Goal: Task Accomplishment & Management: Manage account settings

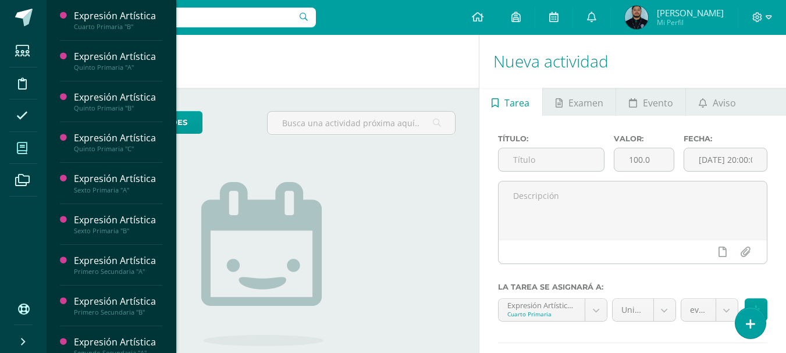
click at [25, 149] on icon at bounding box center [22, 149] width 10 height 12
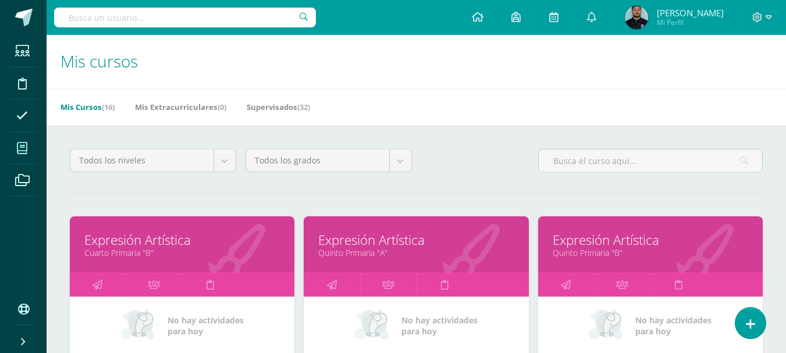
click at [122, 254] on link "Cuarto Primaria "B"" at bounding box center [181, 252] width 195 height 11
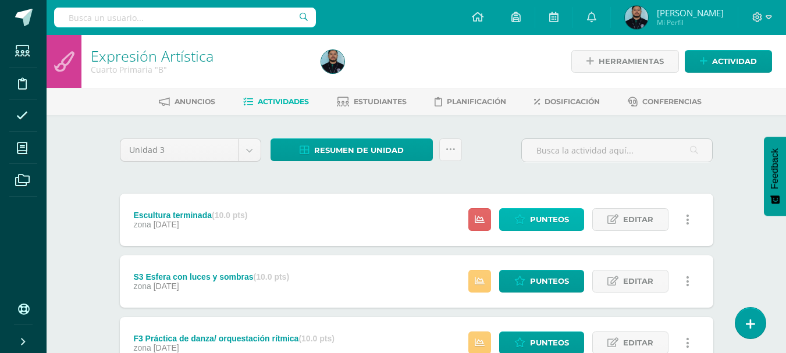
click at [542, 228] on span "Punteos" at bounding box center [549, 220] width 39 height 22
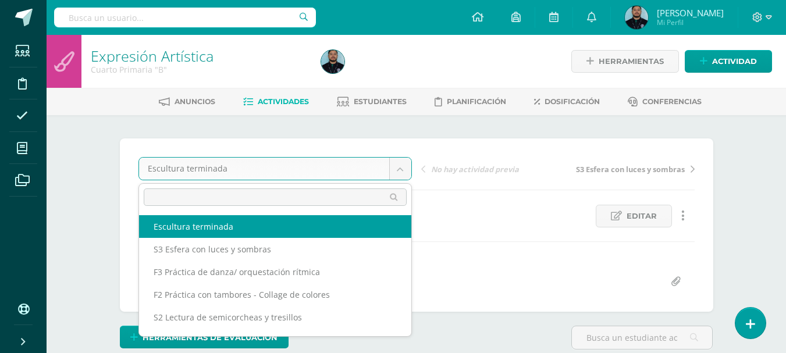
drag, startPoint x: 145, startPoint y: 164, endPoint x: 526, endPoint y: 215, distance: 383.9
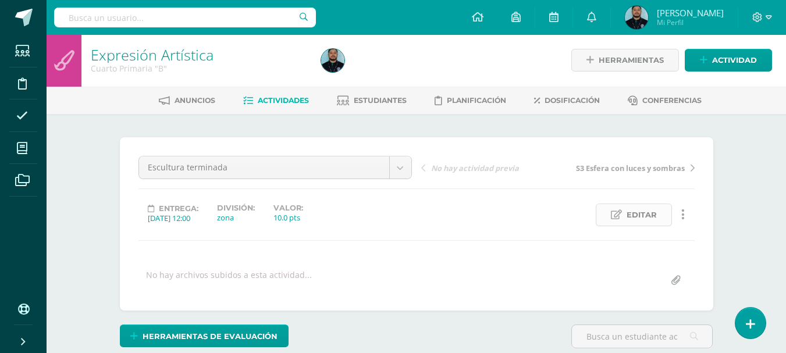
click at [646, 215] on span "Editar" at bounding box center [642, 215] width 30 height 22
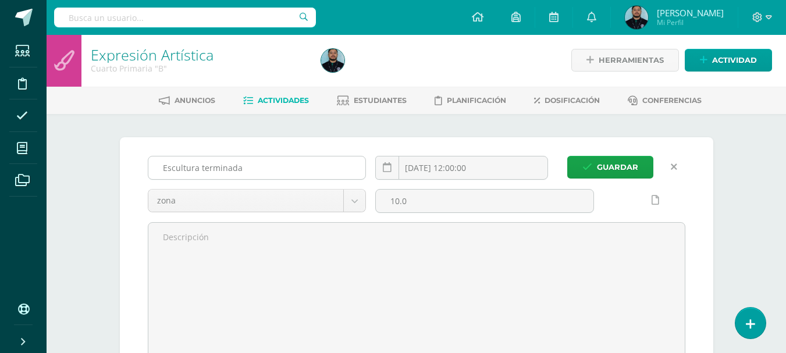
click at [166, 166] on input "Escultura terminada" at bounding box center [257, 167] width 218 height 23
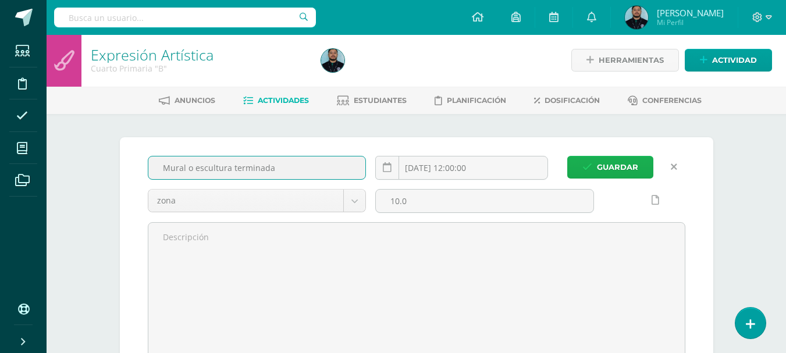
type input "Mural o escultura terminada"
click at [579, 166] on button "Guardar" at bounding box center [610, 167] width 86 height 23
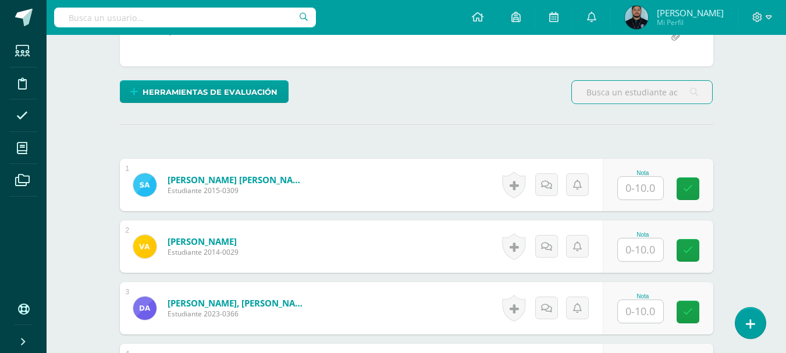
scroll to position [246, 0]
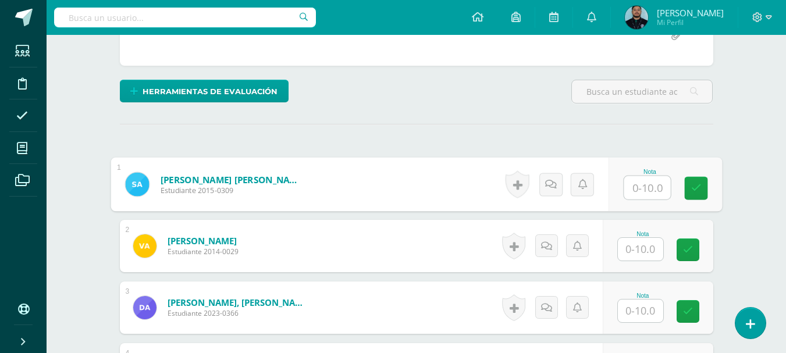
click at [641, 189] on input "text" at bounding box center [647, 187] width 47 height 23
type input "10"
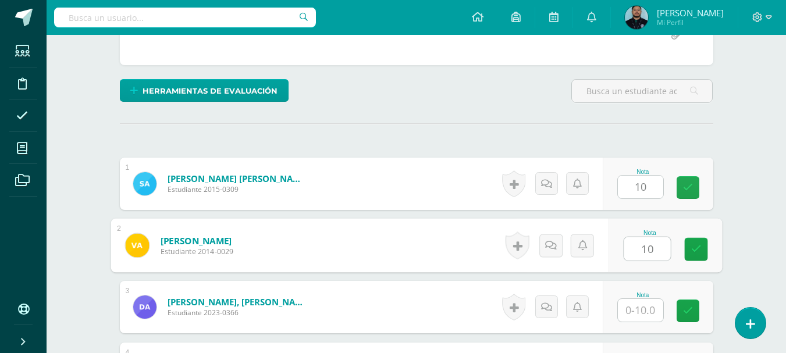
type input "10"
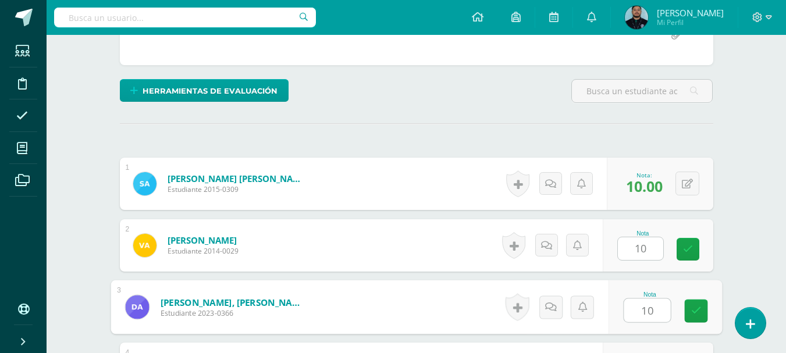
type input "10"
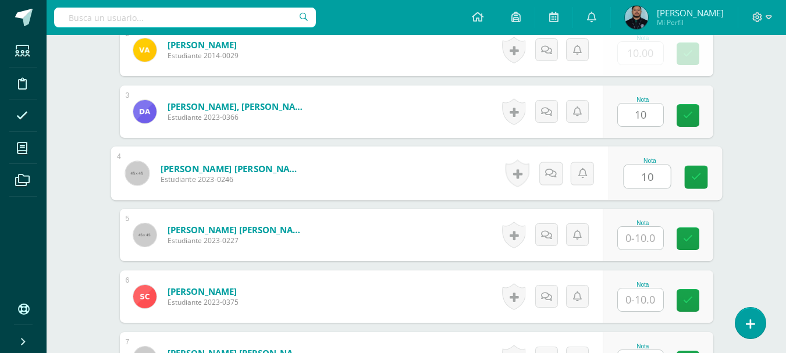
type input "10"
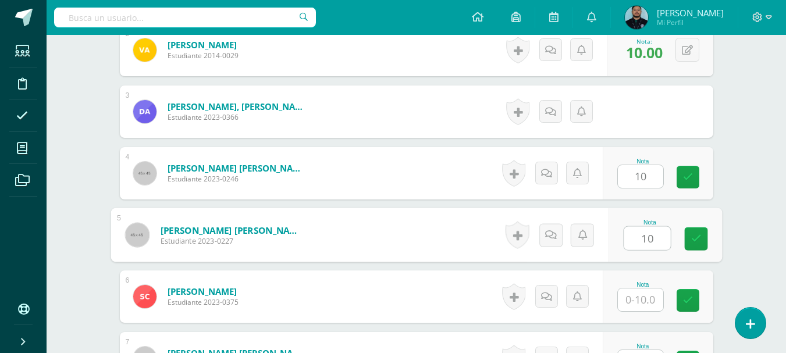
type input "10"
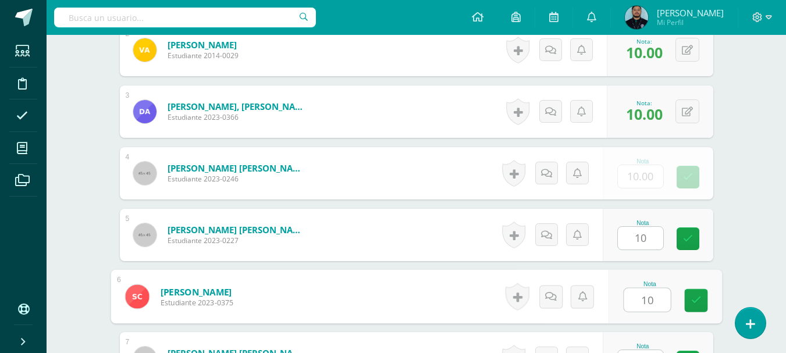
type input "10"
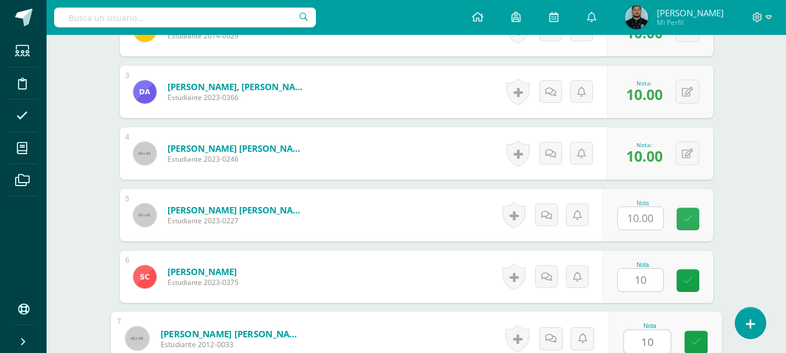
type input "10"
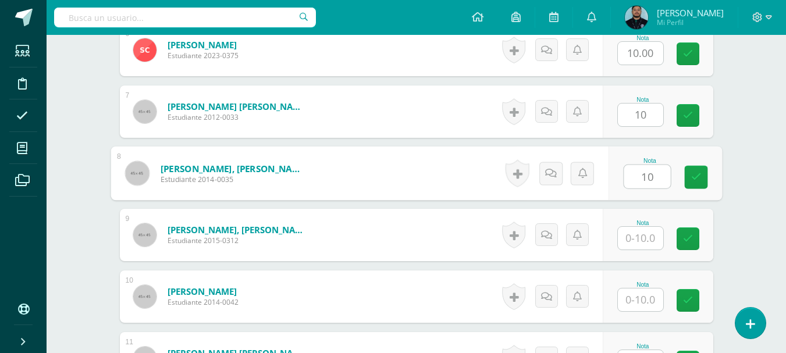
type input "10"
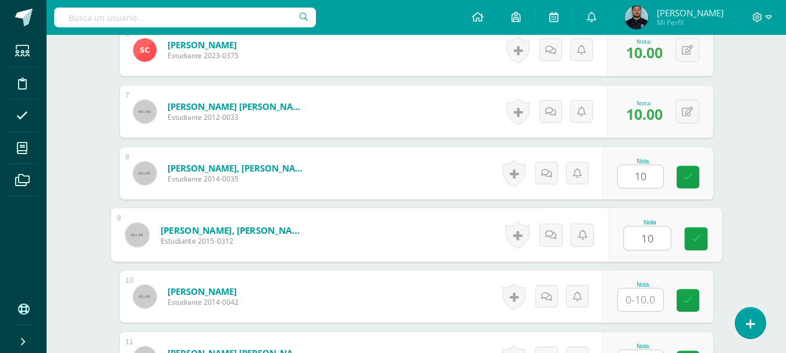
type input "10"
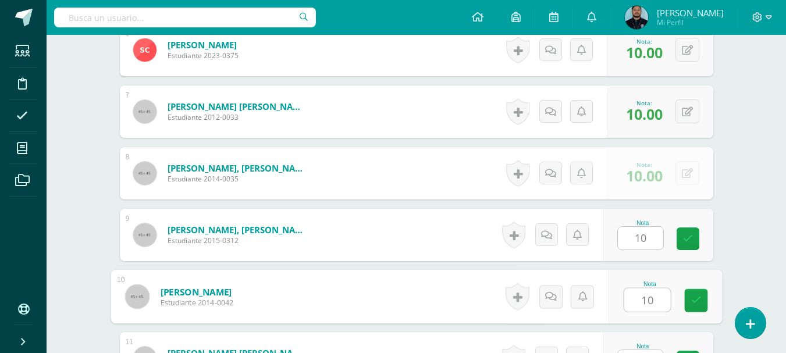
type input "10"
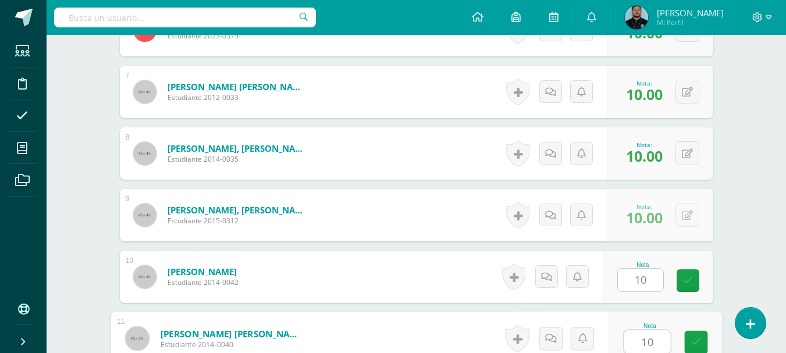
type input "10"
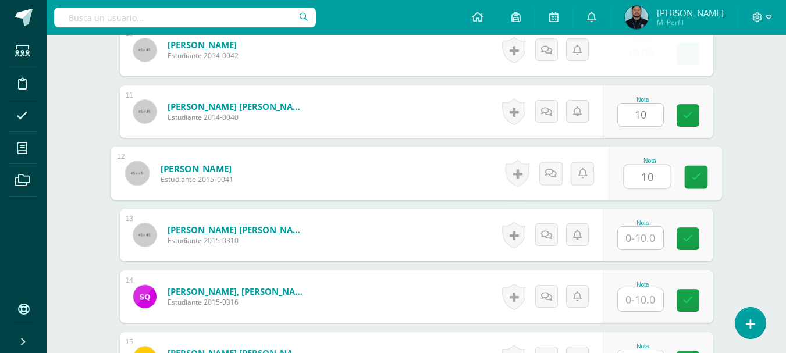
type input "10"
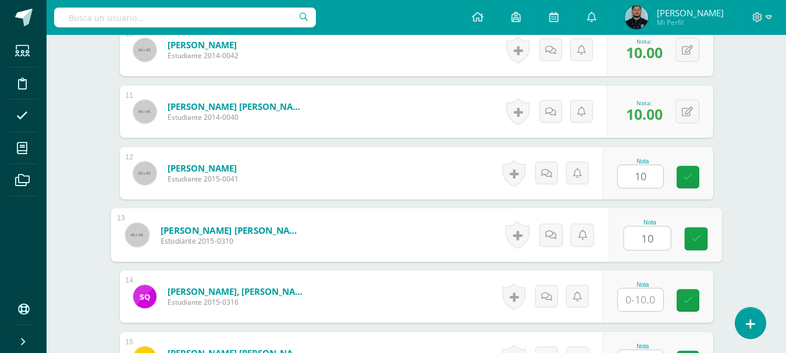
type input "10"
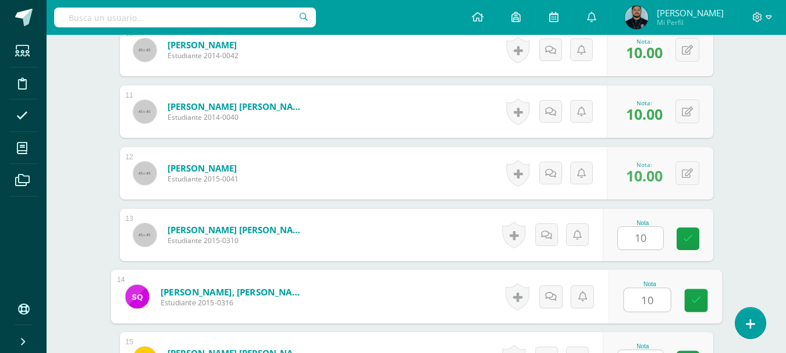
type input "10"
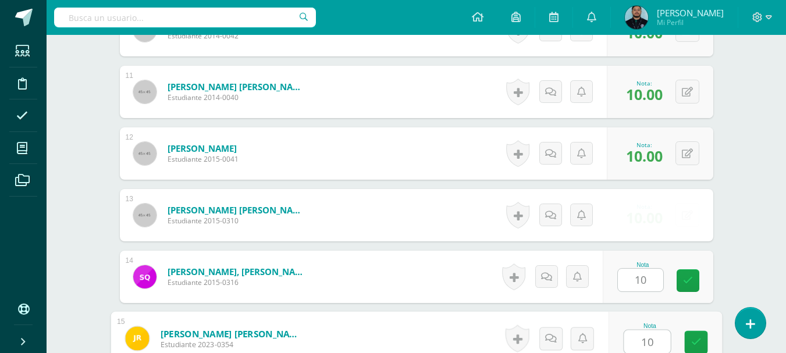
type input "10"
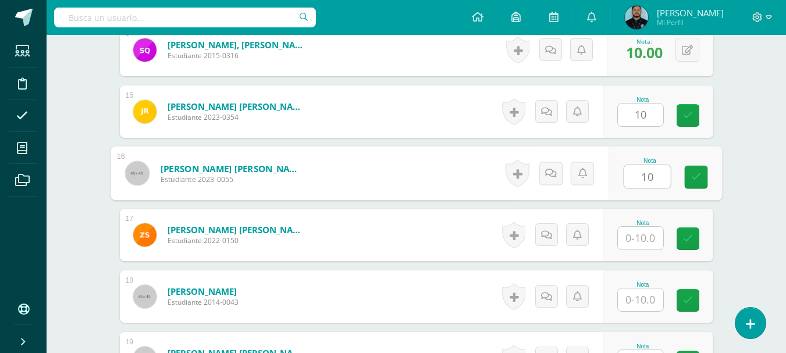
type input "10"
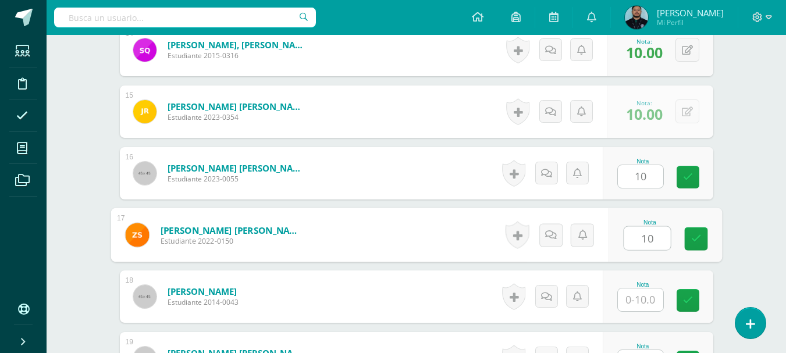
type input "10"
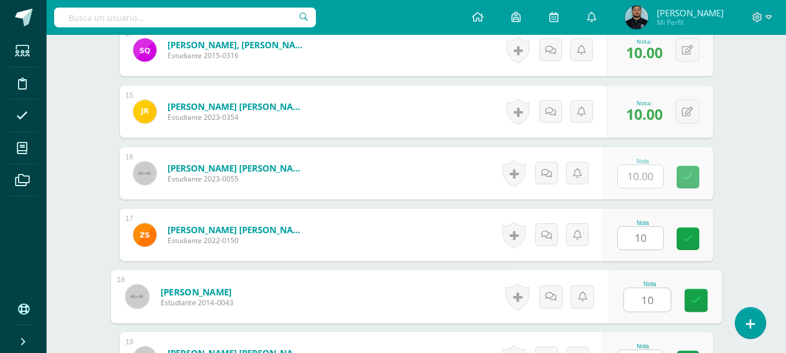
type input "10"
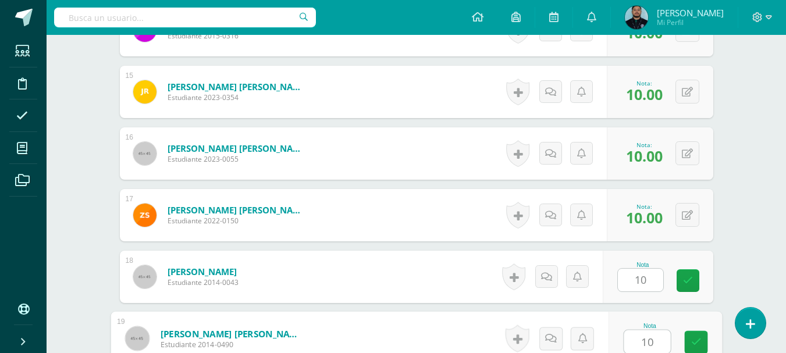
type input "10"
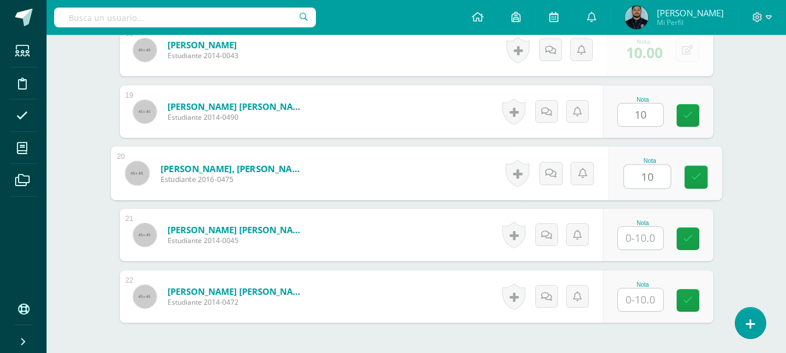
type input "10"
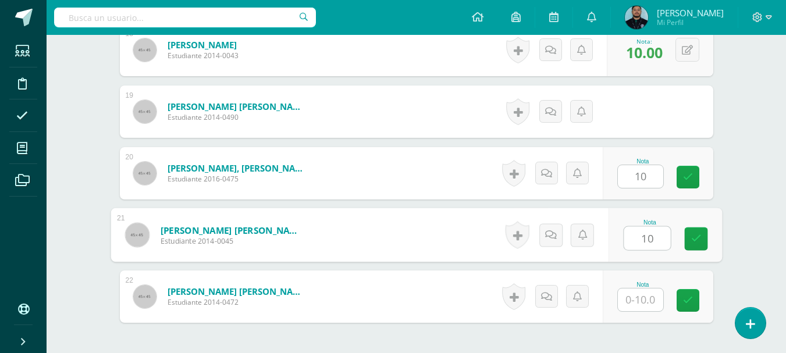
type input "10"
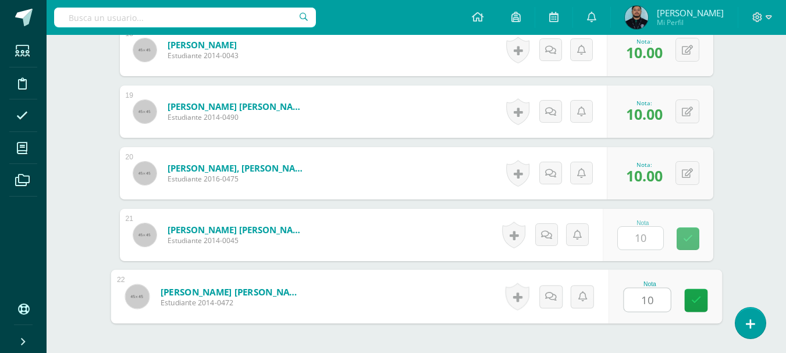
type input "10"
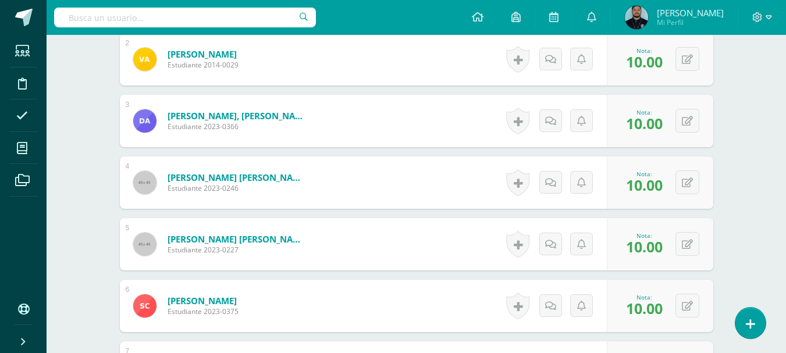
scroll to position [0, 0]
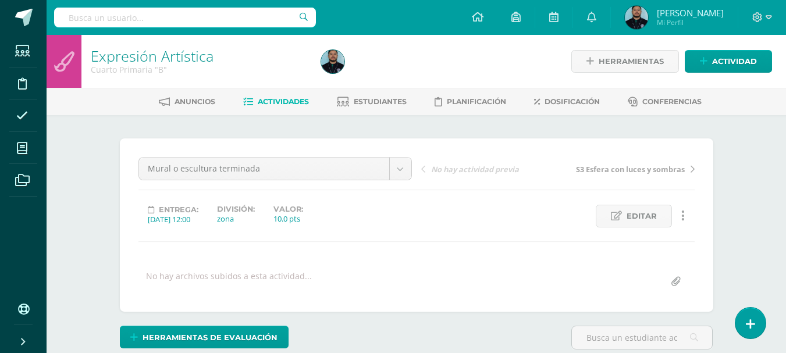
click at [444, 62] on div at bounding box center [433, 61] width 235 height 53
click at [399, 79] on div at bounding box center [433, 61] width 235 height 53
click at [401, 67] on div at bounding box center [433, 61] width 235 height 53
click at [280, 103] on span "Actividades" at bounding box center [283, 101] width 51 height 9
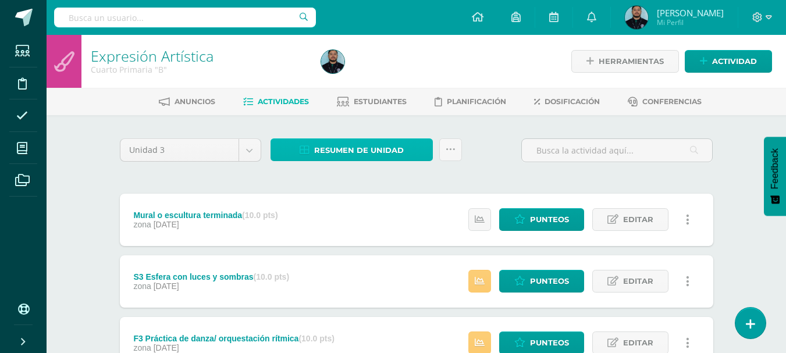
click at [353, 143] on span "Resumen de unidad" at bounding box center [359, 151] width 90 height 22
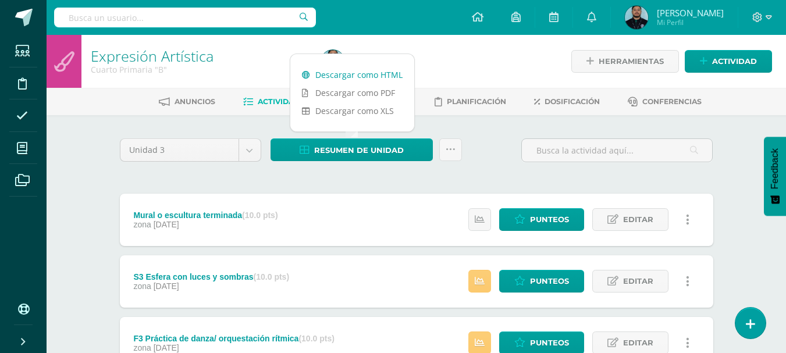
click at [348, 70] on link "Descargar como HTML" at bounding box center [352, 75] width 124 height 18
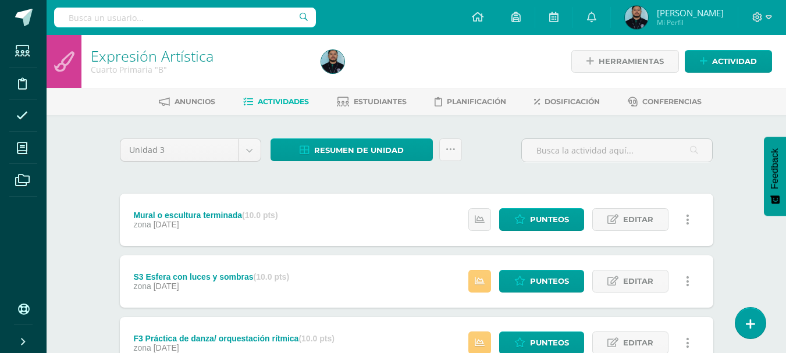
click at [452, 59] on div at bounding box center [433, 61] width 235 height 53
click at [381, 109] on link "Estudiantes" at bounding box center [372, 101] width 70 height 19
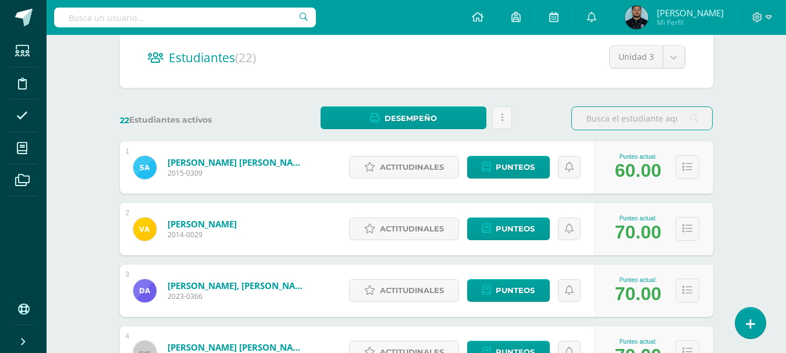
scroll to position [112, 0]
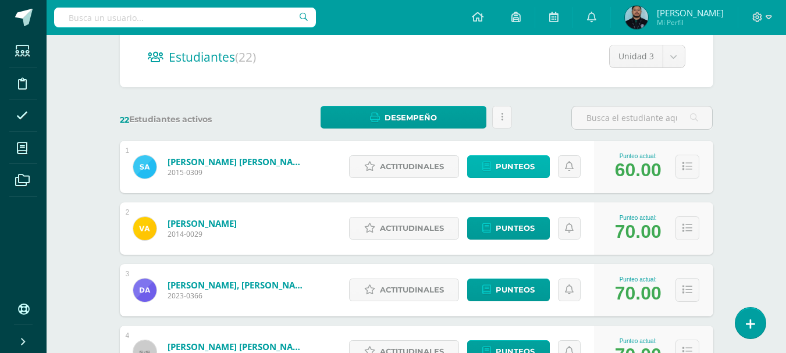
click at [500, 159] on span "Punteos" at bounding box center [515, 167] width 39 height 22
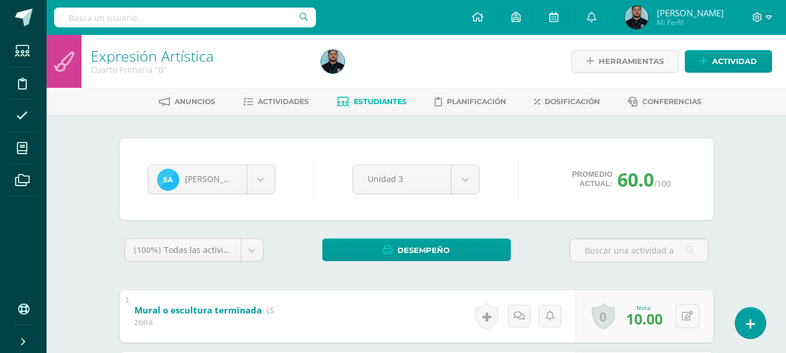
click at [395, 75] on div at bounding box center [433, 61] width 235 height 53
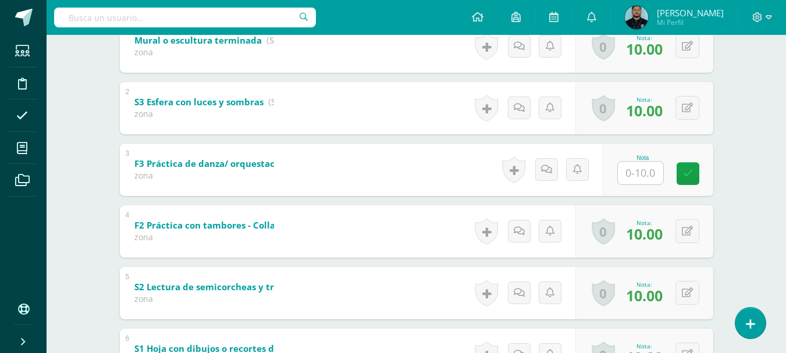
scroll to position [273, 0]
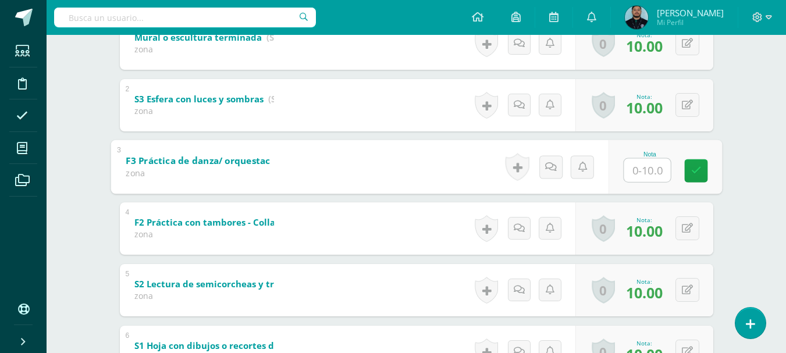
click at [633, 172] on input "text" at bounding box center [647, 169] width 47 height 23
type input "9"
click at [740, 139] on div "Expresión Artística Cuarto Primaria "B" Herramientas Detalle de asistencias Act…" at bounding box center [416, 139] width 739 height 755
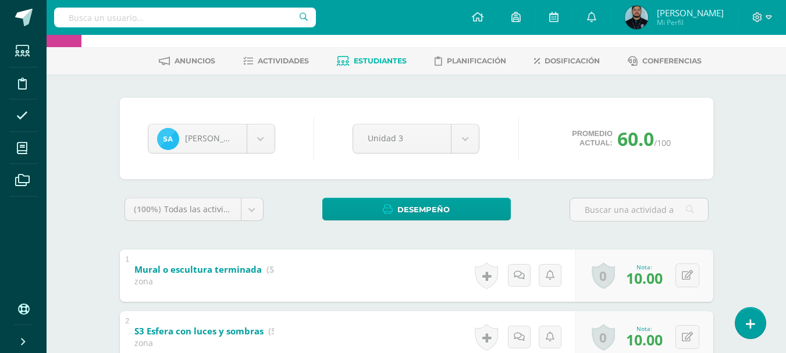
scroll to position [0, 0]
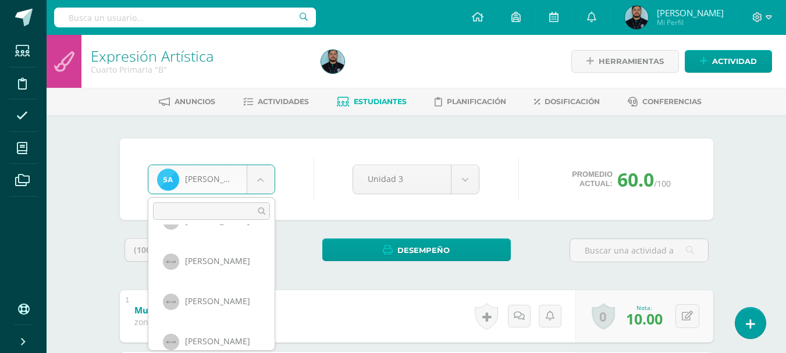
scroll to position [390, 0]
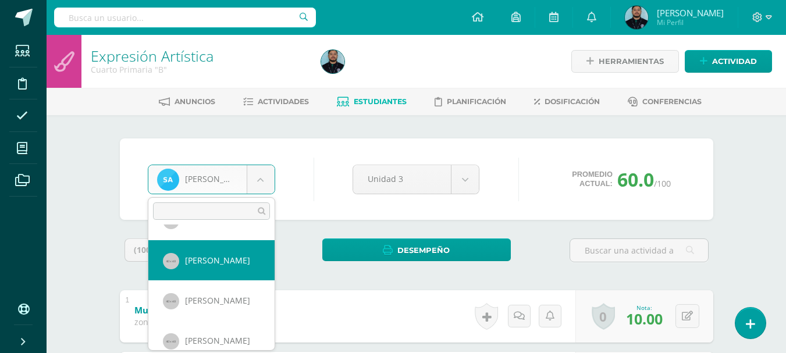
select select "827"
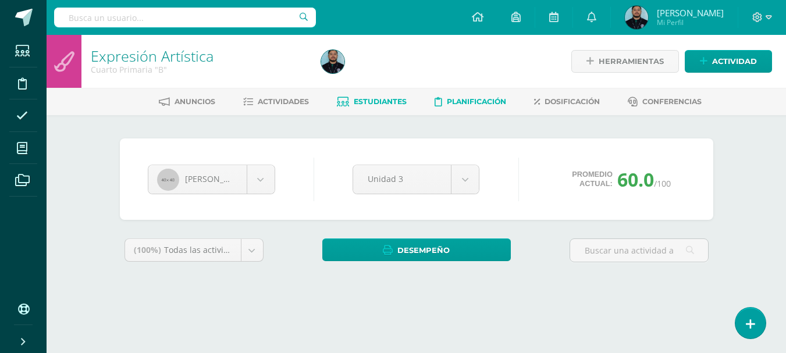
drag, startPoint x: 0, startPoint y: 0, endPoint x: 439, endPoint y: 95, distance: 449.4
click at [439, 95] on link "Planificación" at bounding box center [471, 101] width 72 height 19
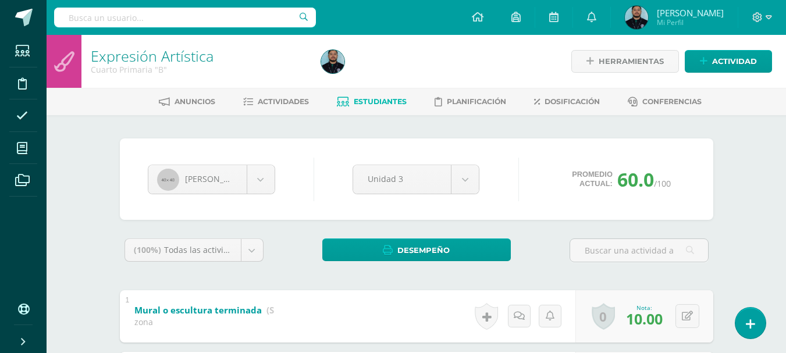
click at [413, 66] on div at bounding box center [433, 61] width 235 height 53
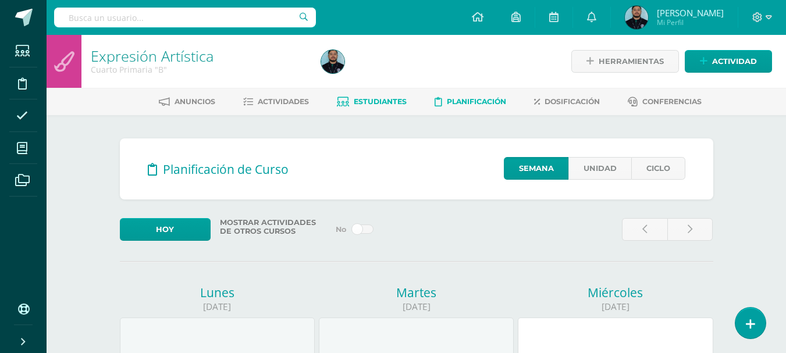
click at [379, 108] on link "Estudiantes" at bounding box center [372, 101] width 70 height 19
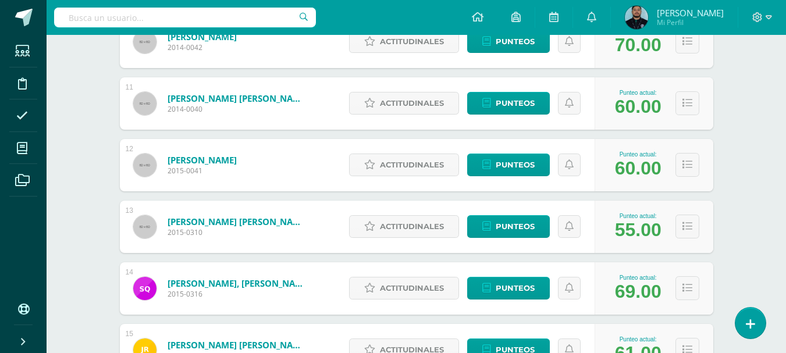
scroll to position [790, 0]
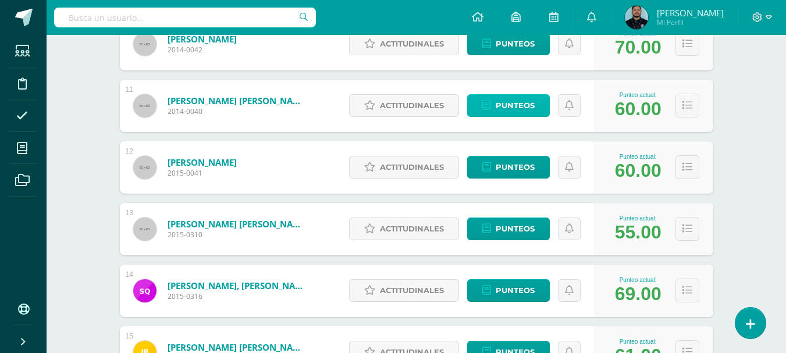
click at [507, 112] on span "Punteos" at bounding box center [515, 106] width 39 height 22
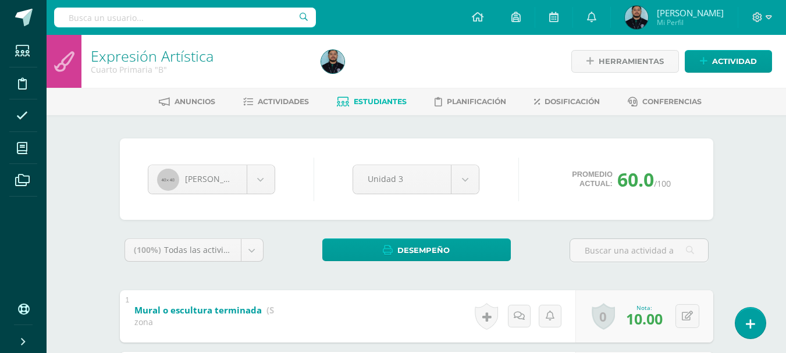
click at [438, 66] on div at bounding box center [433, 61] width 235 height 53
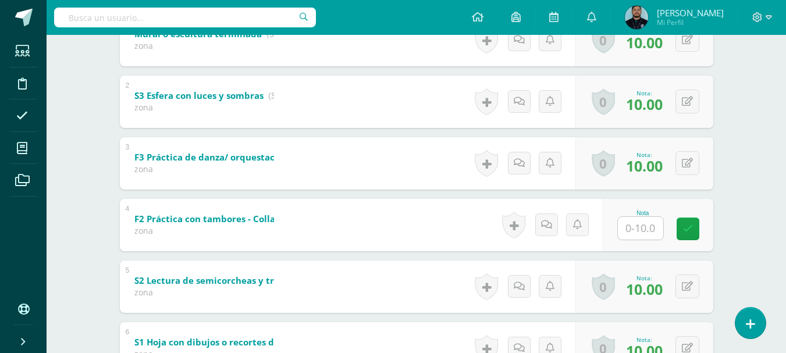
scroll to position [277, 0]
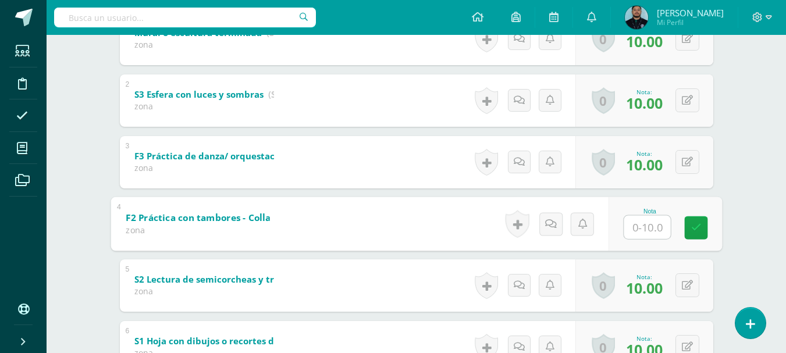
click at [631, 229] on input "text" at bounding box center [647, 226] width 47 height 23
type input "10"
click at [744, 226] on div "Expresión Artística Cuarto Primaria "B" Herramientas Detalle de asistencias Act…" at bounding box center [416, 134] width 739 height 755
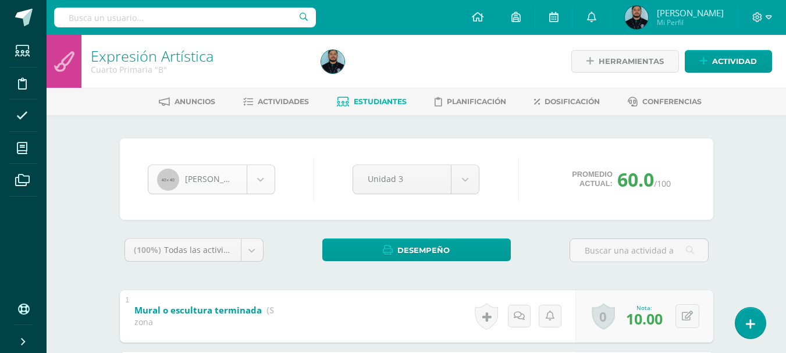
scroll to position [321, 0]
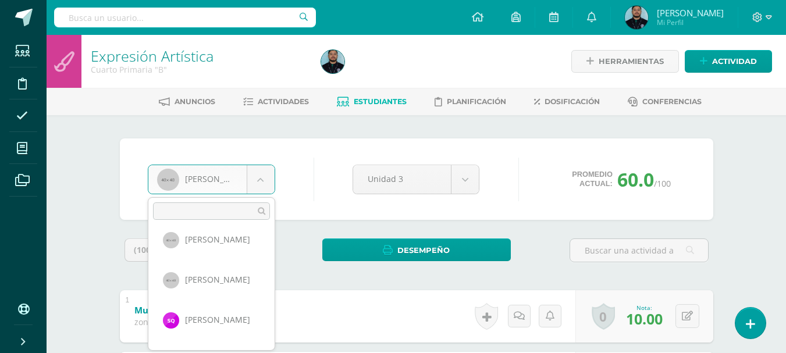
scroll to position [449, 0]
select select "824"
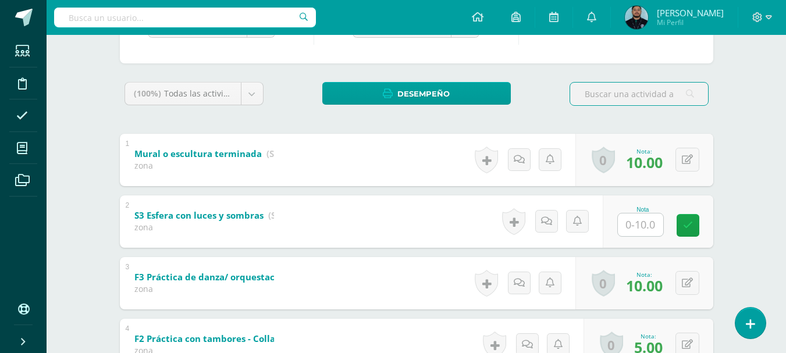
scroll to position [157, 0]
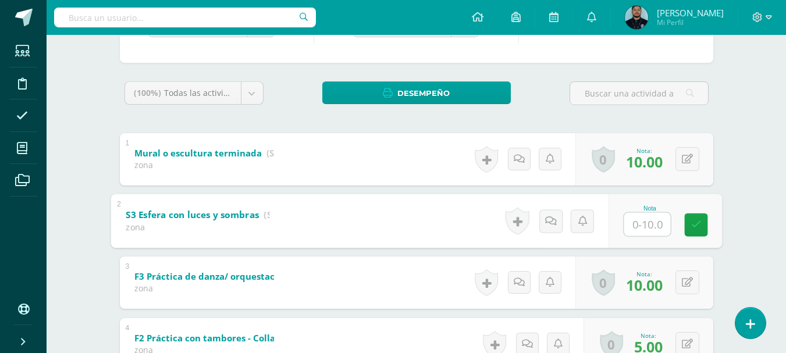
click at [640, 229] on input "text" at bounding box center [647, 223] width 47 height 23
type input "10"
click at [750, 175] on div "Expresión Artística Cuarto Primaria "B" Herramientas Detalle de asistencias Act…" at bounding box center [416, 255] width 739 height 755
click at [322, 69] on div "Fatima Perez Sebástian Agreda Valentina Aguilar Daniel Alfaro Fátima Arana Dani…" at bounding box center [416, 295] width 603 height 628
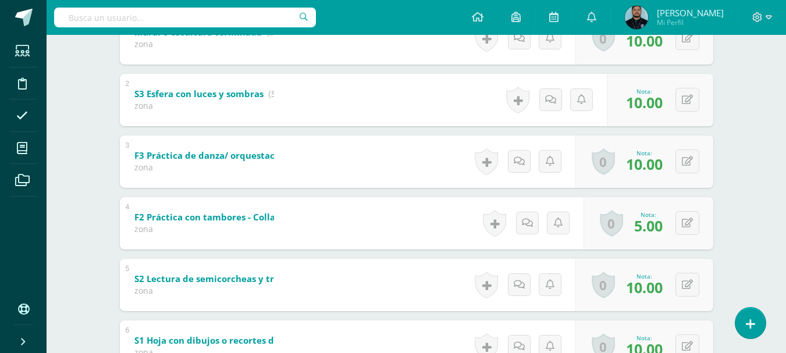
scroll to position [277, 0]
click at [691, 223] on icon at bounding box center [695, 224] width 12 height 10
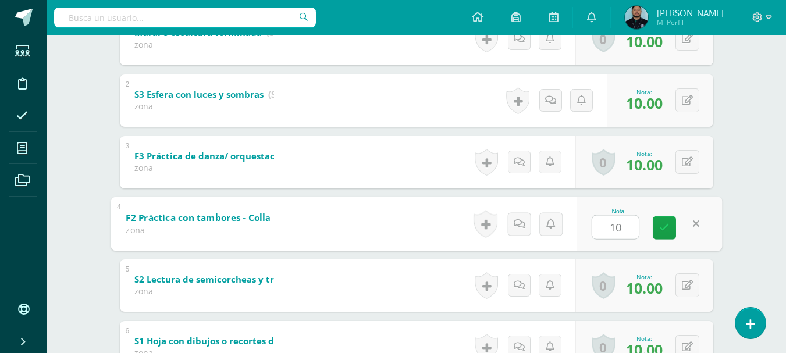
type input "10"
click at [753, 173] on div "Expresión Artística Cuarto Primaria "B" Herramientas Detalle de asistencias Act…" at bounding box center [416, 134] width 739 height 755
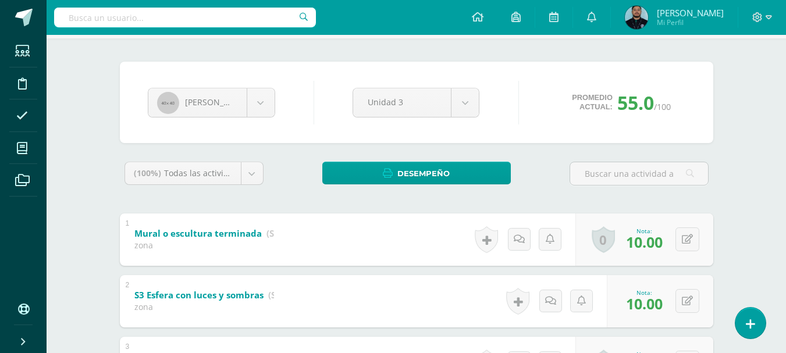
scroll to position [0, 0]
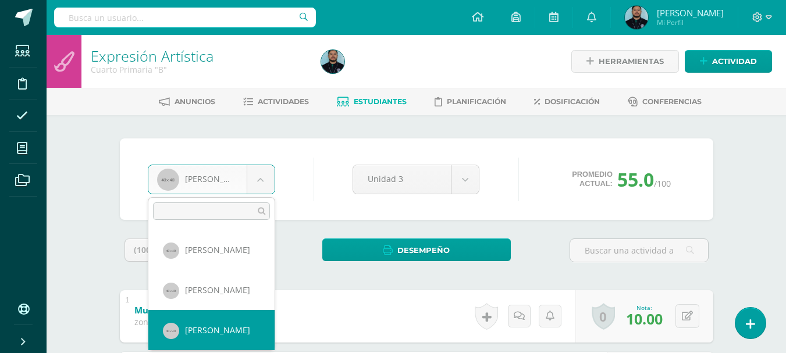
scroll to position [366, 0]
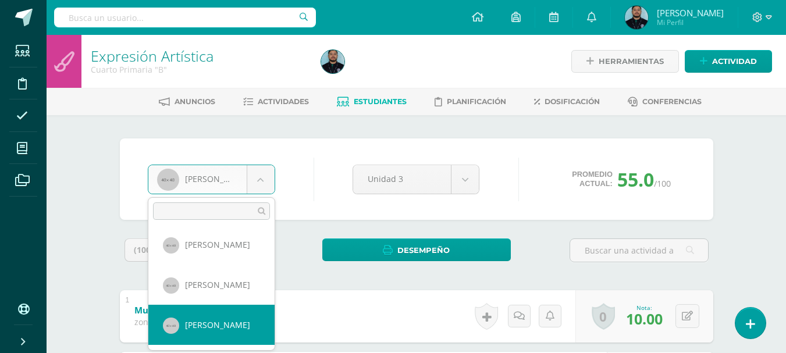
select select "849"
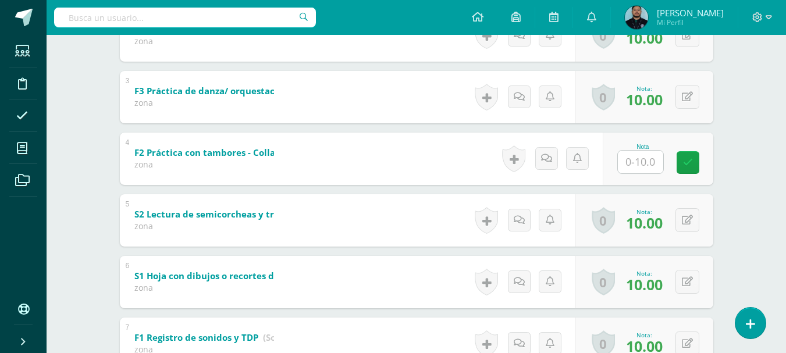
scroll to position [343, 0]
click at [649, 161] on input "text" at bounding box center [647, 161] width 47 height 23
type input "9"
type input "10"
click at [749, 191] on div "Expresión Artística Cuarto Primaria "B" Herramientas Detalle de asistencias Act…" at bounding box center [416, 69] width 739 height 755
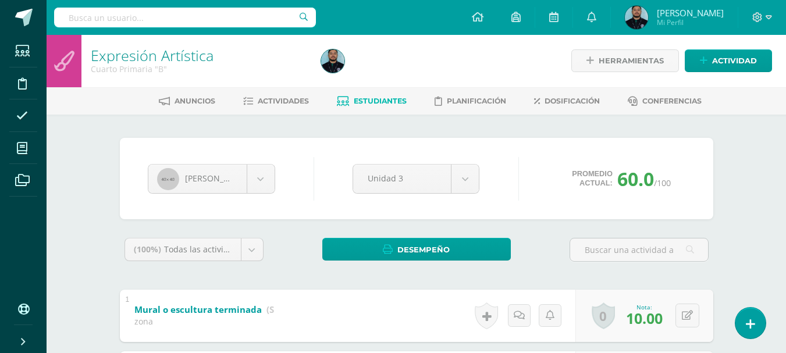
scroll to position [0, 0]
click at [444, 62] on div at bounding box center [433, 61] width 235 height 53
click at [382, 73] on div at bounding box center [433, 61] width 235 height 53
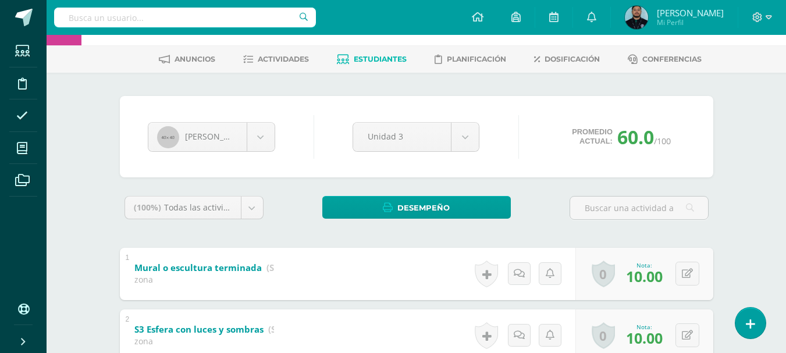
scroll to position [43, 0]
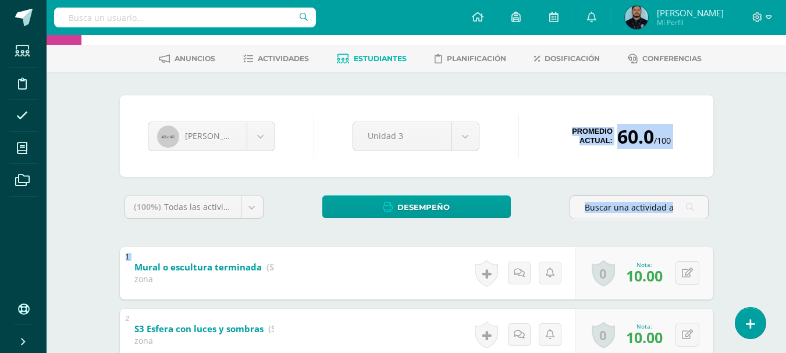
drag, startPoint x: 321, startPoint y: 91, endPoint x: 347, endPoint y: 263, distance: 173.6
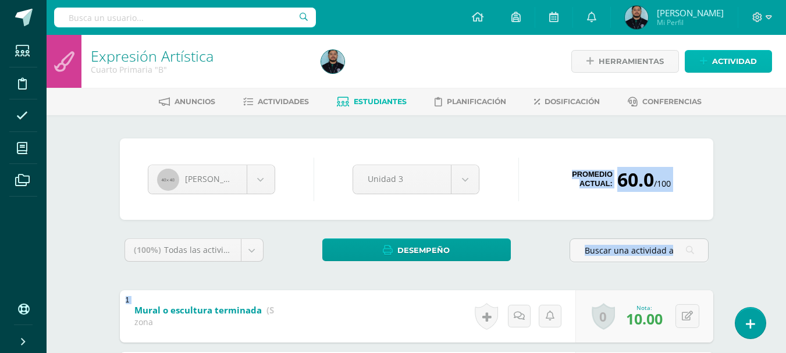
click at [720, 69] on span "Actividad" at bounding box center [734, 62] width 45 height 22
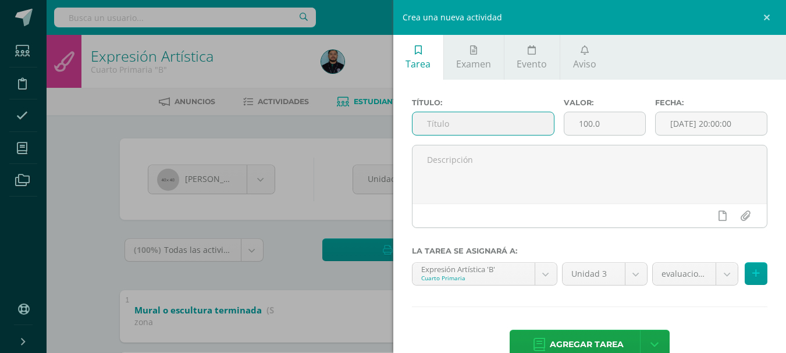
click at [433, 127] on input "text" at bounding box center [482, 123] width 141 height 23
type input "evaluación"
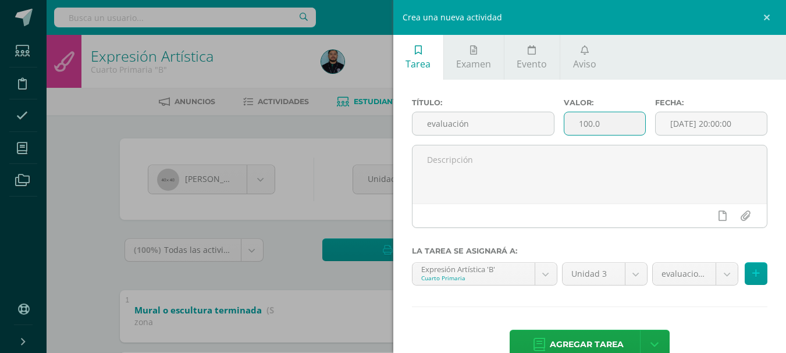
click at [585, 123] on input "100.0" at bounding box center [604, 123] width 81 height 23
type input "30.0"
click at [677, 249] on label "La tarea se asignará a:" at bounding box center [590, 251] width 356 height 9
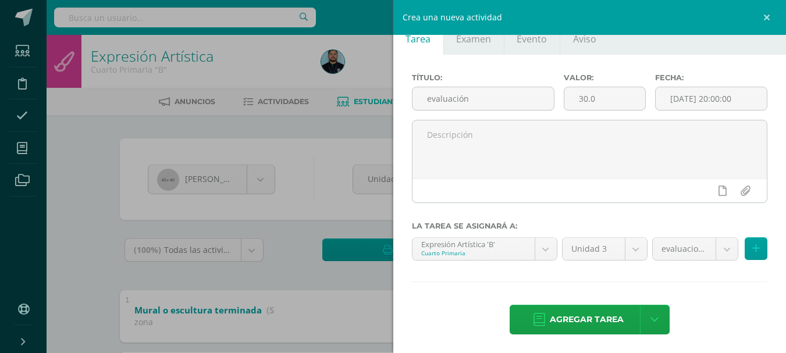
scroll to position [27, 0]
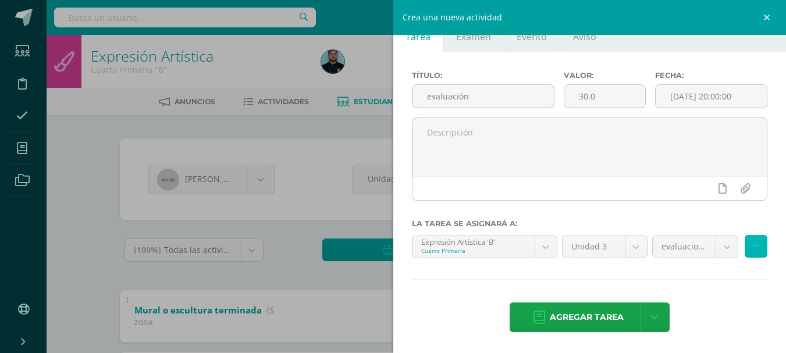
click at [750, 248] on button at bounding box center [756, 246] width 23 height 23
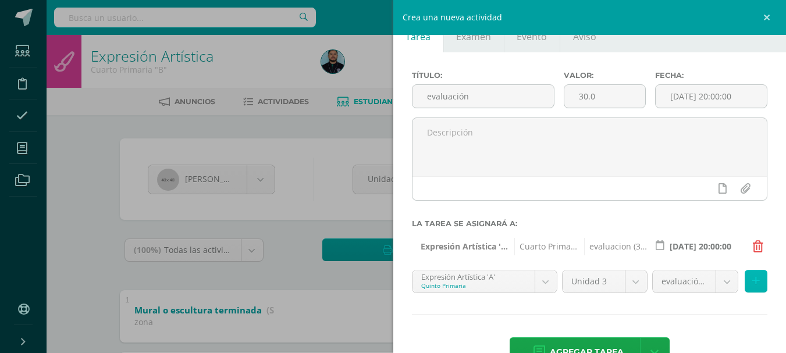
click at [750, 277] on button at bounding box center [756, 281] width 23 height 23
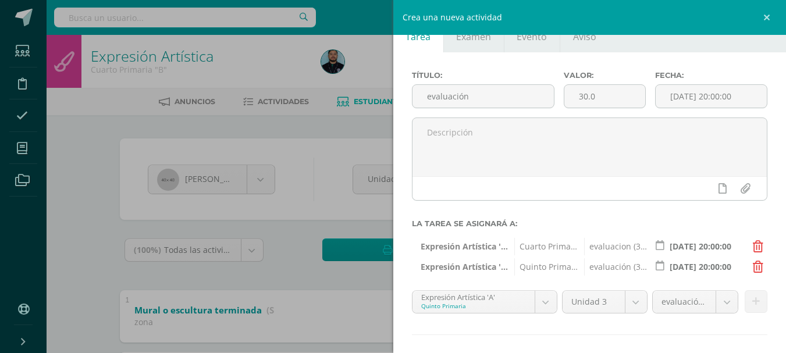
scroll to position [83, 0]
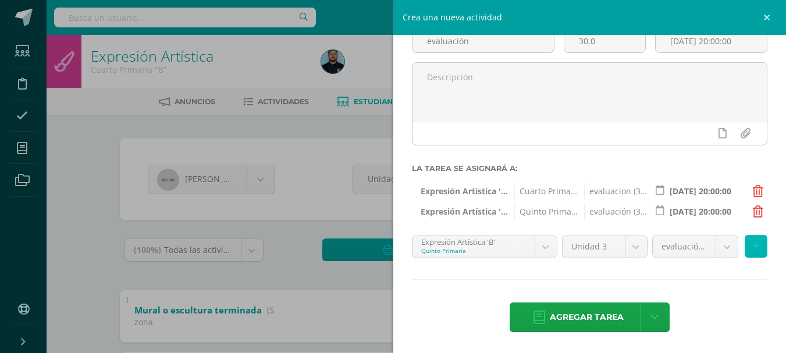
click at [752, 247] on icon at bounding box center [756, 246] width 8 height 10
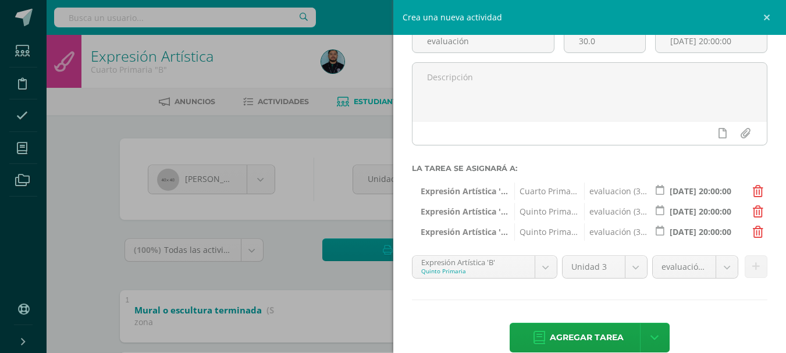
scroll to position [103, 0]
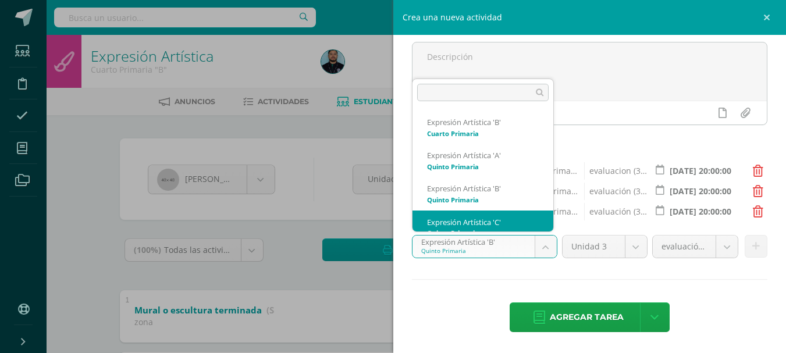
scroll to position [12, 0]
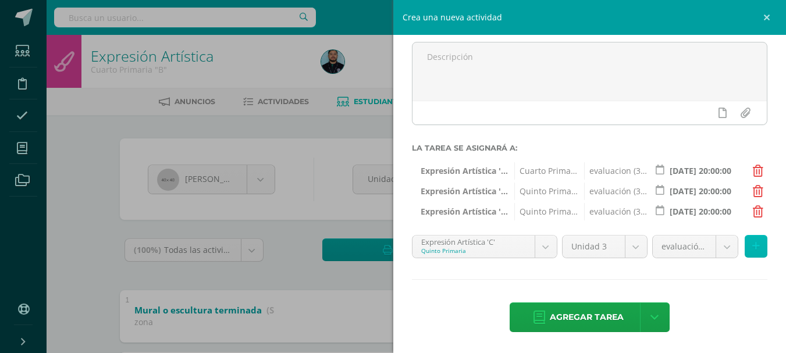
click at [752, 248] on button at bounding box center [756, 246] width 23 height 23
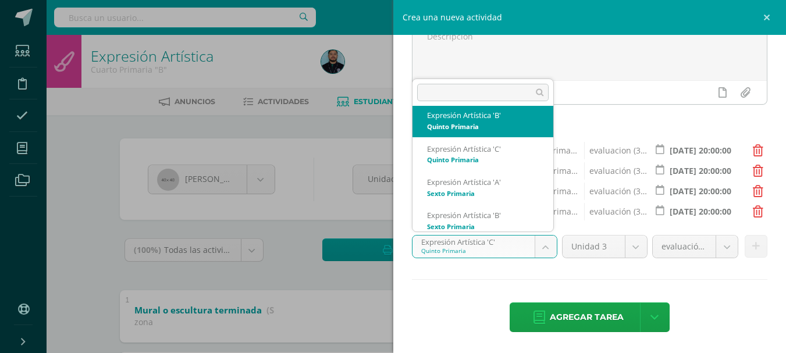
scroll to position [76, 0]
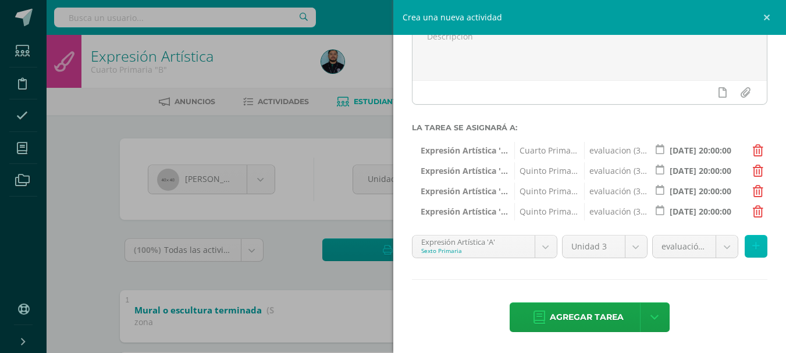
click at [752, 248] on icon at bounding box center [756, 246] width 8 height 10
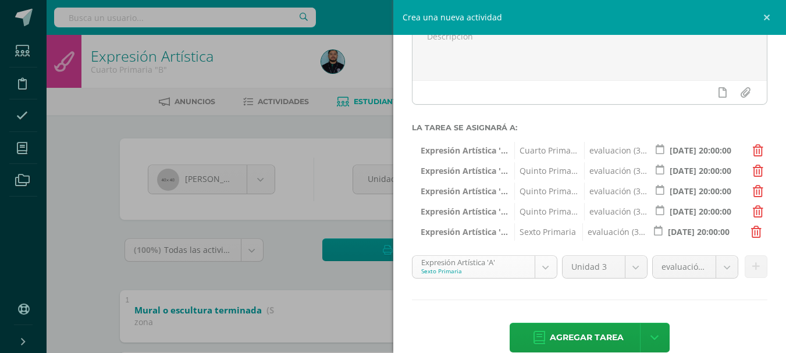
scroll to position [45, 0]
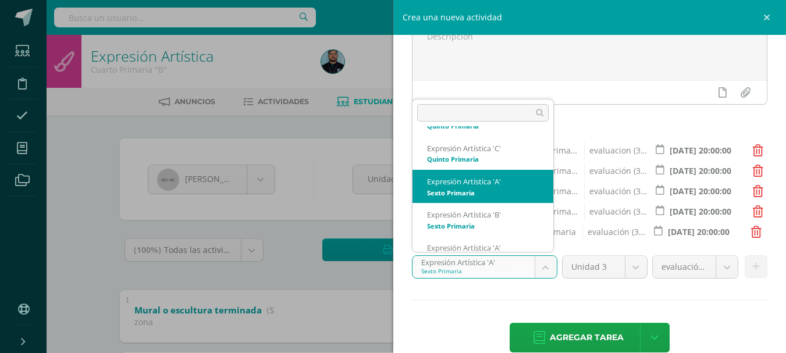
scroll to position [95, 0]
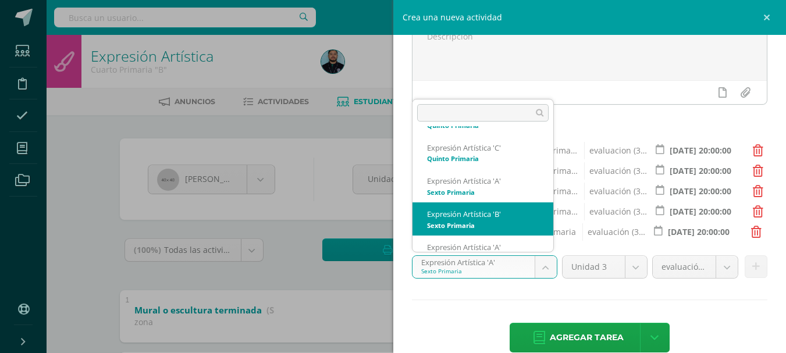
select select "30525"
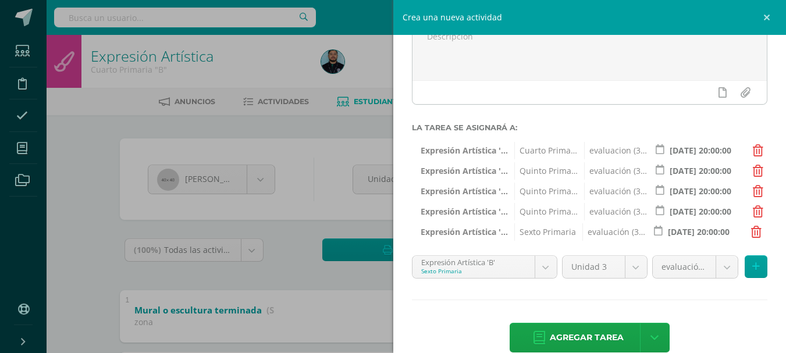
click at [702, 291] on div "Título: evaluación Valor: 30.0 Fecha: 2025-08-13 20:00:00 La tarea se asignará …" at bounding box center [589, 164] width 393 height 417
click at [752, 265] on icon at bounding box center [756, 267] width 8 height 10
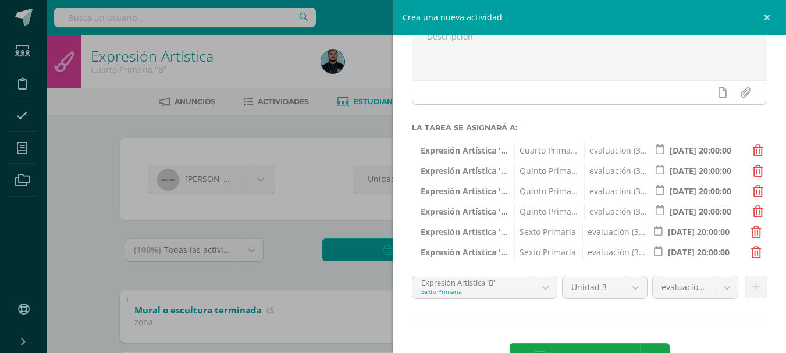
scroll to position [164, 0]
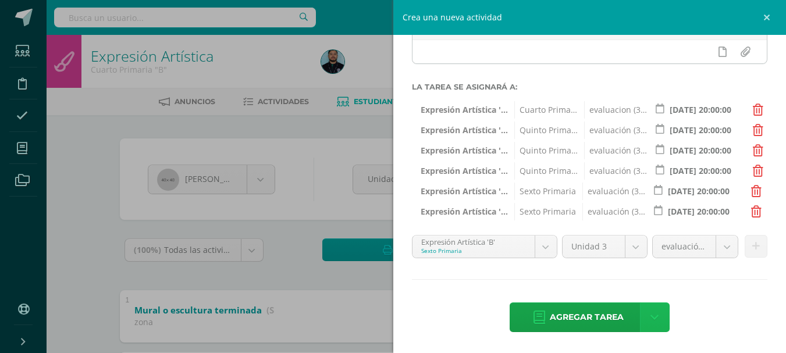
click at [653, 319] on icon at bounding box center [654, 317] width 8 height 13
click at [657, 278] on link "Agregar tarea y ocultar" at bounding box center [651, 275] width 126 height 18
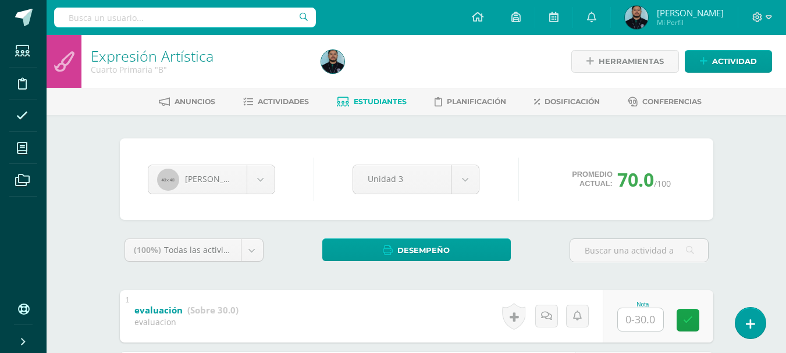
click at [403, 64] on div at bounding box center [433, 61] width 235 height 53
click at [404, 56] on div at bounding box center [433, 61] width 235 height 53
click at [457, 67] on div at bounding box center [433, 61] width 235 height 53
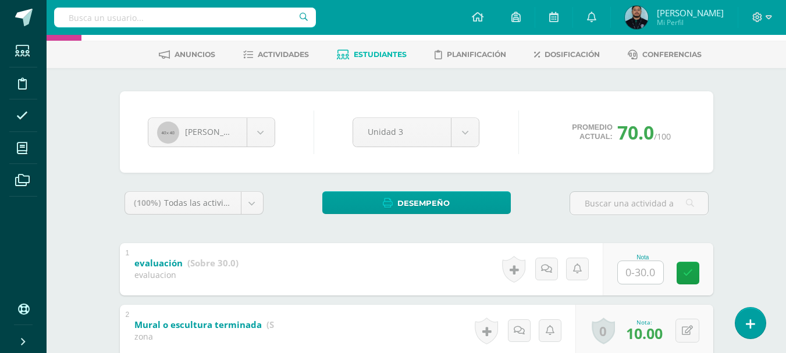
scroll to position [47, 0]
click at [268, 57] on span "Actividades" at bounding box center [283, 55] width 51 height 9
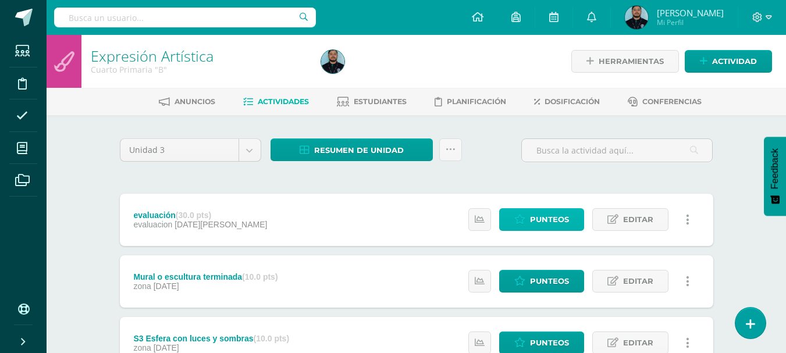
click at [540, 210] on span "Punteos" at bounding box center [549, 220] width 39 height 22
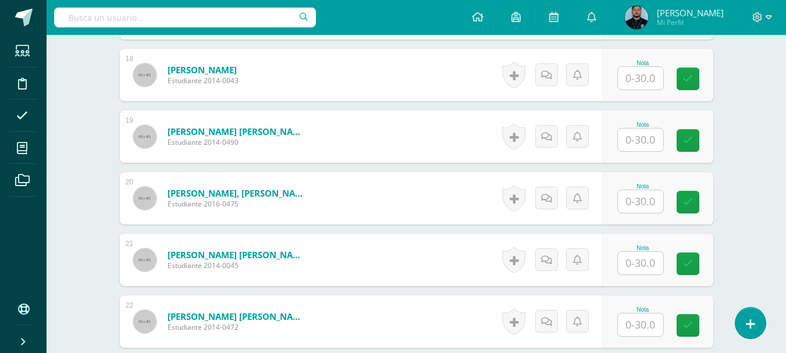
scroll to position [1405, 0]
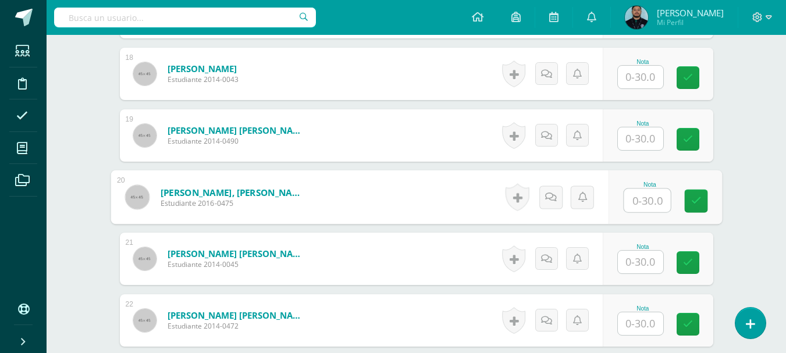
click at [638, 197] on input "text" at bounding box center [647, 200] width 47 height 23
type input "26.5"
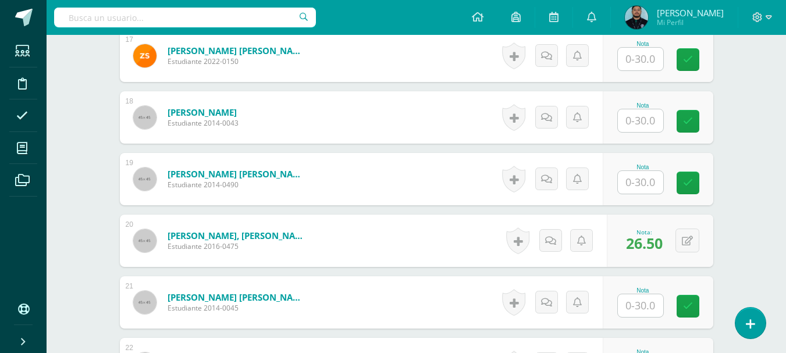
scroll to position [1347, 0]
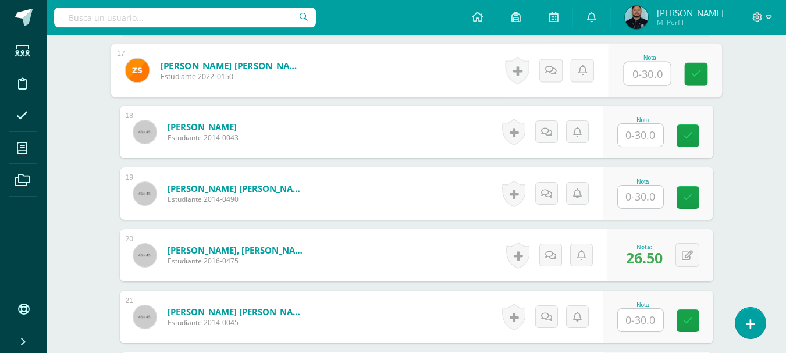
click at [635, 67] on input "text" at bounding box center [647, 73] width 47 height 23
type input "27.5"
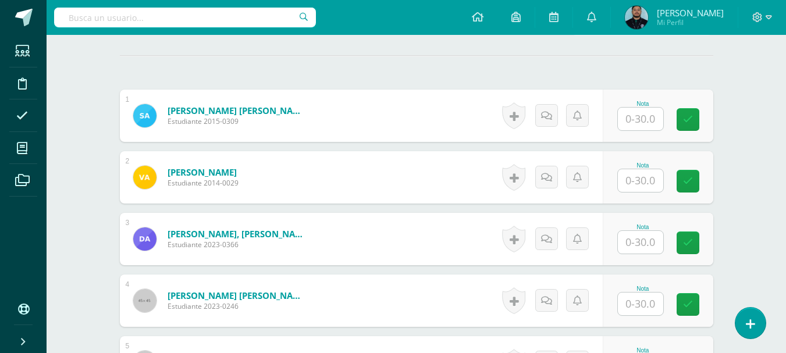
scroll to position [314, 0]
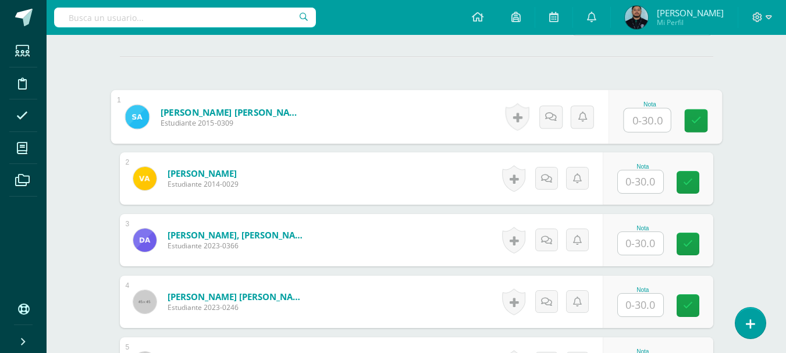
click at [649, 126] on input "text" at bounding box center [647, 120] width 47 height 23
type input "27.5"
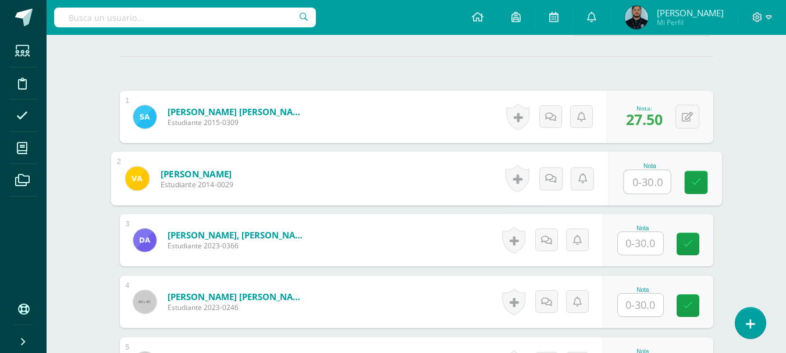
click at [636, 183] on input "text" at bounding box center [647, 181] width 47 height 23
type input "24.5"
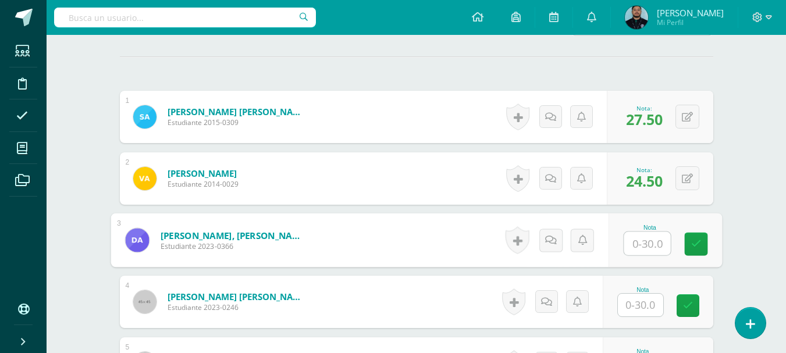
click at [646, 243] on input "text" at bounding box center [647, 243] width 47 height 23
type input "24"
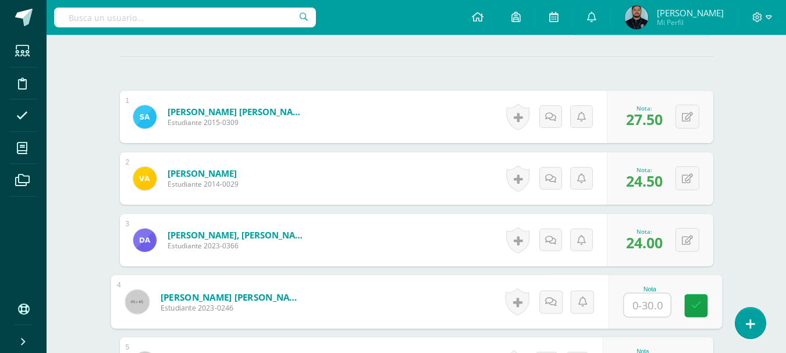
click at [637, 301] on input "text" at bounding box center [647, 305] width 47 height 23
type input "26.5"
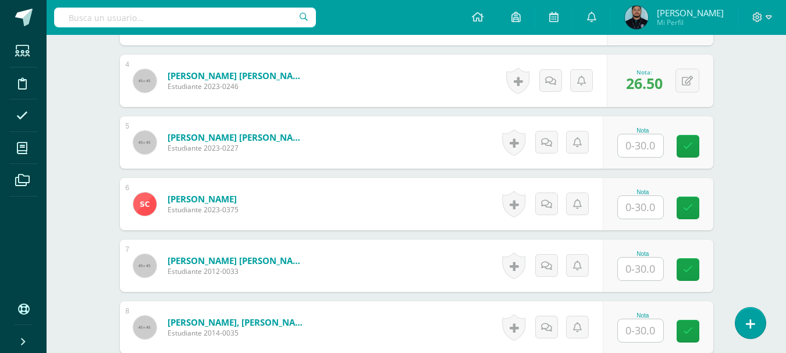
scroll to position [538, 0]
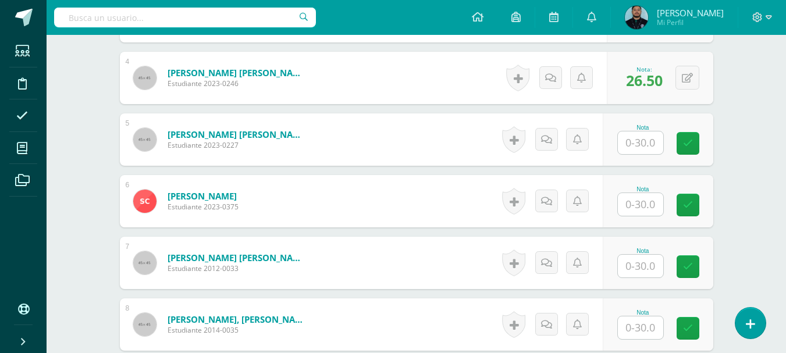
click at [637, 141] on input "text" at bounding box center [640, 142] width 45 height 23
type input "26.5"
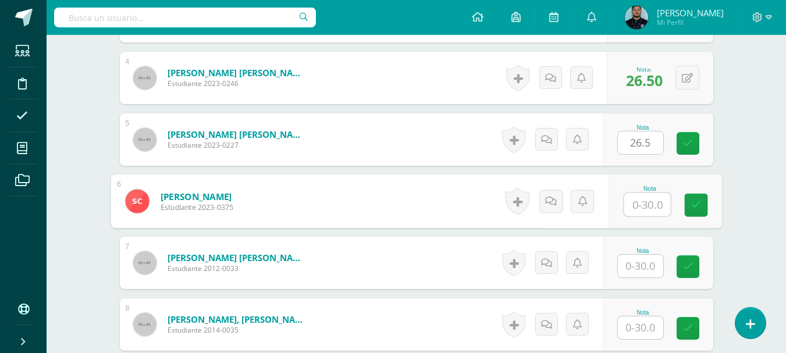
click at [634, 204] on input "text" at bounding box center [647, 204] width 47 height 23
click at [644, 204] on input "text" at bounding box center [647, 204] width 47 height 23
type input "25"
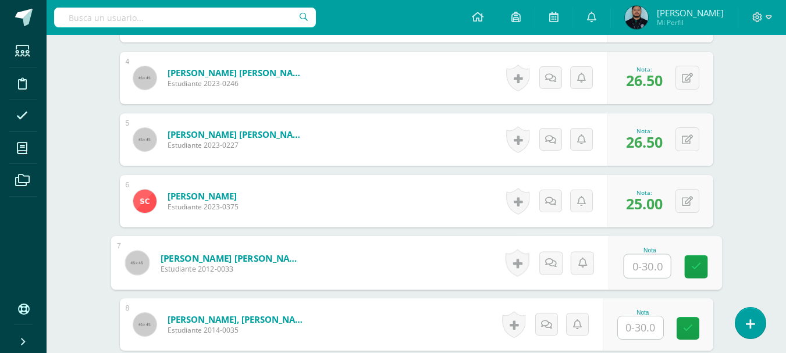
click at [644, 264] on input "text" at bounding box center [647, 266] width 47 height 23
type input "27.5"
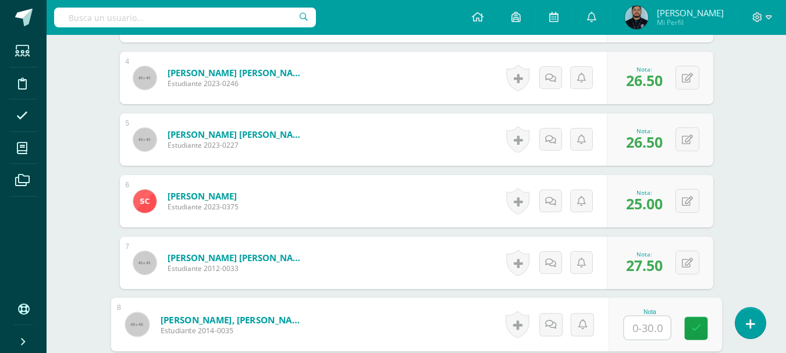
click at [635, 330] on input "text" at bounding box center [647, 327] width 47 height 23
type input "27.5"
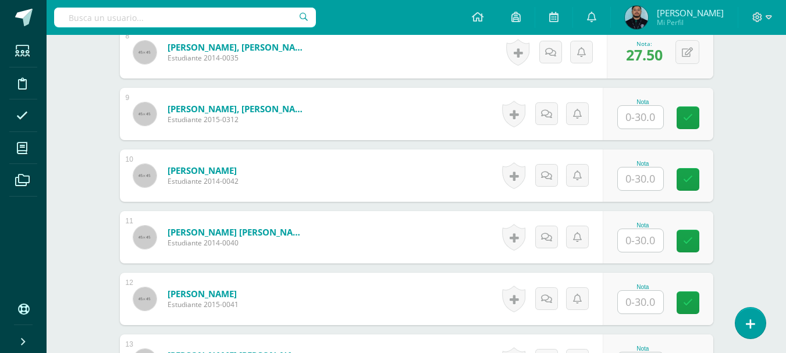
scroll to position [812, 0]
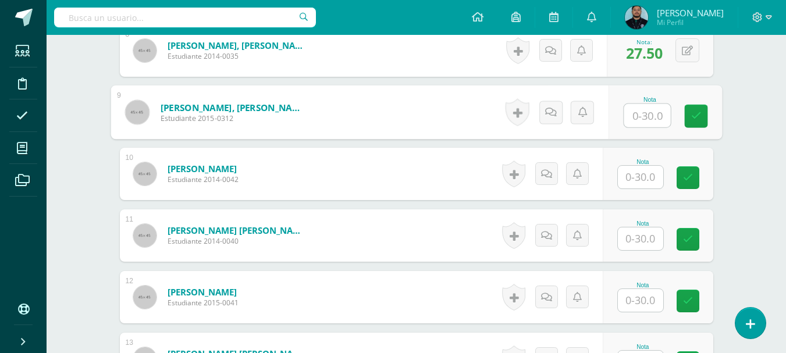
click at [644, 111] on input "text" at bounding box center [647, 115] width 47 height 23
type input "26.5"
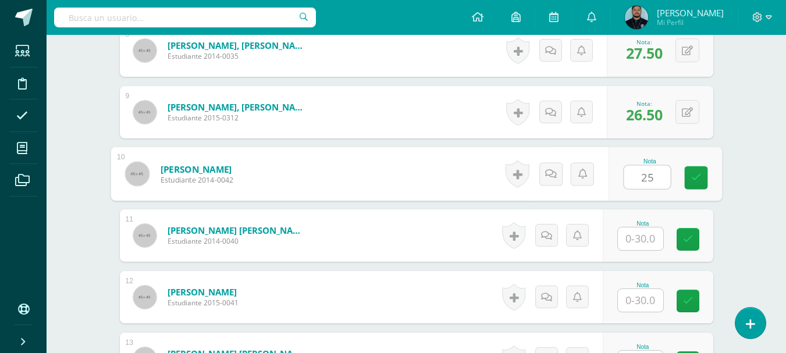
type input "25"
click at [759, 165] on div "Expresión Artística Cuarto Primaria "B" Herramientas Detalle de asistencias Act…" at bounding box center [416, 148] width 739 height 1850
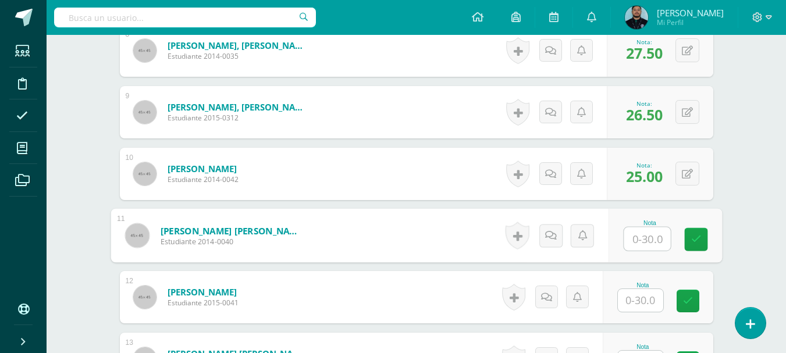
click at [649, 232] on input "text" at bounding box center [647, 238] width 47 height 23
type input "26.5"
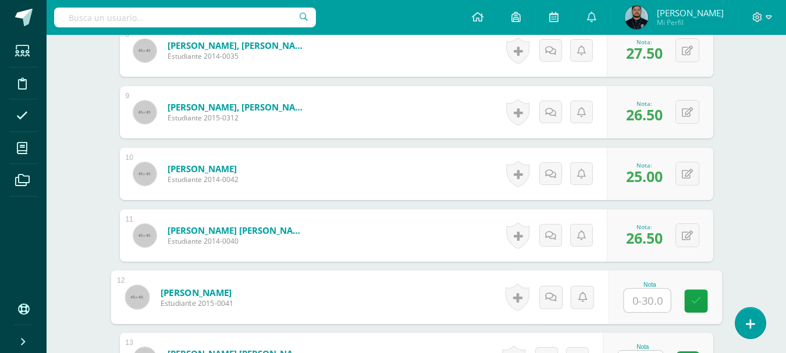
click at [639, 297] on input "text" at bounding box center [647, 300] width 47 height 23
type input "27.5"
click at [734, 229] on div "¿Estás seguro que quieres eliminar esta actividad? Esto borrará la actividad y …" at bounding box center [417, 189] width 640 height 1770
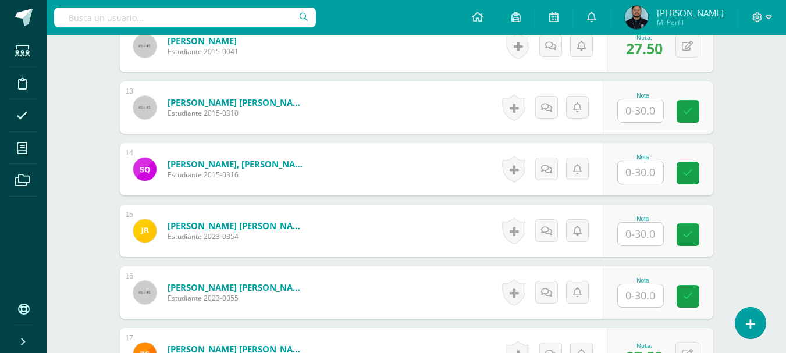
scroll to position [1067, 0]
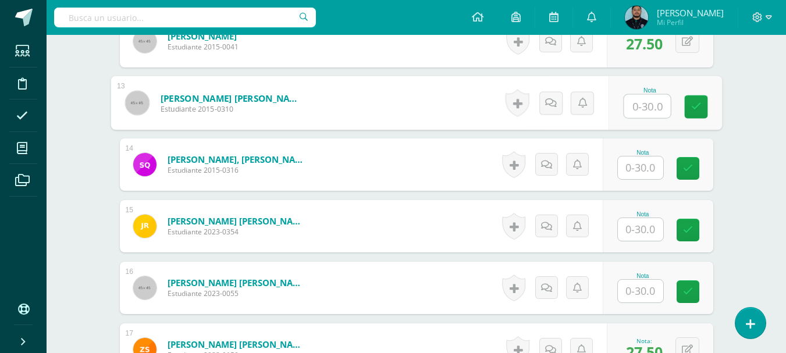
click at [648, 108] on input "text" at bounding box center [647, 106] width 47 height 23
type input "27.5"
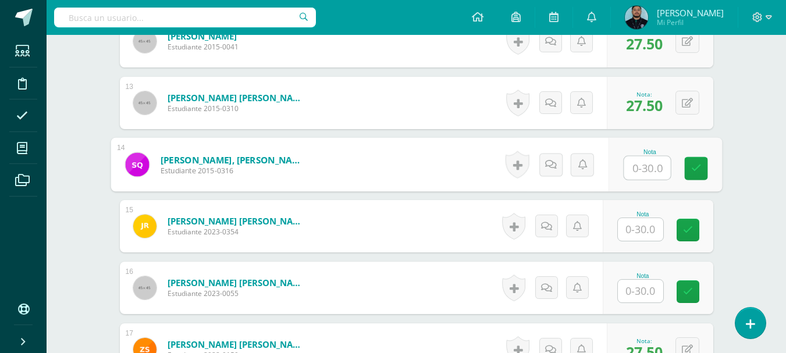
click at [638, 170] on input "text" at bounding box center [647, 167] width 47 height 23
click at [638, 168] on input "text" at bounding box center [647, 167] width 47 height 23
type input "27.5"
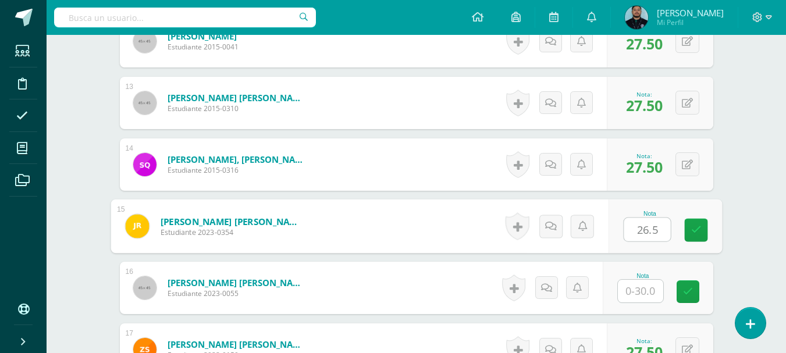
type input "26.5"
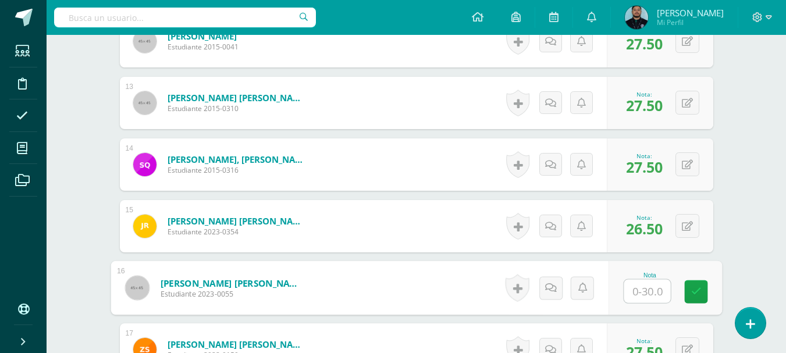
click at [645, 296] on input "text" at bounding box center [647, 291] width 47 height 23
type input "24.5"
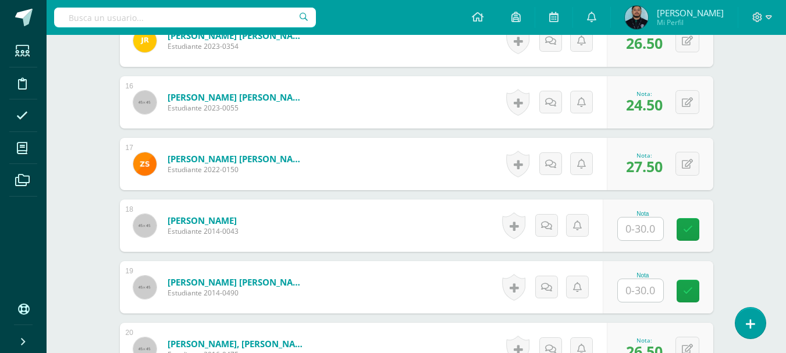
scroll to position [1254, 0]
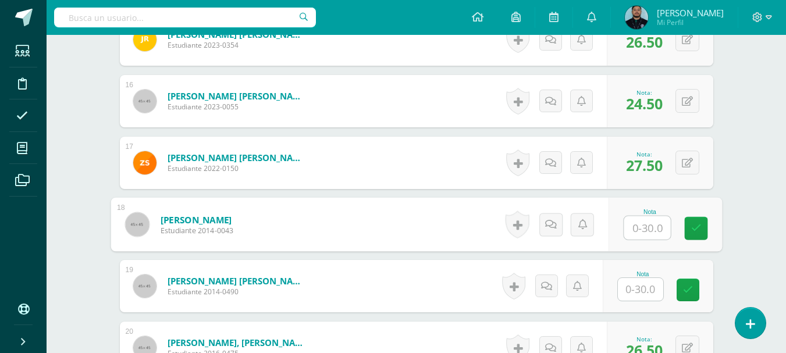
click at [640, 228] on input "text" at bounding box center [647, 227] width 47 height 23
type input "27.5"
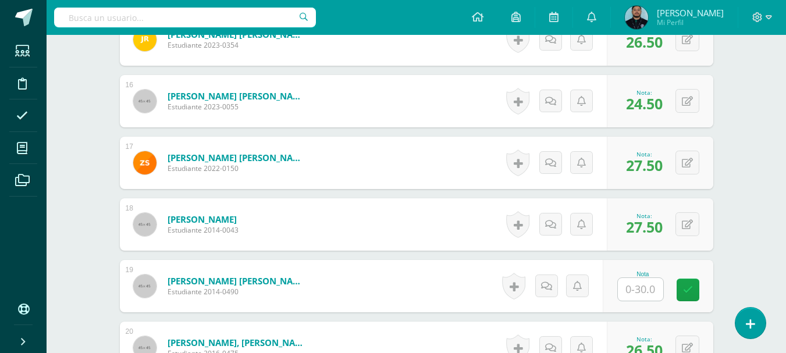
click at [640, 293] on input "text" at bounding box center [640, 289] width 45 height 23
type input "26.5"
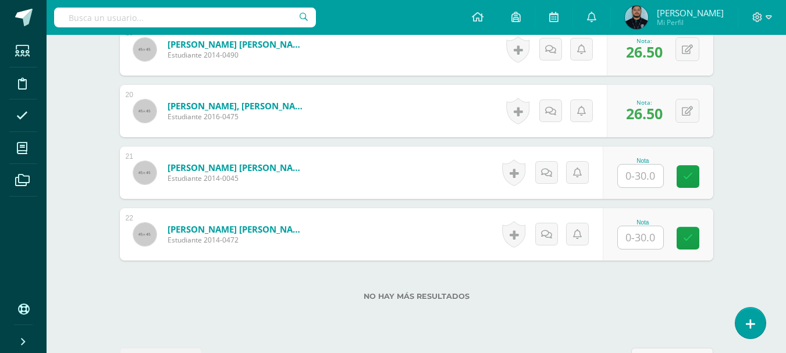
scroll to position [1496, 0]
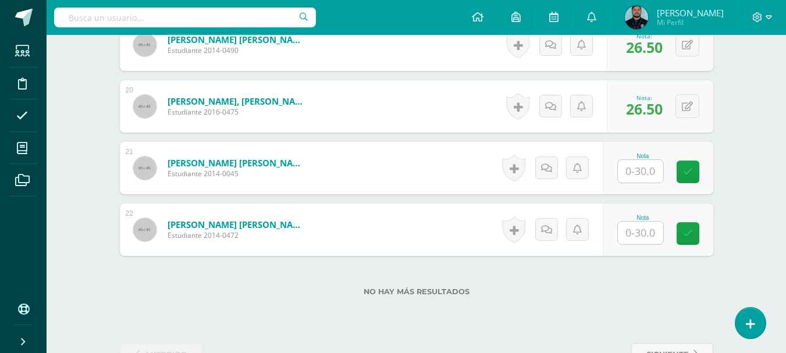
click at [646, 176] on input "text" at bounding box center [640, 171] width 45 height 23
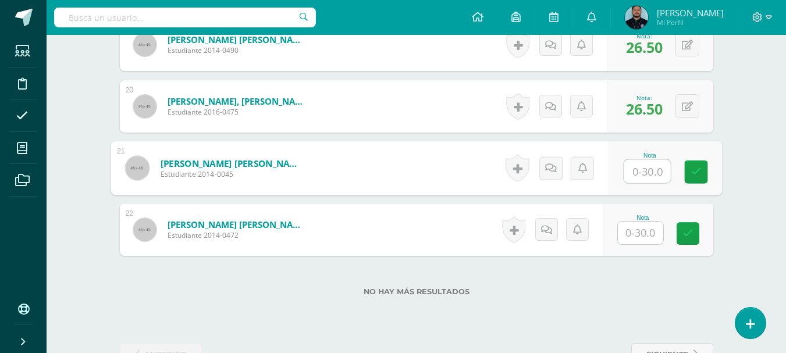
click at [646, 176] on input "text" at bounding box center [647, 171] width 47 height 23
type input "5"
type input "25.5"
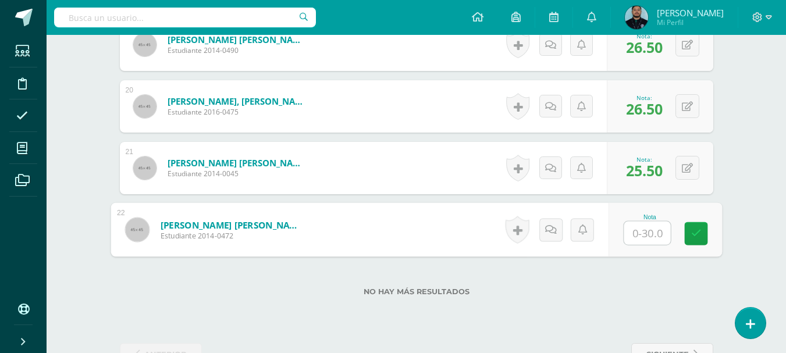
click at [635, 233] on input "text" at bounding box center [647, 233] width 47 height 23
type input "27.5"
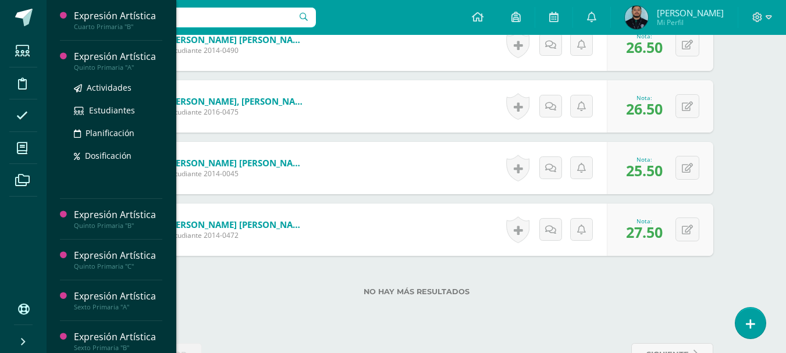
click at [99, 58] on div "Expresión Artística" at bounding box center [118, 56] width 88 height 13
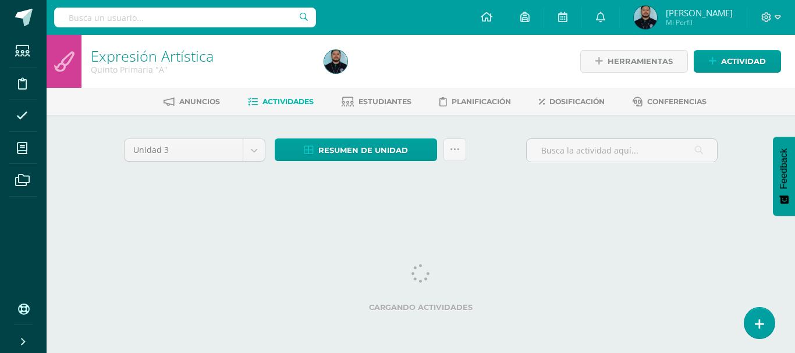
click at [265, 62] on h1 "Expresión Artística" at bounding box center [200, 56] width 219 height 16
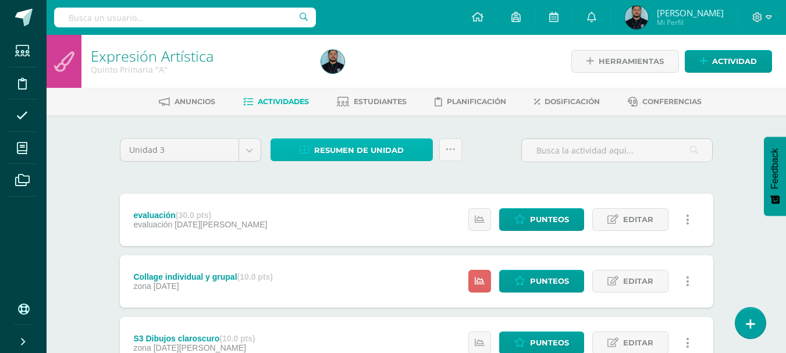
click at [344, 150] on span "Resumen de unidad" at bounding box center [359, 151] width 90 height 22
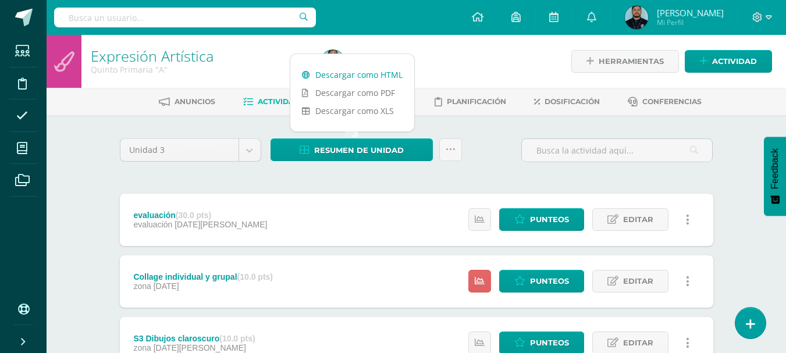
click at [355, 74] on link "Descargar como HTML" at bounding box center [352, 75] width 124 height 18
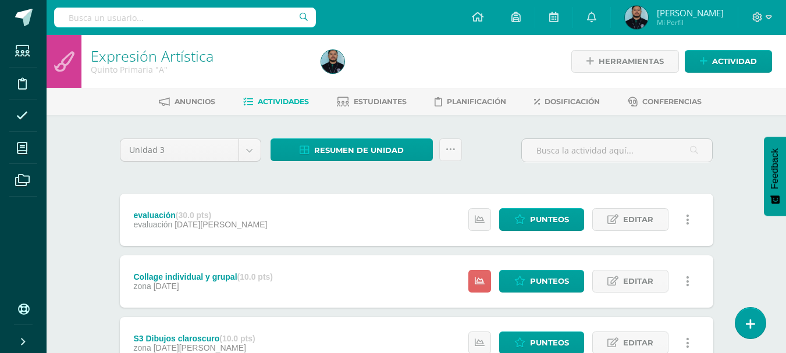
click at [552, 281] on span "Punteos" at bounding box center [549, 282] width 39 height 22
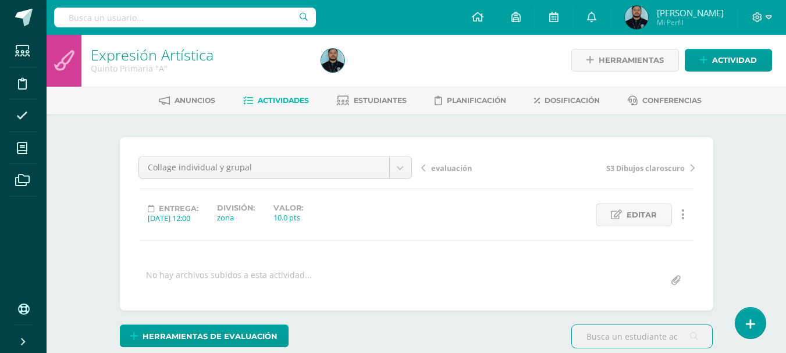
scroll to position [2, 0]
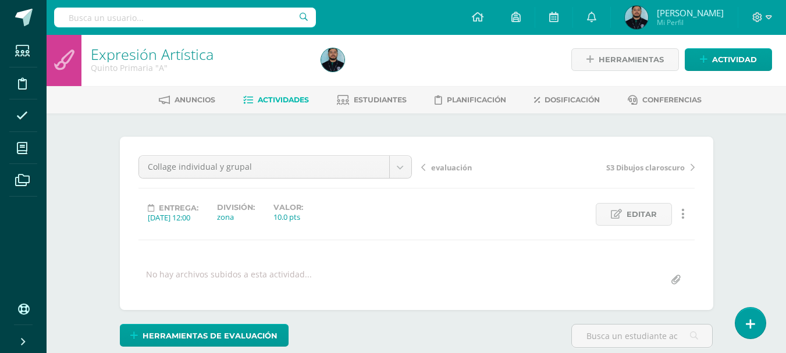
click at [385, 64] on div at bounding box center [433, 59] width 235 height 53
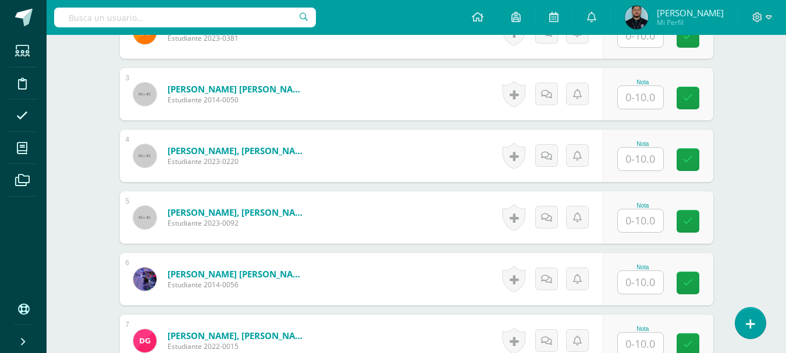
scroll to position [564, 0]
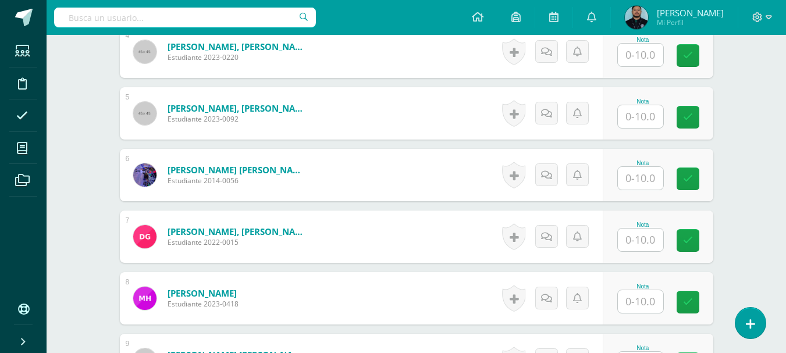
click at [636, 240] on input "text" at bounding box center [640, 240] width 45 height 23
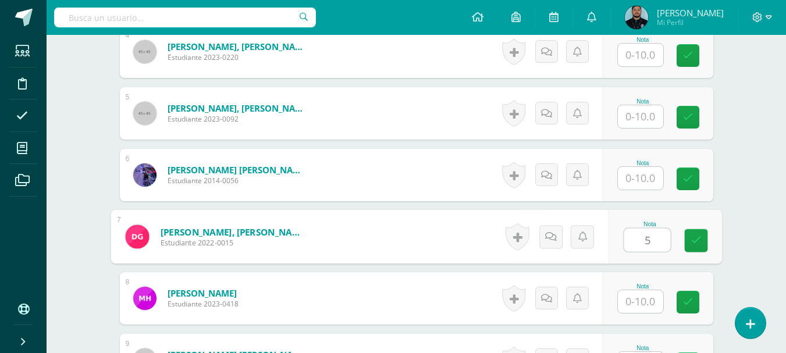
type input "5"
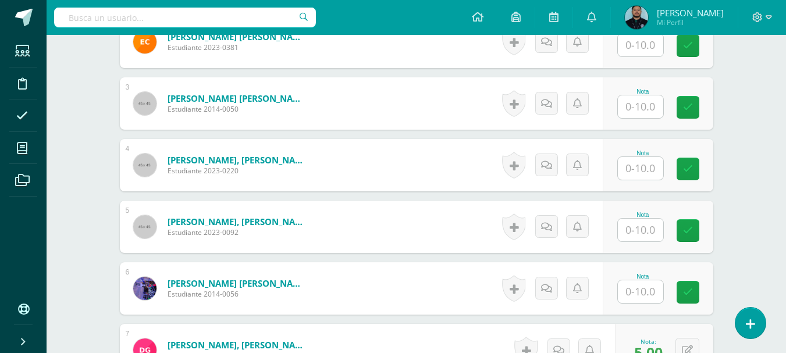
scroll to position [450, 0]
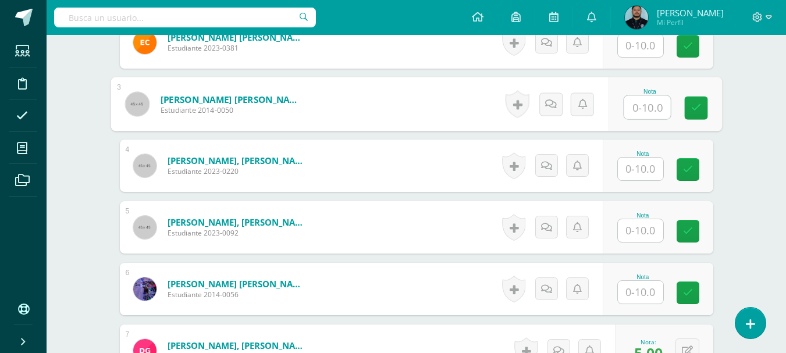
click at [648, 112] on input "text" at bounding box center [647, 107] width 47 height 23
type input "5"
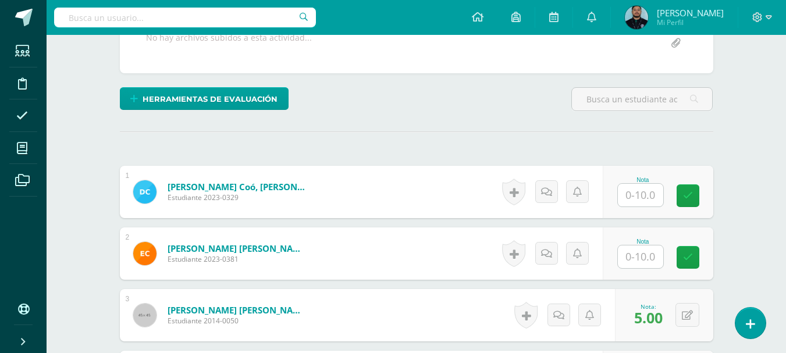
scroll to position [233, 0]
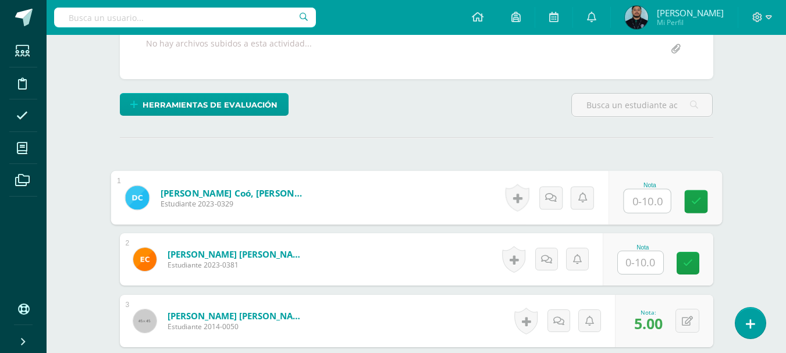
click at [647, 207] on input "text" at bounding box center [647, 201] width 47 height 23
type input "10"
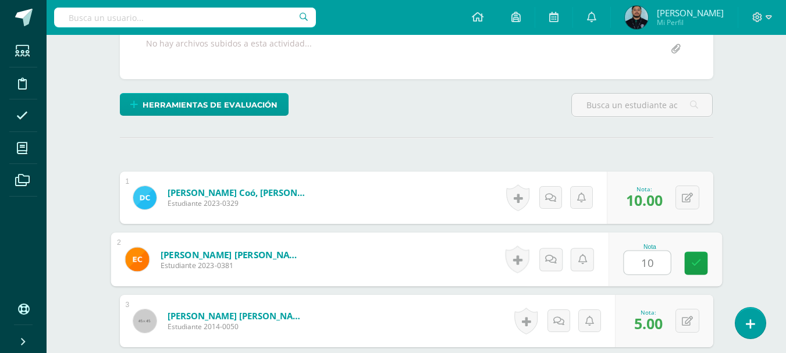
type input "10"
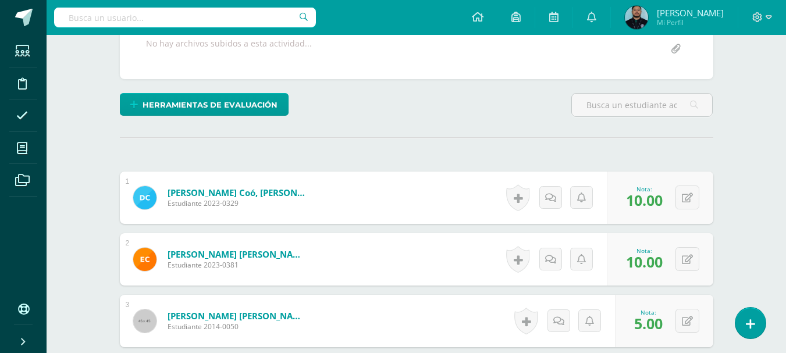
scroll to position [442, 0]
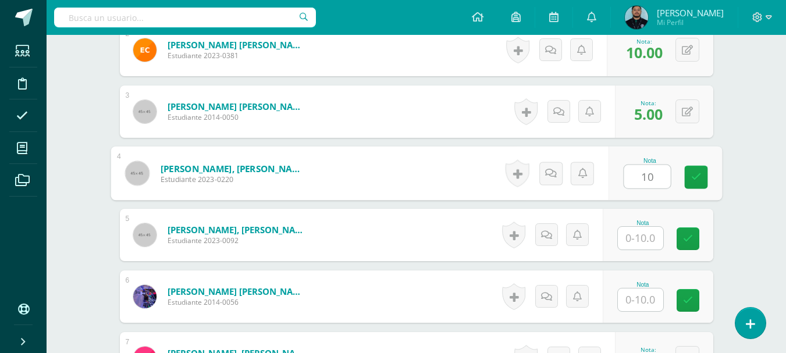
type input "10"
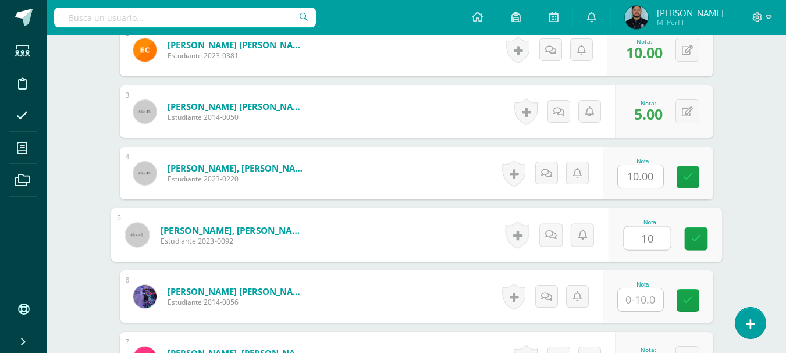
type input "10"
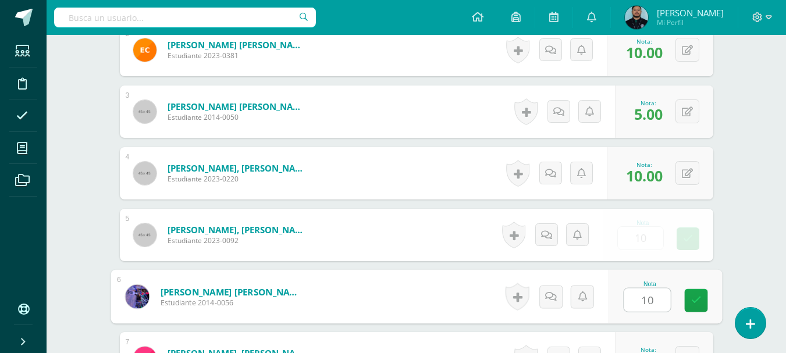
type input "10"
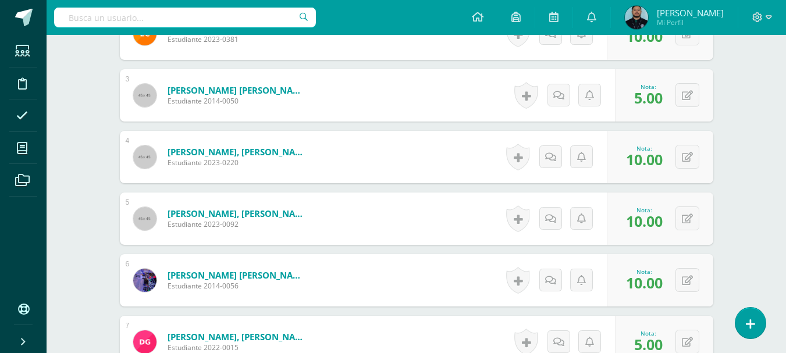
scroll to position [689, 0]
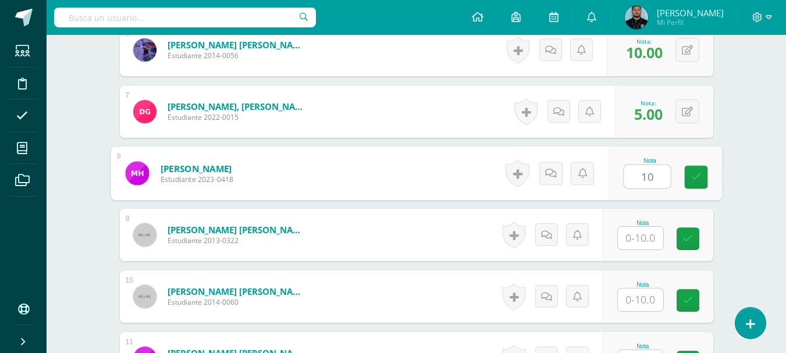
type input "10"
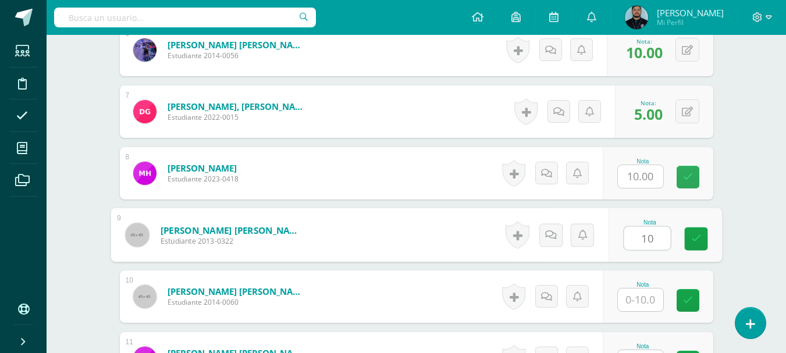
type input "10"
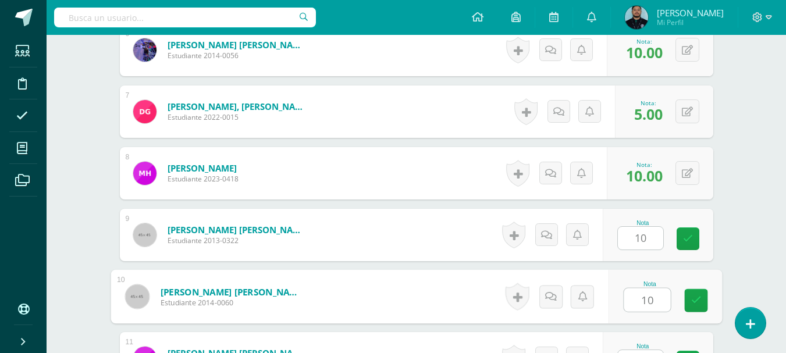
type input "10"
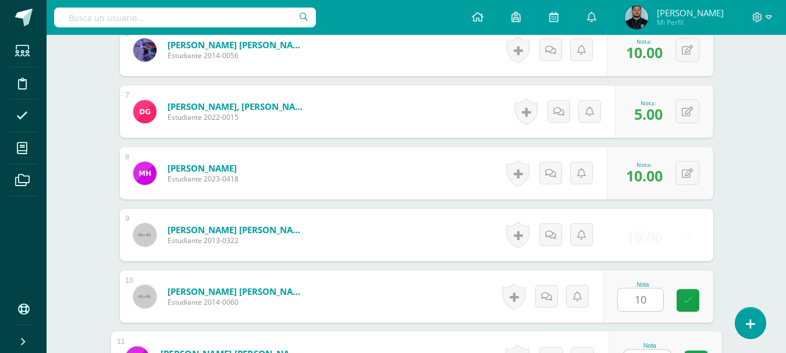
scroll to position [709, 0]
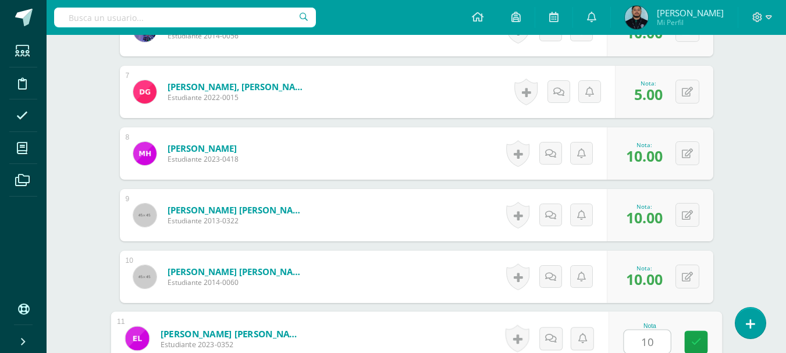
type input "10"
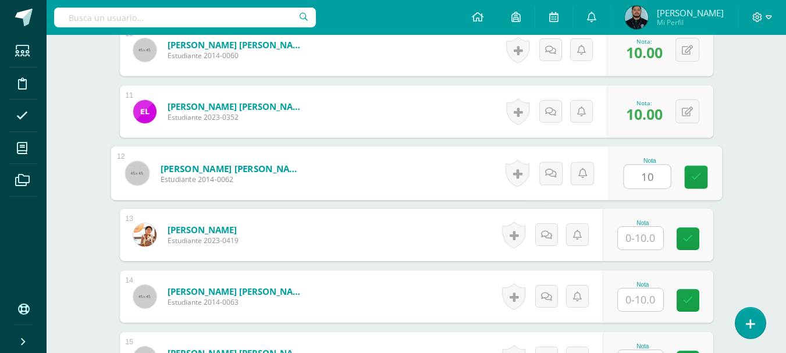
type input "10"
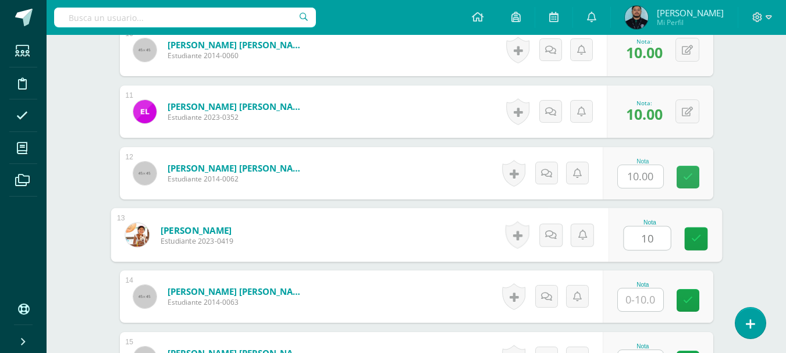
type input "10"
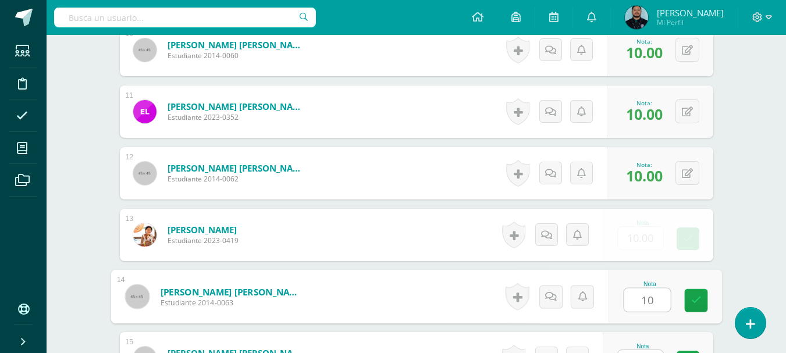
type input "10"
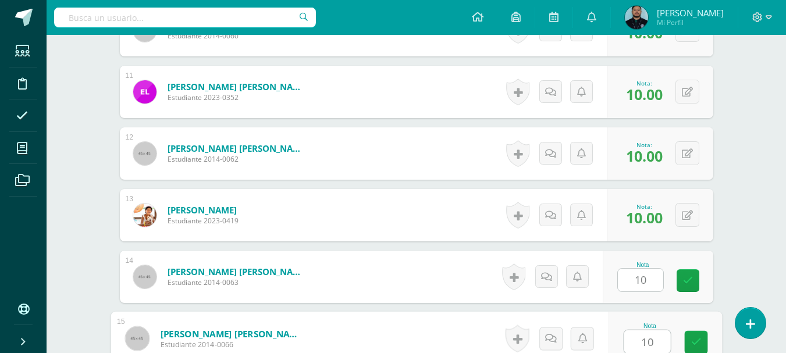
type input "10"
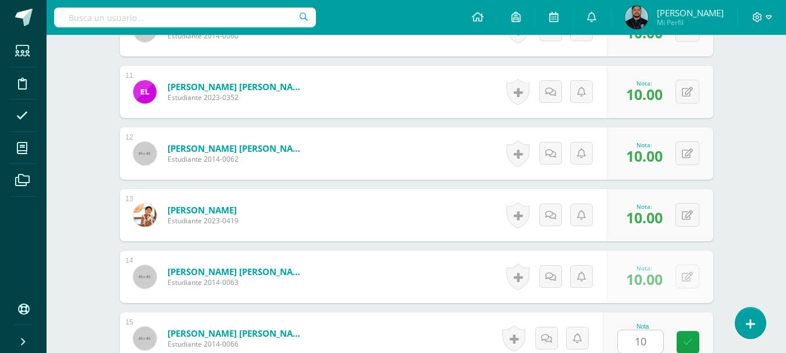
scroll to position [1182, 0]
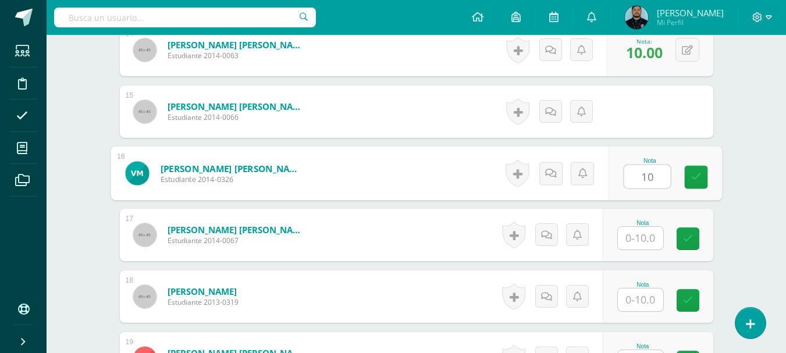
type input "10"
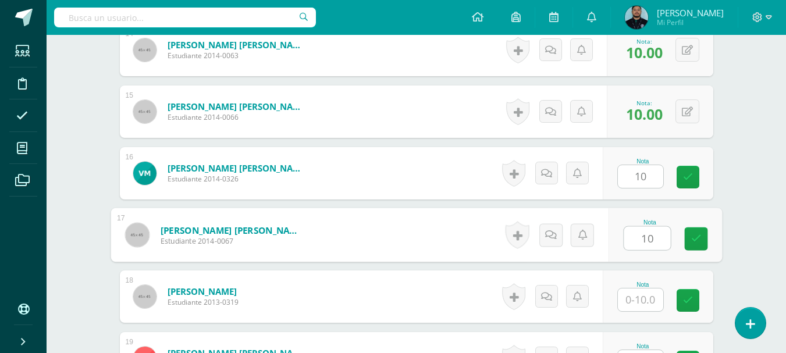
type input "10"
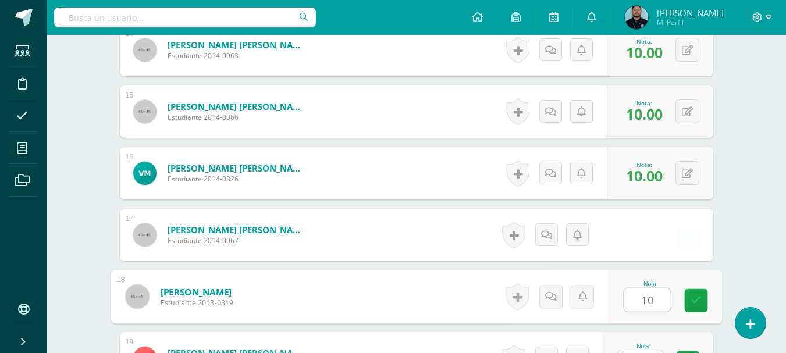
type input "10"
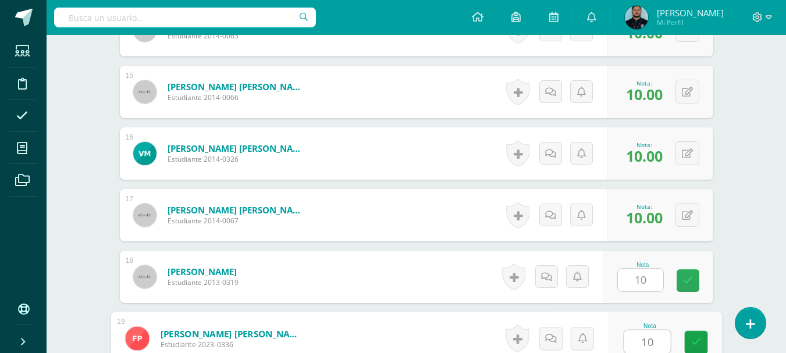
type input "10"
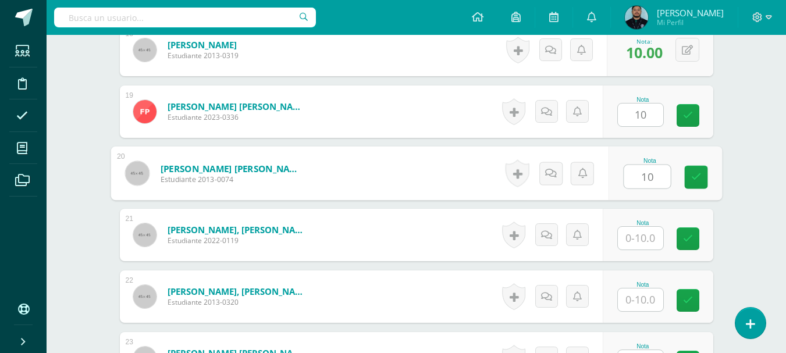
type input "10"
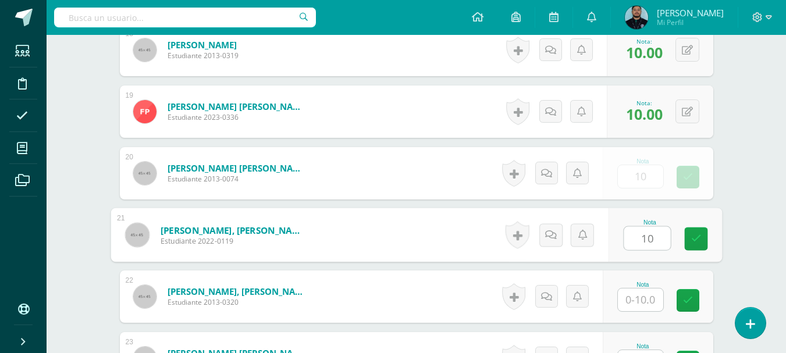
type input "10"
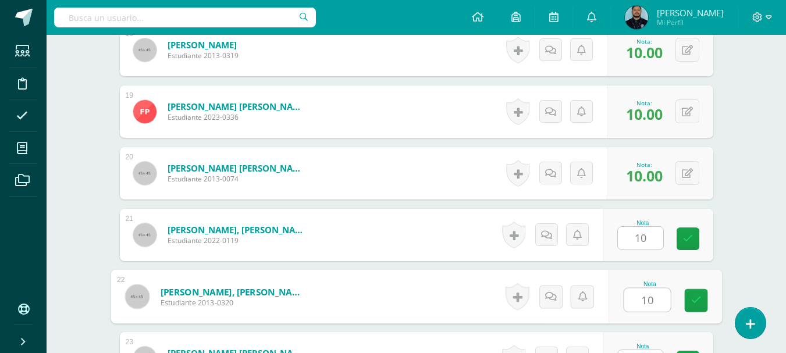
type input "10"
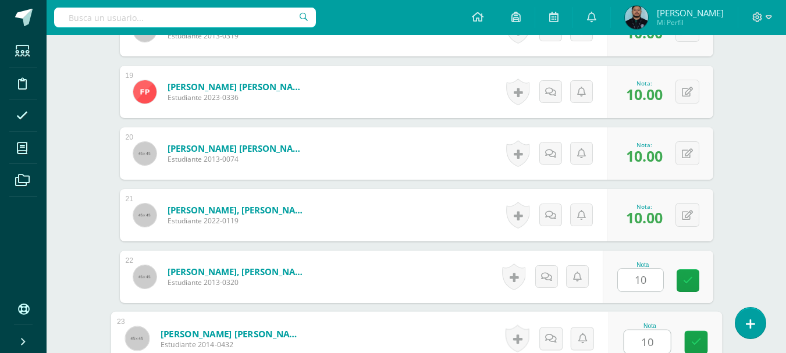
type input "10"
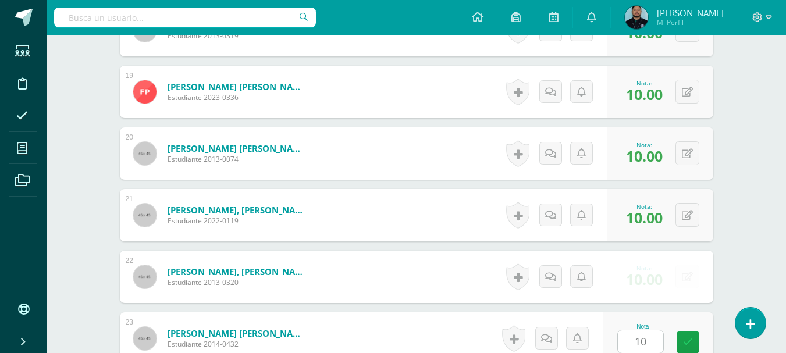
scroll to position [1655, 0]
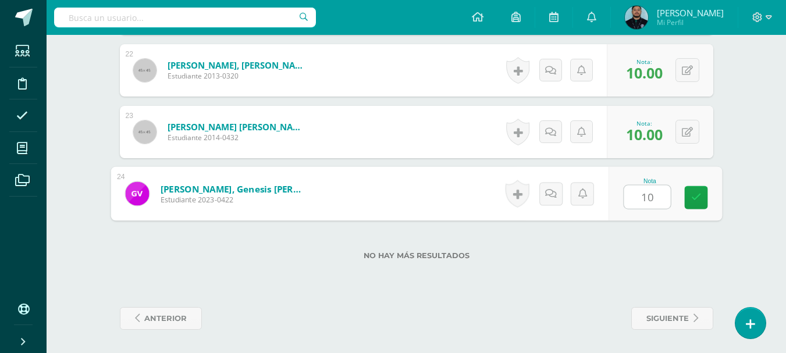
type input "10"
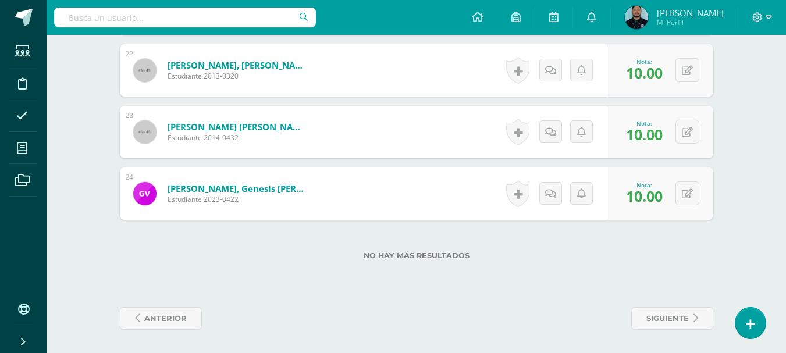
click at [603, 261] on div "No hay más resultados" at bounding box center [416, 247] width 593 height 54
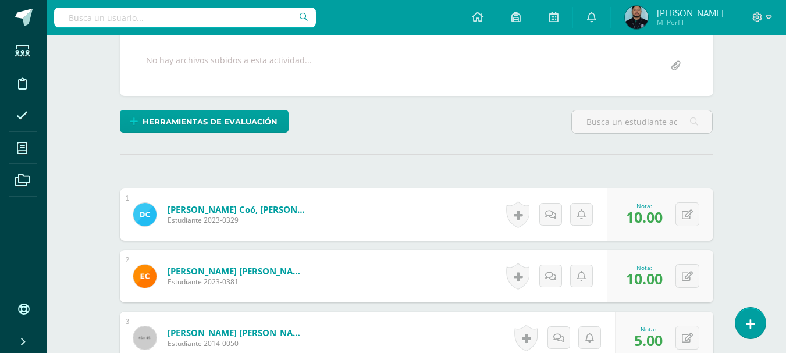
scroll to position [0, 0]
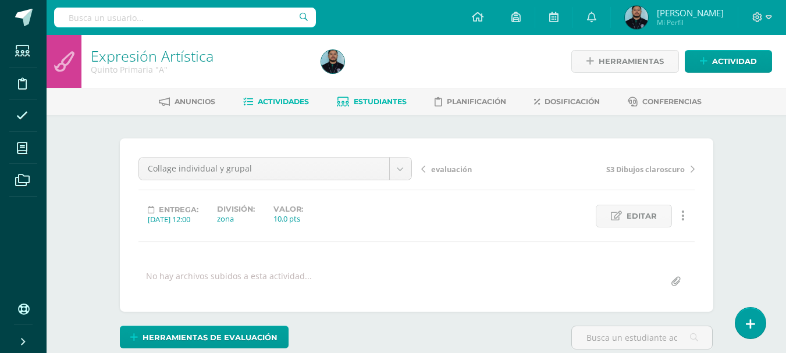
click at [371, 95] on link "Estudiantes" at bounding box center [372, 101] width 70 height 19
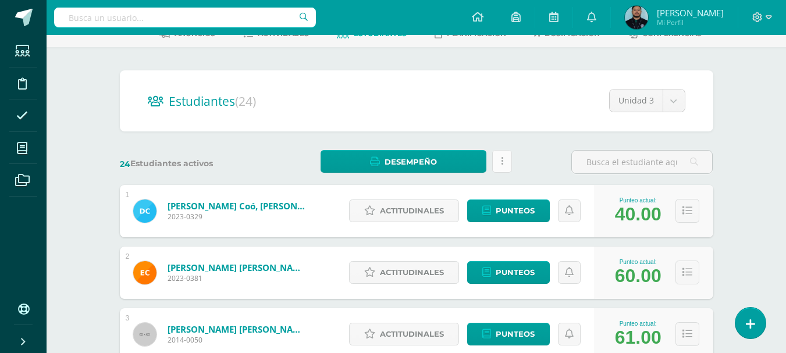
scroll to position [109, 0]
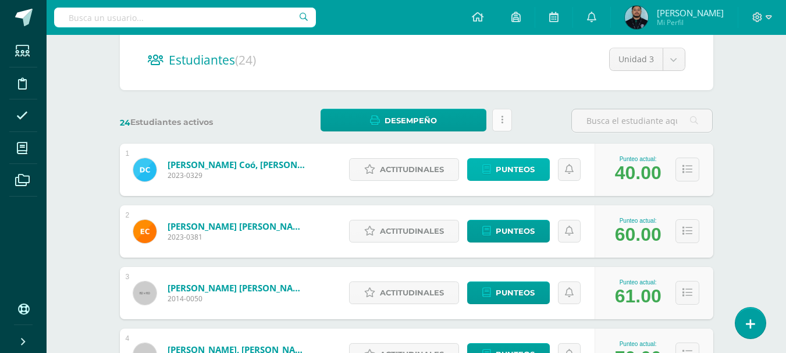
click at [498, 171] on span "Punteos" at bounding box center [515, 170] width 39 height 22
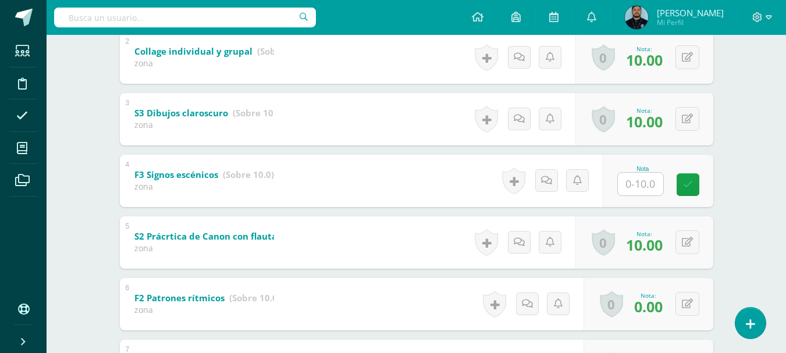
scroll to position [326, 0]
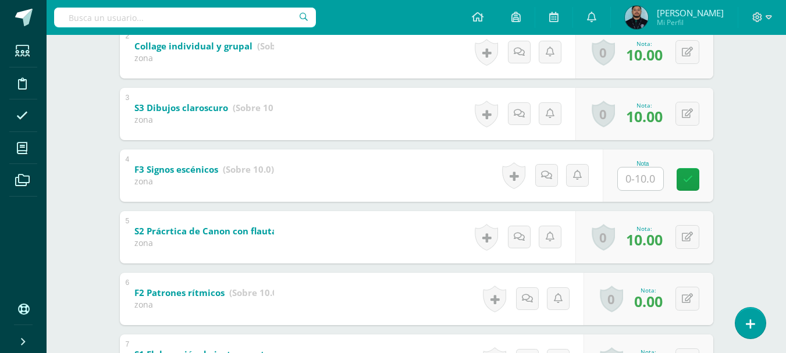
click at [636, 176] on input "text" at bounding box center [640, 179] width 45 height 23
type input "10"
click at [773, 248] on div "Expresión Artística Quinto Primaria "A" Herramientas Detalle de asistencias Act…" at bounding box center [416, 117] width 739 height 817
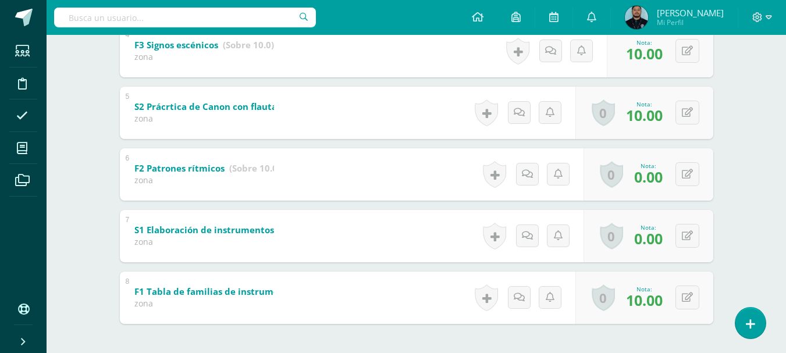
scroll to position [451, 0]
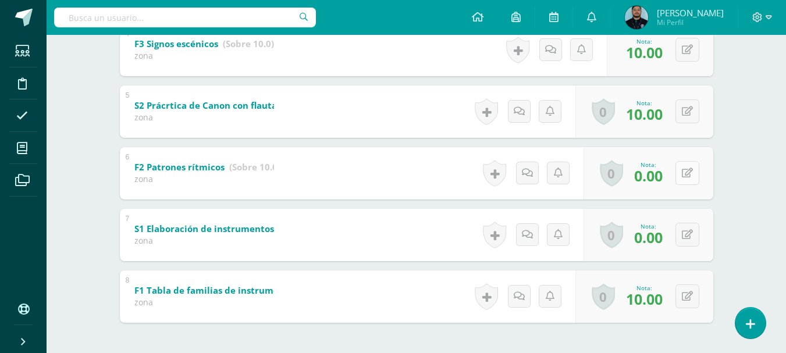
click at [681, 171] on div "0 Logros Logros obtenidos Aún no hay logros agregados Nota: 0.00" at bounding box center [648, 173] width 130 height 52
click at [699, 172] on icon at bounding box center [695, 173] width 12 height 10
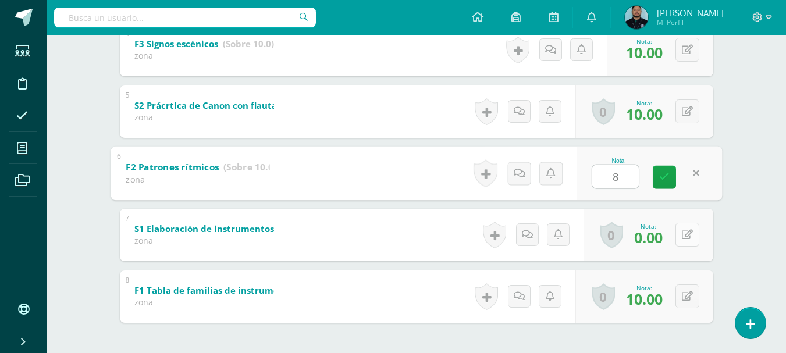
type input "8"
click at [689, 232] on button at bounding box center [687, 235] width 24 height 24
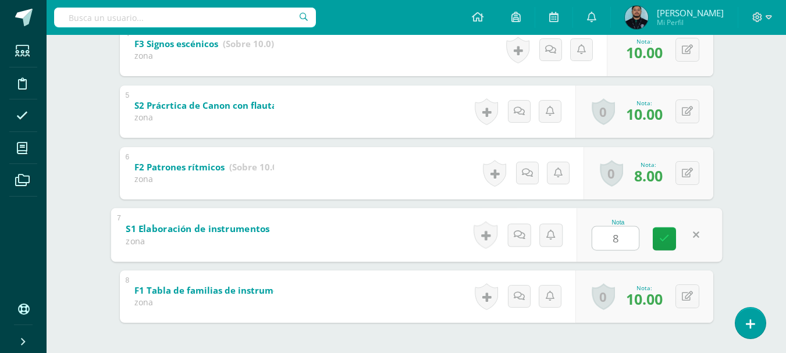
type input "8"
click at [734, 239] on div "Diego Cardona Diego Cardona Emma Castillo Madeline Chutá Elízabeth Felipe Sofía…" at bounding box center [417, 32] width 640 height 736
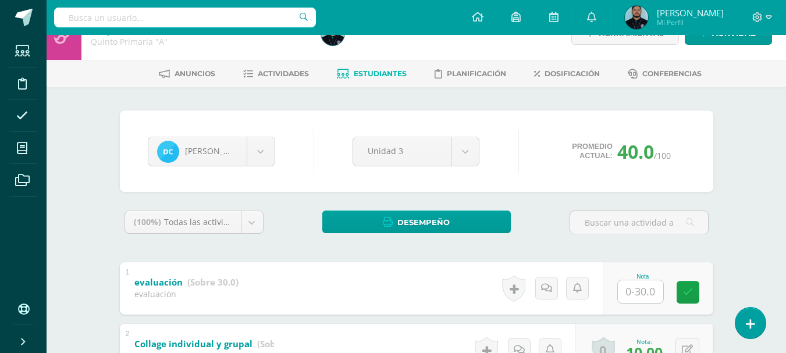
scroll to position [27, 0]
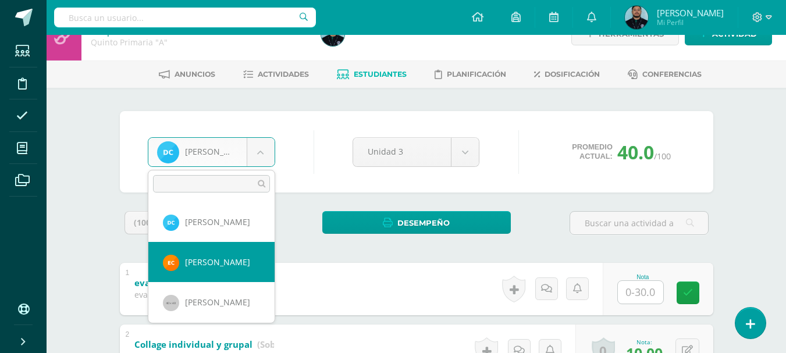
select select "1330"
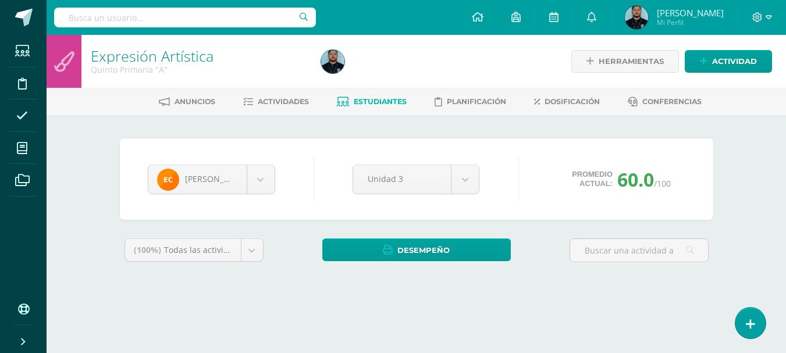
click at [443, 77] on div at bounding box center [433, 61] width 235 height 53
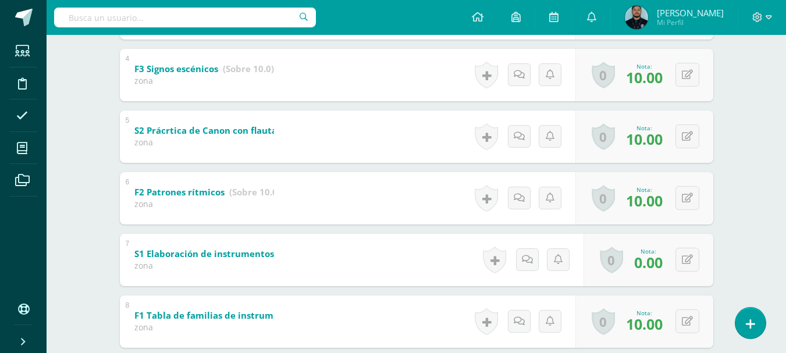
scroll to position [450, 0]
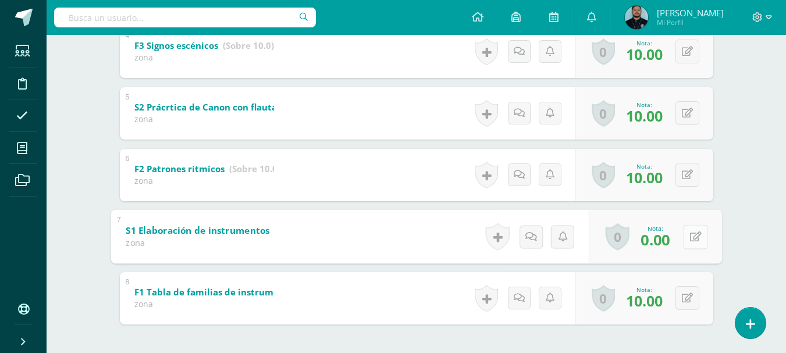
click at [688, 239] on button at bounding box center [695, 237] width 24 height 24
type input "10"
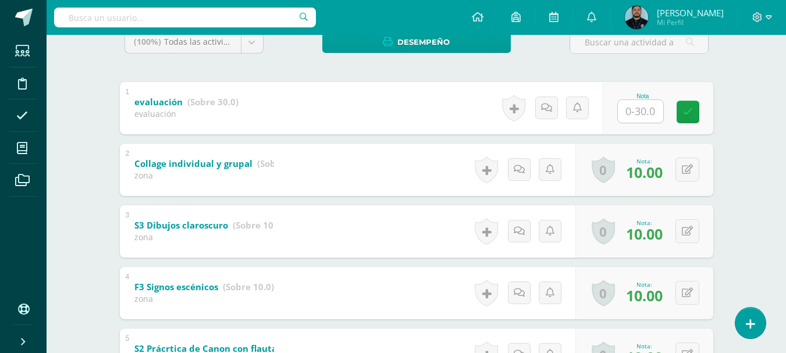
scroll to position [0, 0]
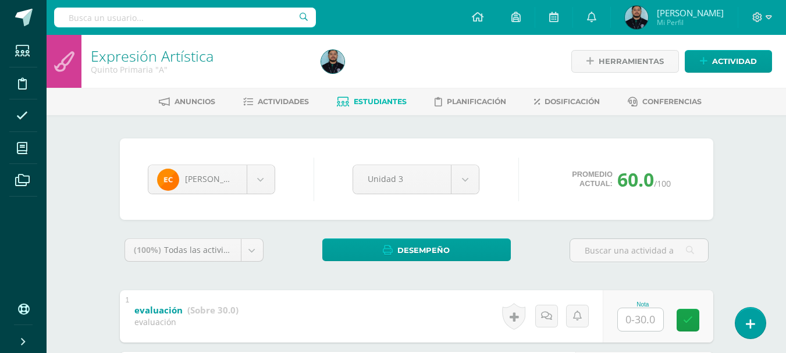
click at [404, 60] on div at bounding box center [433, 61] width 235 height 53
click at [286, 109] on link "Actividades" at bounding box center [276, 101] width 66 height 19
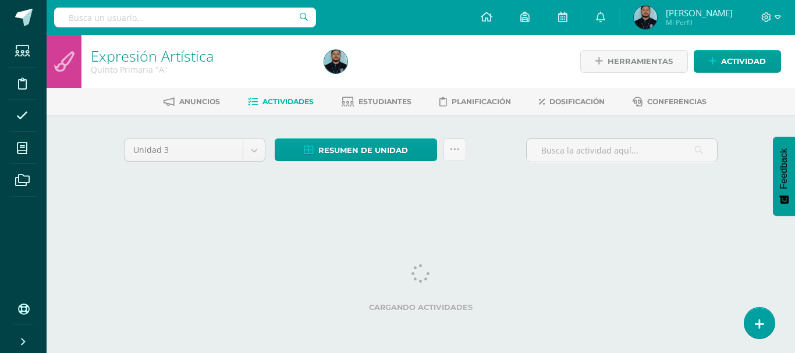
click at [411, 63] on div at bounding box center [438, 61] width 238 height 53
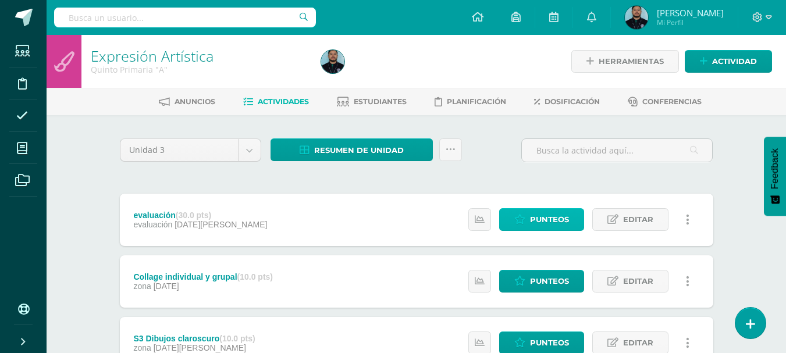
click at [526, 218] on link "Punteos" at bounding box center [541, 219] width 85 height 23
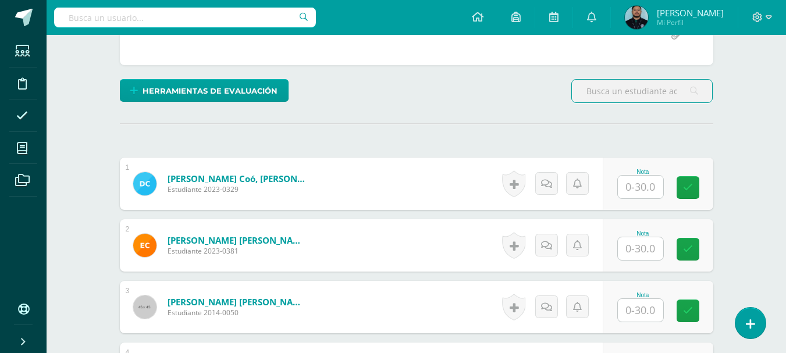
scroll to position [248, 0]
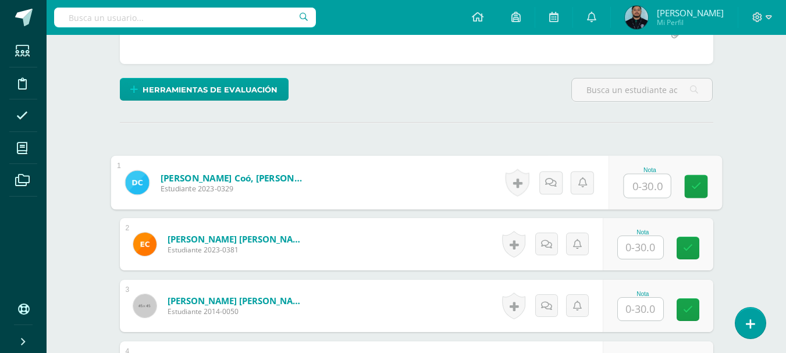
click at [652, 187] on input "text" at bounding box center [647, 186] width 47 height 23
type input "30"
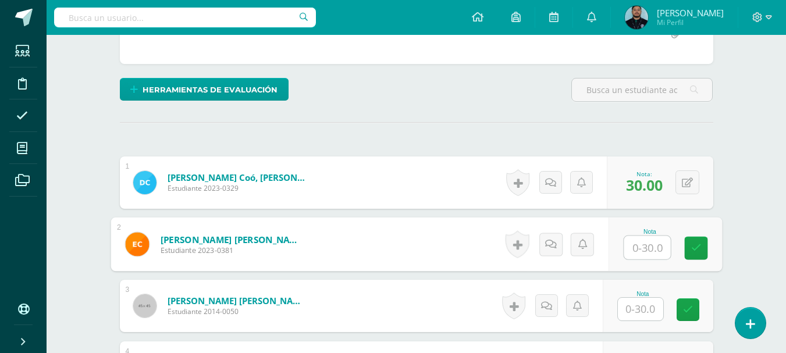
click at [646, 249] on input "text" at bounding box center [647, 247] width 47 height 23
type input "30"
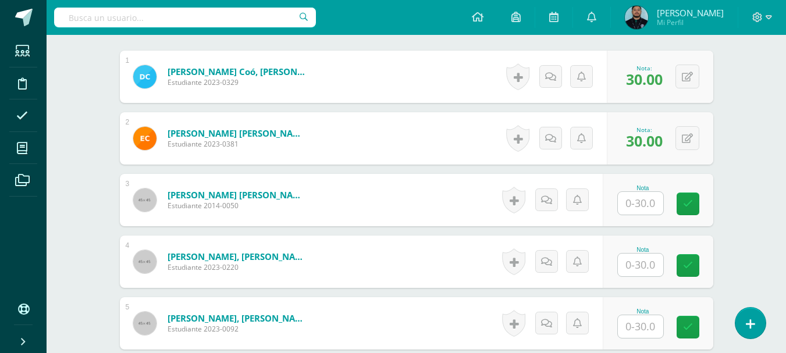
scroll to position [354, 0]
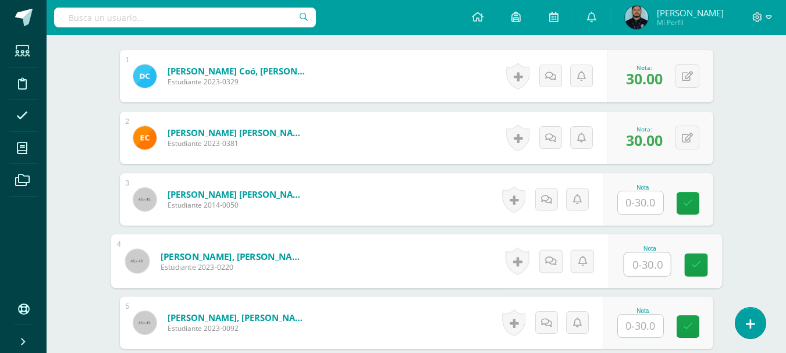
click at [636, 267] on input "text" at bounding box center [647, 264] width 47 height 23
type input "30"
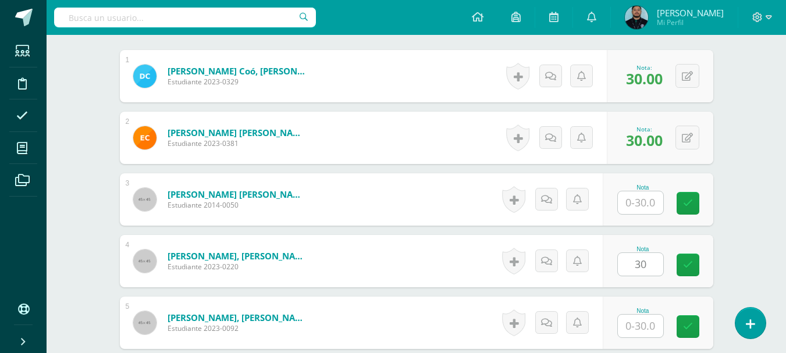
click at [646, 330] on input "text" at bounding box center [640, 326] width 45 height 23
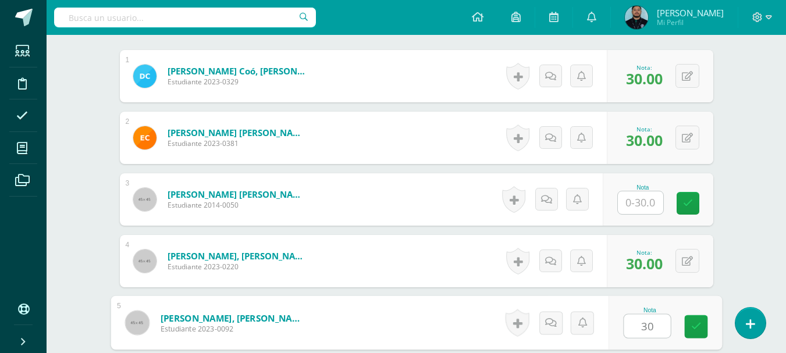
type input "30"
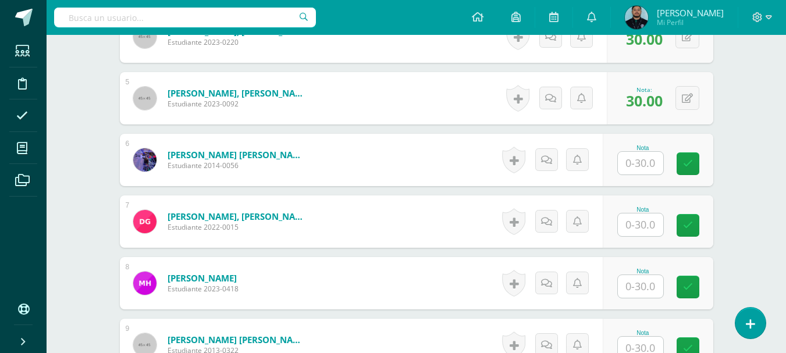
scroll to position [579, 0]
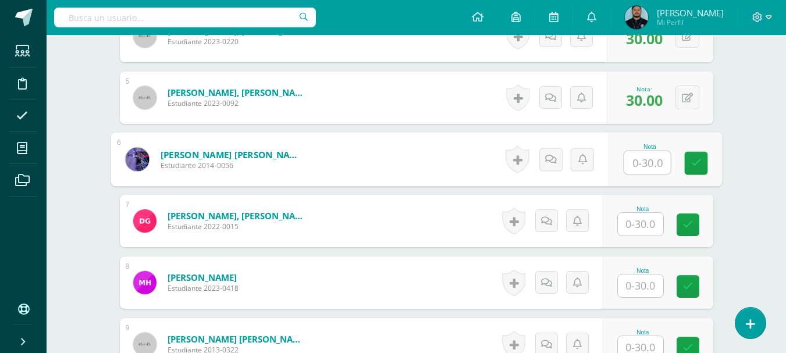
click at [633, 160] on input "text" at bounding box center [647, 162] width 47 height 23
type input "30"
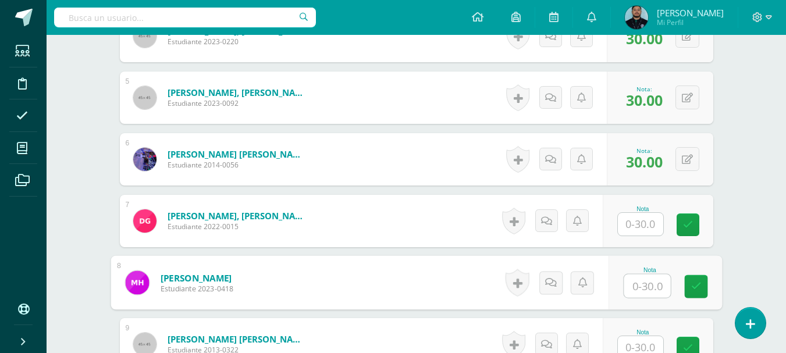
click at [634, 291] on input "text" at bounding box center [647, 286] width 47 height 23
type input "30"
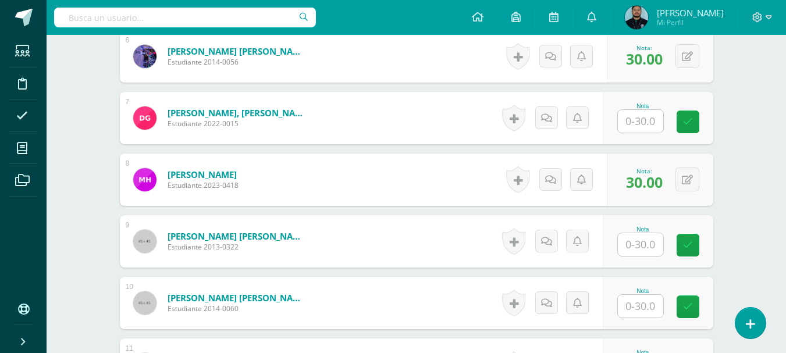
scroll to position [684, 0]
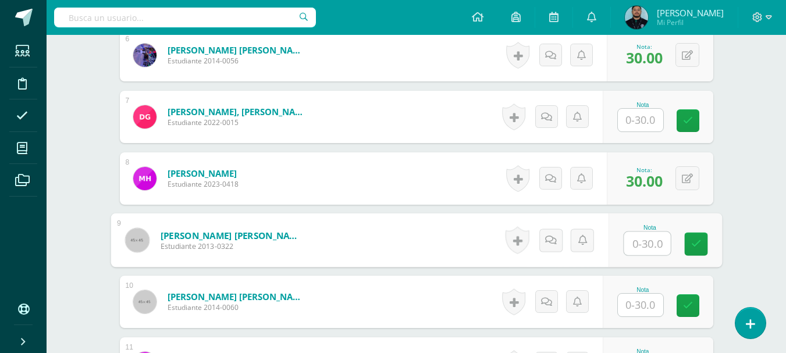
click at [636, 244] on input "text" at bounding box center [647, 243] width 47 height 23
type input "30"
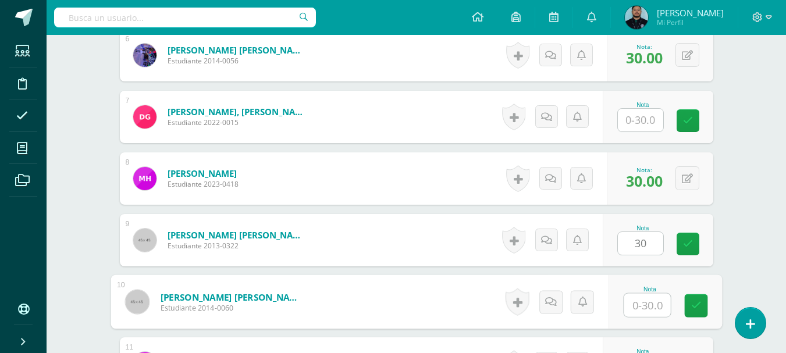
click at [636, 304] on input "text" at bounding box center [647, 305] width 47 height 23
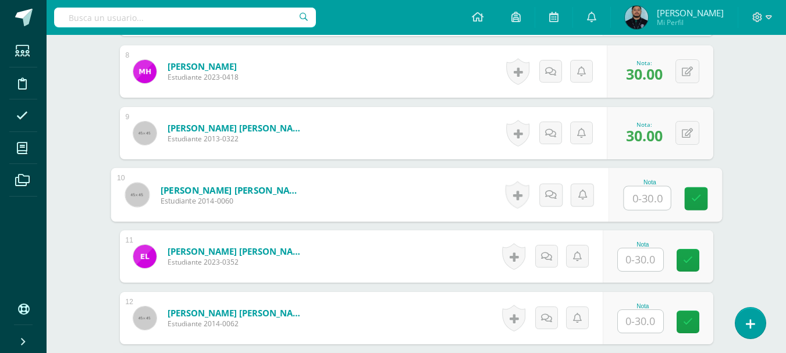
scroll to position [792, 0]
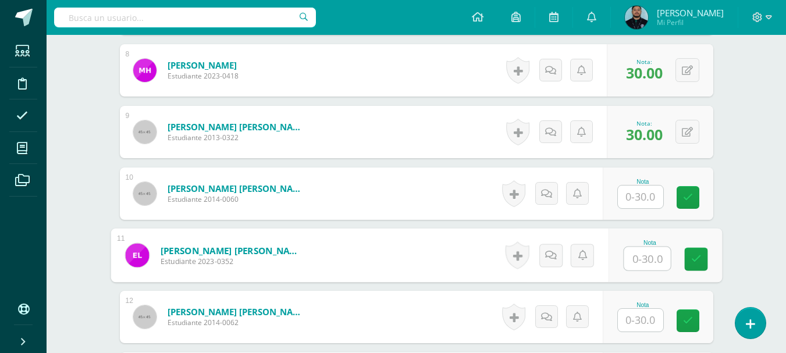
click at [638, 258] on input "text" at bounding box center [647, 258] width 47 height 23
type input "1"
type input "29"
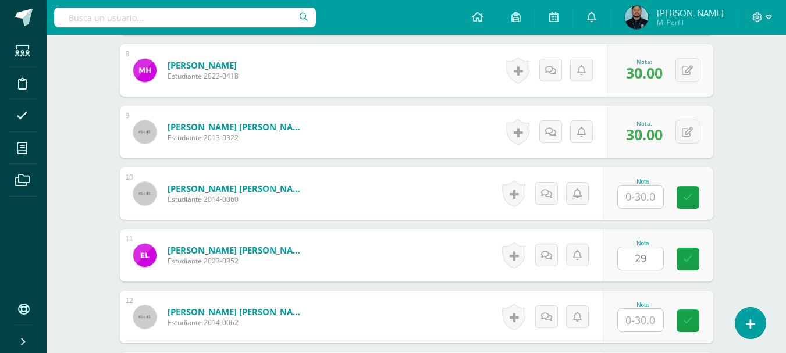
click at [750, 208] on div "Expresión Artística Quinto Primaria "A" Herramientas Detalle de asistencias Act…" at bounding box center [416, 229] width 739 height 1973
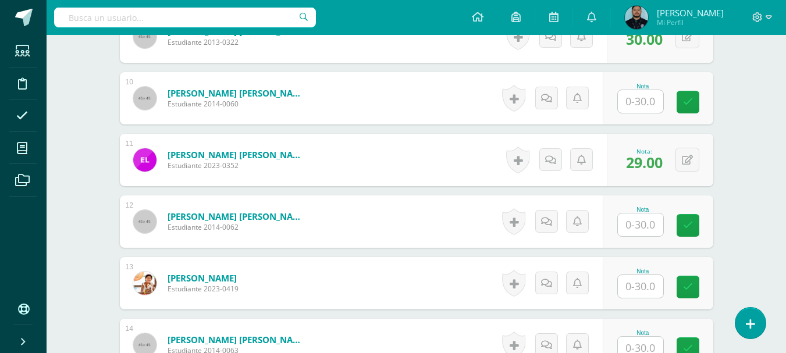
scroll to position [888, 0]
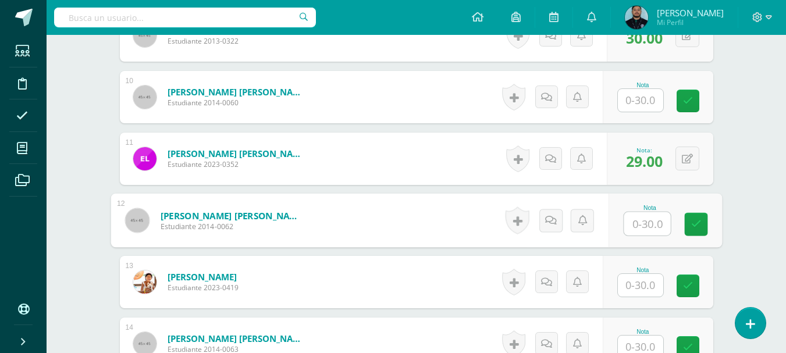
click at [632, 218] on input "text" at bounding box center [647, 223] width 47 height 23
type input "30"
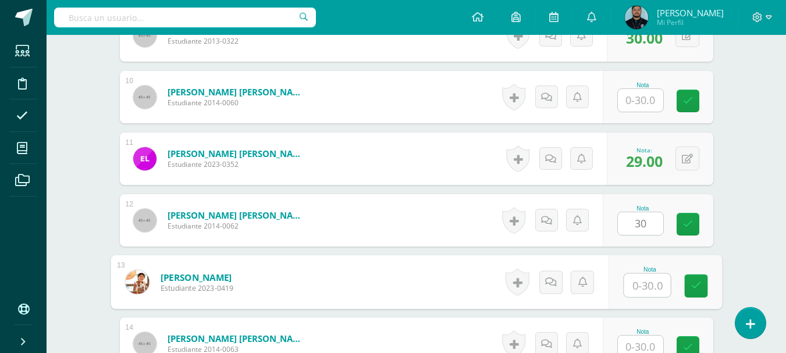
click at [632, 283] on input "text" at bounding box center [647, 285] width 47 height 23
type input "30"
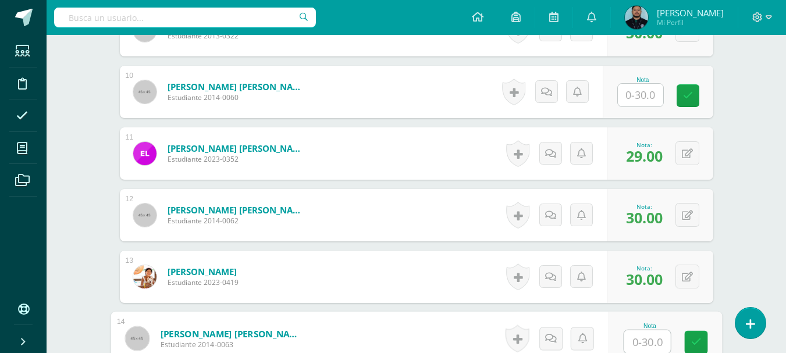
click at [653, 346] on input "text" at bounding box center [647, 341] width 47 height 23
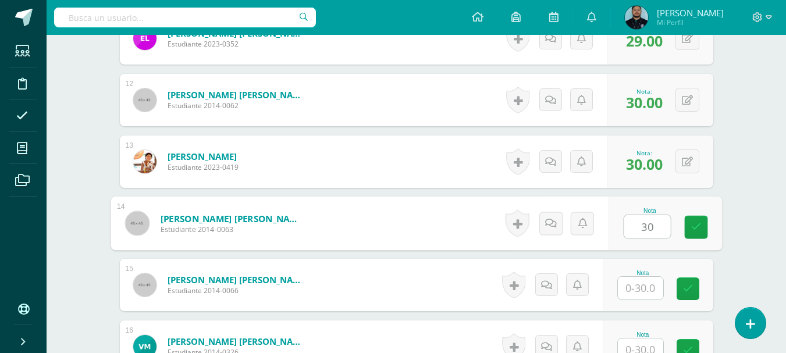
scroll to position [1010, 0]
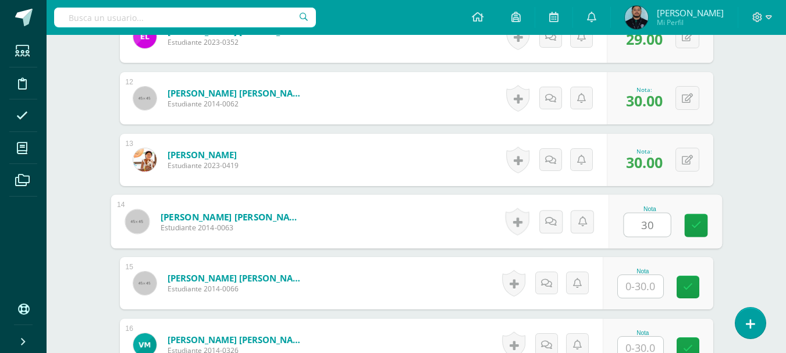
type input "30"
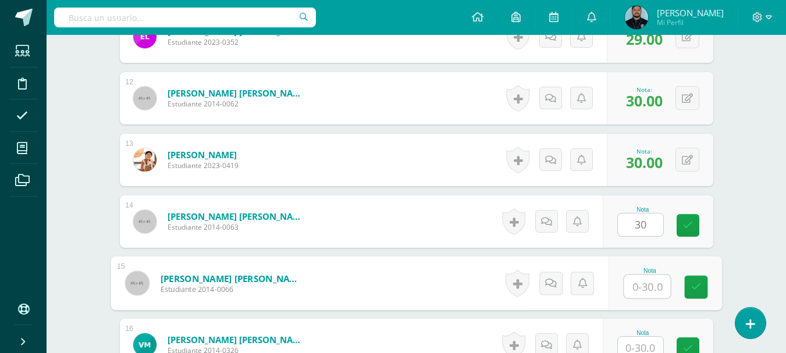
click at [644, 279] on input "text" at bounding box center [647, 286] width 47 height 23
type input "30"
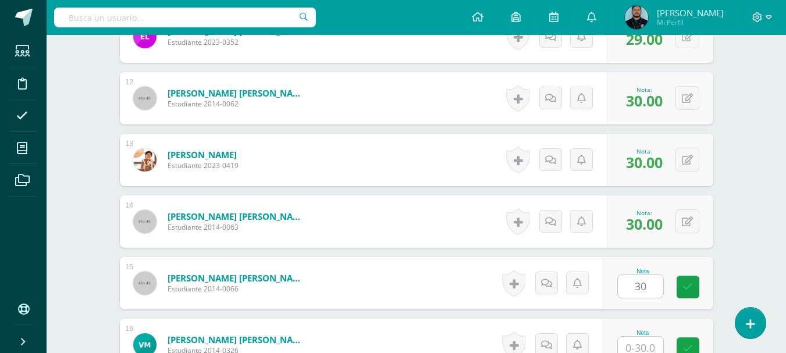
click at [739, 250] on div "Expresión Artística Quinto Primaria "A" Herramientas Detalle de asistencias Act…" at bounding box center [416, 10] width 739 height 1973
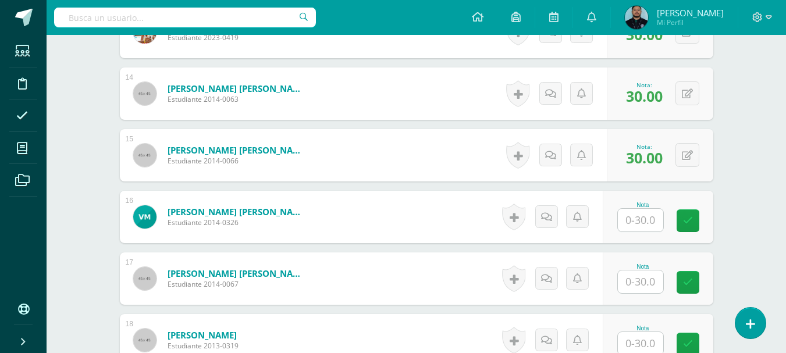
scroll to position [1140, 0]
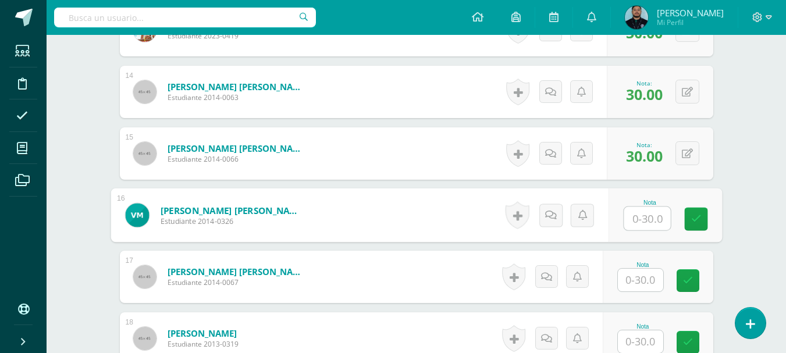
click at [657, 218] on input "text" at bounding box center [647, 218] width 47 height 23
type input "30"
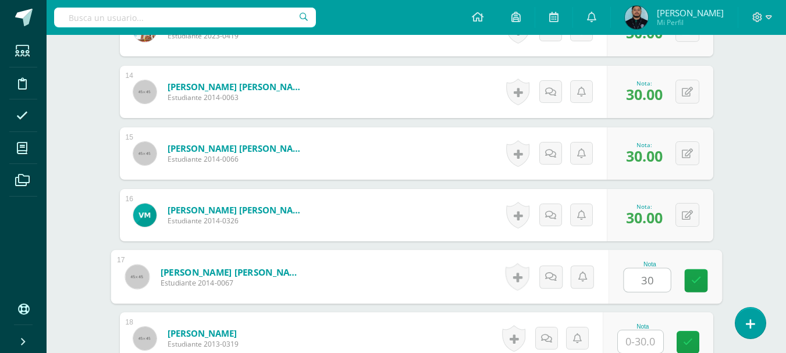
type input "30"
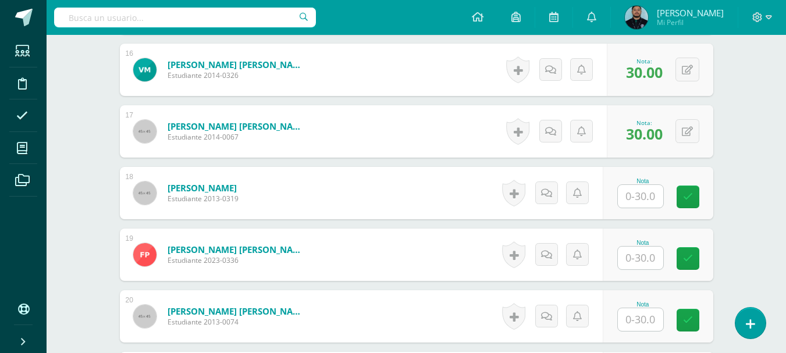
scroll to position [1287, 0]
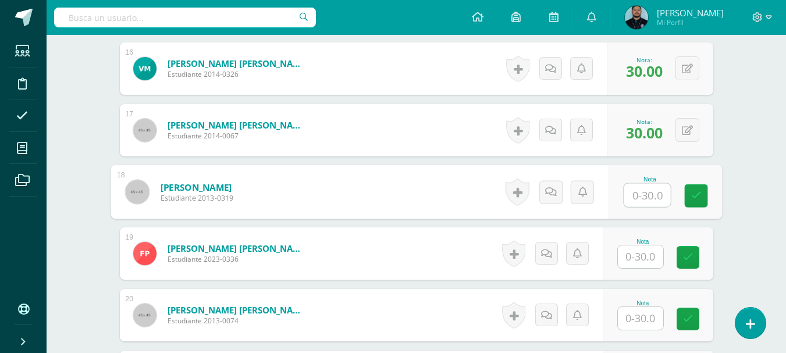
click at [642, 190] on input "text" at bounding box center [647, 195] width 47 height 23
type input "18"
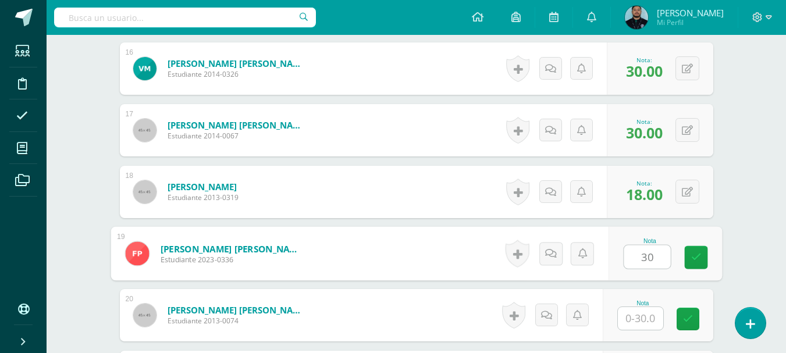
type input "30"
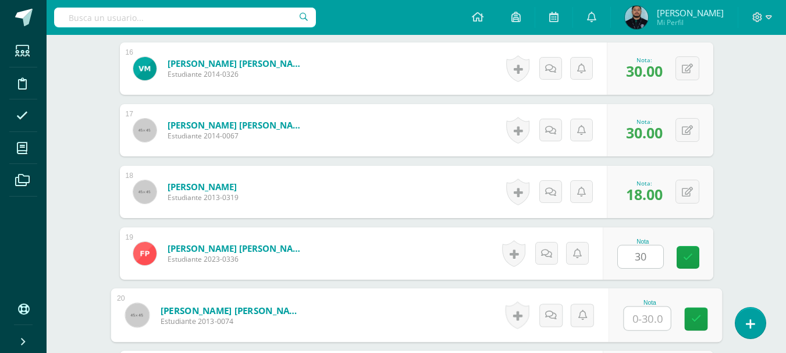
click at [646, 322] on input "text" at bounding box center [647, 318] width 47 height 23
type input "30"
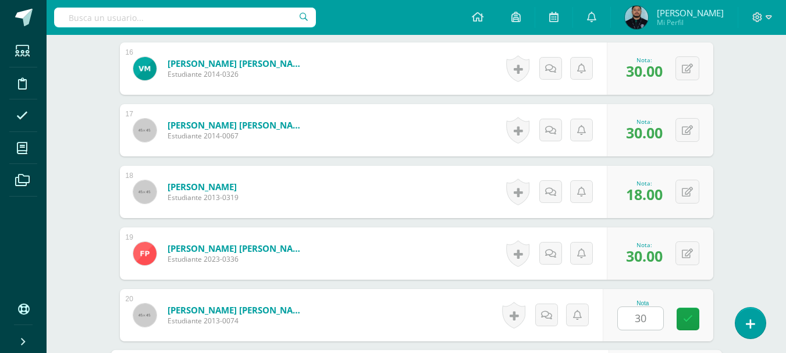
scroll to position [1490, 0]
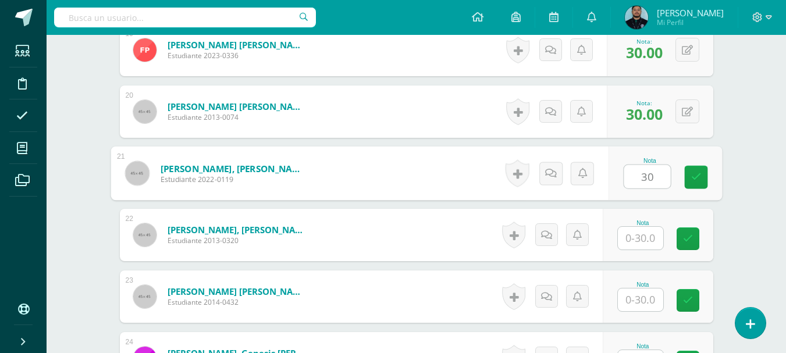
type input "30"
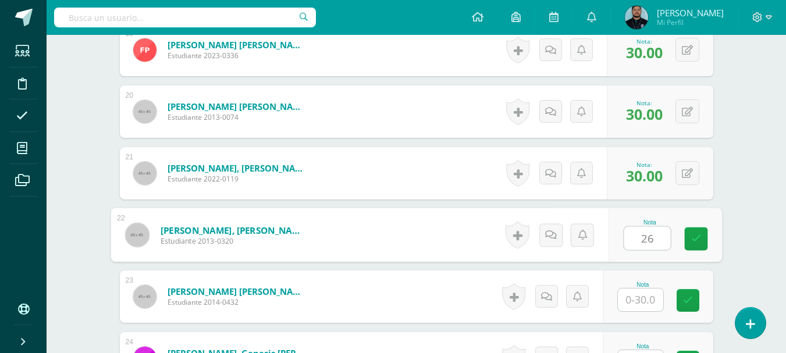
type input "26"
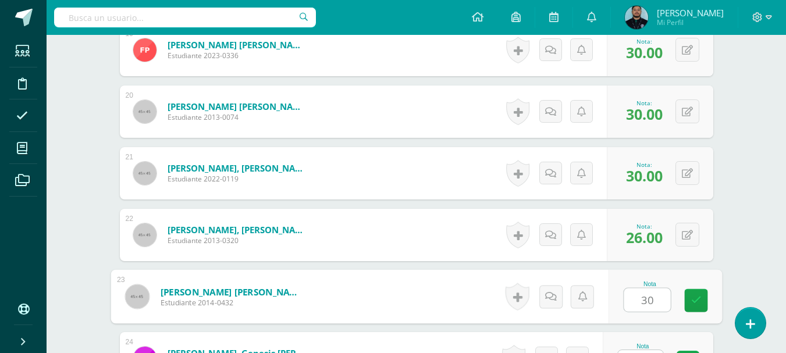
type input "30"
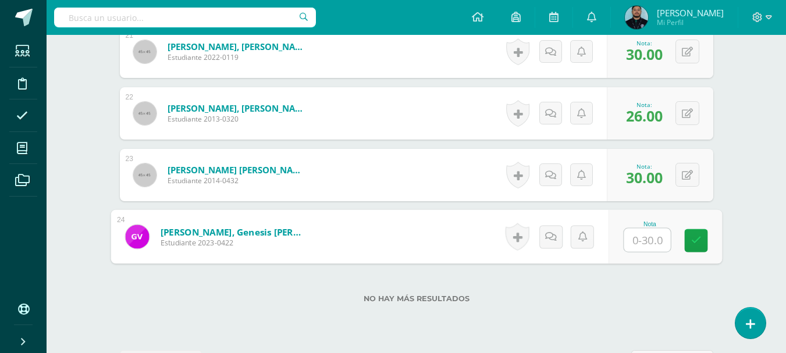
scroll to position [1613, 0]
type input "3"
type input "28"
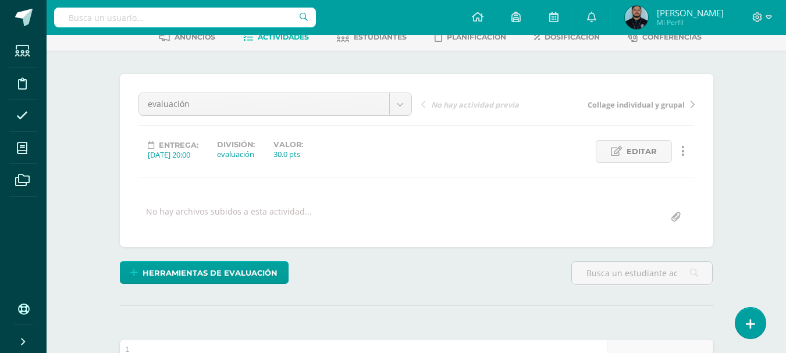
scroll to position [0, 0]
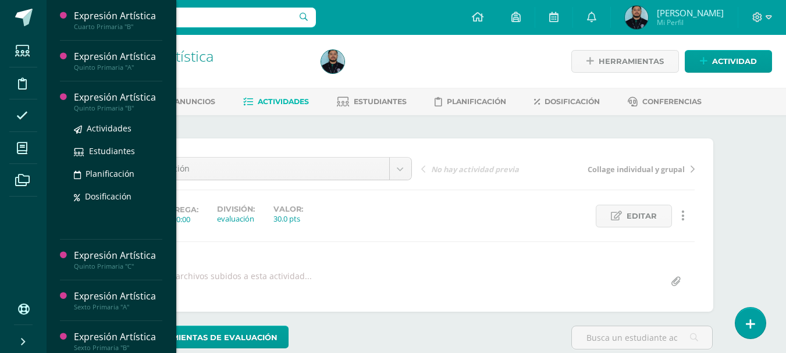
click at [111, 108] on div "Quinto Primaria "B"" at bounding box center [118, 108] width 88 height 8
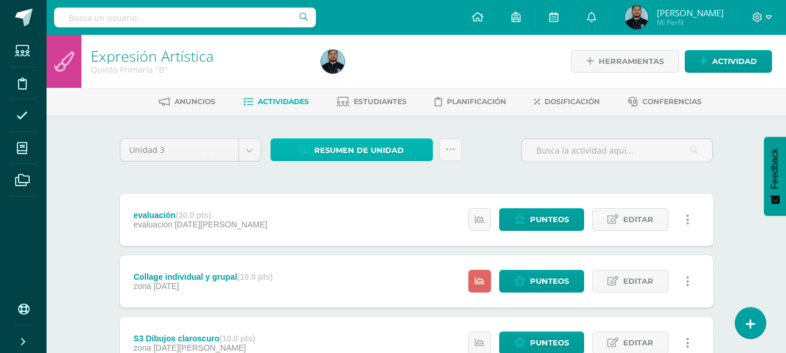
click at [375, 153] on span "Resumen de unidad" at bounding box center [359, 151] width 90 height 22
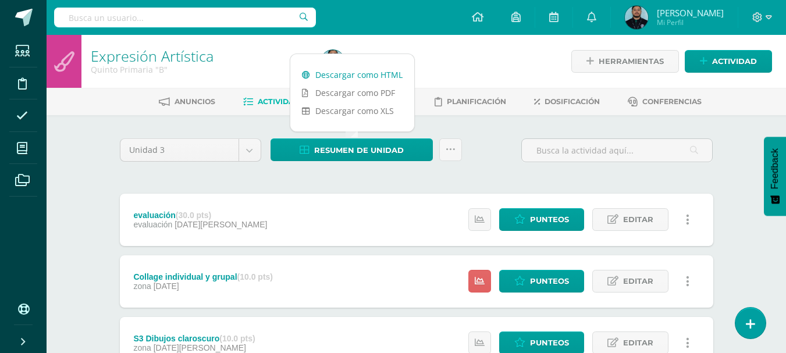
click at [368, 78] on link "Descargar como HTML" at bounding box center [352, 75] width 124 height 18
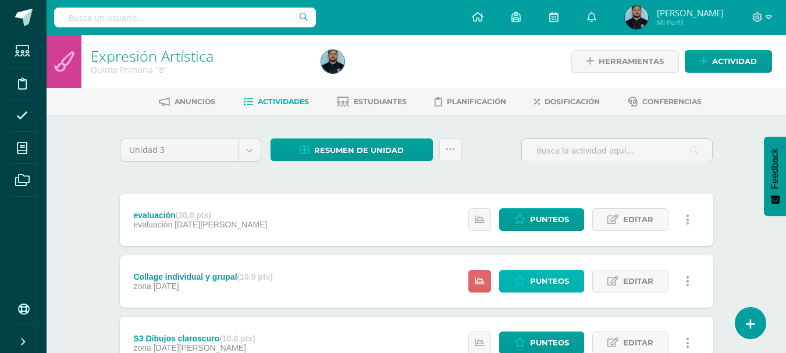
click at [544, 284] on span "Punteos" at bounding box center [549, 282] width 39 height 22
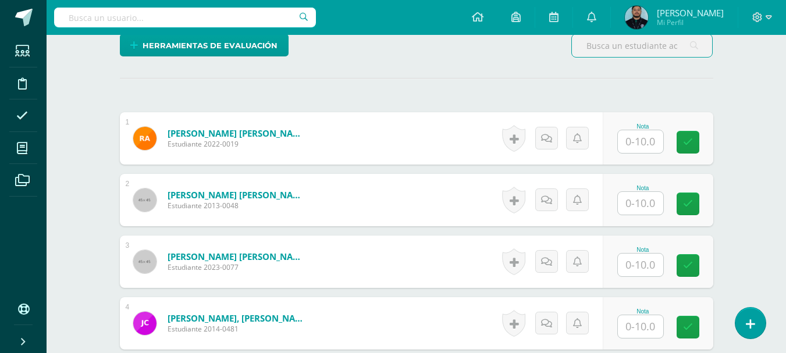
scroll to position [293, 0]
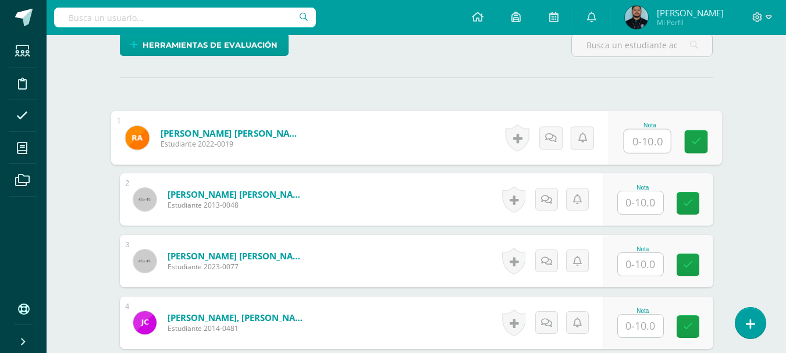
click at [645, 146] on input "text" at bounding box center [647, 141] width 47 height 23
type input "10"
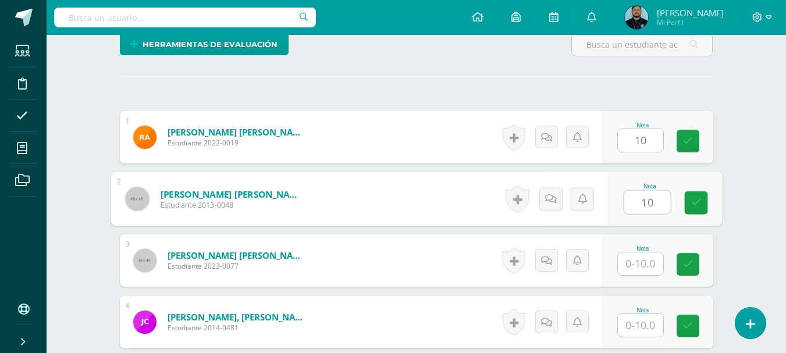
type input "10"
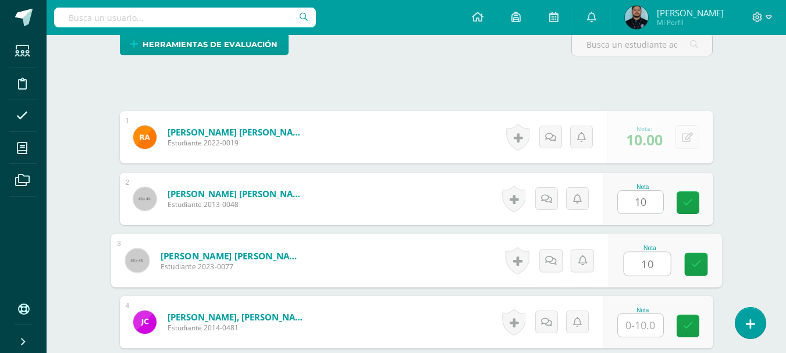
type input "10"
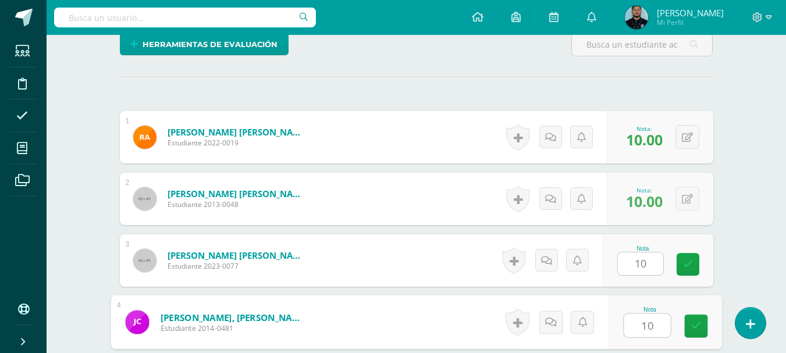
type input "10"
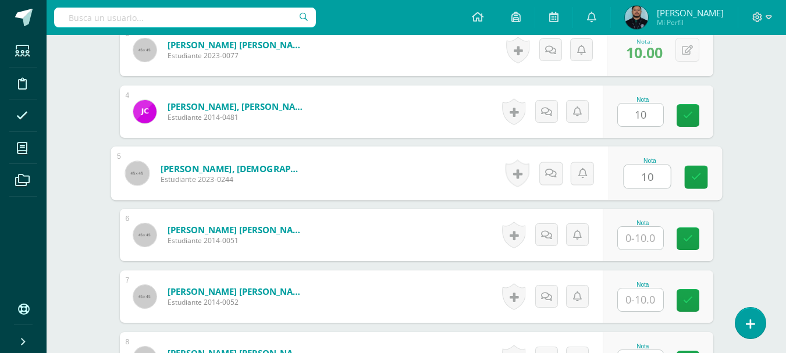
type input "10"
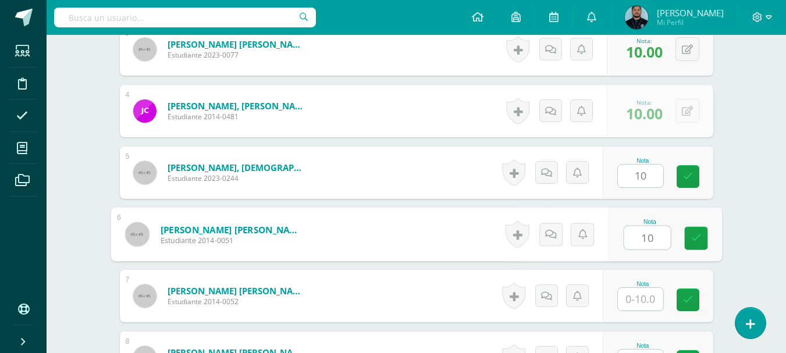
type input "10"
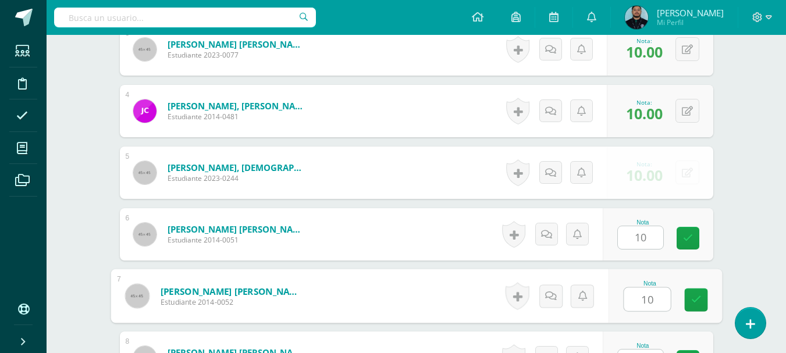
type input "10"
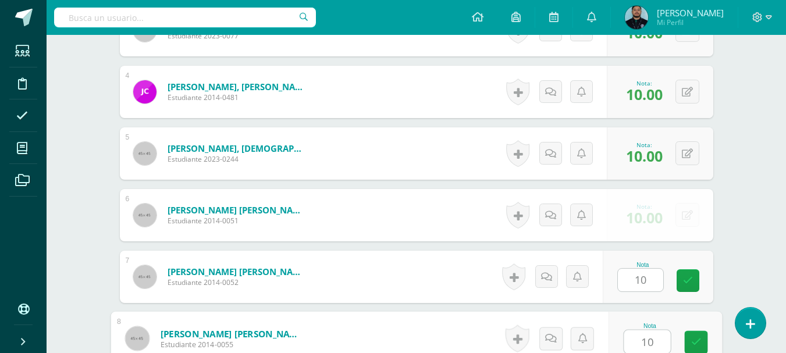
type input "10"
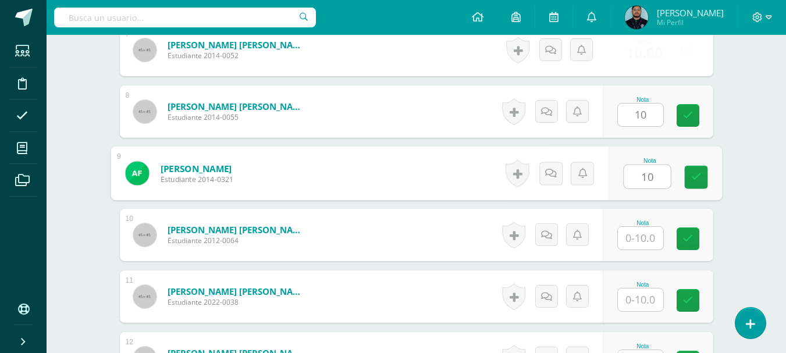
type input "10"
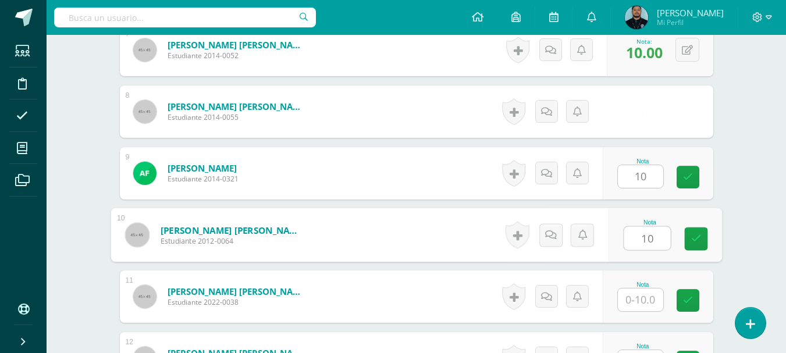
type input "10"
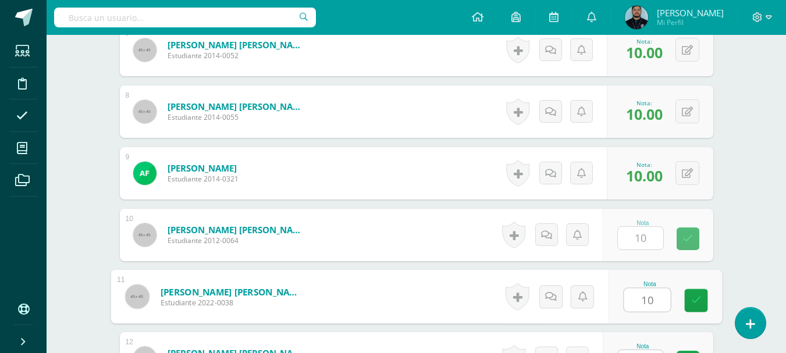
type input "10"
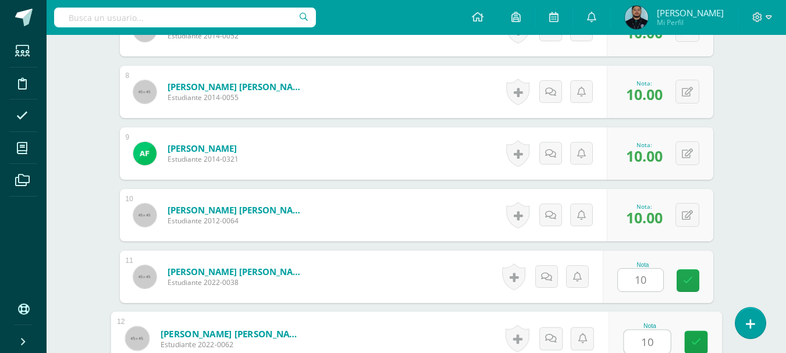
type input "10"
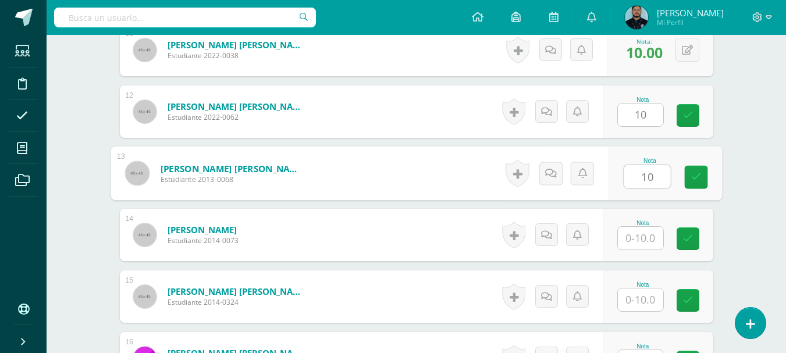
type input "10"
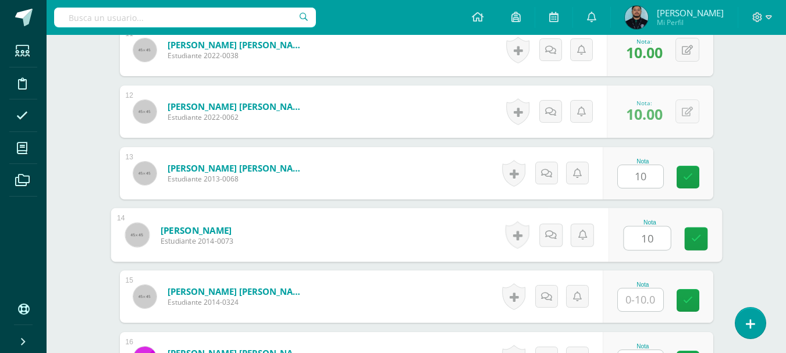
type input "10"
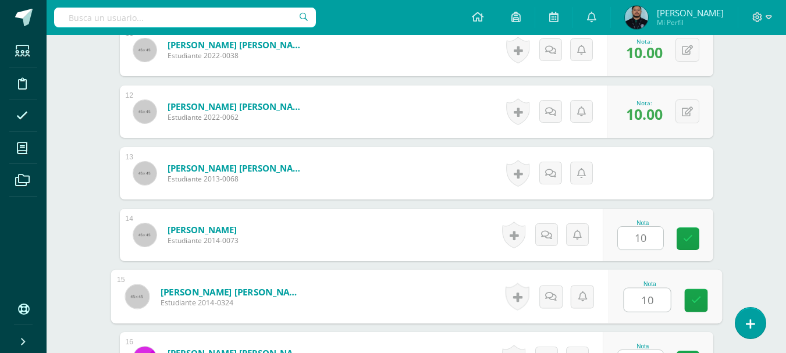
type input "10"
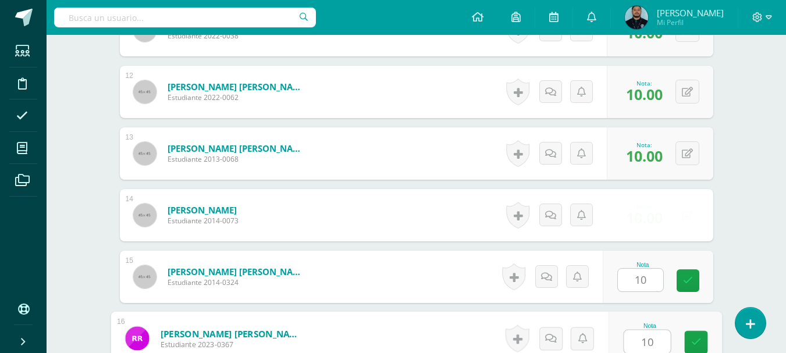
type input "10"
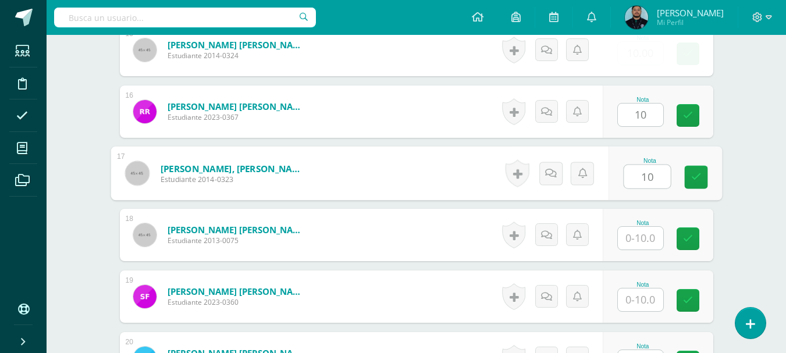
type input "10"
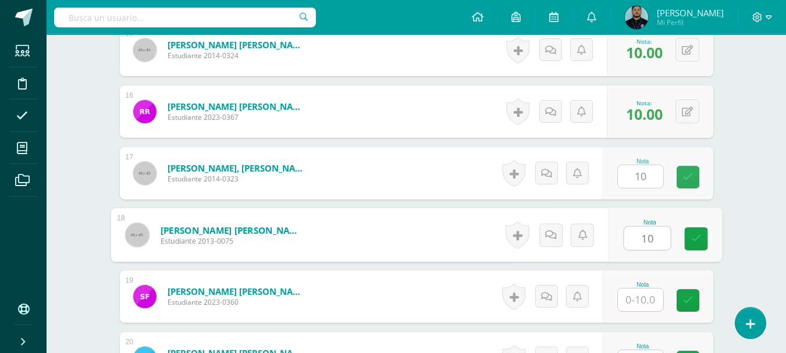
type input "10"
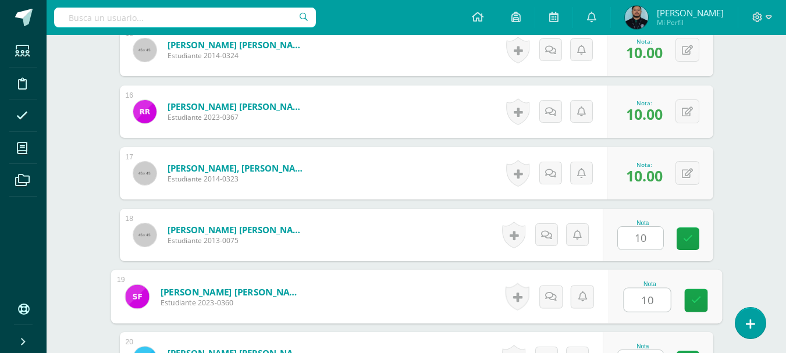
type input "10"
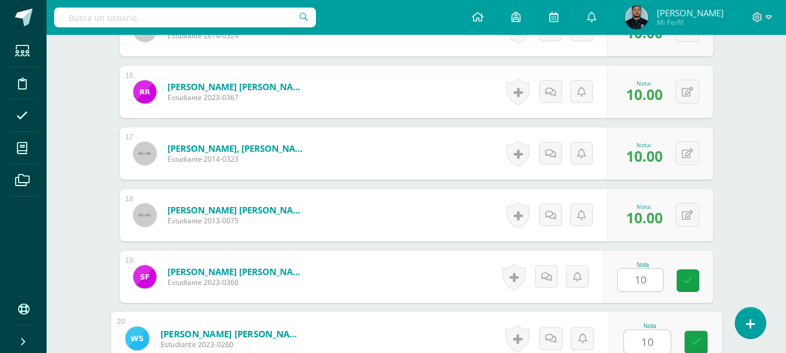
type input "10"
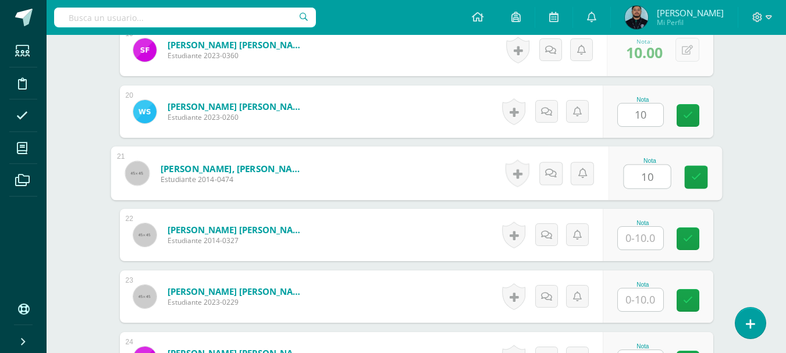
type input "10"
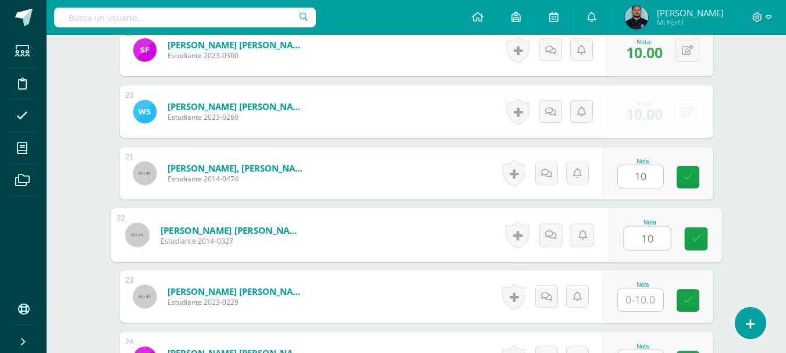
type input "10"
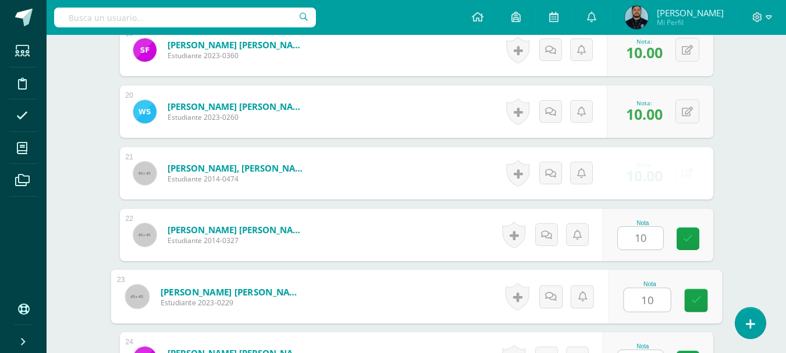
type input "10"
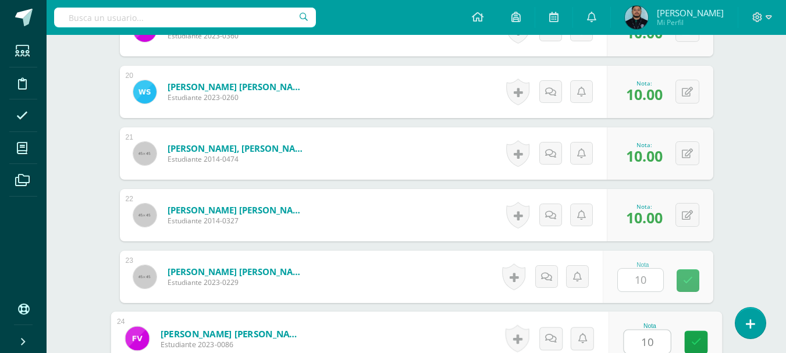
type input "10"
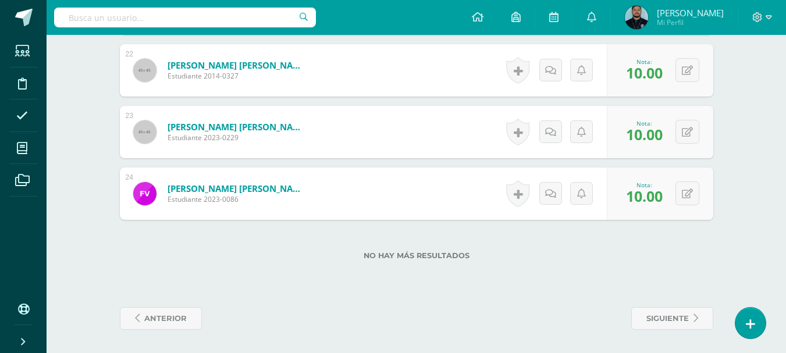
click at [542, 267] on div "No hay más resultados" at bounding box center [416, 247] width 593 height 54
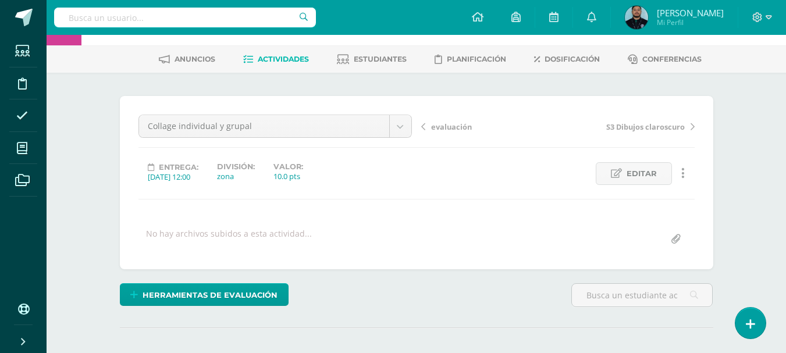
scroll to position [0, 0]
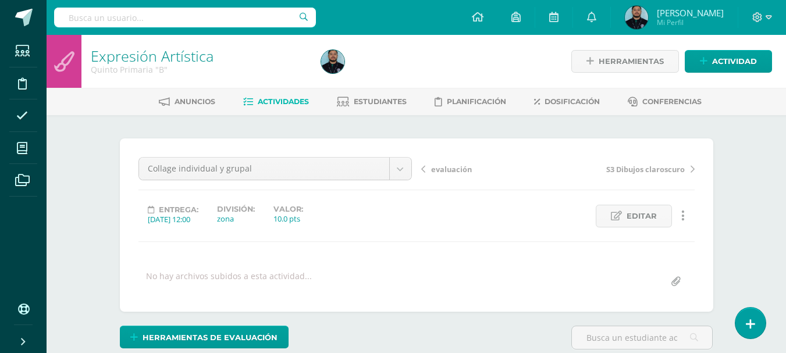
click at [429, 67] on div at bounding box center [433, 61] width 235 height 53
click at [354, 109] on link "Estudiantes" at bounding box center [372, 101] width 70 height 19
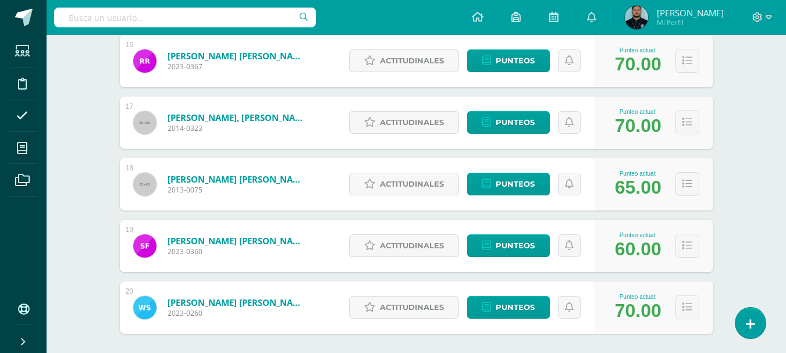
scroll to position [1197, 0]
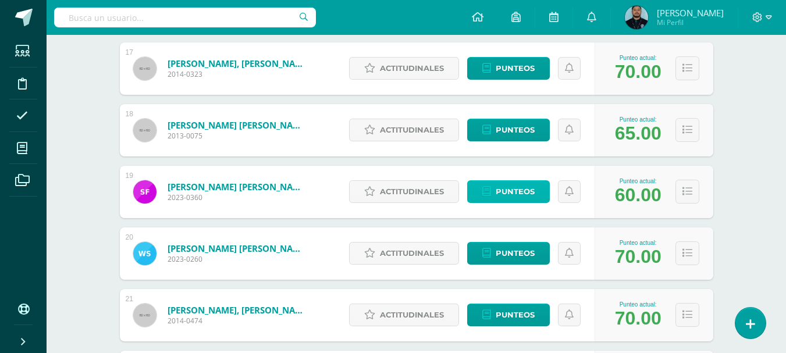
click at [506, 190] on span "Punteos" at bounding box center [515, 192] width 39 height 22
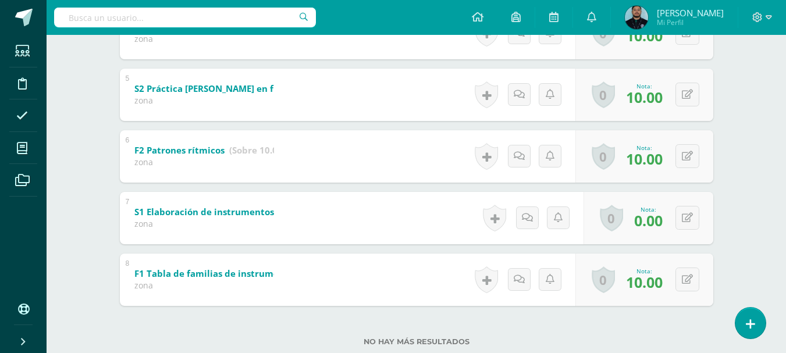
scroll to position [470, 0]
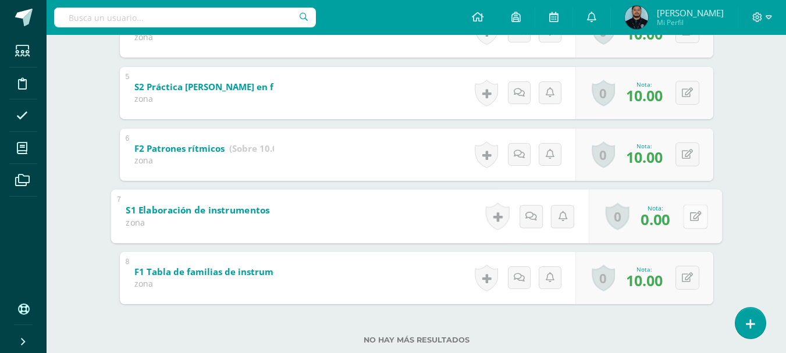
click at [687, 222] on button at bounding box center [695, 216] width 24 height 24
type input "6"
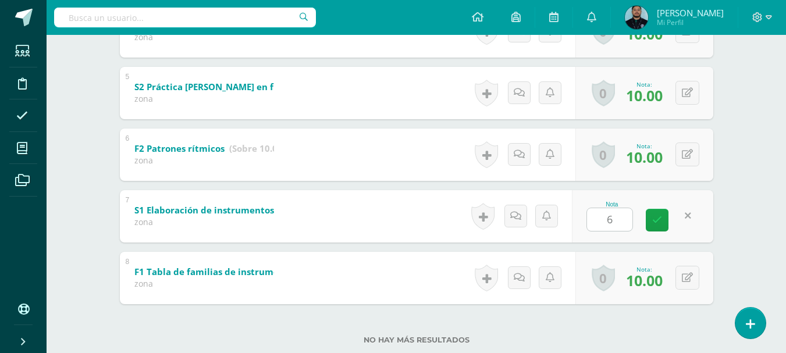
click at [721, 201] on div "[PERSON_NAME] [PERSON_NAME] [PERSON_NAME] [PERSON_NAME] [PERSON_NAME] [PERSON_N…" at bounding box center [417, 13] width 640 height 736
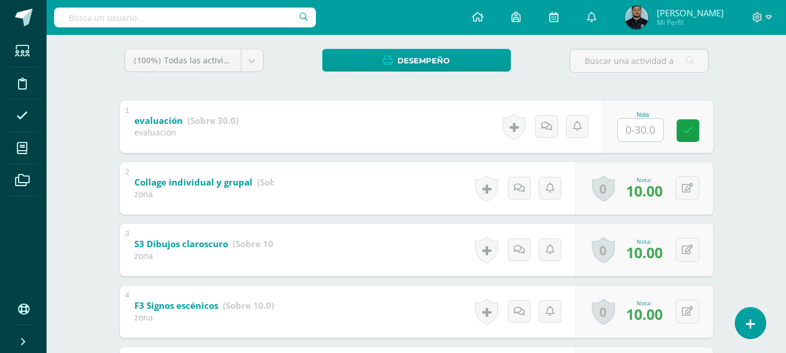
scroll to position [0, 0]
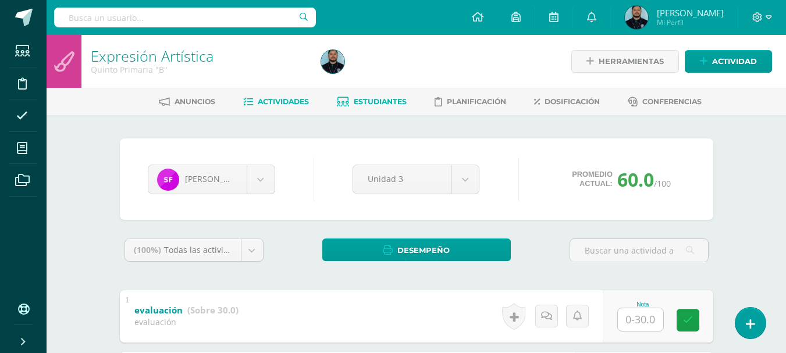
click at [291, 102] on span "Actividades" at bounding box center [283, 101] width 51 height 9
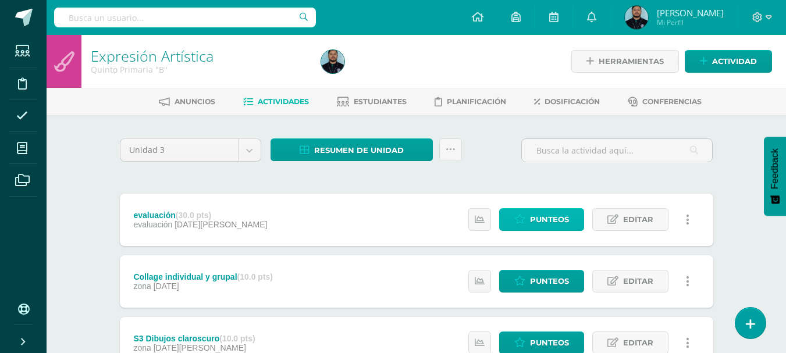
click at [533, 223] on span "Punteos" at bounding box center [549, 220] width 39 height 22
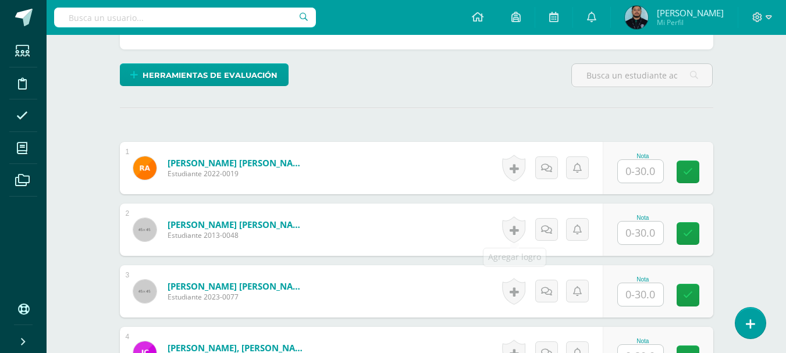
scroll to position [298, 0]
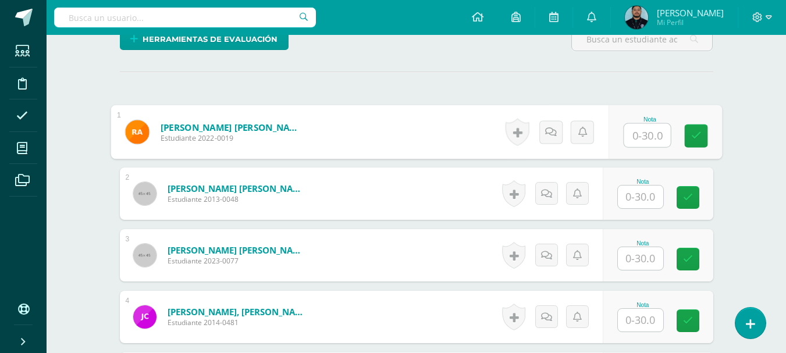
click at [647, 134] on input "text" at bounding box center [647, 135] width 47 height 23
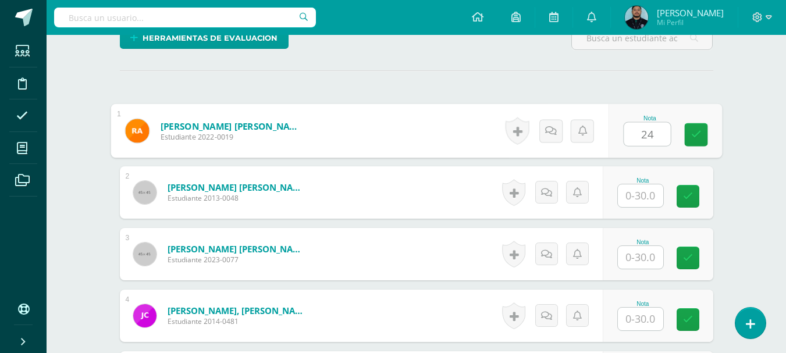
type input "24"
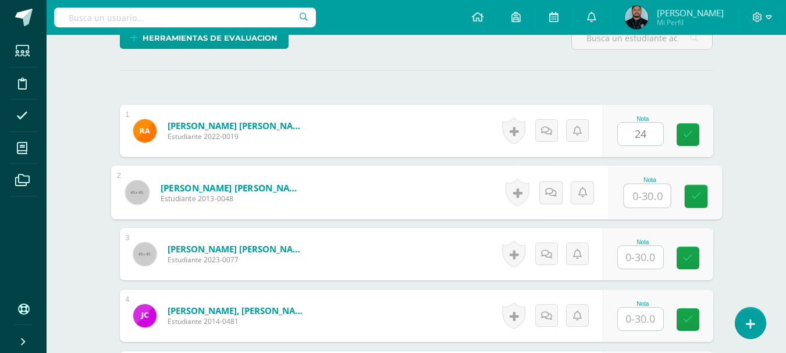
click at [645, 199] on input "text" at bounding box center [647, 195] width 47 height 23
type input "30"
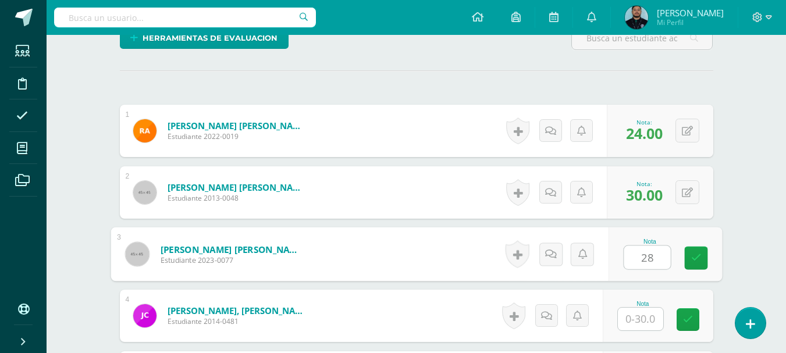
type input "28"
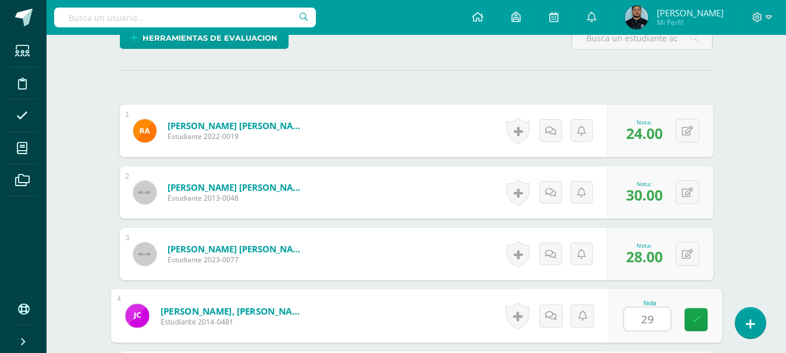
type input "29"
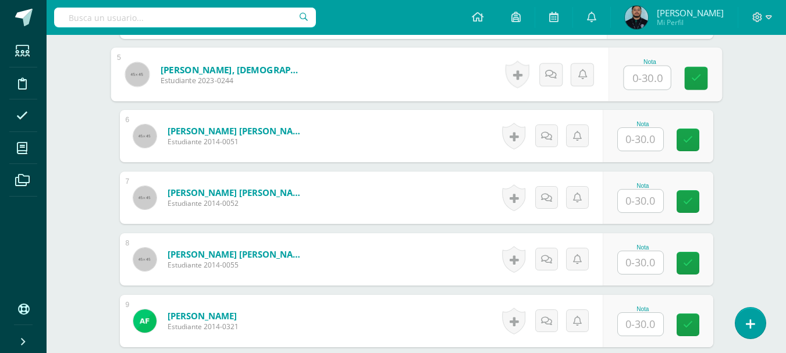
scroll to position [603, 0]
type input "30"
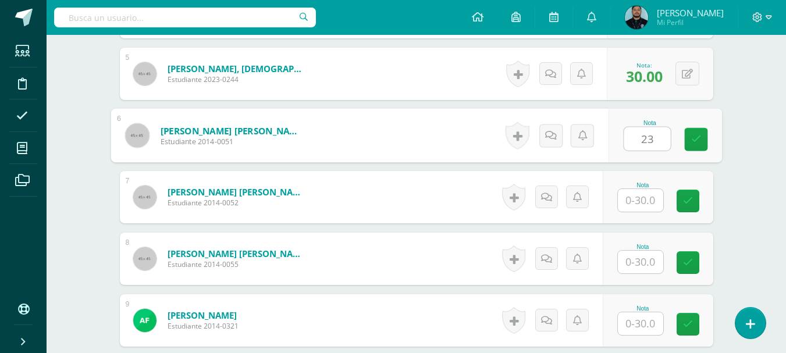
type input "23"
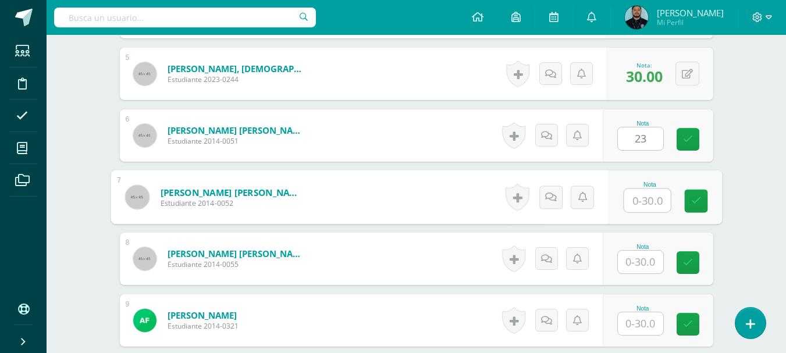
click at [642, 204] on input "text" at bounding box center [647, 200] width 47 height 23
type input "29"
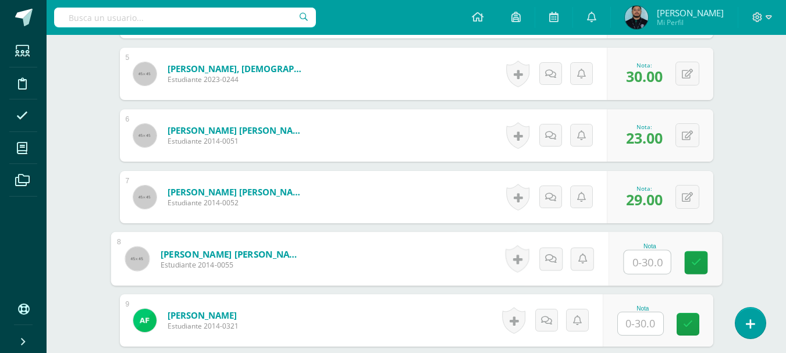
click at [390, 10] on div "Configuración Cerrar sesión Osvaldo Mi Perfil Avisos 723 avisos sin leer Avisos…" at bounding box center [416, 17] width 739 height 35
click at [652, 265] on input "text" at bounding box center [647, 262] width 47 height 23
type input "30"
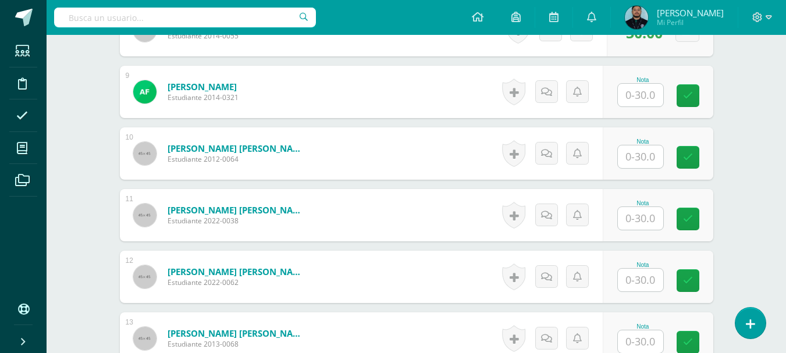
scroll to position [834, 0]
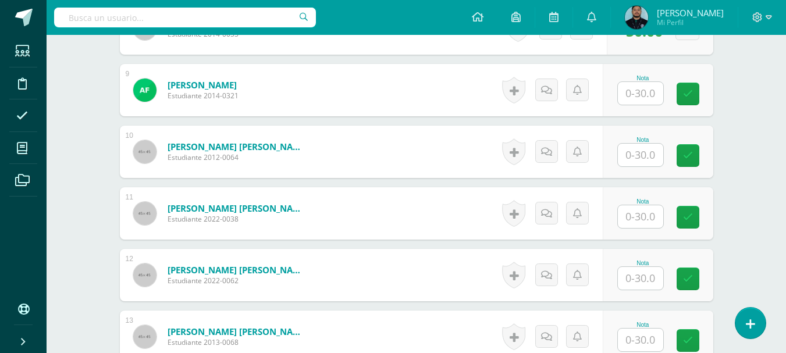
click at [638, 85] on input "text" at bounding box center [640, 93] width 45 height 23
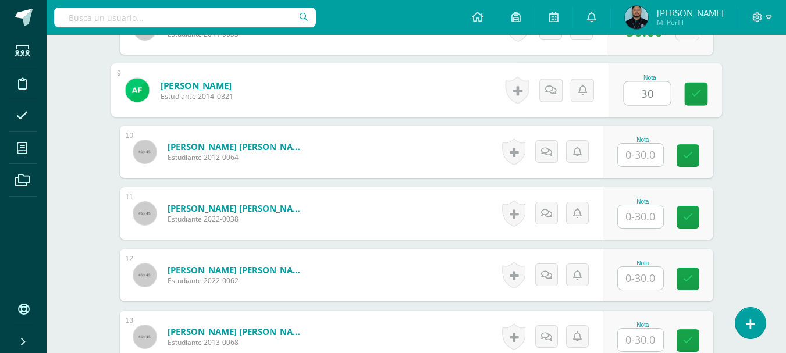
type input "30"
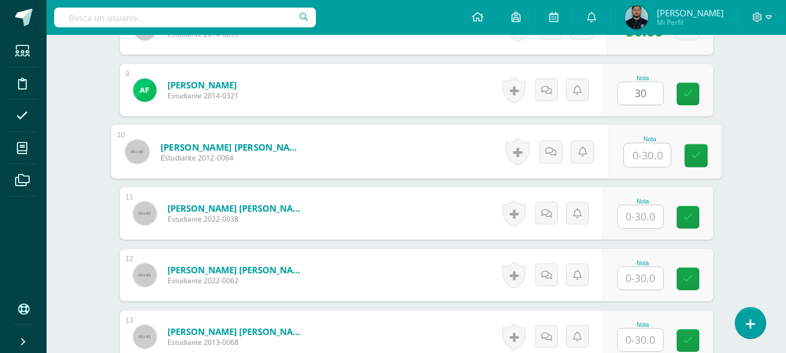
click at [640, 161] on input "text" at bounding box center [647, 155] width 47 height 23
type input "28"
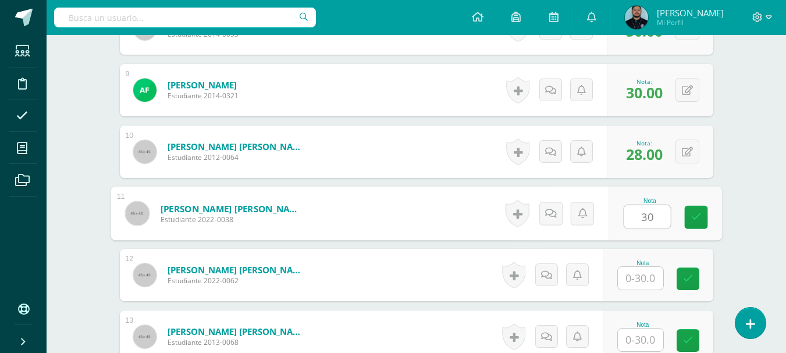
type input "30"
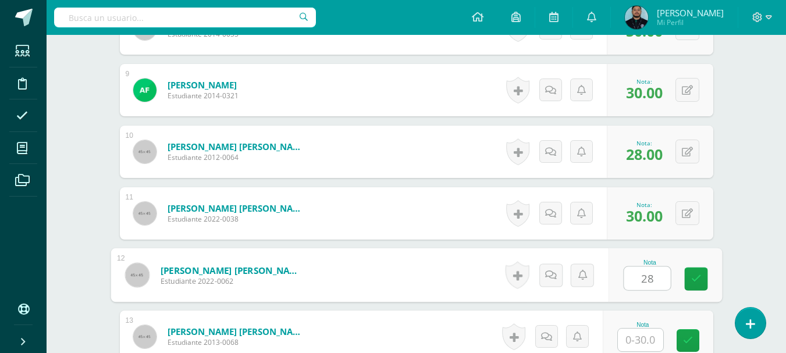
type input "28"
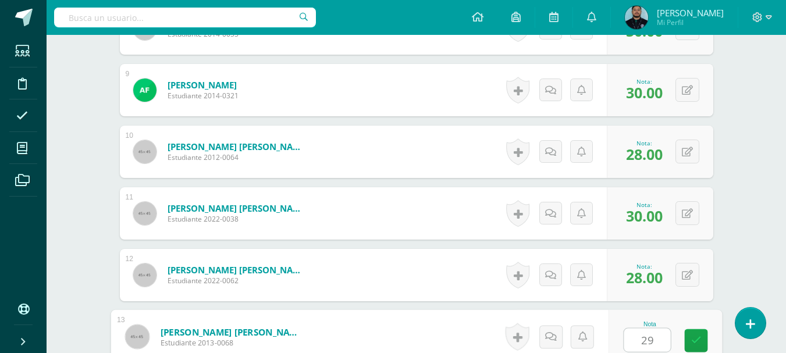
type input "29"
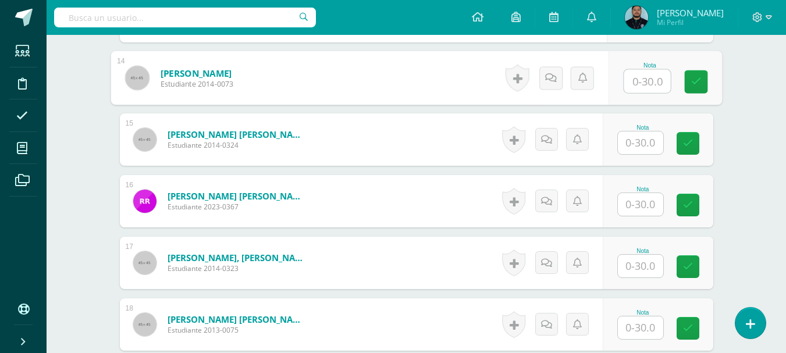
scroll to position [1158, 0]
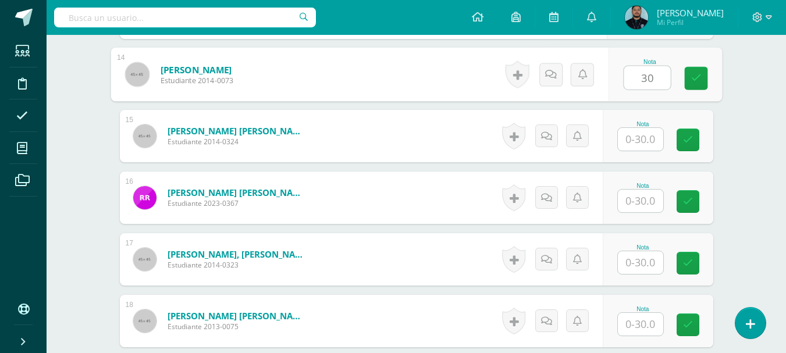
type input "30"
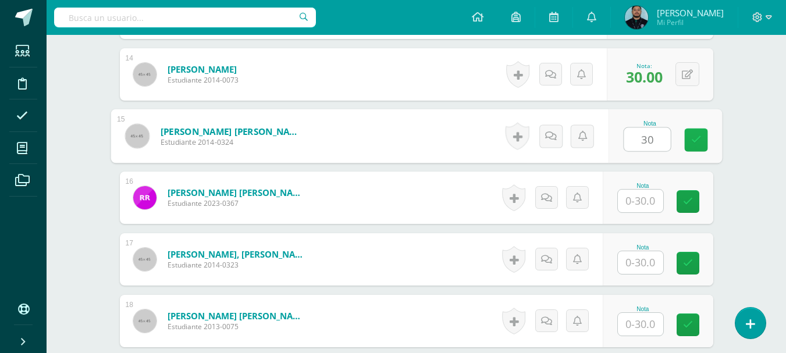
type input "30"
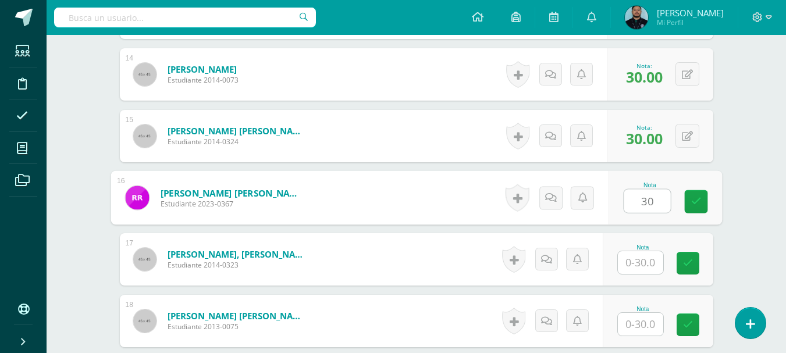
type input "30"
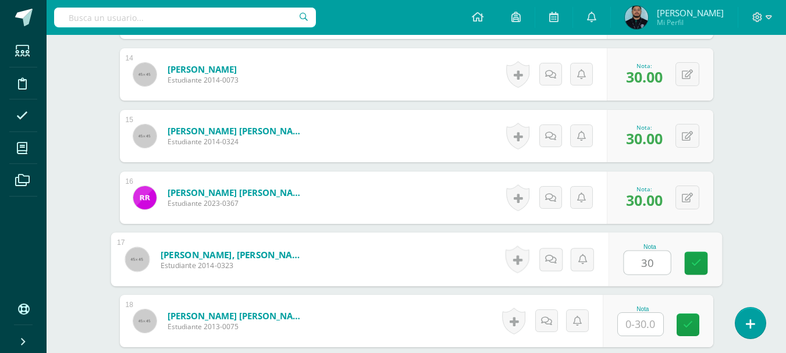
type input "30"
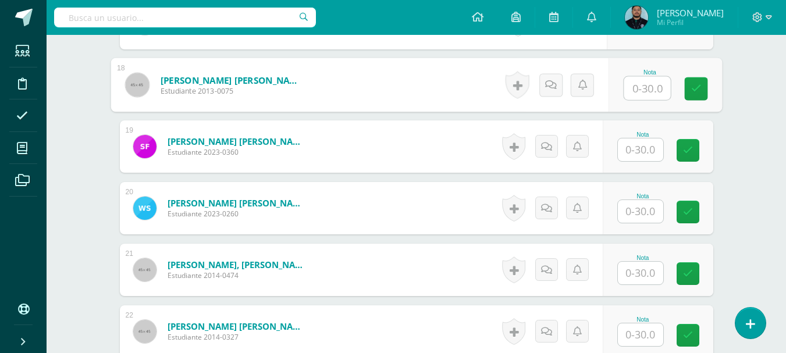
scroll to position [1394, 0]
type input "24"
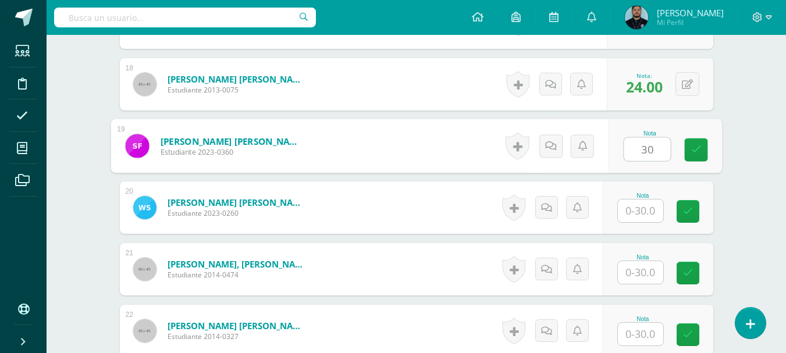
type input "30"
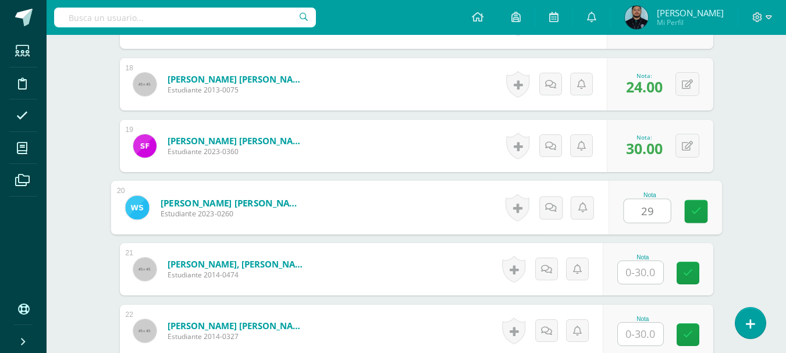
type input "29"
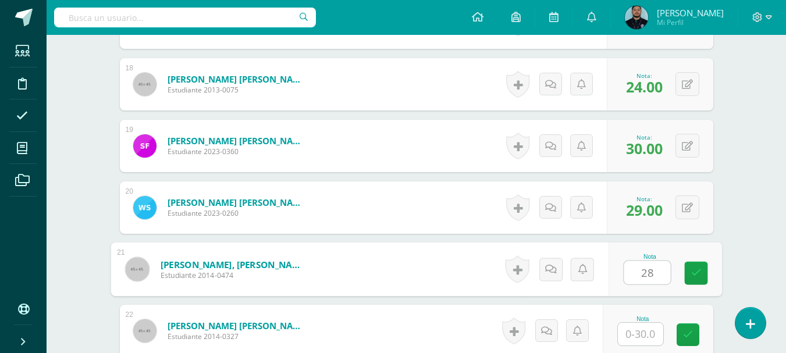
type input "28"
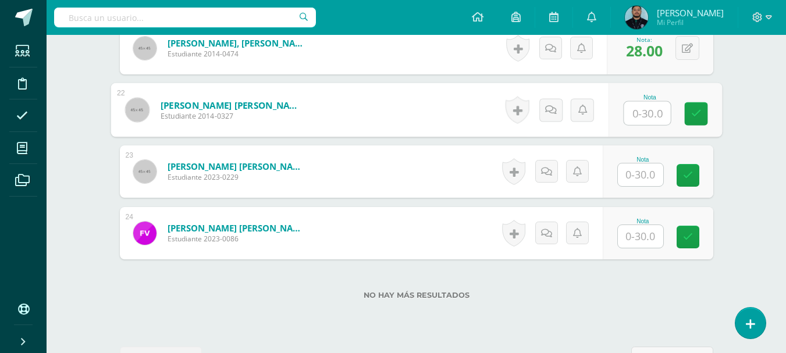
scroll to position [1618, 0]
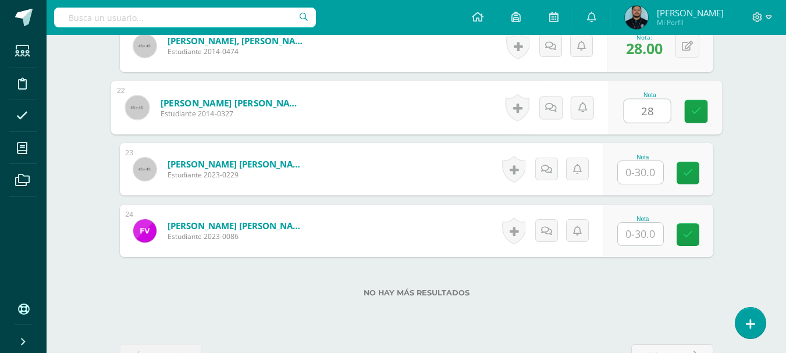
type input "28"
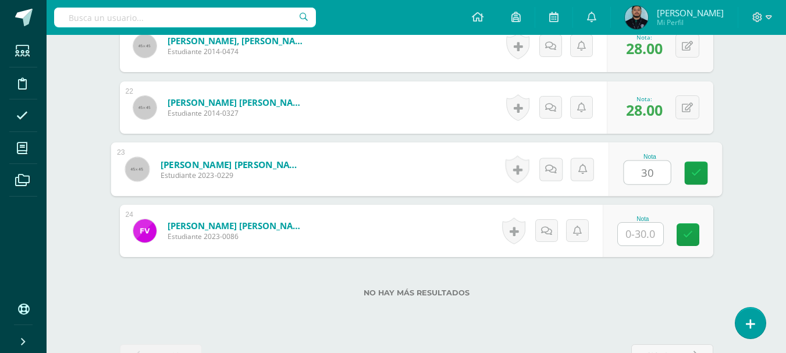
type input "30"
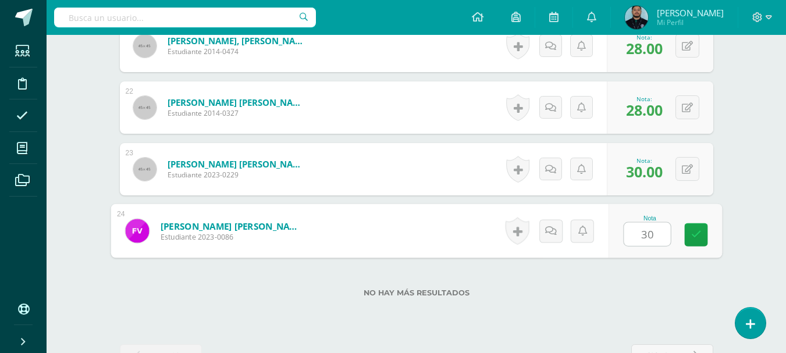
type input "30"
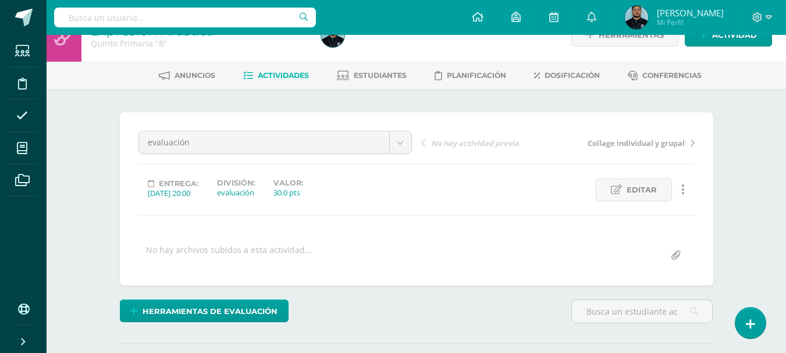
scroll to position [0, 0]
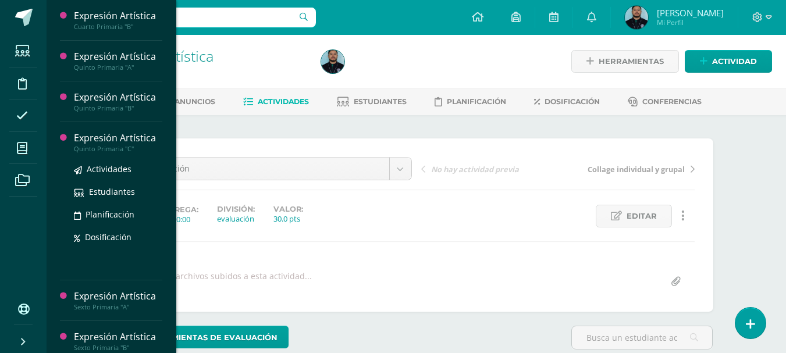
click at [89, 150] on div "Quinto Primaria "C"" at bounding box center [118, 149] width 88 height 8
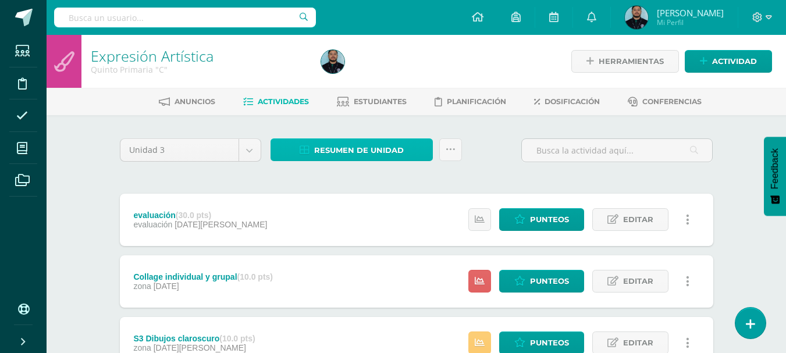
click at [384, 154] on span "Resumen de unidad" at bounding box center [359, 151] width 90 height 22
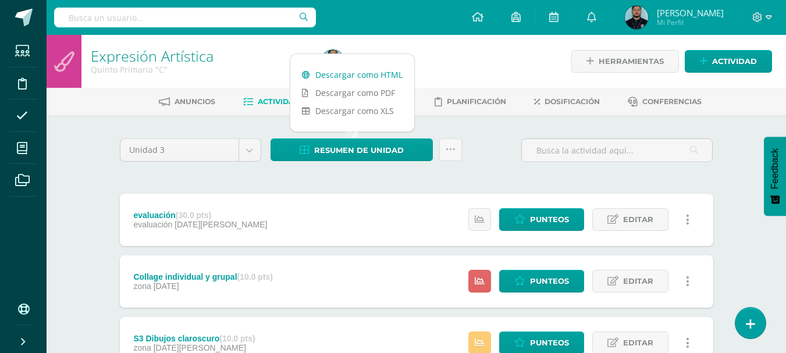
click at [364, 77] on link "Descargar como HTML" at bounding box center [352, 75] width 124 height 18
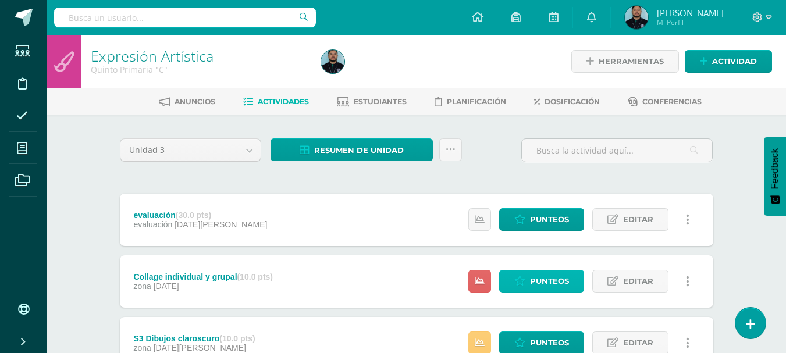
click at [554, 279] on span "Punteos" at bounding box center [549, 282] width 39 height 22
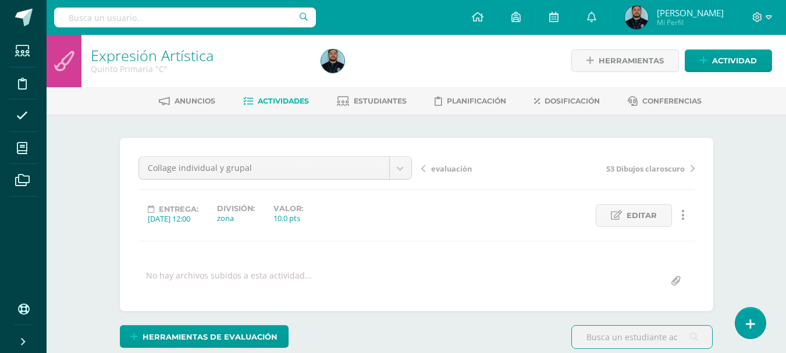
scroll to position [1, 0]
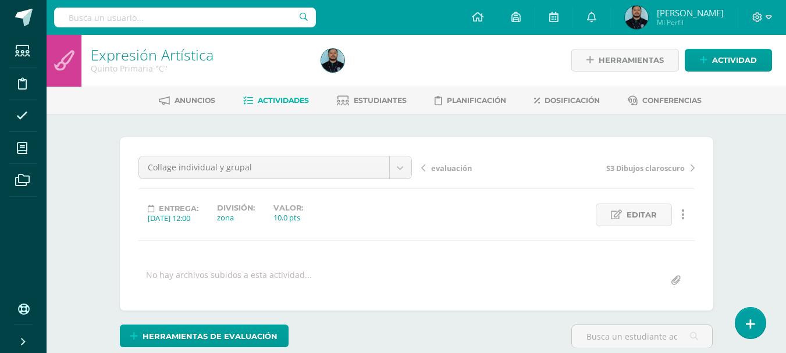
click at [436, 49] on div at bounding box center [433, 60] width 235 height 53
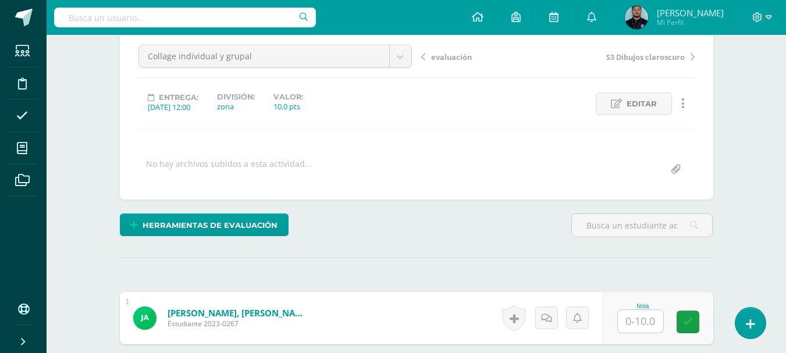
scroll to position [127, 0]
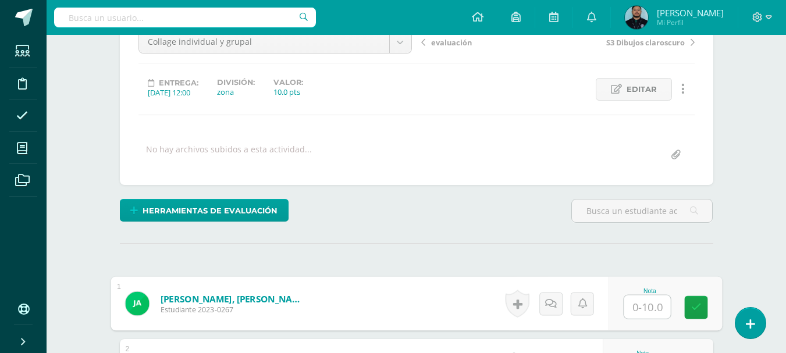
click at [640, 301] on input "text" at bounding box center [647, 307] width 47 height 23
type input "10"
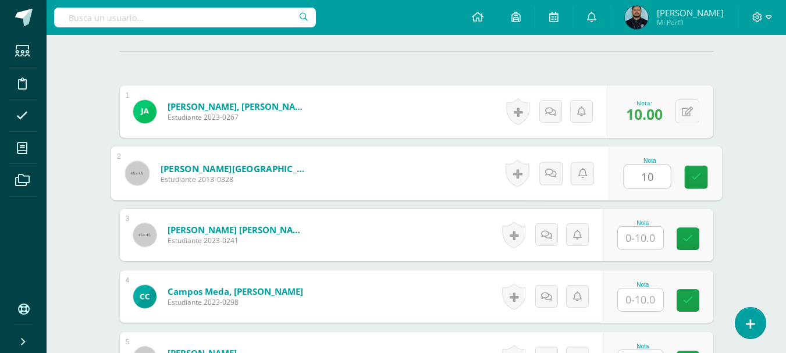
type input "10"
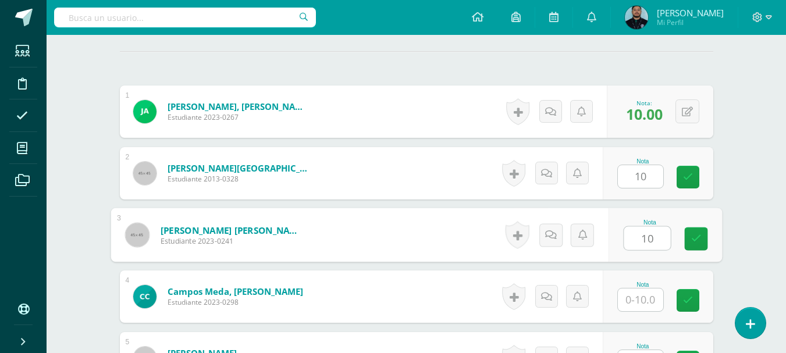
type input "10"
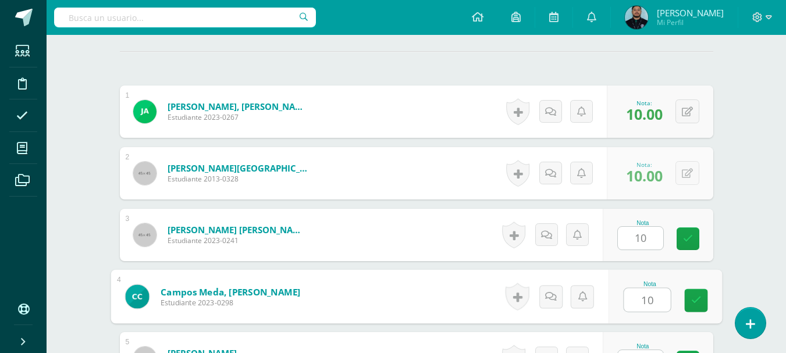
type input "10"
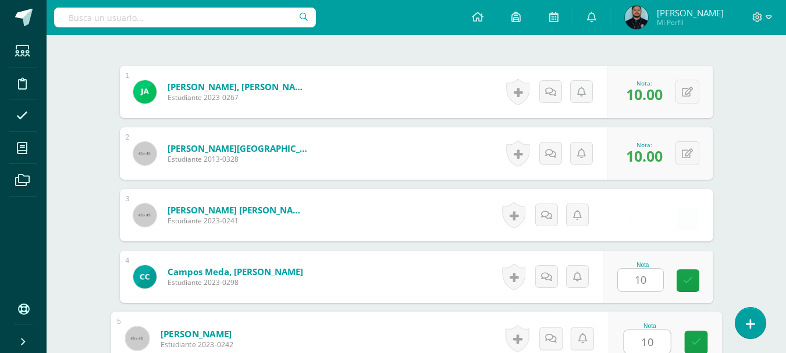
type input "10"
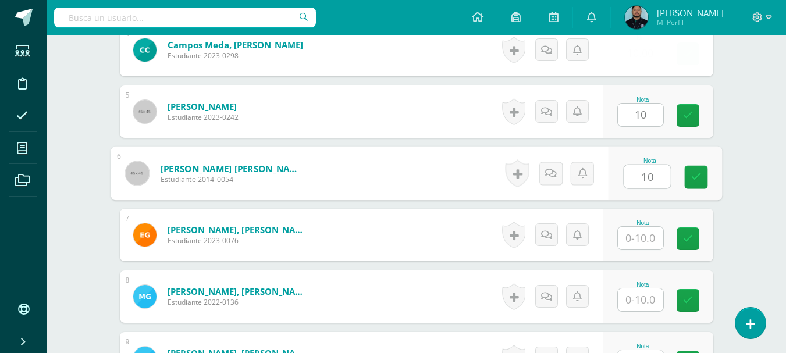
type input "10"
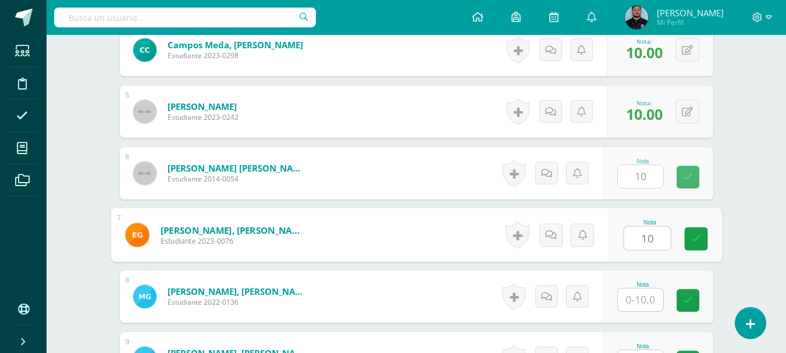
type input "10"
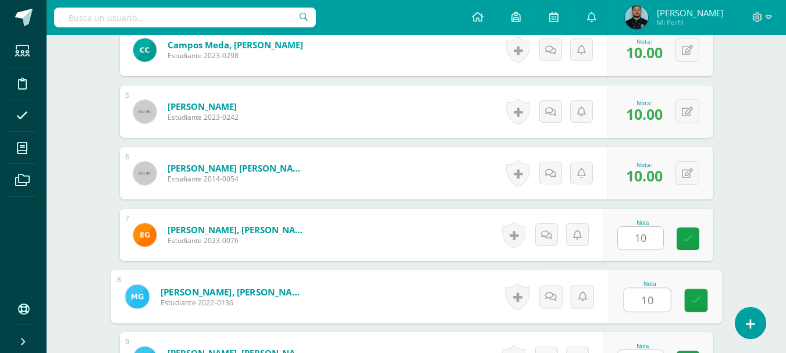
type input "10"
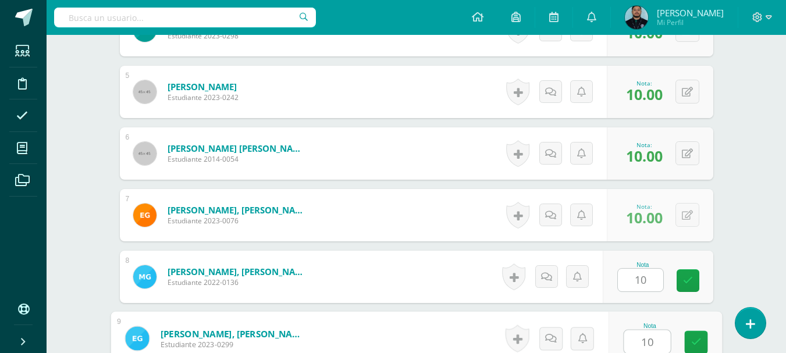
type input "10"
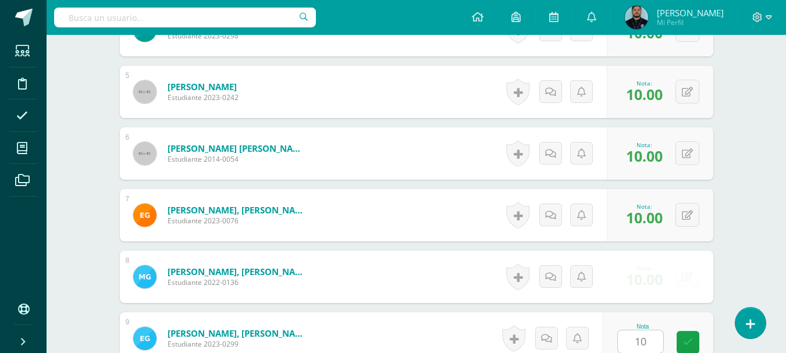
scroll to position [812, 0]
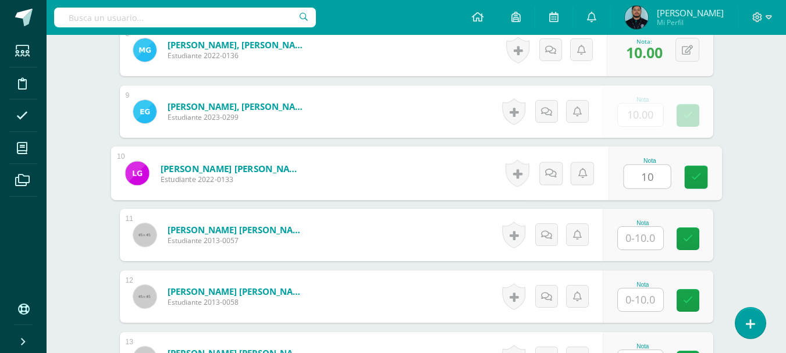
type input "10"
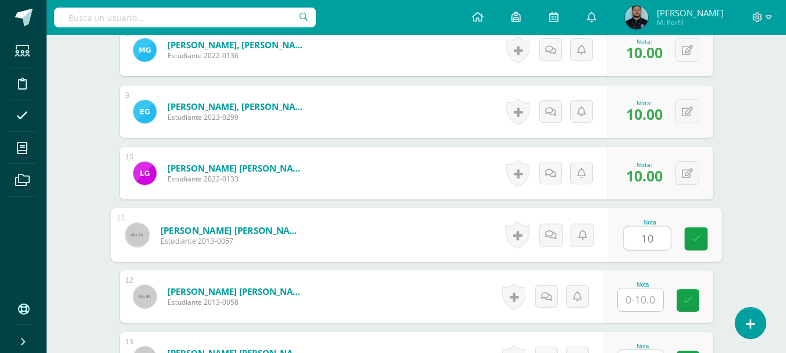
type input "10"
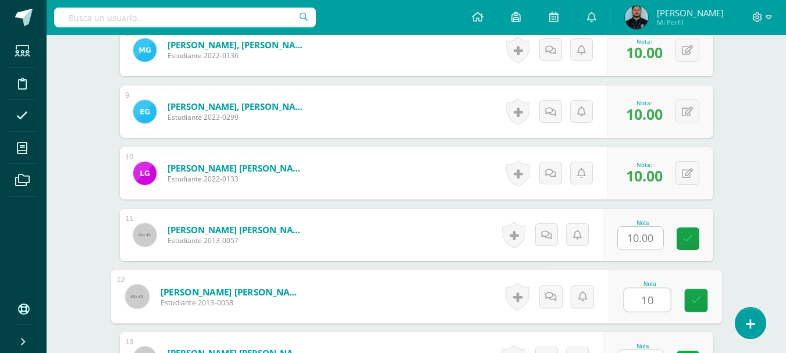
type input "10"
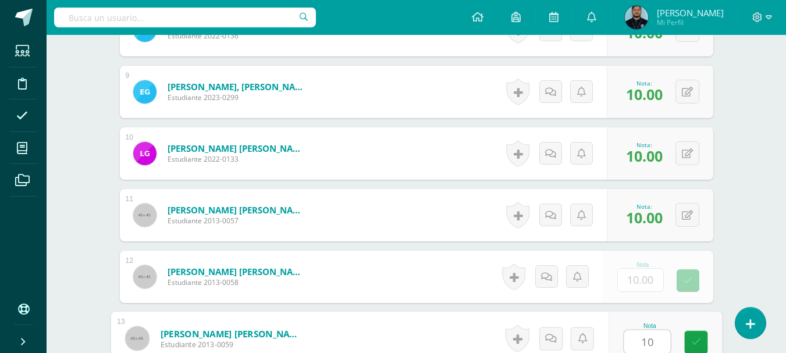
type input "10"
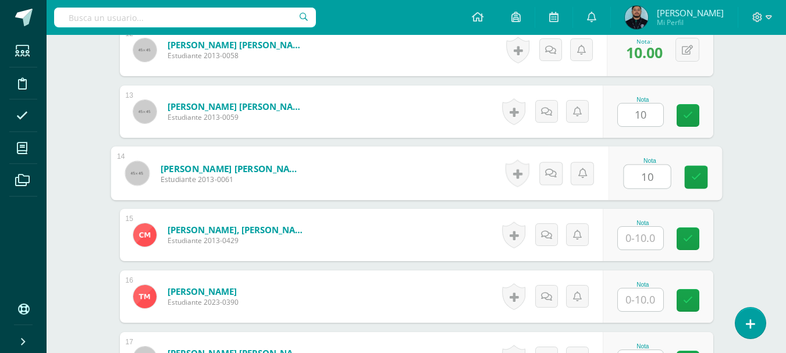
type input "10"
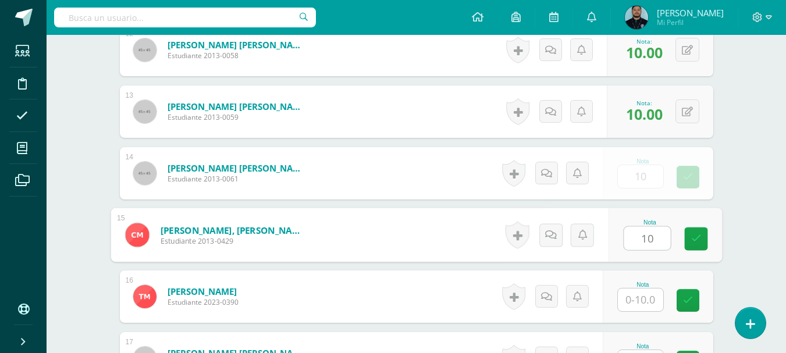
type input "10"
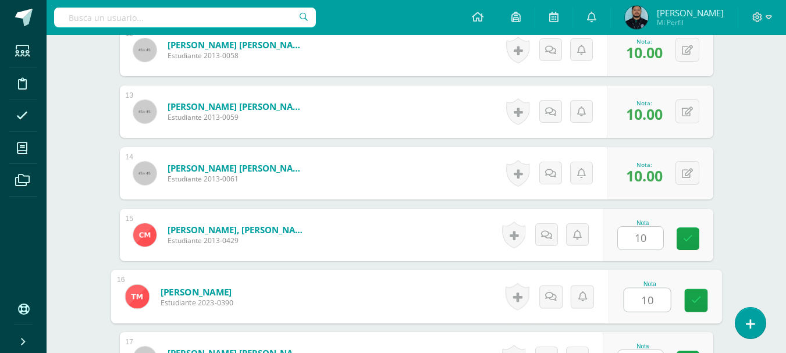
type input "10"
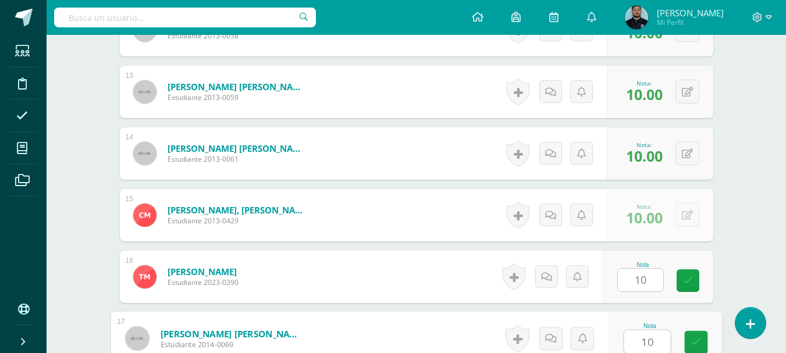
type input "10"
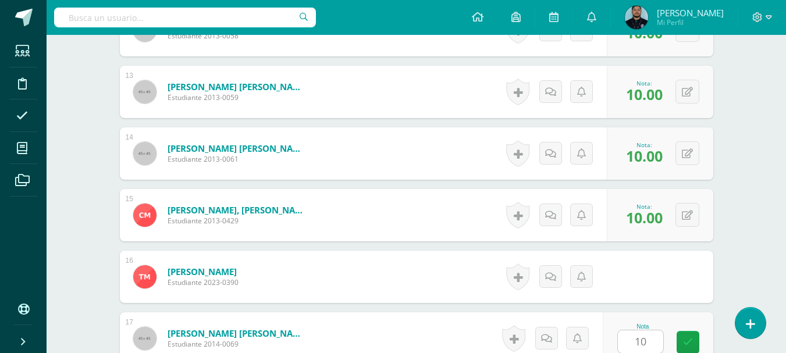
scroll to position [1305, 0]
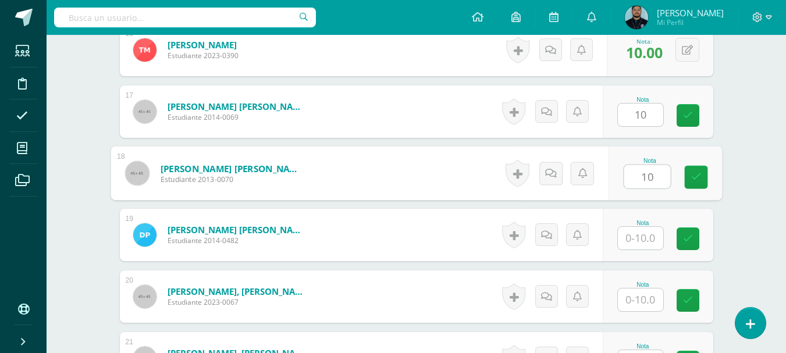
type input "10"
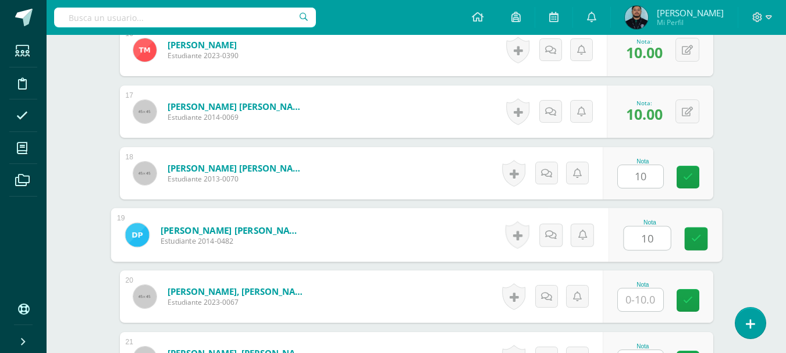
type input "10"
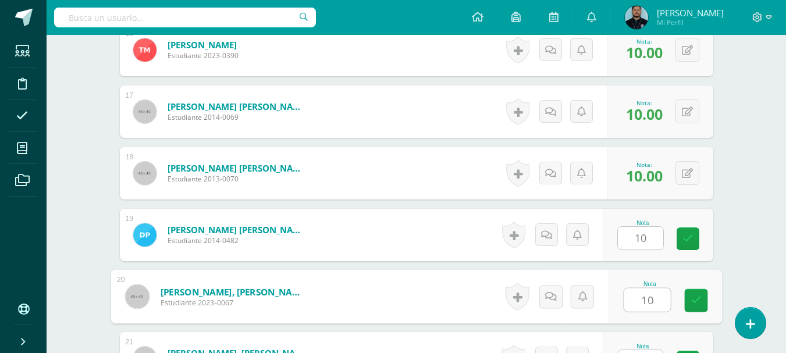
type input "10"
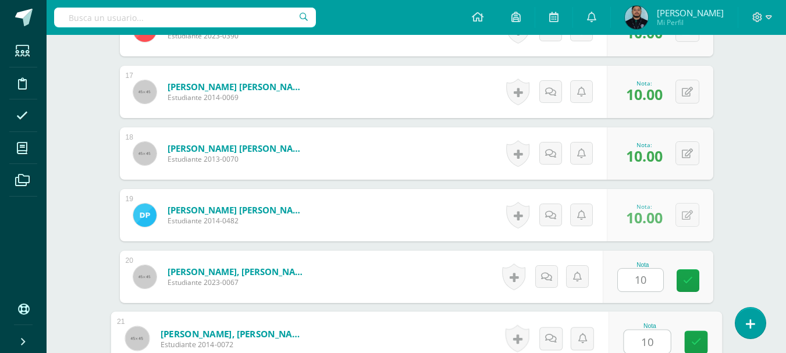
type input "10"
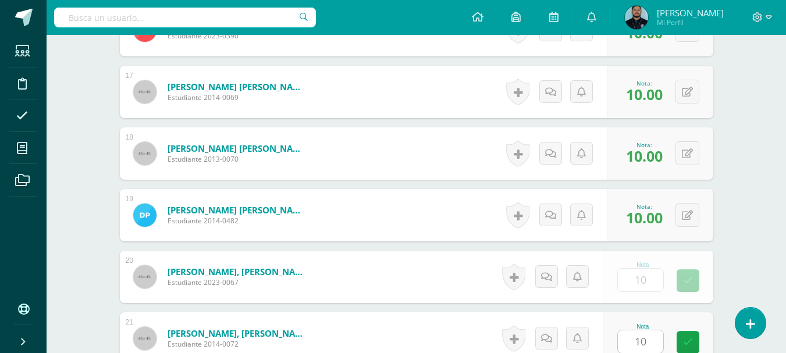
scroll to position [1552, 0]
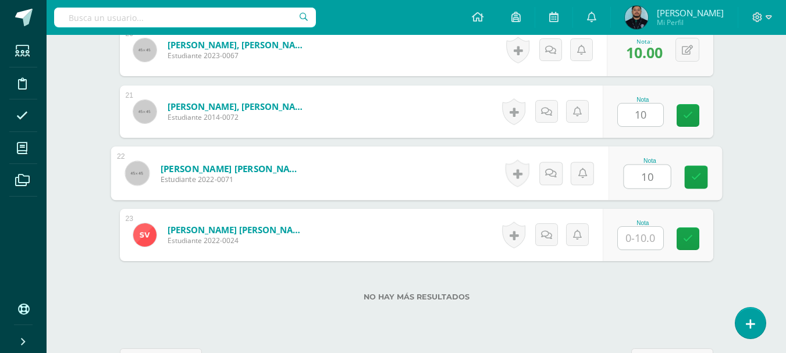
type input "10"
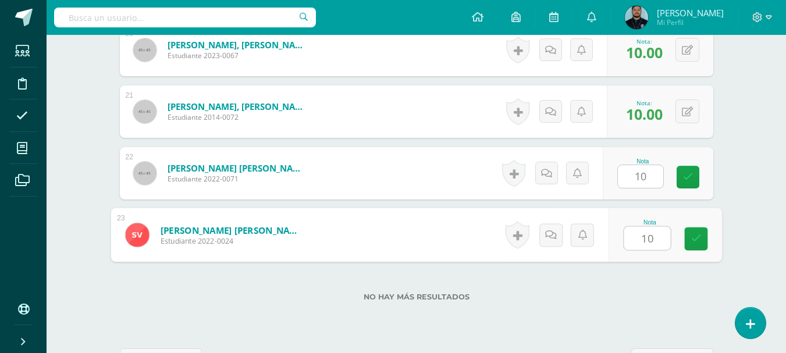
type input "10"
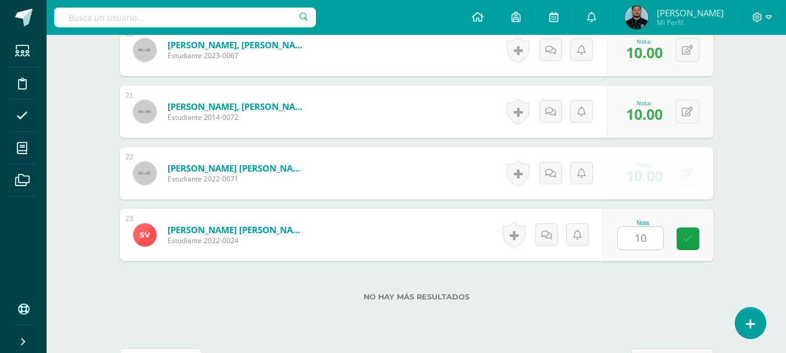
scroll to position [1570, 0]
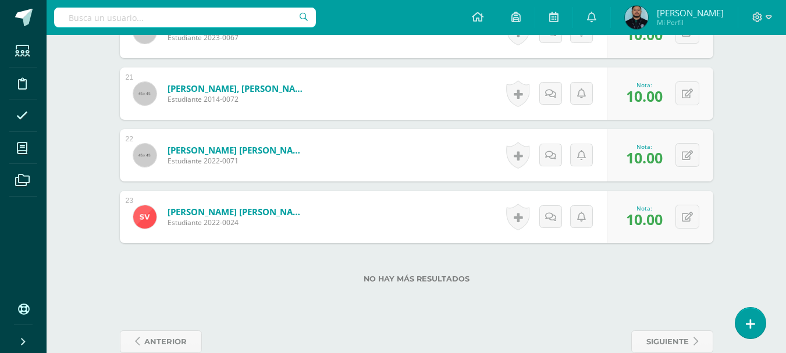
click at [510, 336] on div "siguiente" at bounding box center [567, 341] width 301 height 23
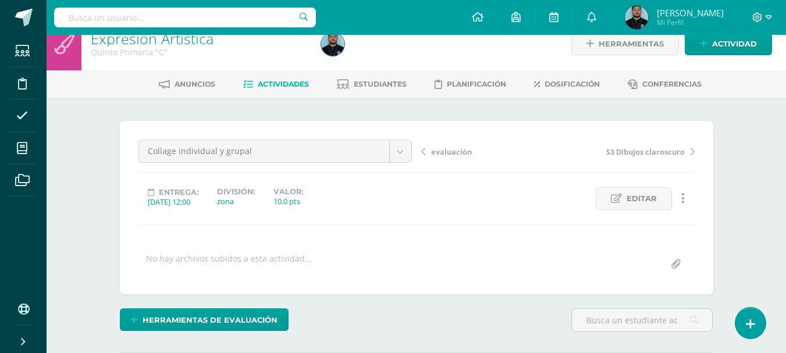
scroll to position [0, 0]
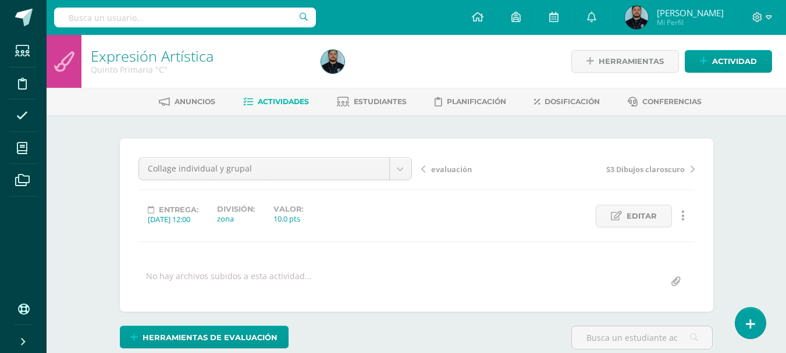
click at [404, 64] on div at bounding box center [433, 61] width 235 height 53
click at [417, 43] on div at bounding box center [433, 61] width 235 height 53
click at [367, 103] on span "Estudiantes" at bounding box center [380, 101] width 53 height 9
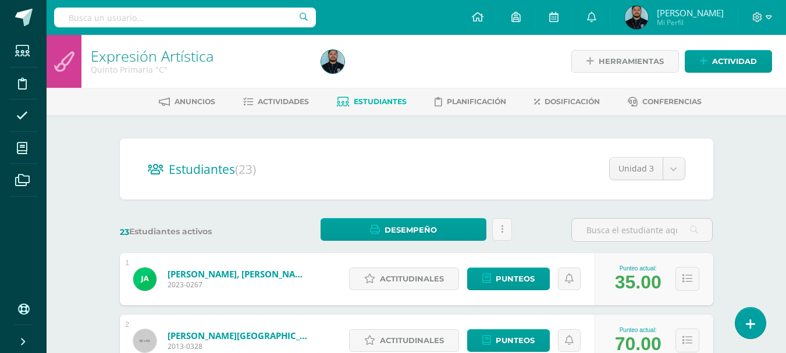
click at [437, 20] on div "Configuración Cerrar sesión [PERSON_NAME] Mi Perfil Avisos 723 avisos sin leer …" at bounding box center [416, 17] width 739 height 35
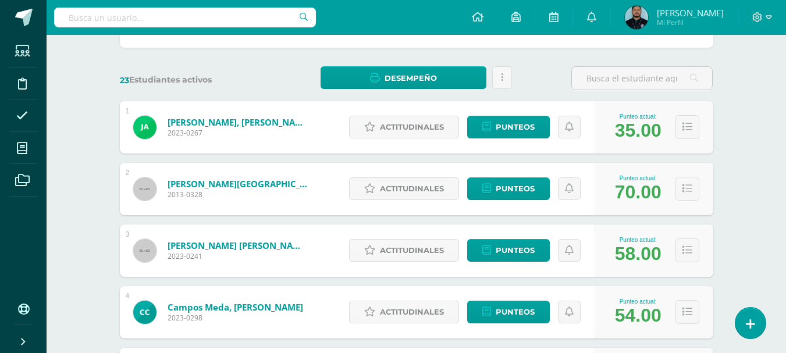
scroll to position [152, 0]
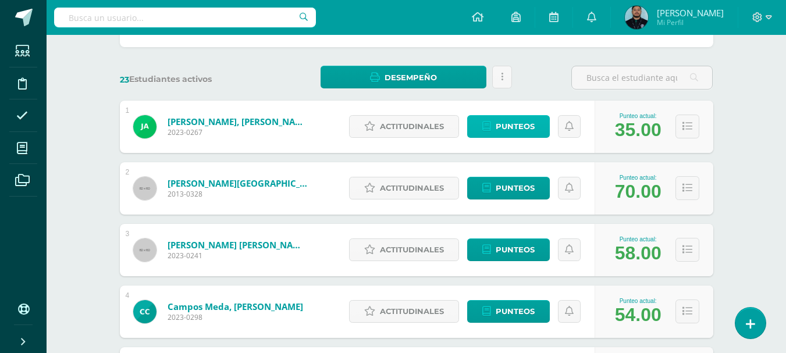
click at [502, 128] on span "Punteos" at bounding box center [515, 127] width 39 height 22
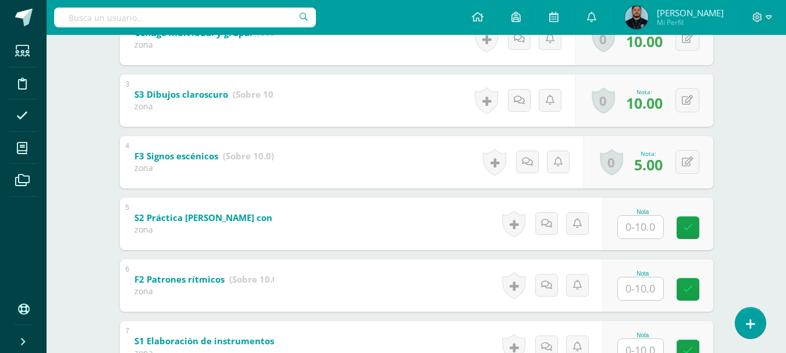
scroll to position [340, 0]
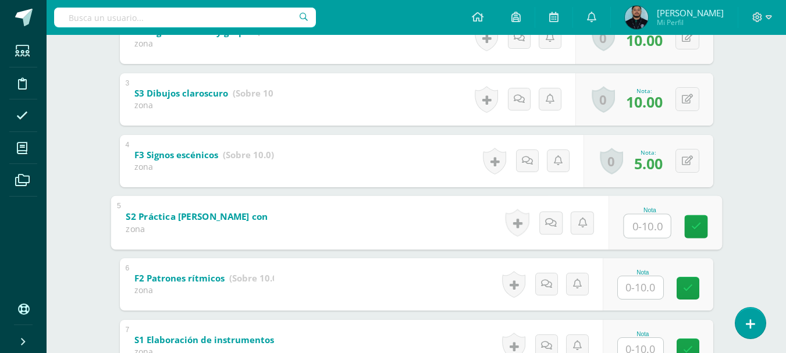
click at [635, 223] on input "text" at bounding box center [647, 225] width 47 height 23
type input "10"
click at [635, 283] on input "text" at bounding box center [640, 287] width 45 height 23
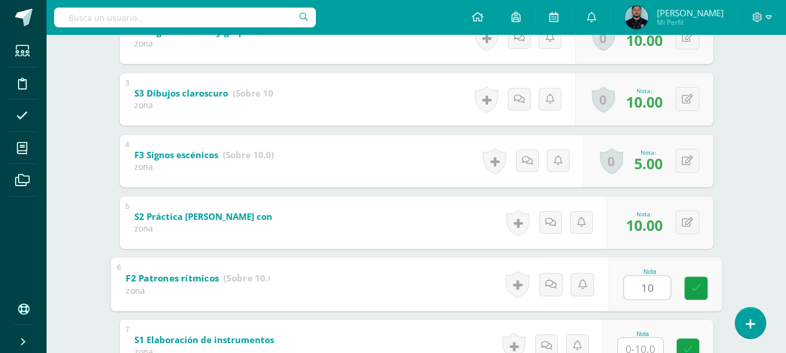
type input "10"
click at [642, 340] on input "text" at bounding box center [640, 349] width 45 height 23
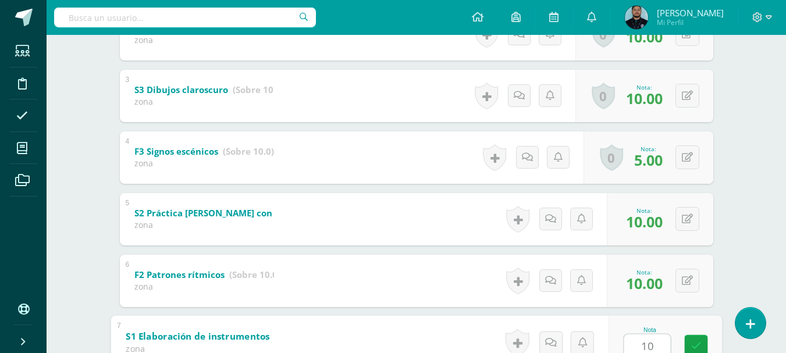
type input "10"
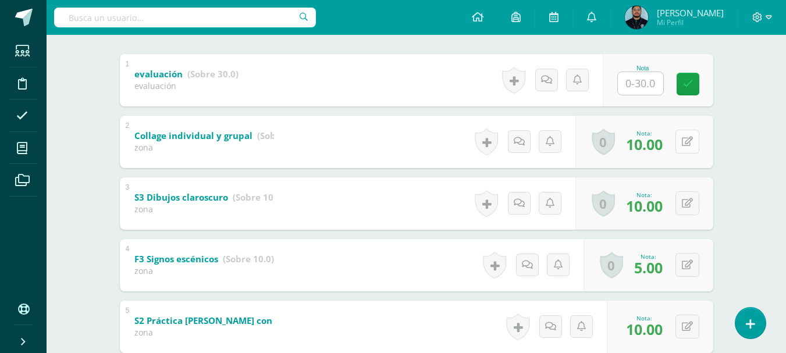
scroll to position [237, 0]
click at [683, 264] on button at bounding box center [695, 264] width 24 height 24
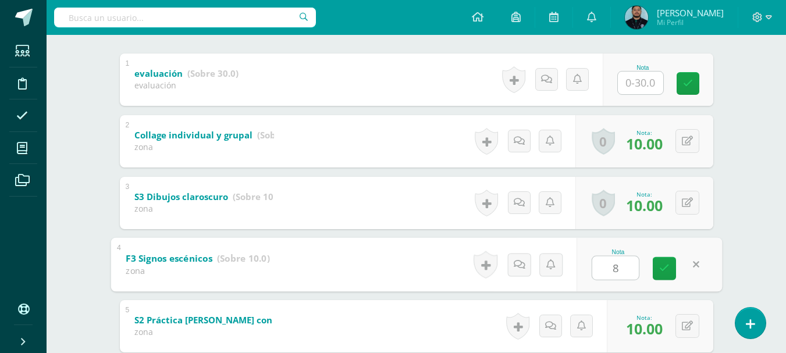
type input "8"
click at [730, 194] on div "José Aragón José Aragón Grecia Arreaga Samuel Avila Cristofer Campos Valentina …" at bounding box center [417, 246] width 640 height 736
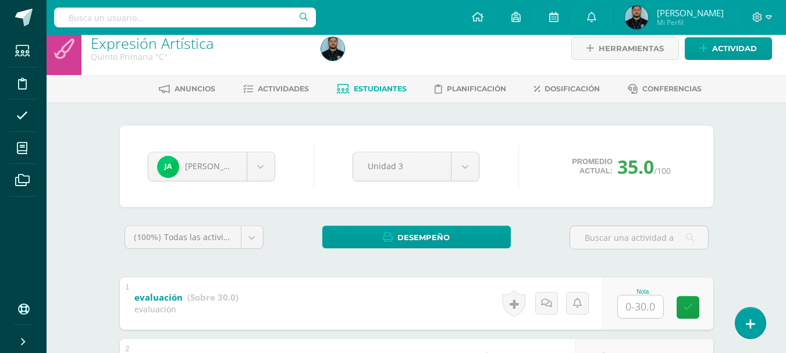
scroll to position [0, 0]
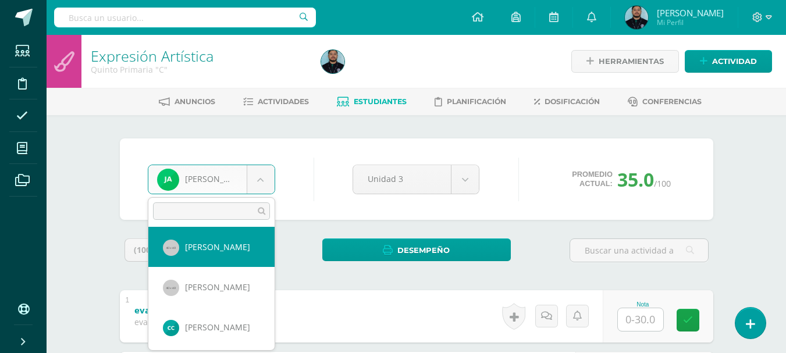
scroll to position [44, 0]
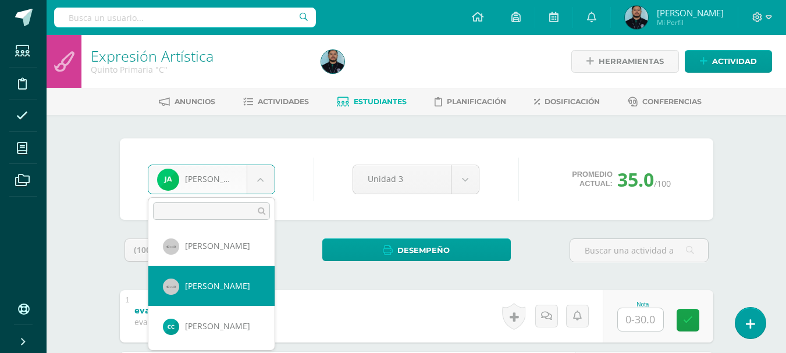
select select "767"
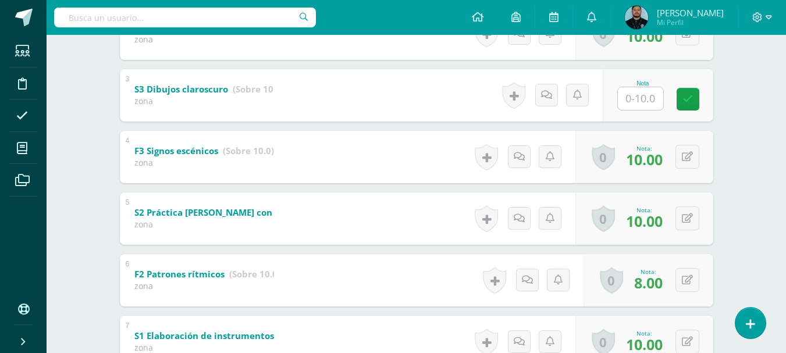
scroll to position [345, 0]
click at [650, 92] on input "text" at bounding box center [647, 97] width 47 height 23
type input "10"
click at [776, 230] on div "Expresión Artística Quinto Primaria "C" Herramientas Detalle de asistencias Act…" at bounding box center [416, 98] width 739 height 817
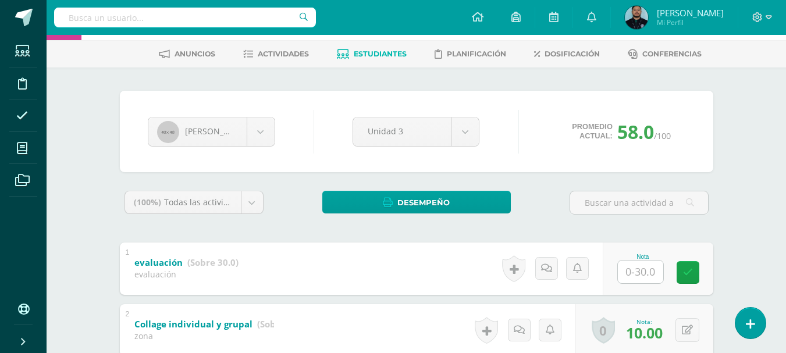
scroll to position [0, 0]
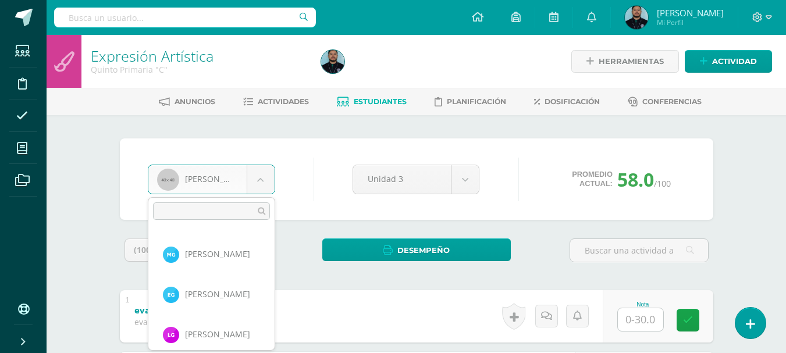
scroll to position [286, 0]
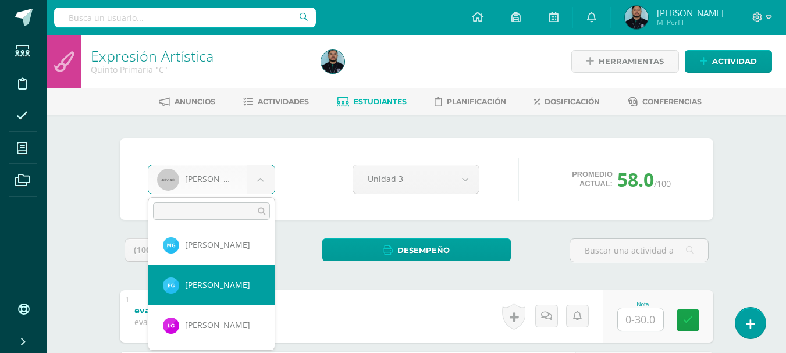
select select "1203"
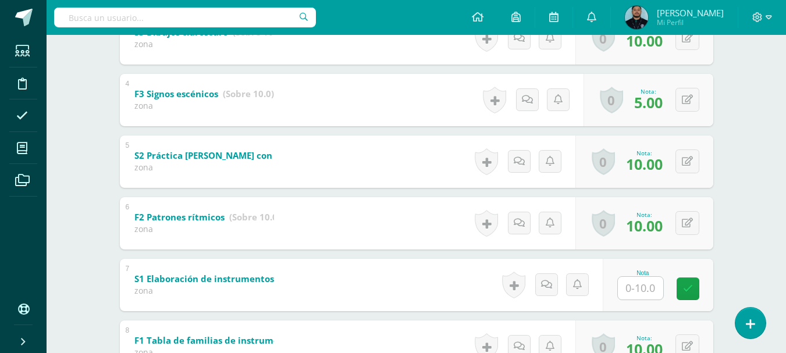
scroll to position [407, 0]
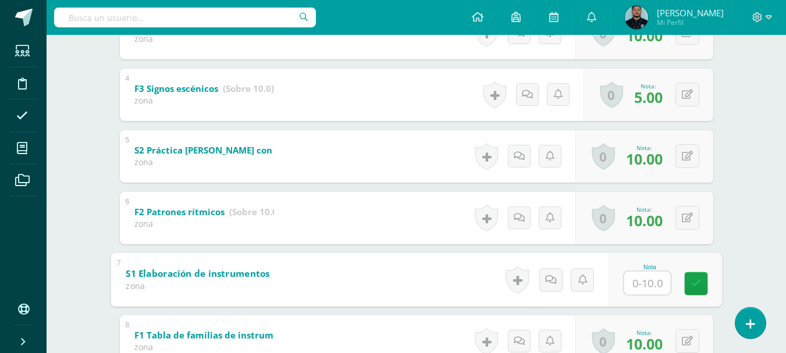
click at [649, 282] on input "text" at bounding box center [647, 282] width 47 height 23
type input "10"
click at [760, 222] on div "Expresión Artística Quinto Primaria "C" Herramientas Detalle de asistencias Act…" at bounding box center [416, 36] width 739 height 817
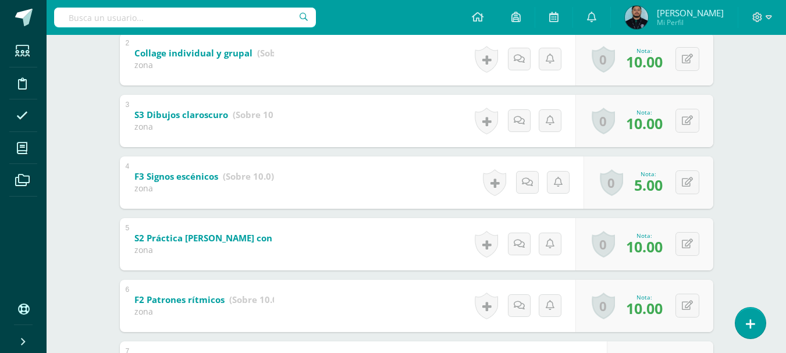
scroll to position [318, 0]
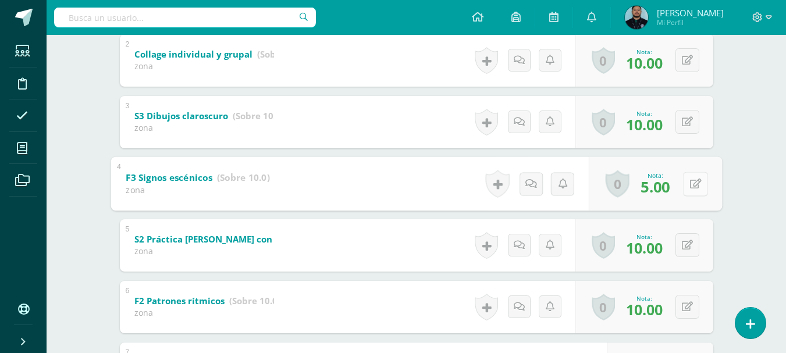
click at [684, 186] on button at bounding box center [695, 184] width 24 height 24
type input "8"
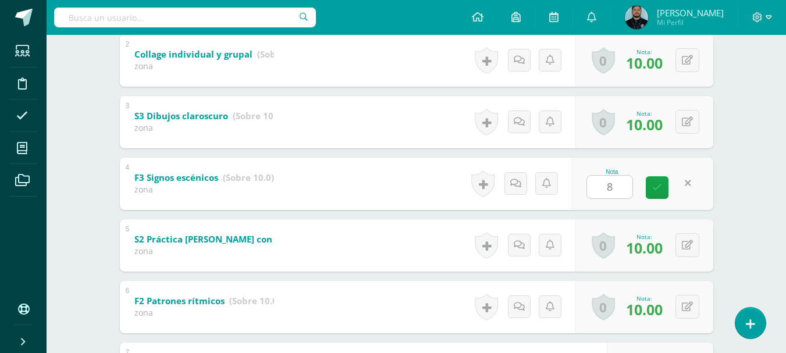
click at [737, 208] on div "Expresión Artística Quinto Primaria "C" Herramientas Detalle de asistencias Act…" at bounding box center [416, 125] width 739 height 817
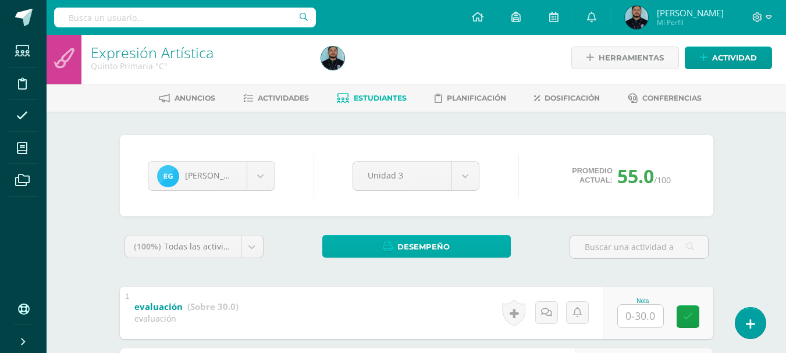
scroll to position [0, 0]
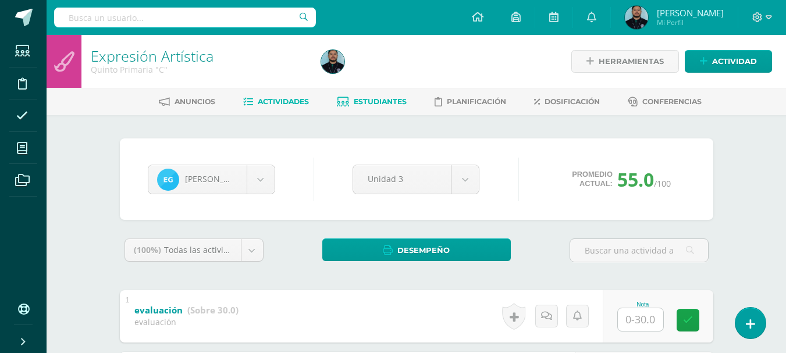
click at [283, 102] on span "Actividades" at bounding box center [283, 101] width 51 height 9
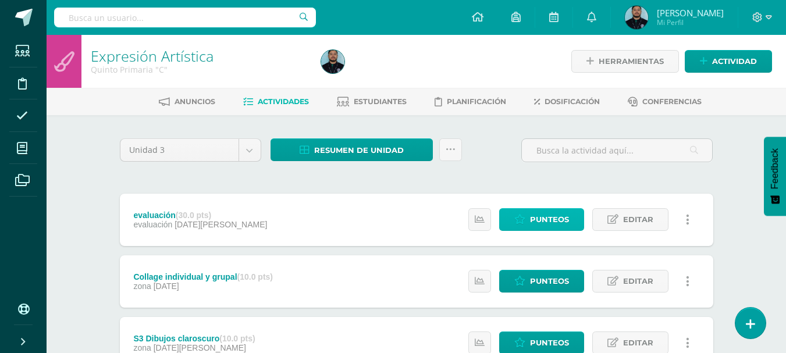
click at [526, 218] on link "Punteos" at bounding box center [541, 219] width 85 height 23
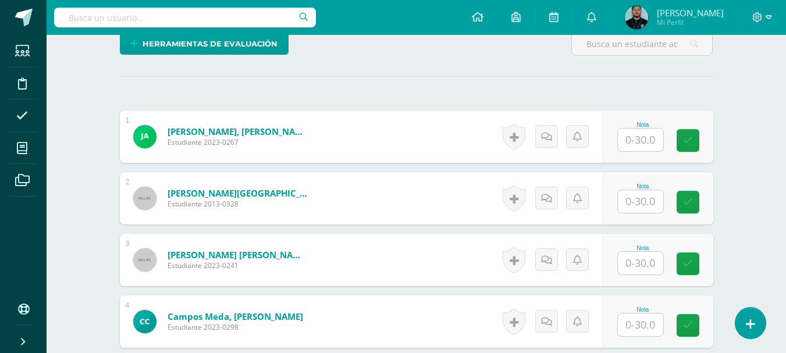
scroll to position [294, 0]
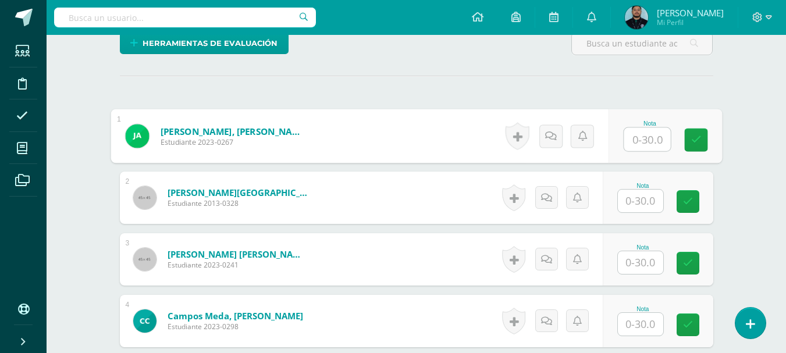
click at [627, 145] on input "text" at bounding box center [647, 139] width 47 height 23
type input "30"
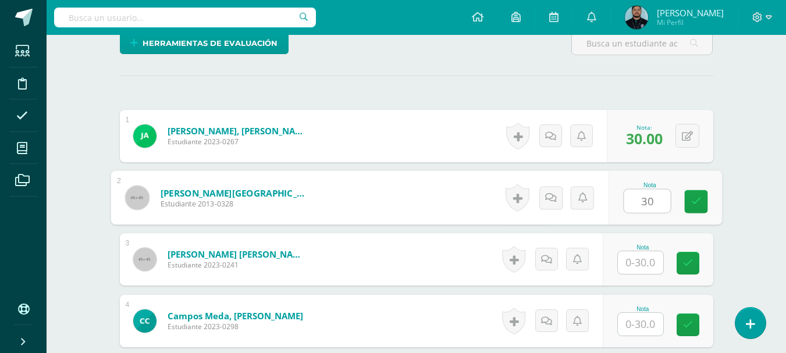
type input "30"
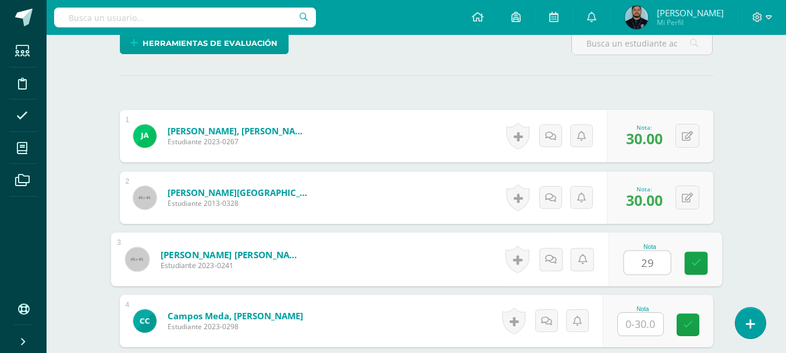
type input "29"
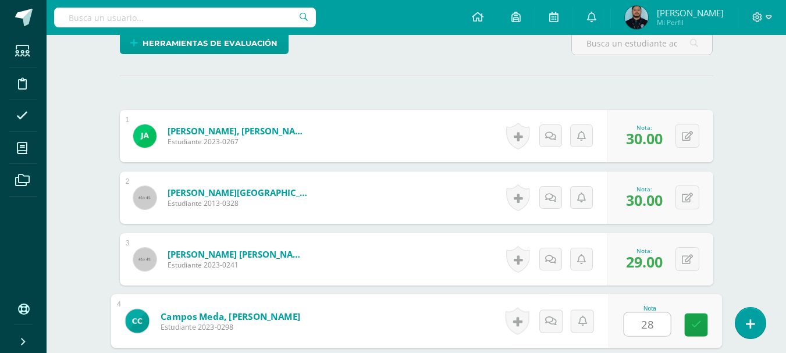
type input "28"
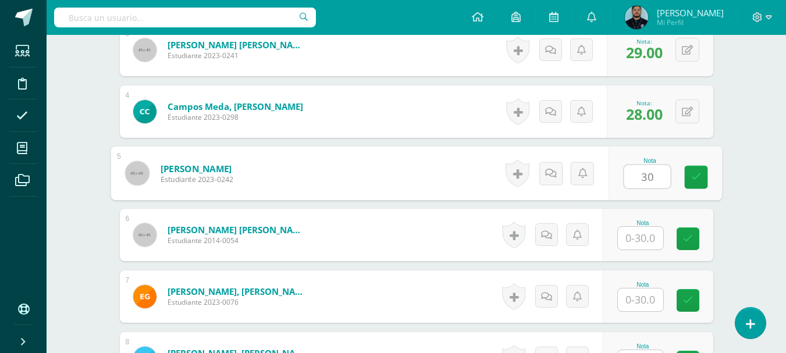
type input "30"
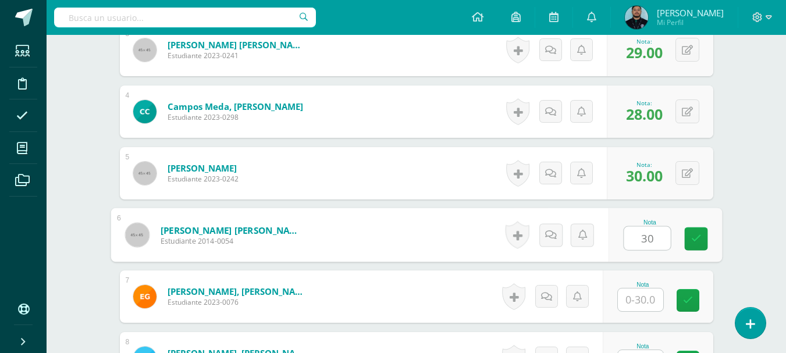
type input "30"
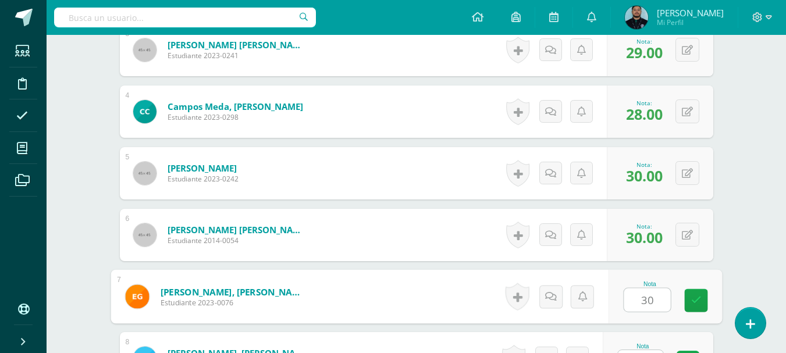
type input "30"
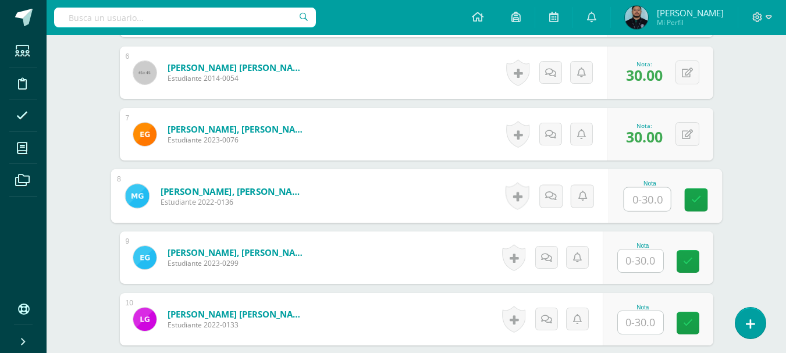
scroll to position [668, 0]
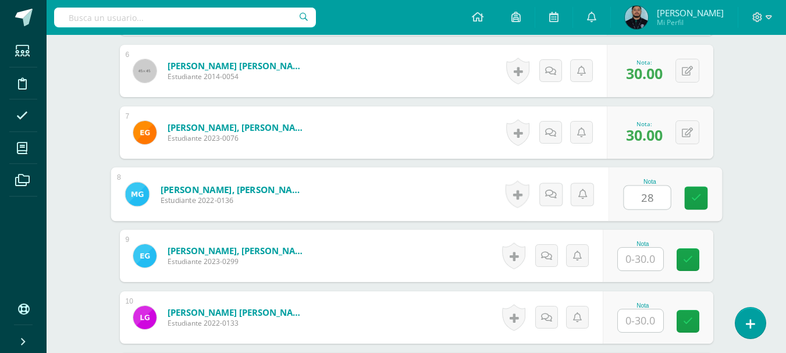
type input "28"
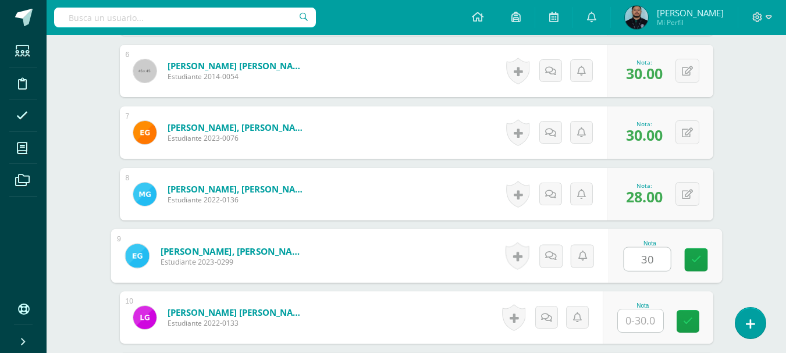
type input "30"
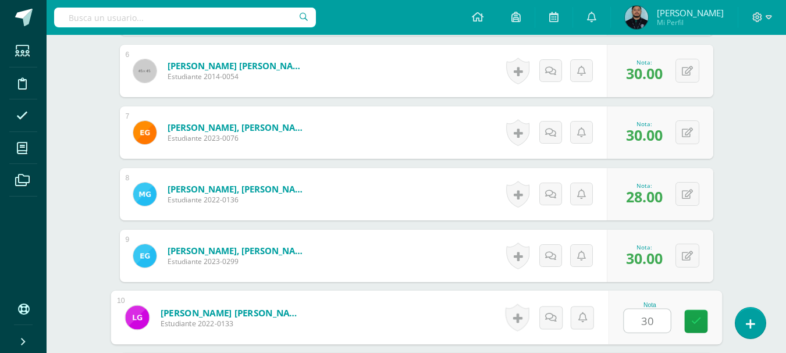
type input "30"
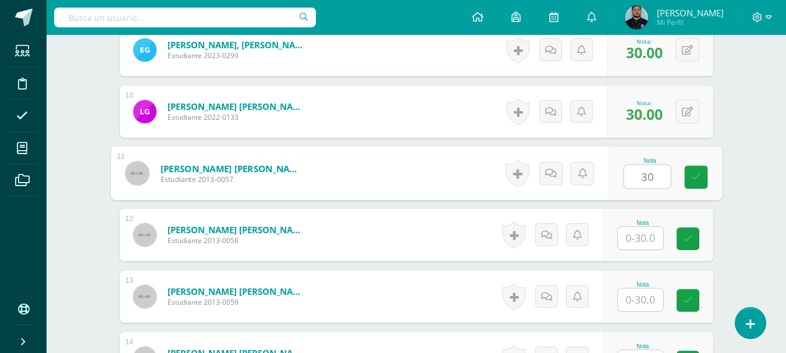
type input "30"
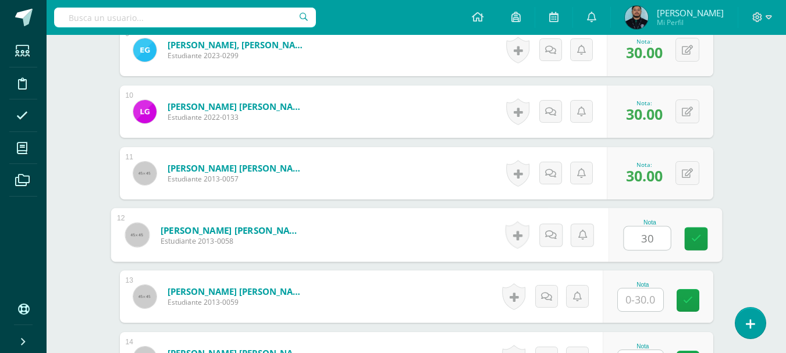
type input "30"
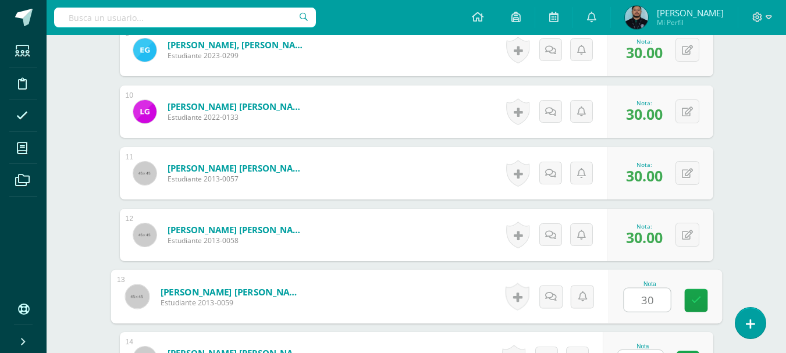
type input "30"
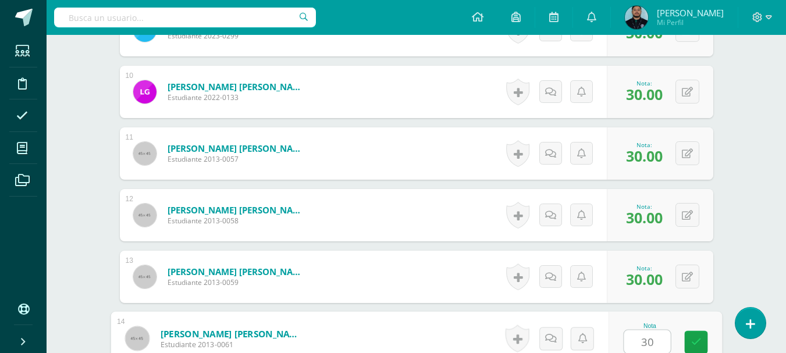
type input "30"
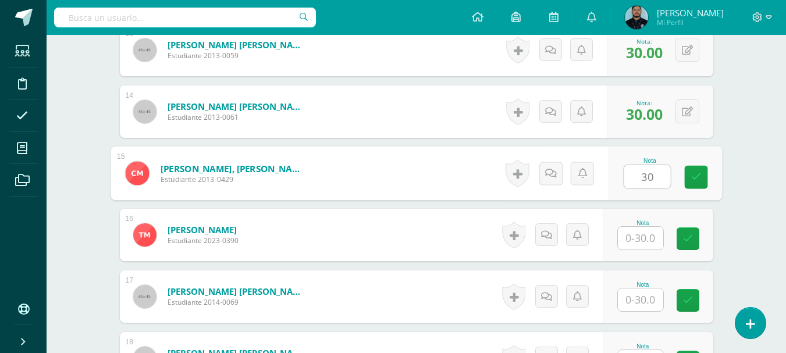
type input "30"
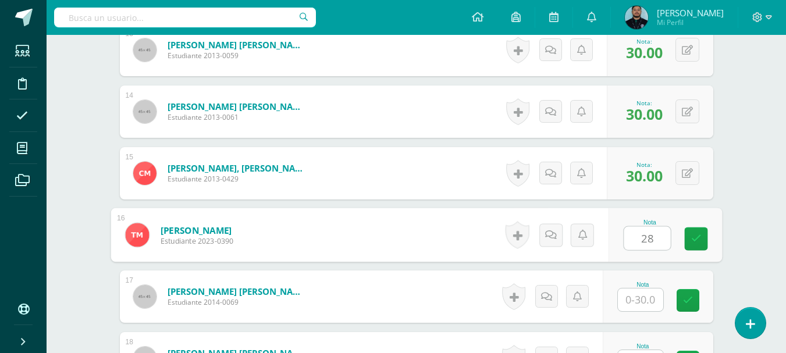
type input "28"
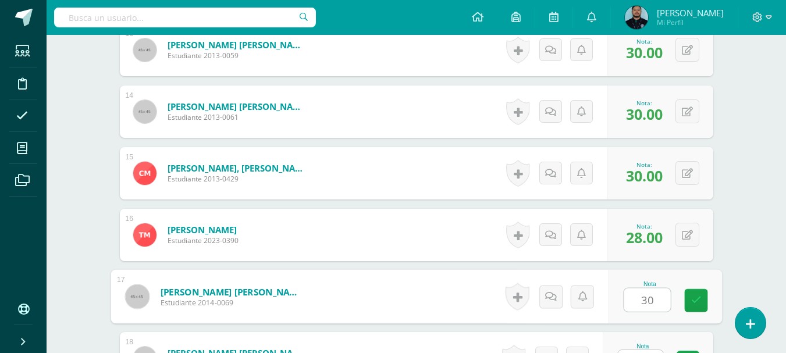
type input "30"
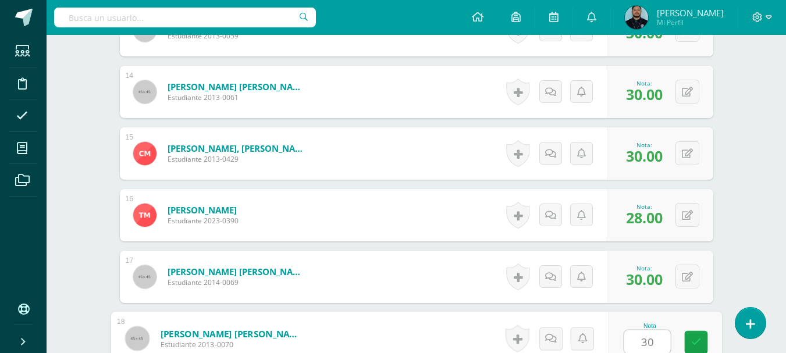
type input "30"
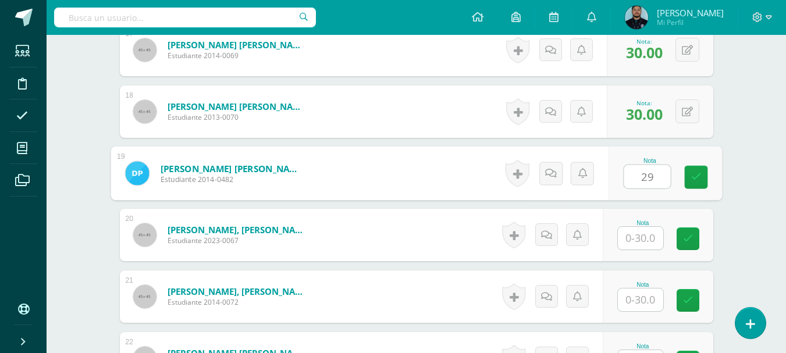
type input "29"
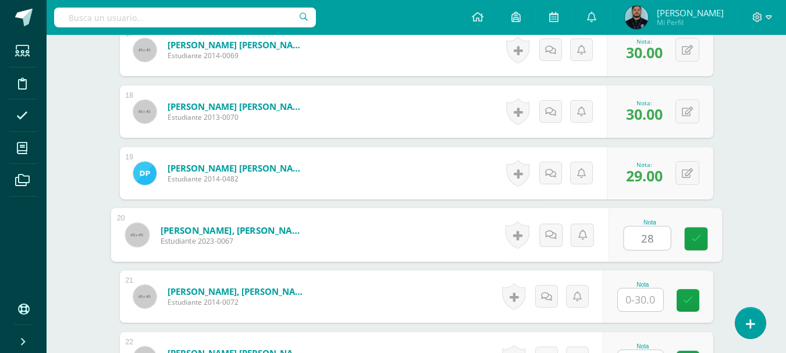
type input "28"
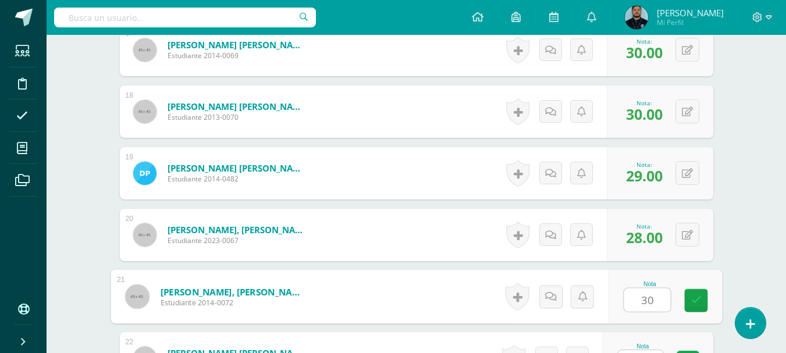
type input "30"
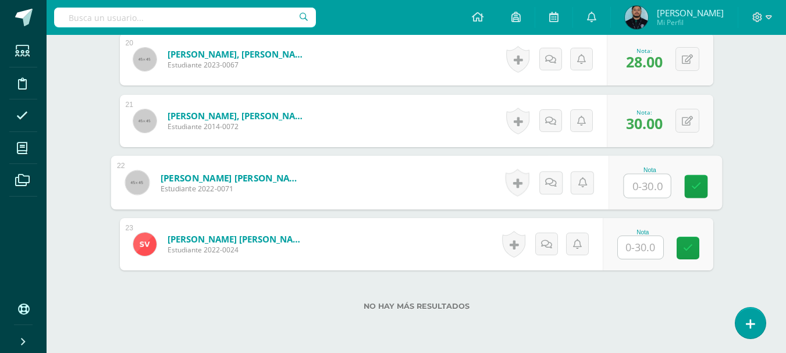
scroll to position [1544, 0]
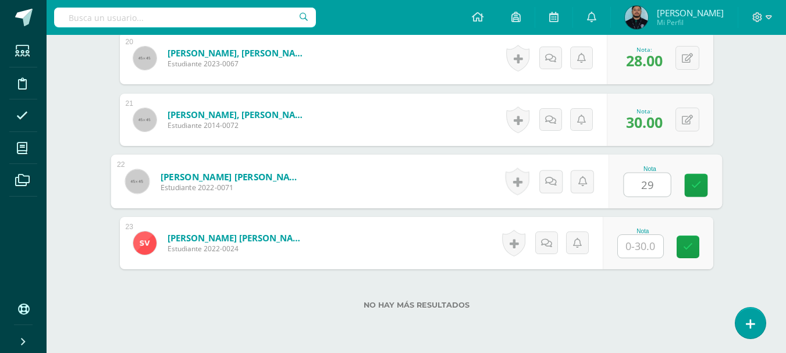
type input "29"
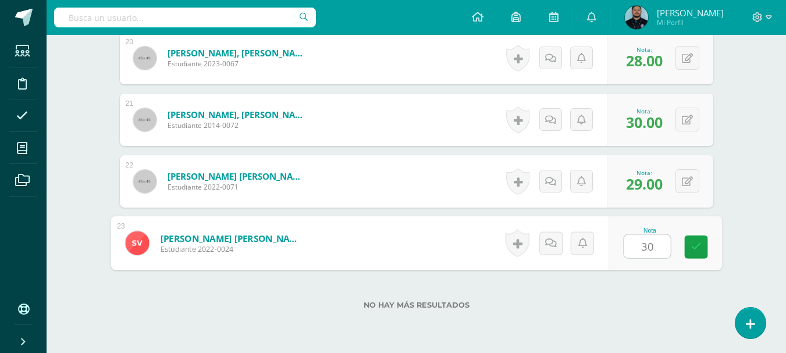
type input "30"
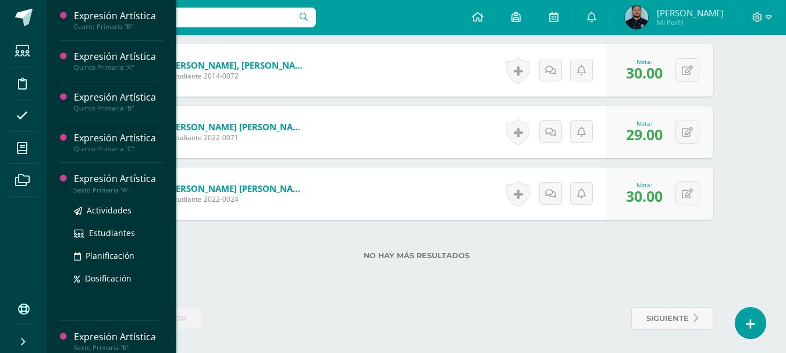
click at [92, 190] on div "Sexto Primaria "A"" at bounding box center [118, 190] width 88 height 8
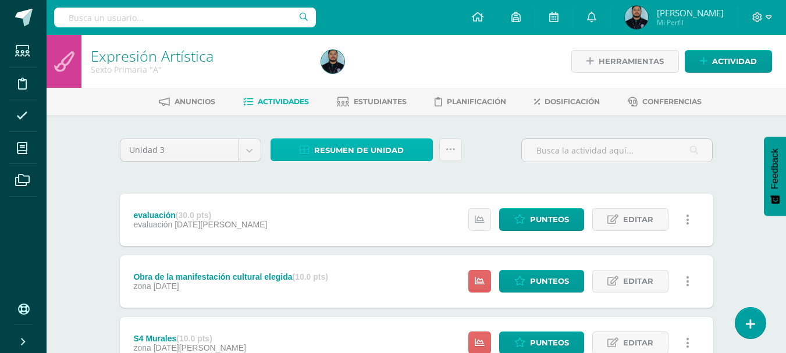
click at [357, 149] on span "Resumen de unidad" at bounding box center [359, 151] width 90 height 22
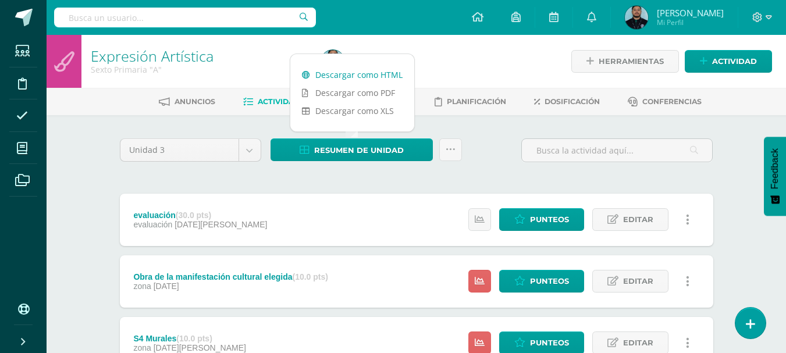
click at [367, 78] on link "Descargar como HTML" at bounding box center [352, 75] width 124 height 18
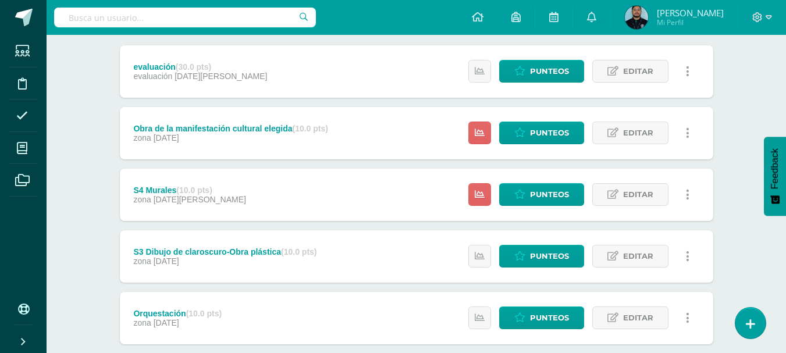
scroll to position [150, 0]
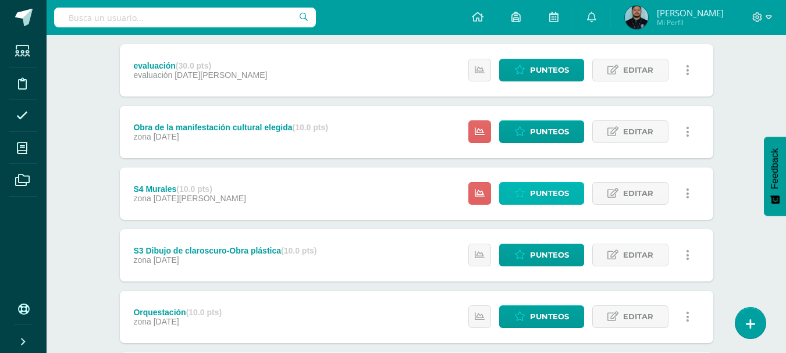
click at [550, 191] on span "Punteos" at bounding box center [549, 194] width 39 height 22
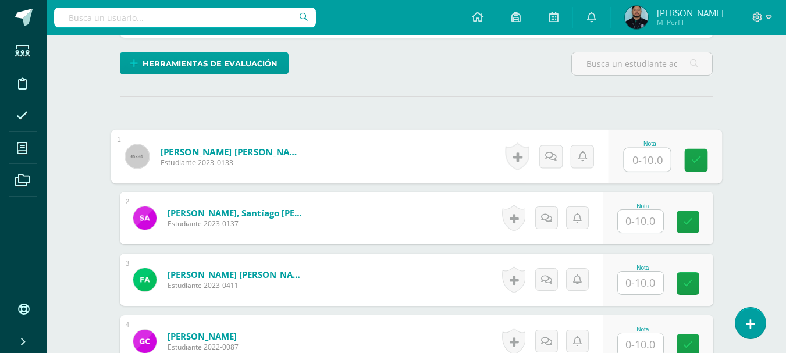
scroll to position [286, 0]
click at [632, 158] on input "text" at bounding box center [647, 159] width 47 height 23
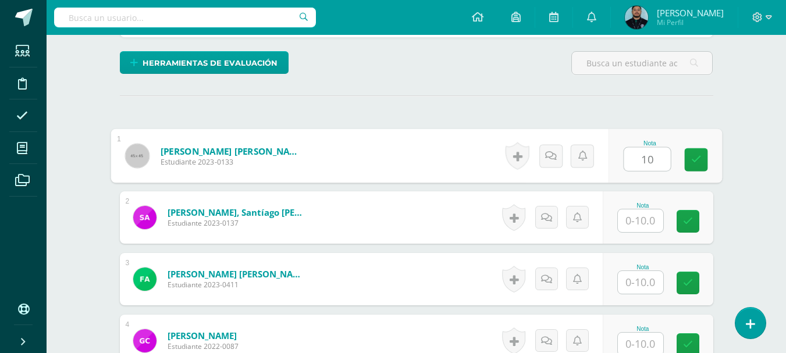
type input "10"
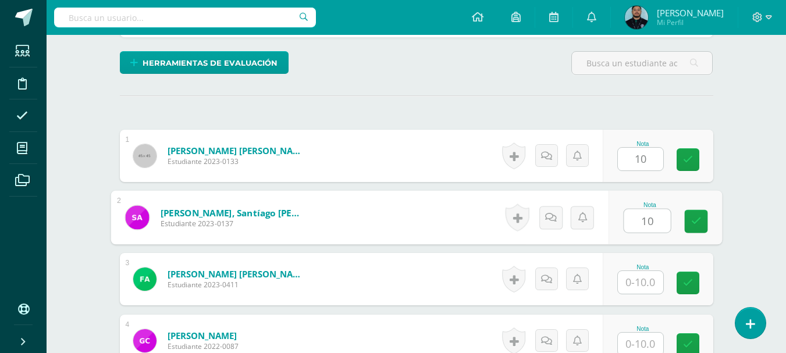
type input "10"
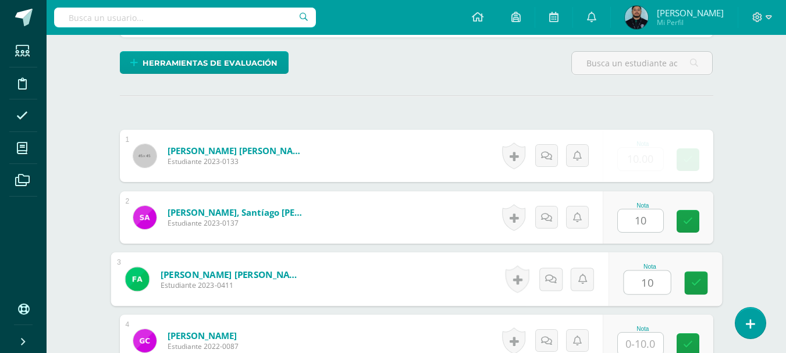
type input "10"
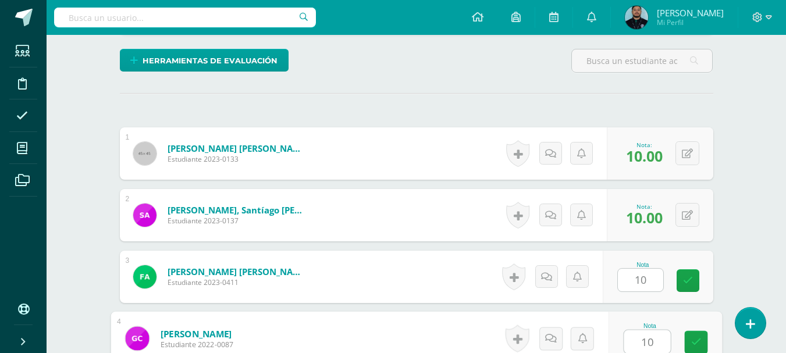
type input "10"
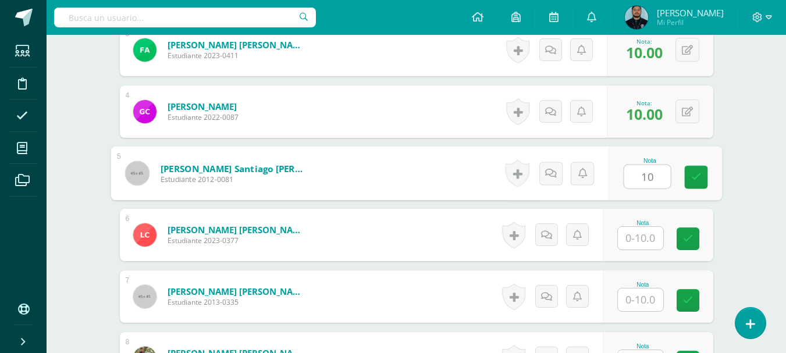
scroll to position [515, 0]
type input "10"
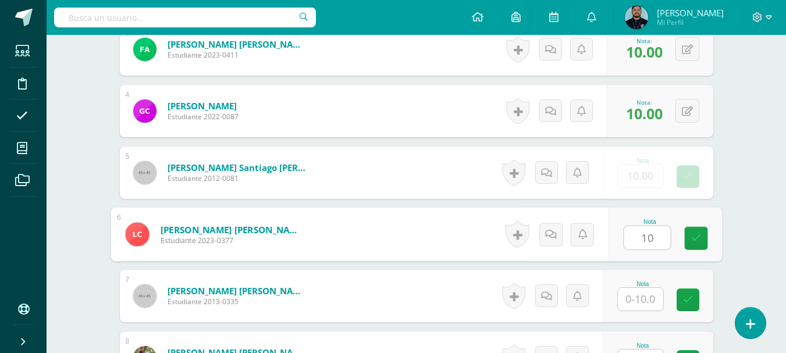
type input "10"
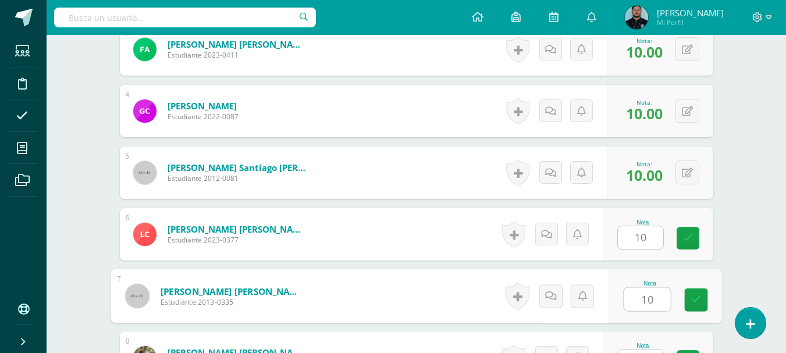
type input "10"
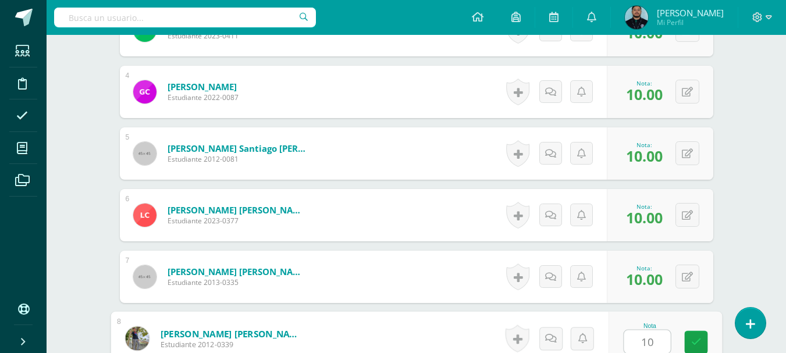
type input "10"
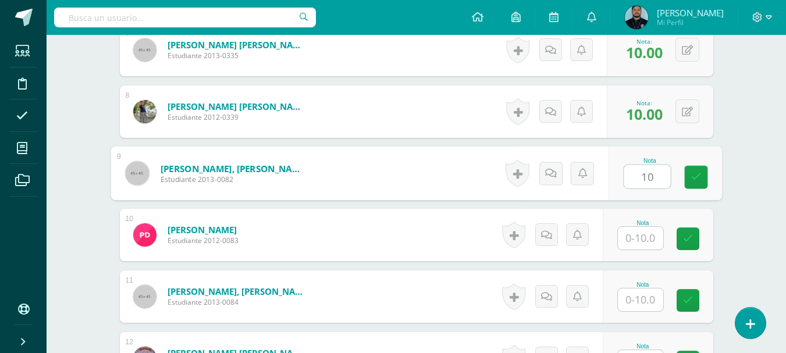
type input "10"
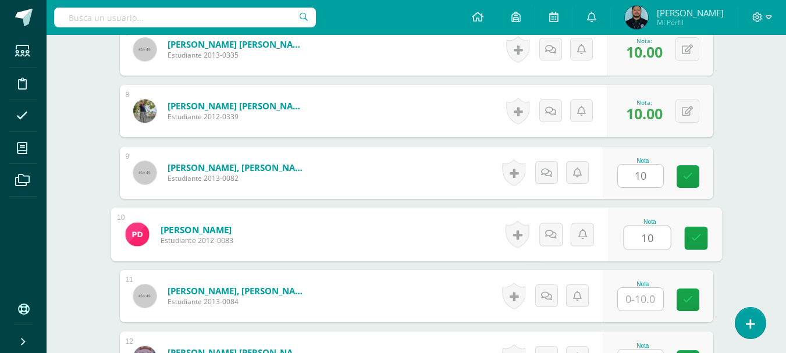
type input "10"
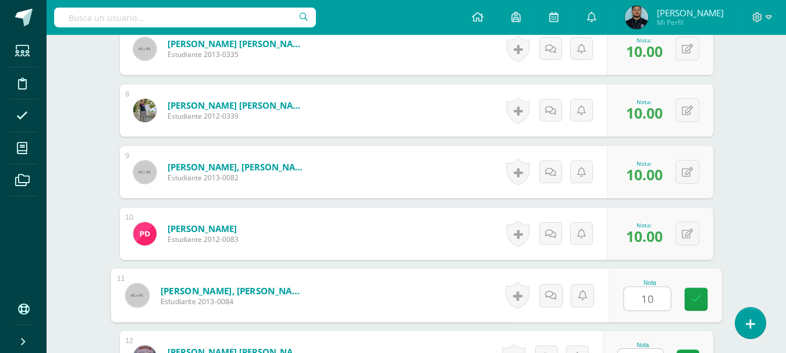
type input "10"
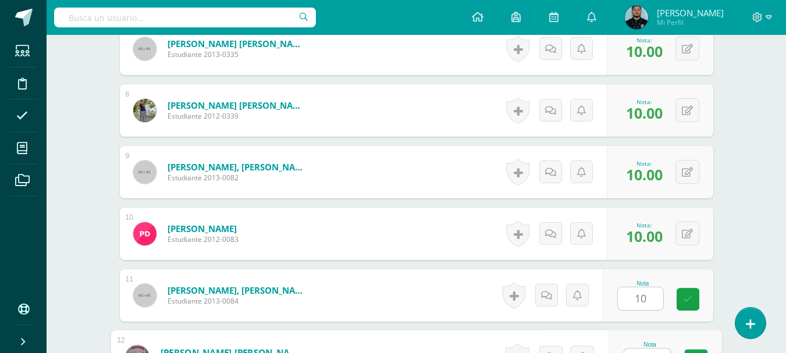
scroll to position [781, 0]
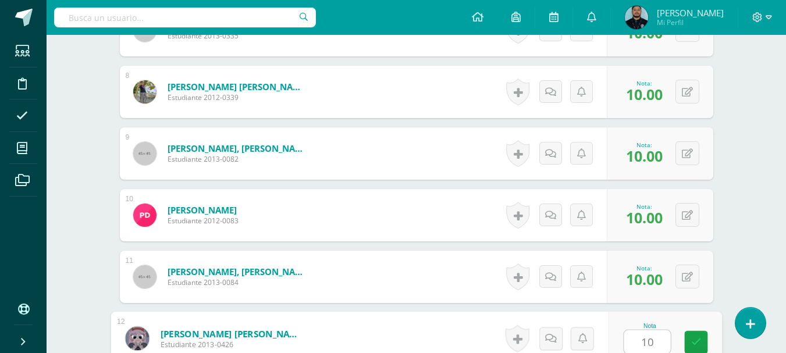
type input "10"
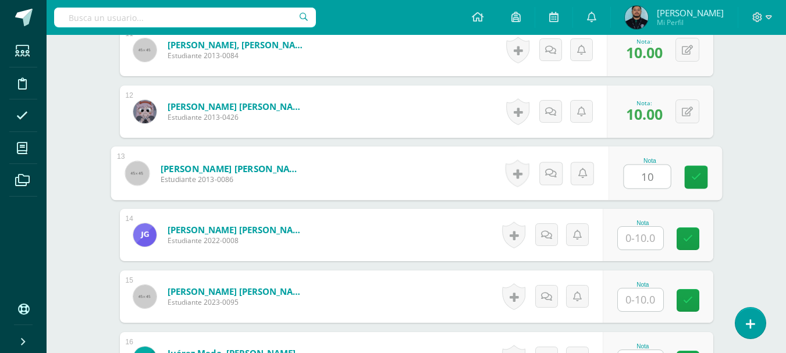
type input "10"
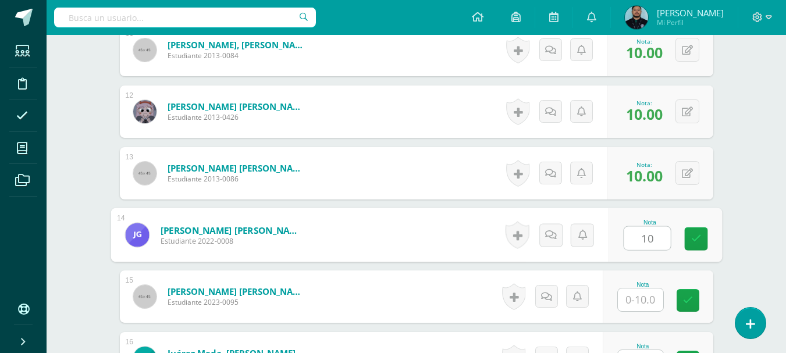
type input "10"
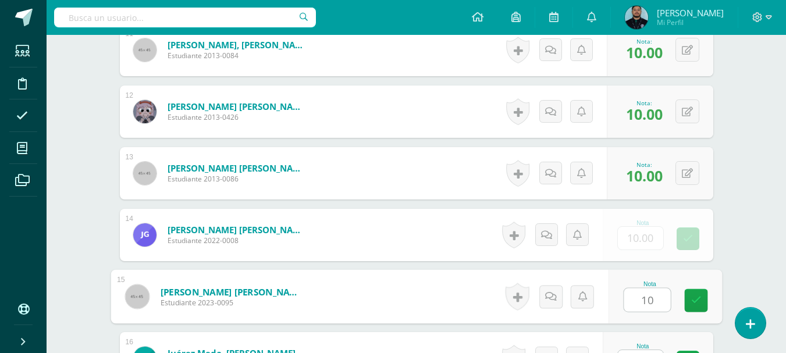
type input "10"
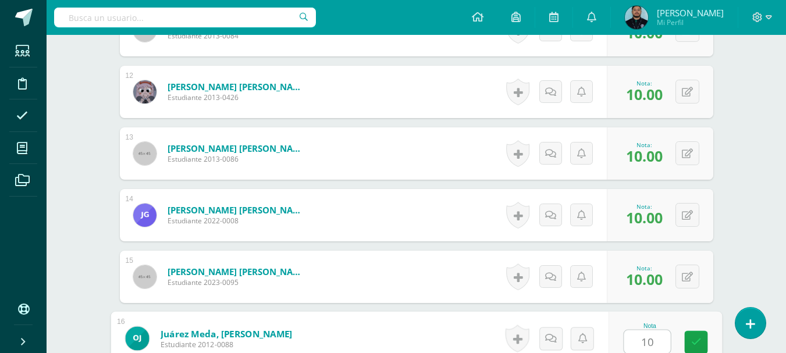
type input "10"
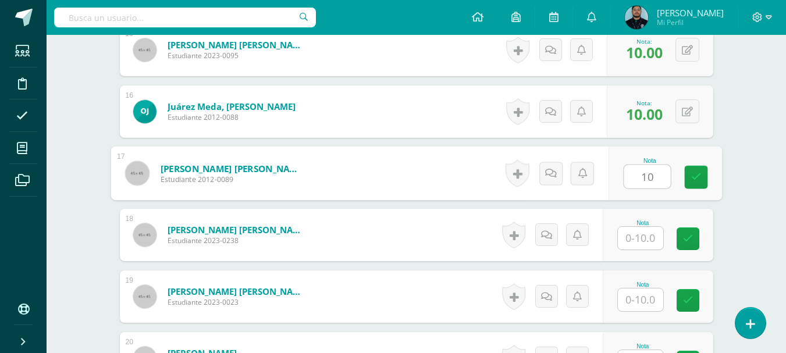
type input "10"
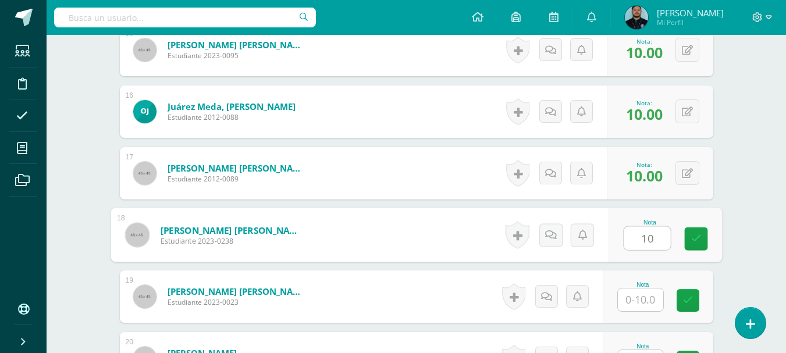
type input "10"
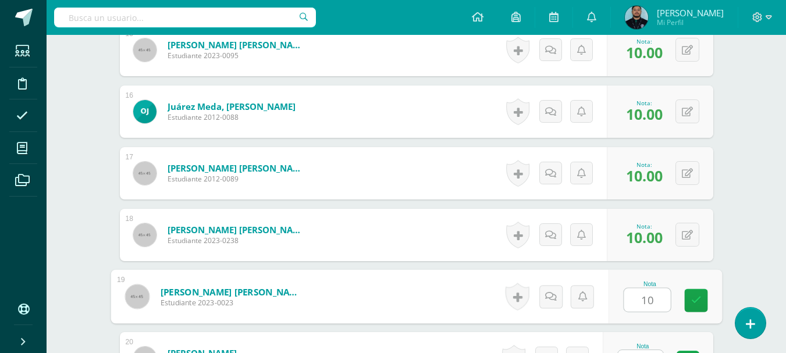
type input "10"
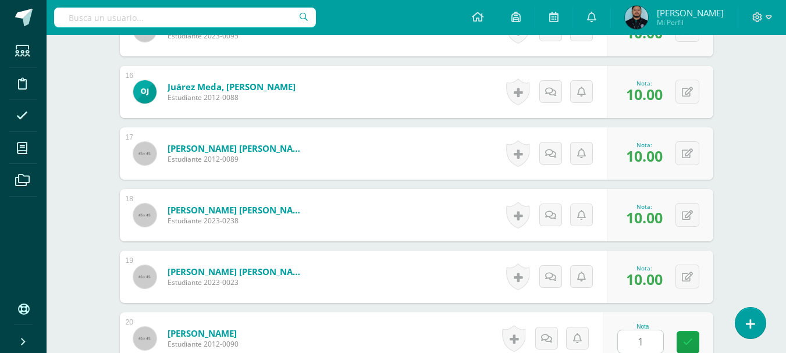
scroll to position [1501, 0]
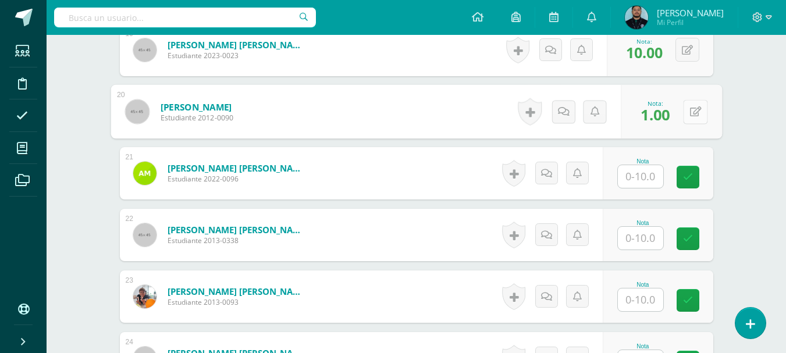
click at [681, 108] on div "0 Logros Logros obtenidos Aún no hay logros agregados Nota: 1.00" at bounding box center [671, 112] width 101 height 54
click at [695, 115] on icon at bounding box center [695, 111] width 12 height 10
type input "10"
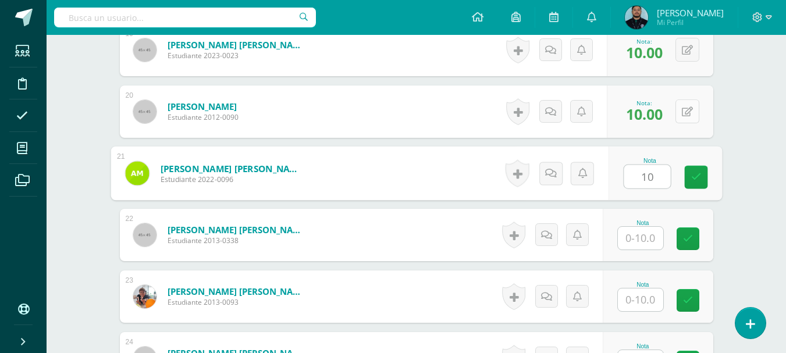
type input "10"
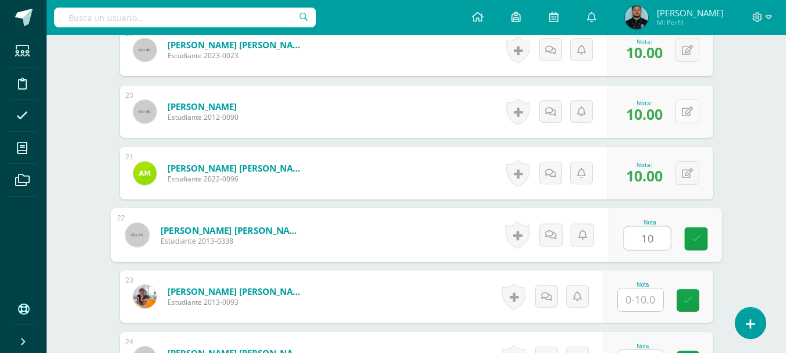
type input "10"
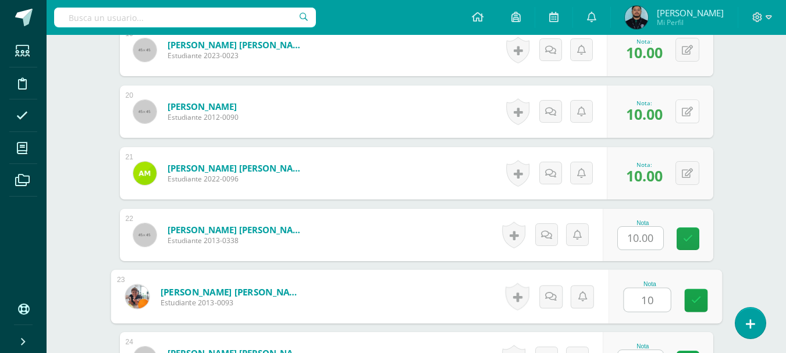
type input "10"
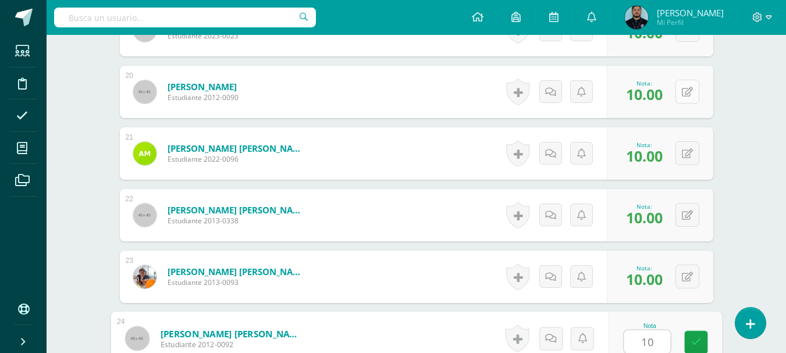
type input "10"
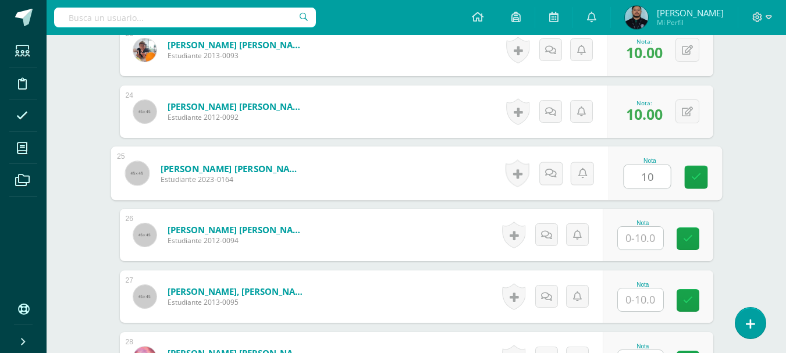
type input "10"
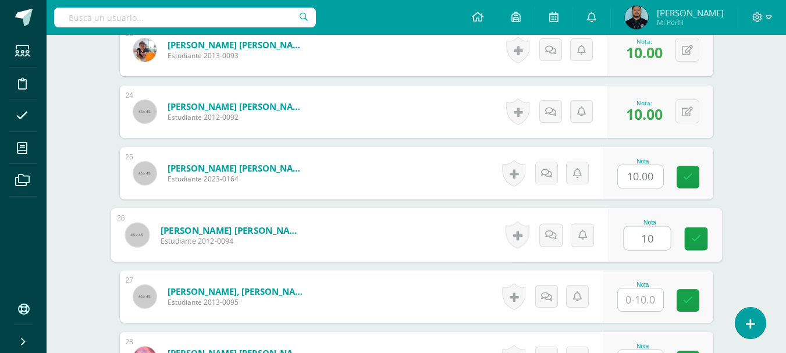
type input "10"
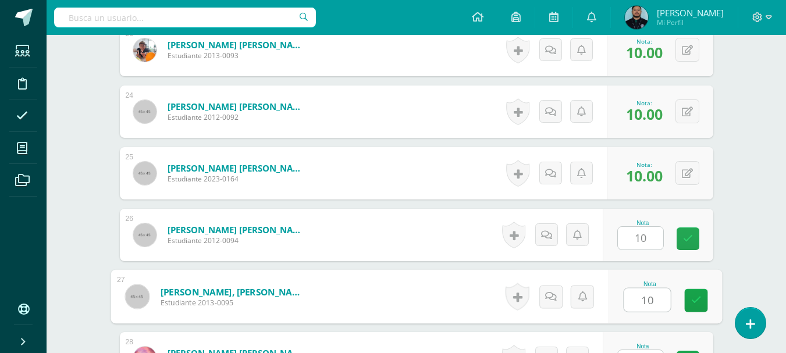
type input "10"
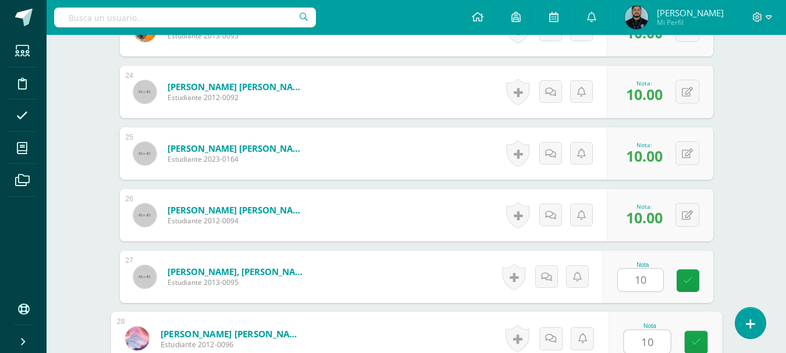
type input "10"
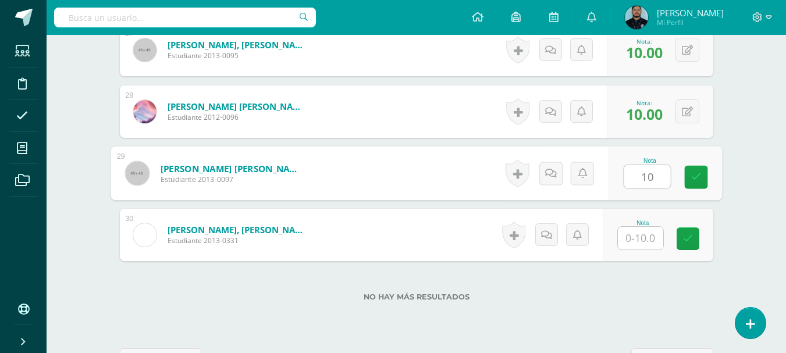
type input "10"
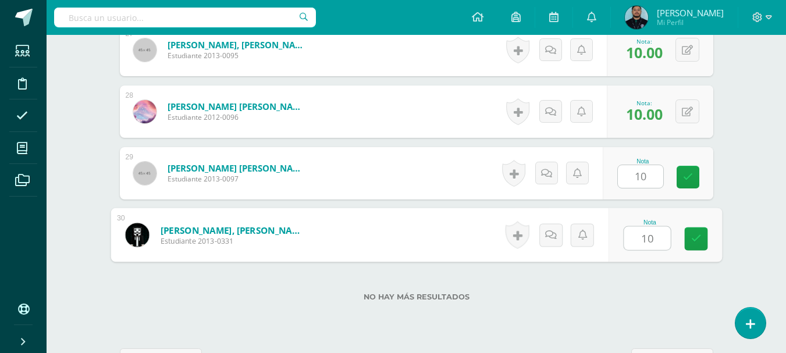
type input "10"
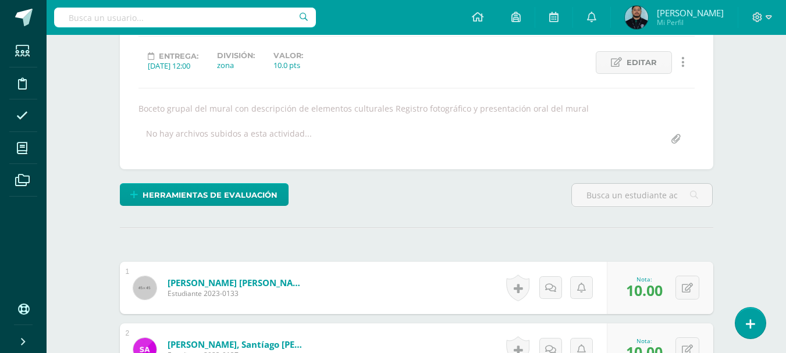
scroll to position [0, 0]
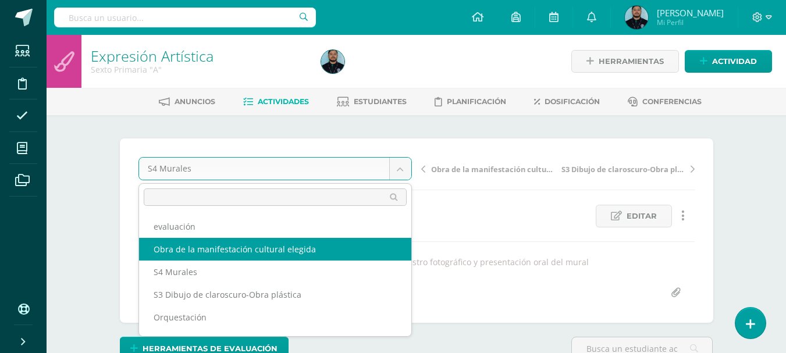
select select "/dashboard/teacher/grade-activity/42020/"
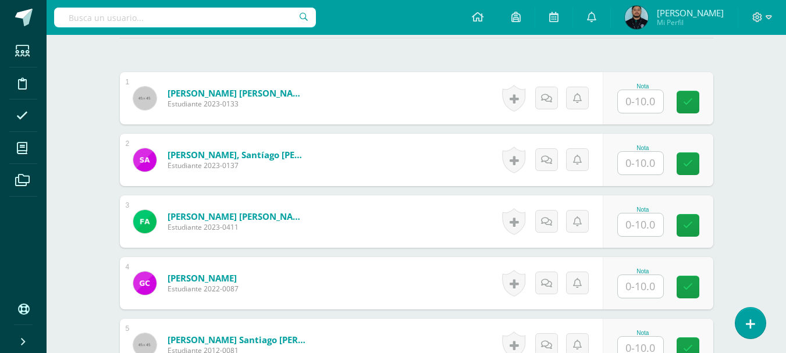
scroll to position [343, 0]
click at [635, 98] on input "text" at bounding box center [640, 102] width 45 height 23
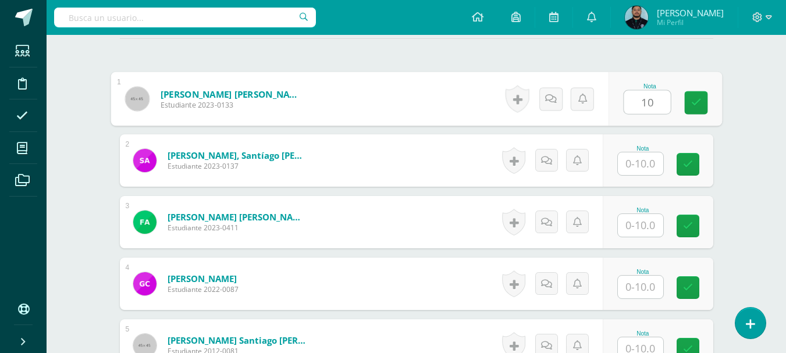
type input "10"
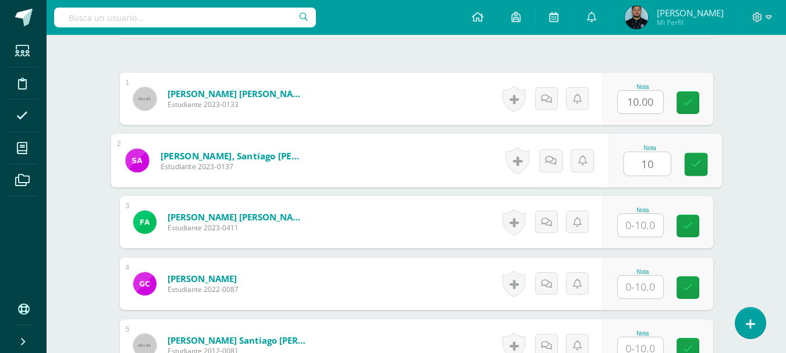
type input "10"
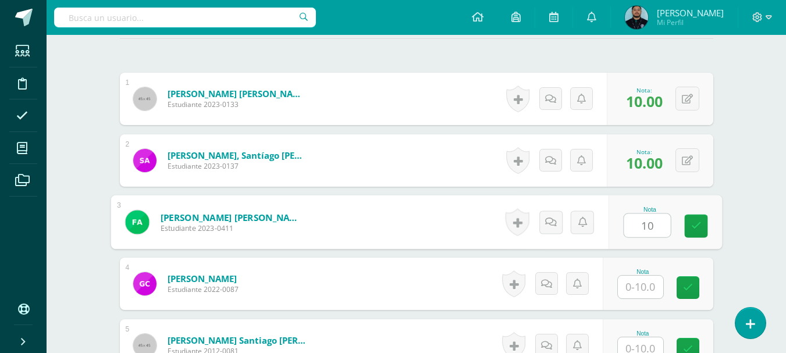
type input "10"
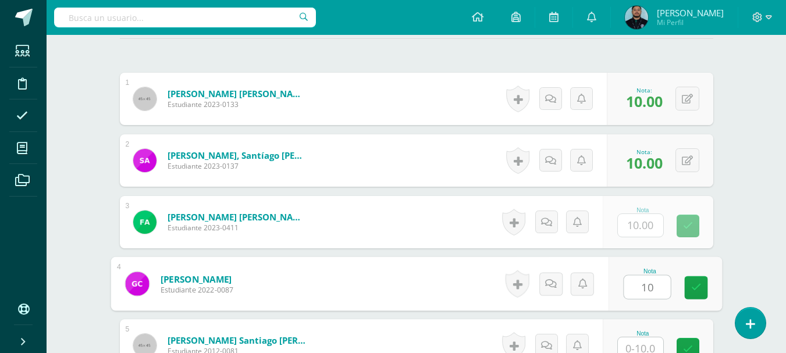
type input "10"
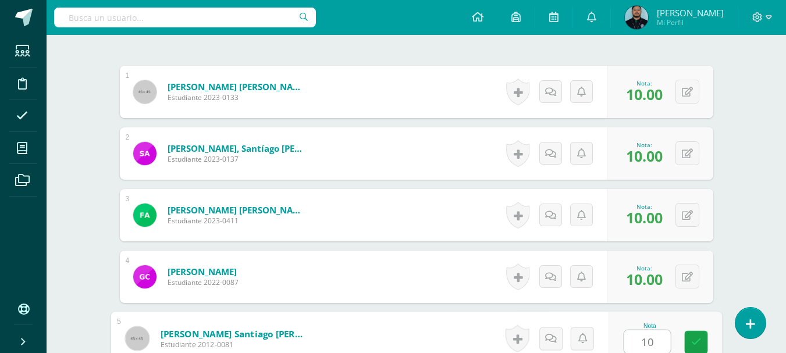
type input "10"
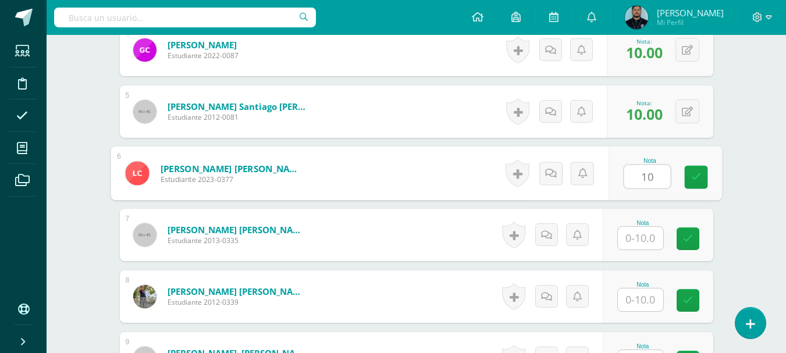
type input "10"
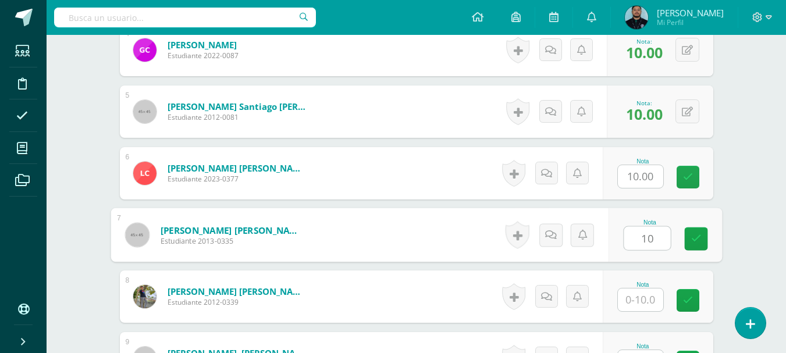
type input "10"
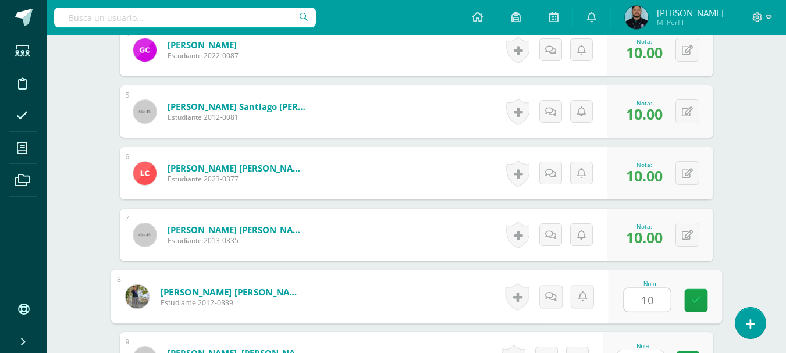
type input "10"
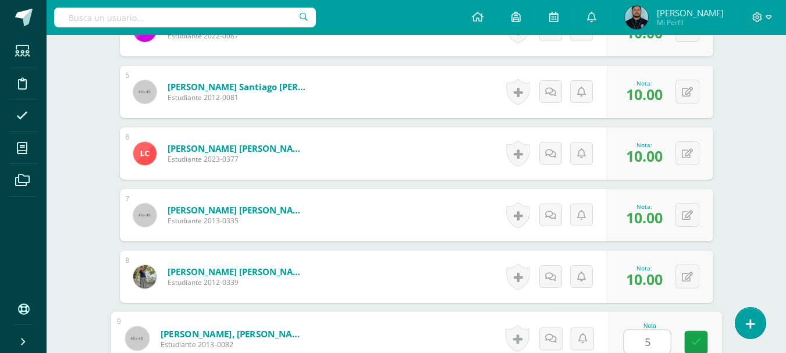
type input "5"
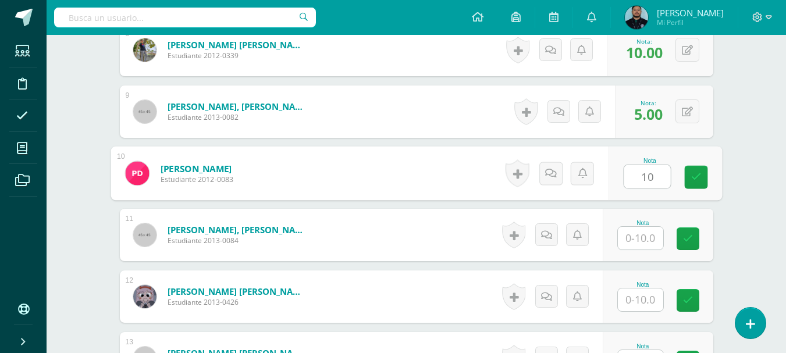
type input "10"
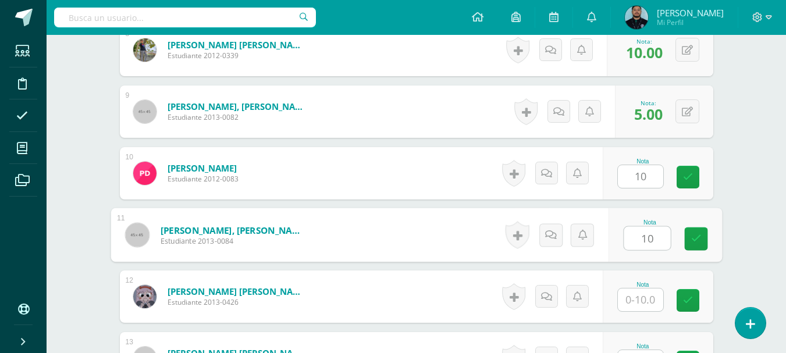
type input "10"
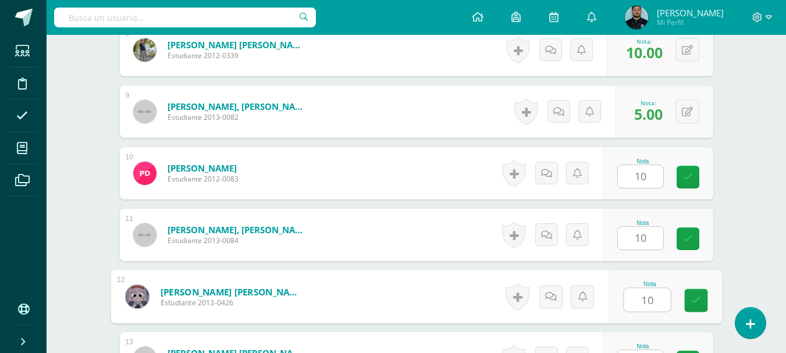
type input "10"
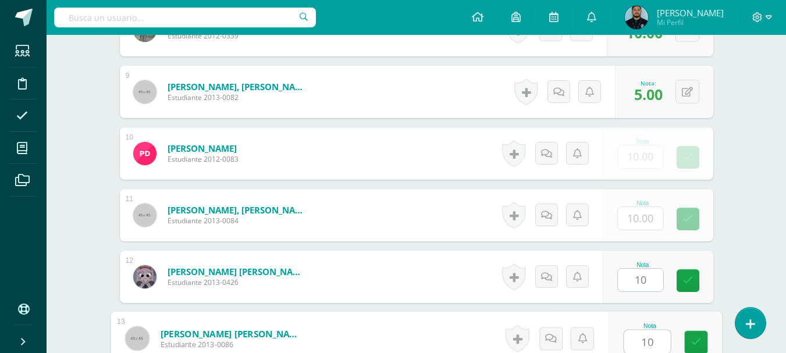
type input "10"
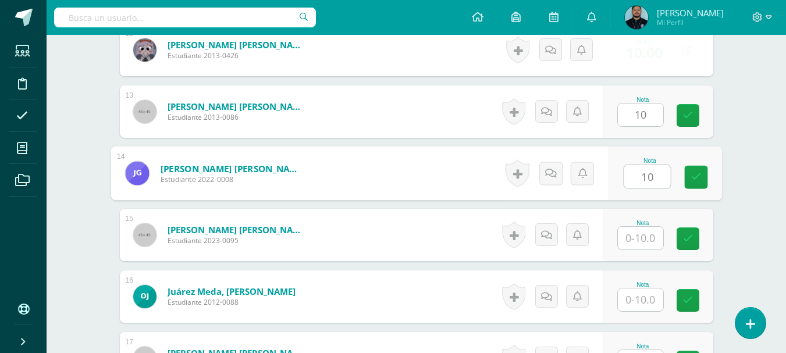
type input "10"
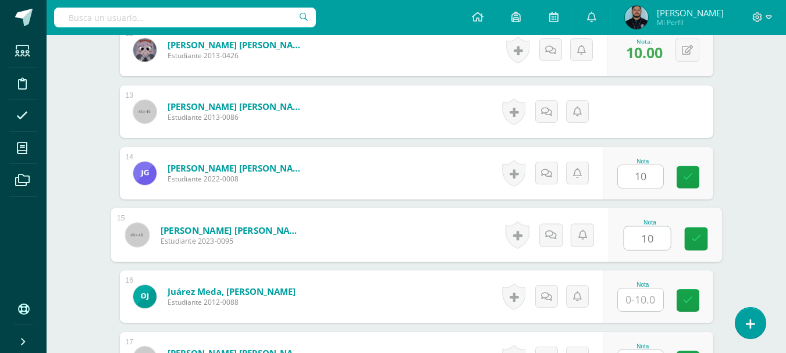
type input "10"
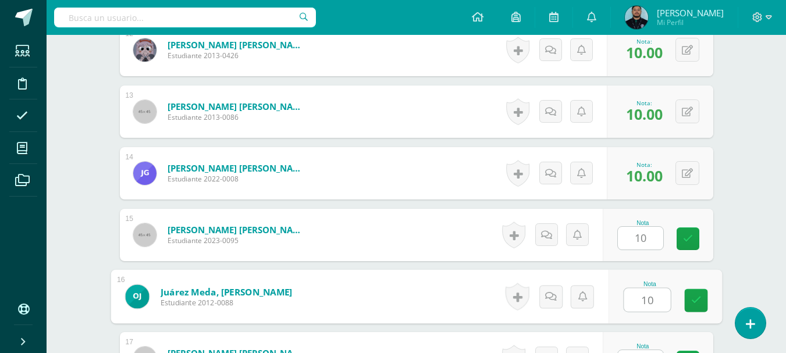
type input "10"
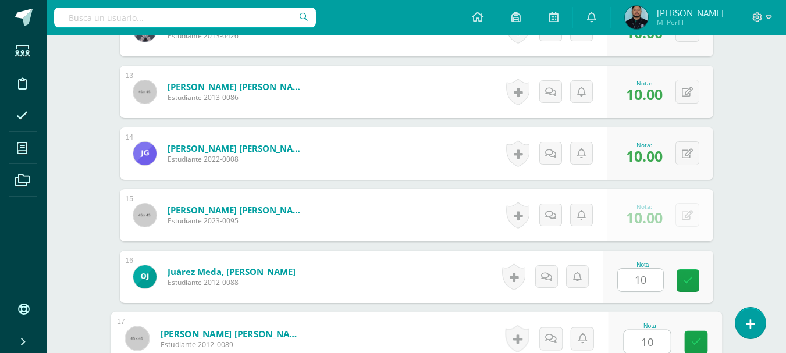
type input "10"
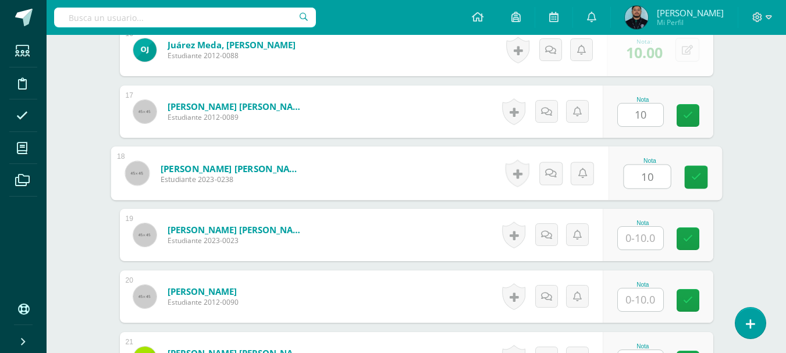
type input "10"
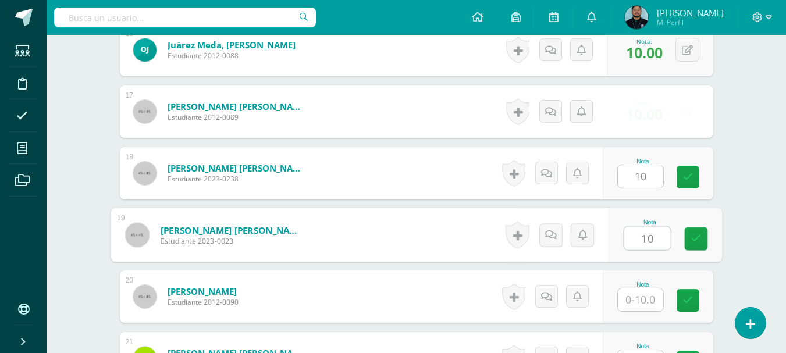
type input "10"
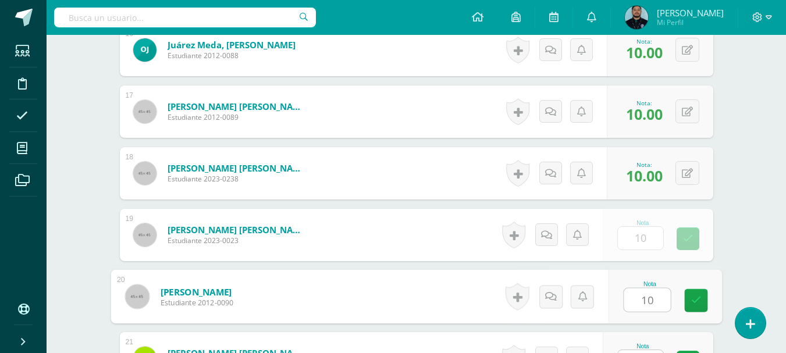
type input "10"
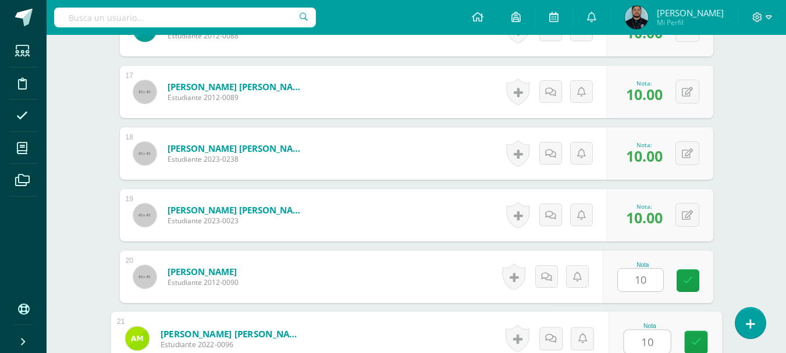
type input "10"
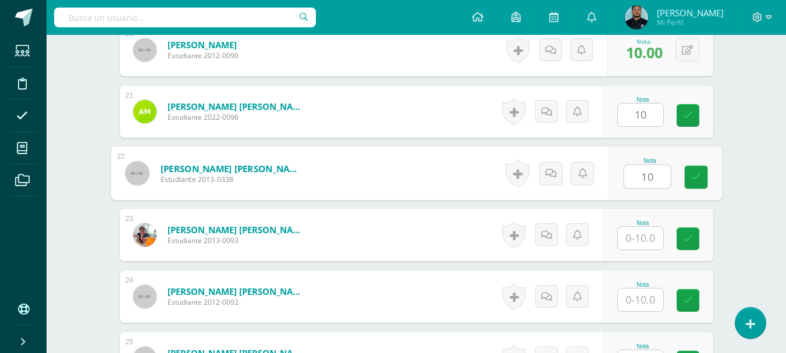
type input "10"
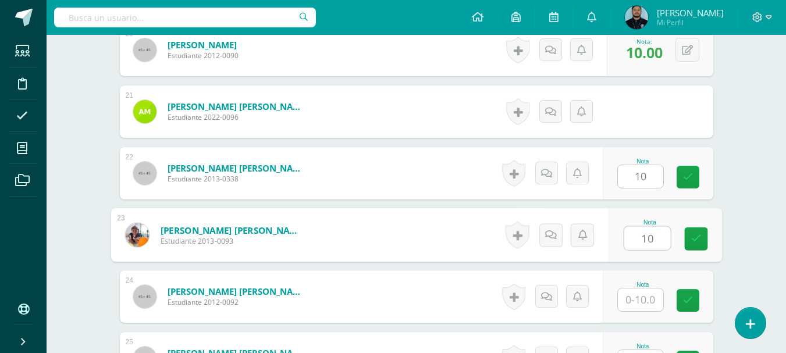
type input "10"
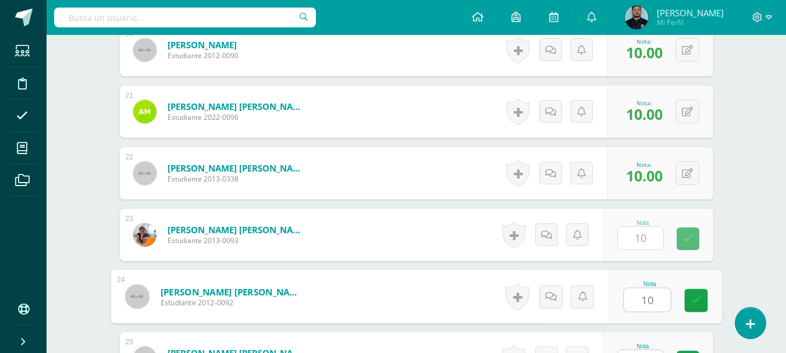
type input "10"
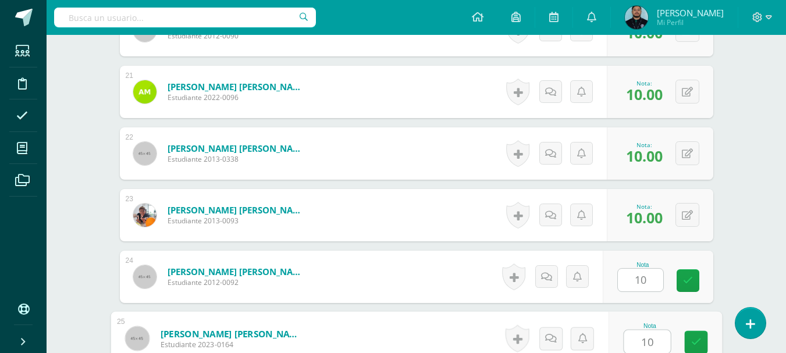
type input "10"
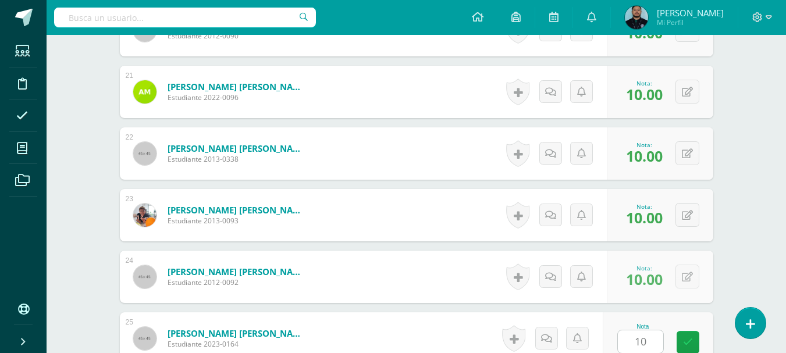
scroll to position [1810, 0]
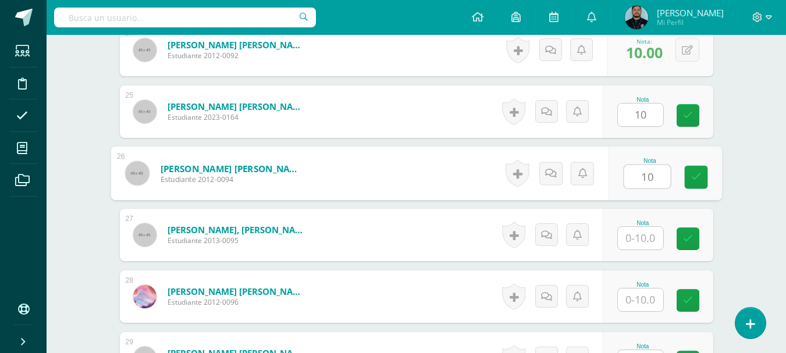
type input "10"
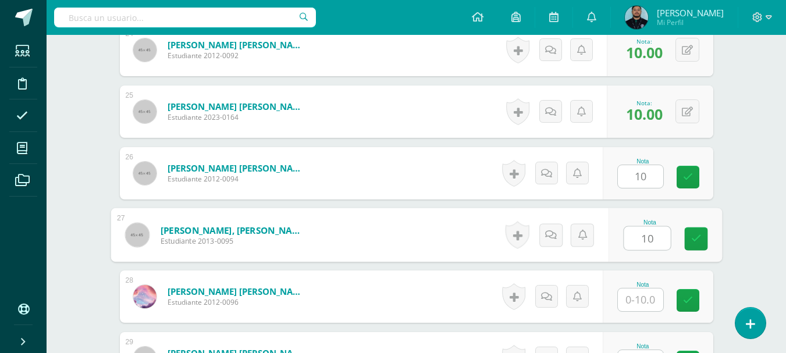
type input "10"
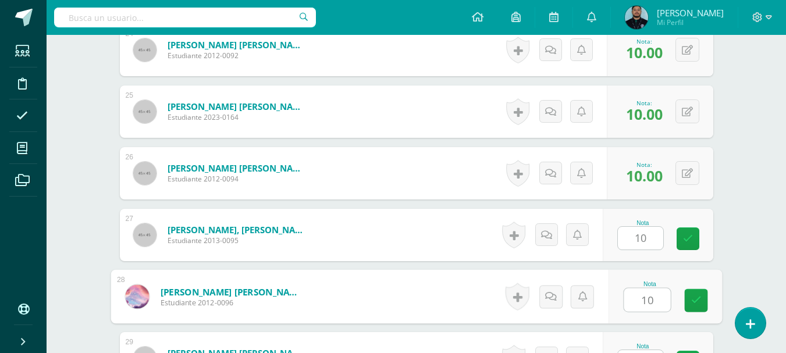
type input "10"
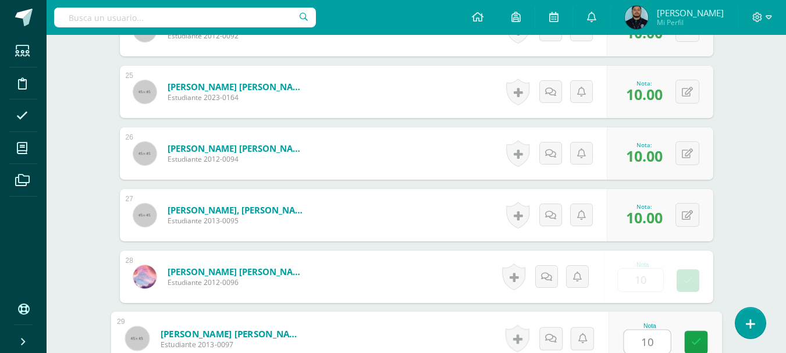
type input "10"
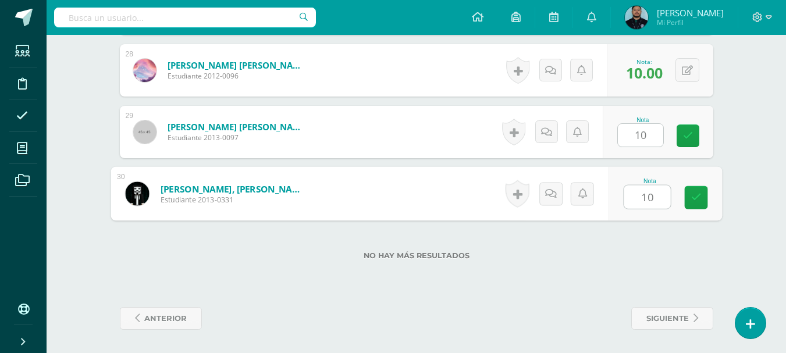
type input "10"
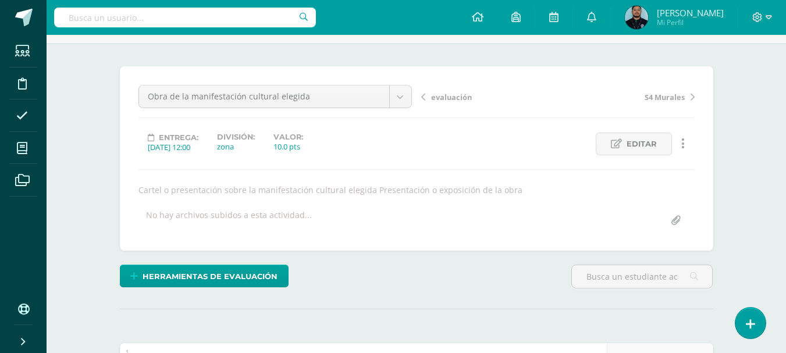
scroll to position [0, 0]
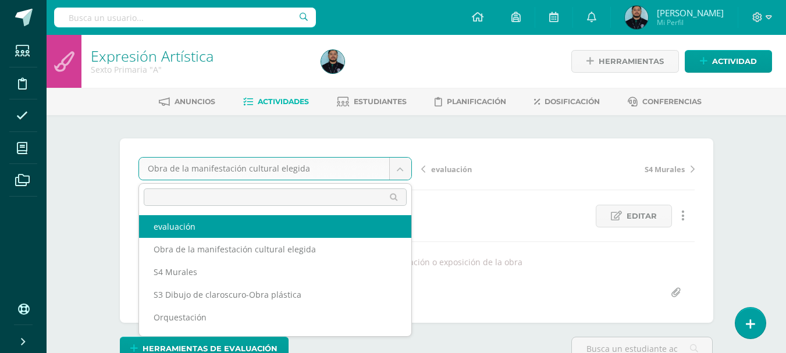
select select "/dashboard/teacher/grade-activity/45922/"
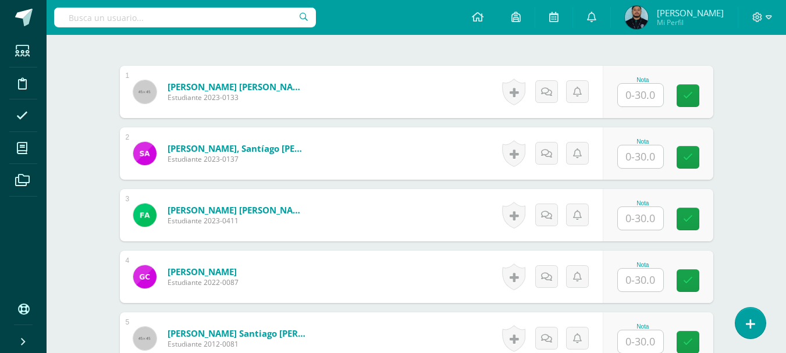
scroll to position [339, 0]
click at [396, 27] on div "Configuración Cerrar sesión [PERSON_NAME] Mi Perfil Avisos 723 avisos sin leer …" at bounding box center [416, 17] width 739 height 35
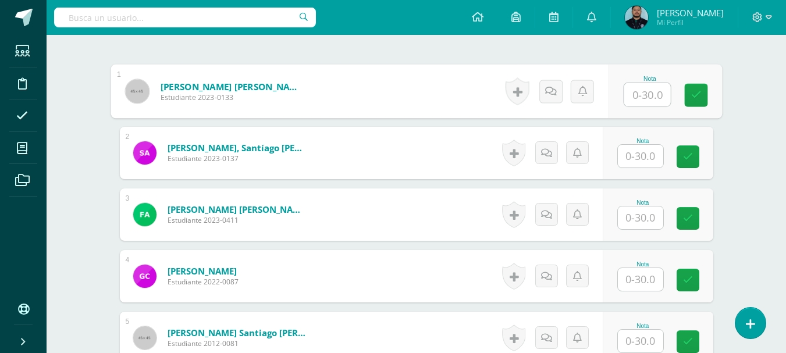
click at [653, 86] on input "text" at bounding box center [647, 94] width 47 height 23
type input "30"
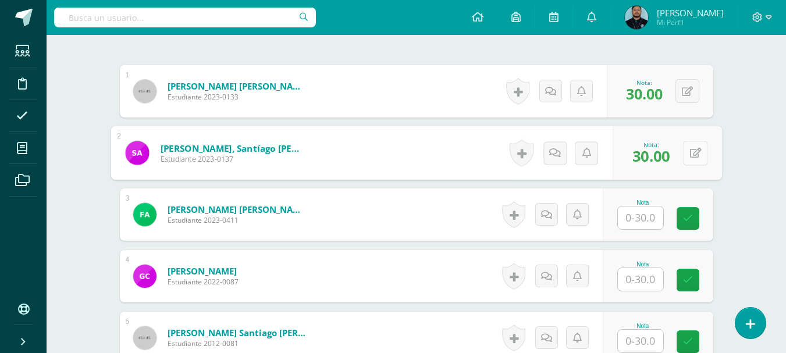
click at [684, 149] on button at bounding box center [695, 153] width 24 height 24
type input "28"
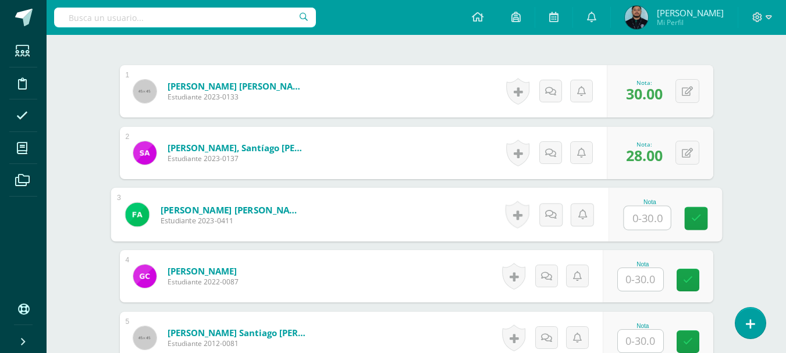
click at [646, 216] on input "text" at bounding box center [647, 218] width 47 height 23
type input "30"
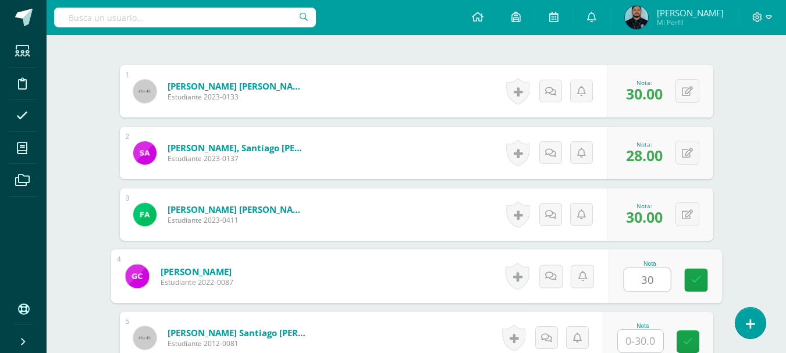
type input "30"
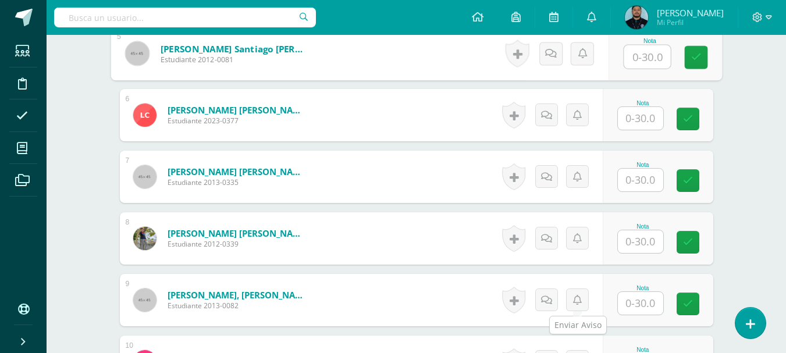
scroll to position [615, 0]
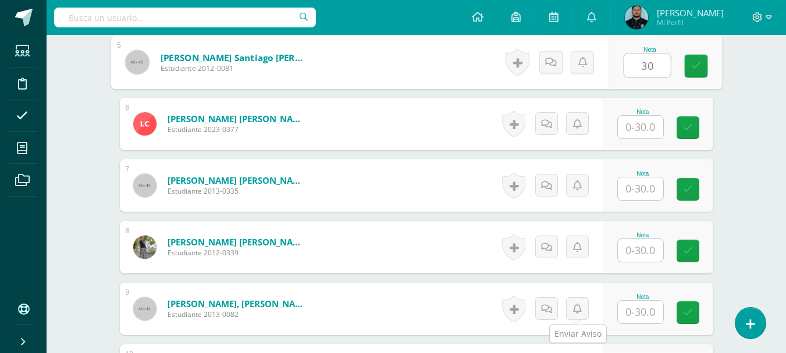
type input "30"
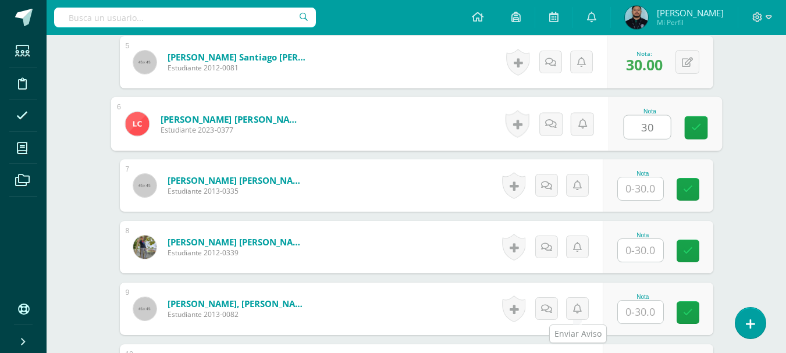
type input "30"
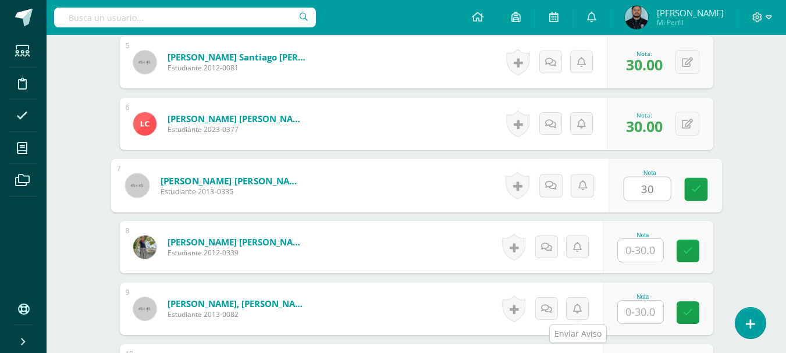
type input "30"
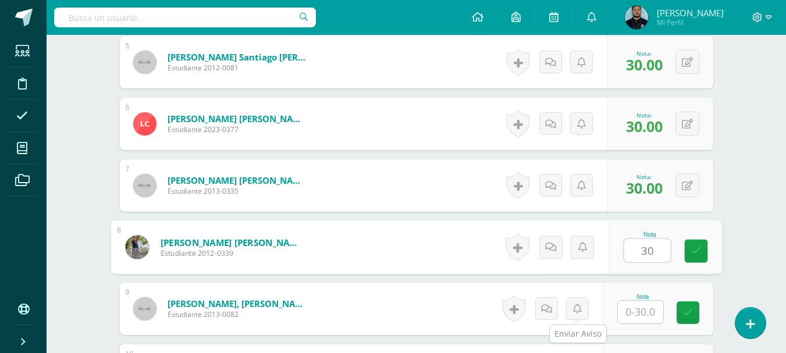
type input "30"
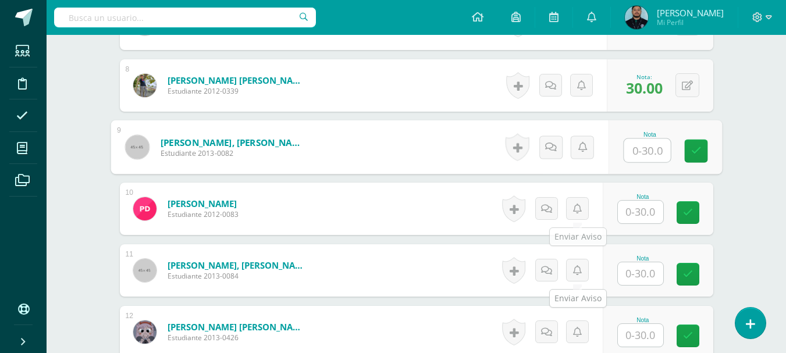
scroll to position [778, 0]
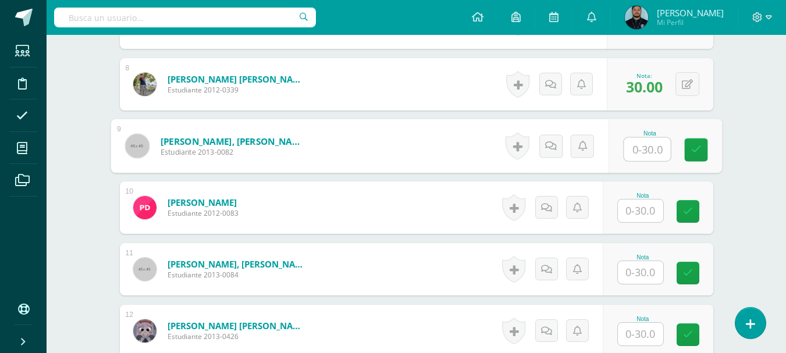
click at [638, 202] on input "text" at bounding box center [640, 211] width 45 height 23
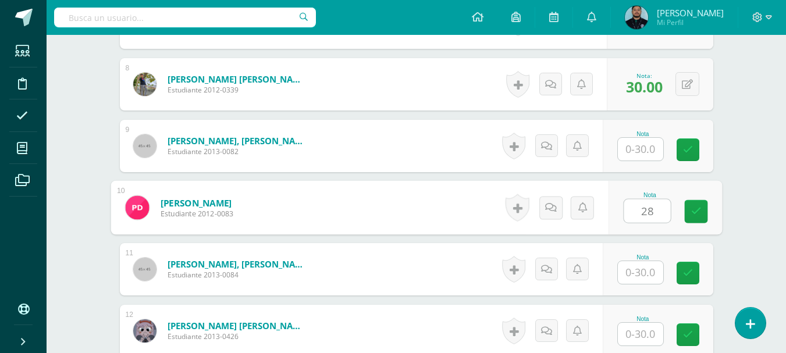
type input "28"
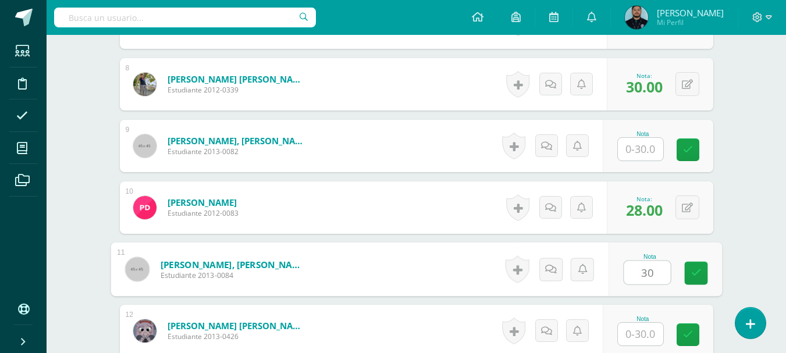
type input "30"
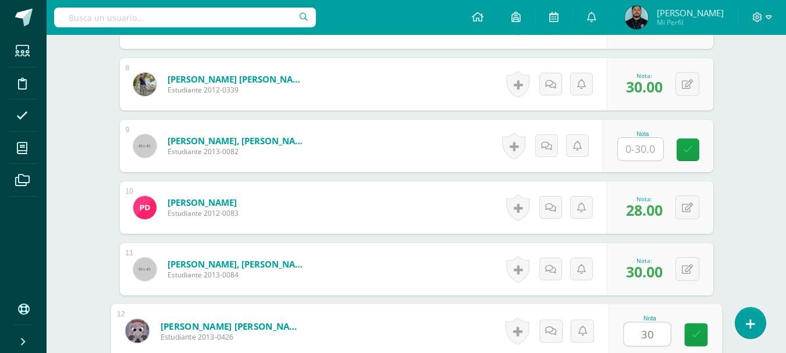
type input "30"
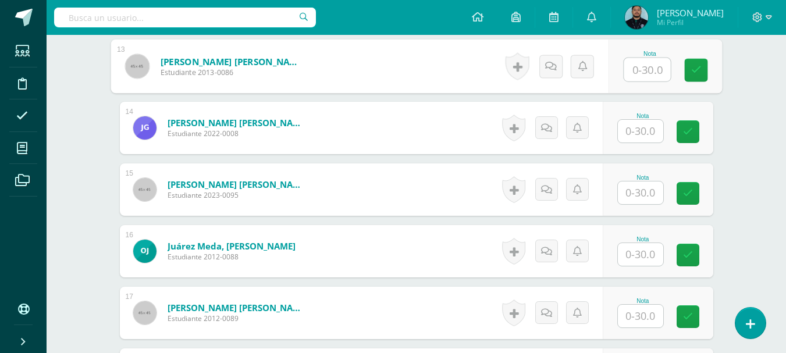
scroll to position [1105, 0]
type input "30"
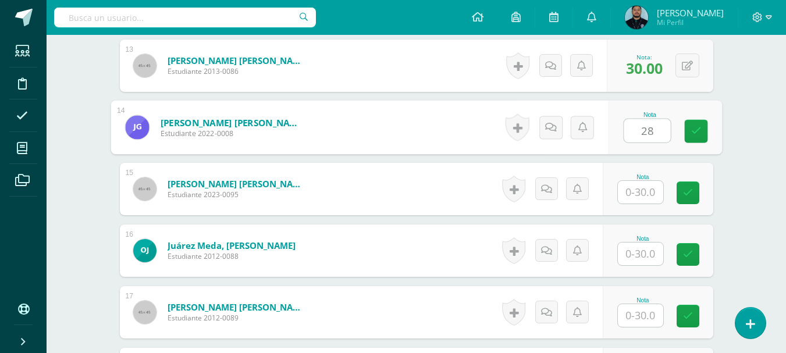
type input "28"
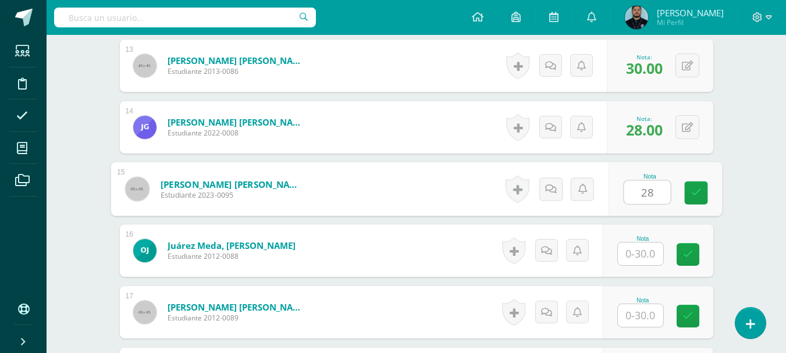
type input "28"
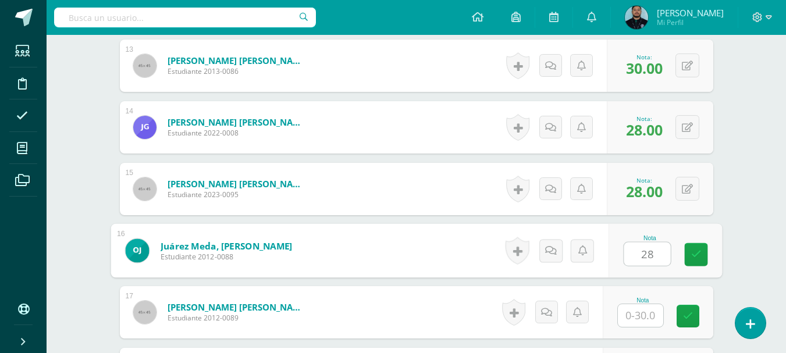
type input "28"
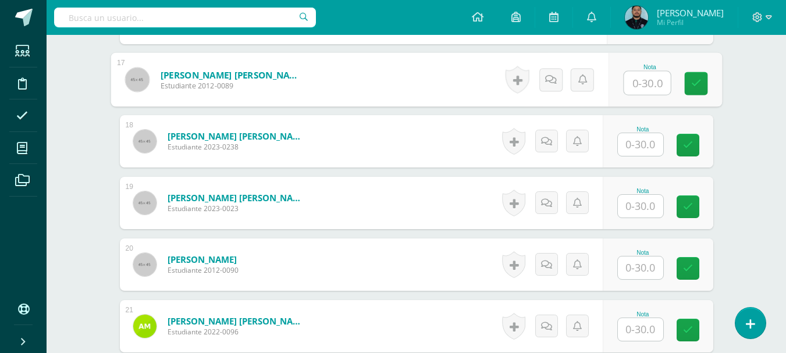
scroll to position [1338, 0]
type input "26"
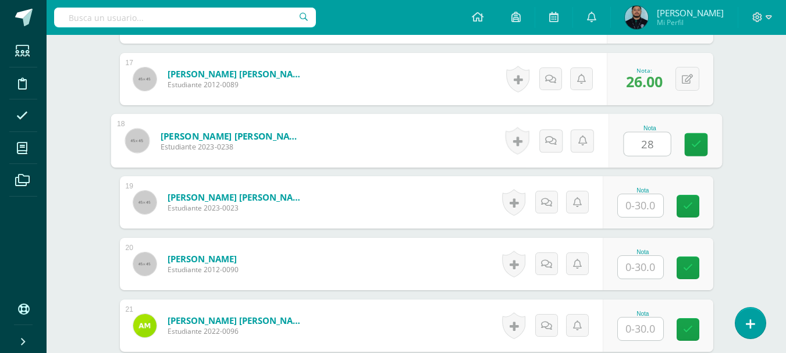
type input "28"
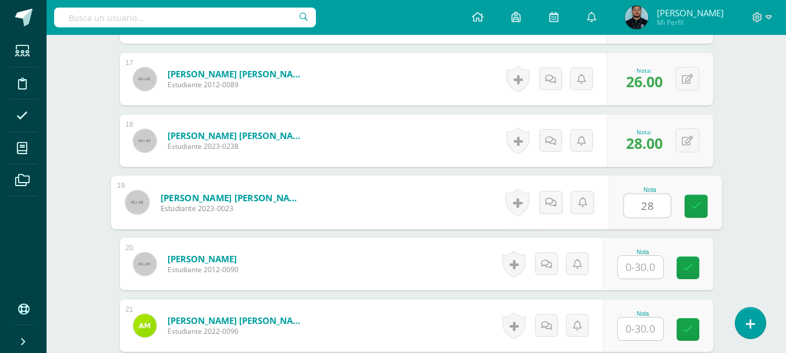
type input "28"
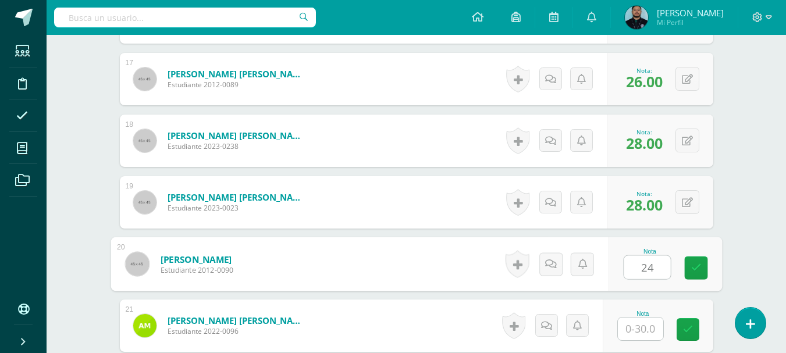
type input "24"
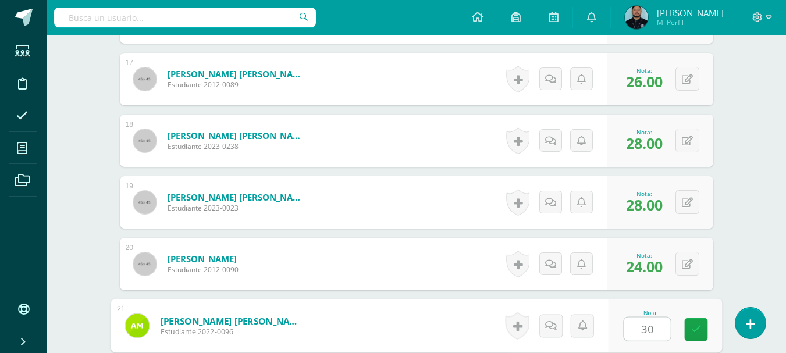
type input "30"
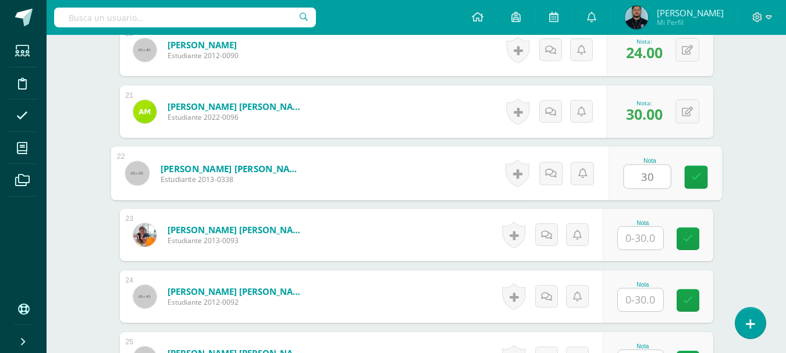
type input "30"
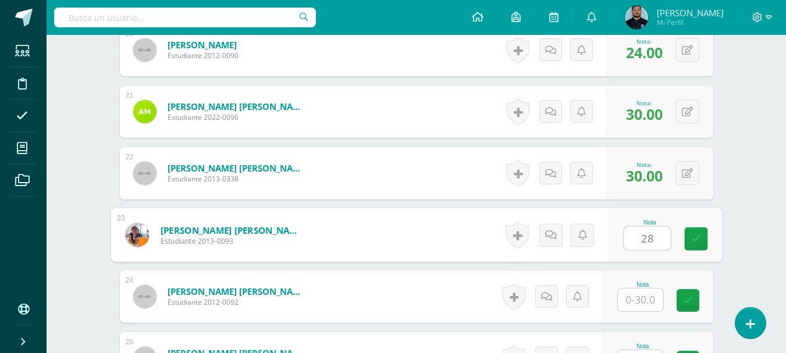
type input "28"
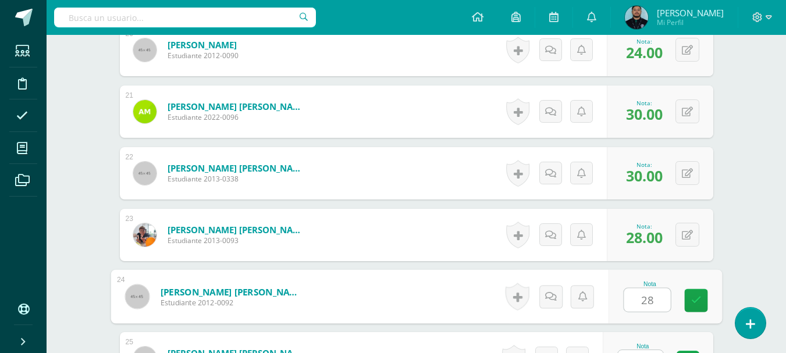
type input "28"
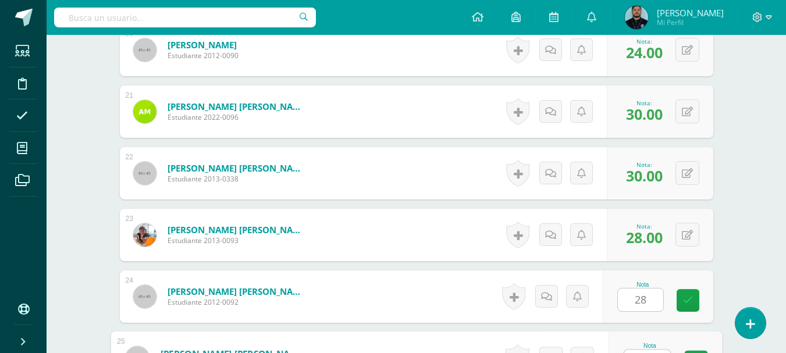
scroll to position [1572, 0]
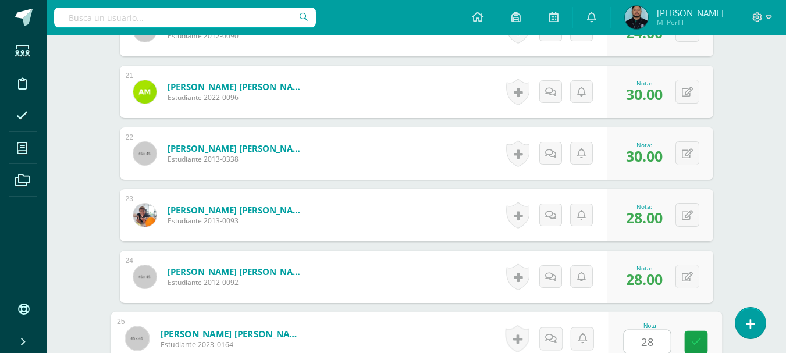
type input "28"
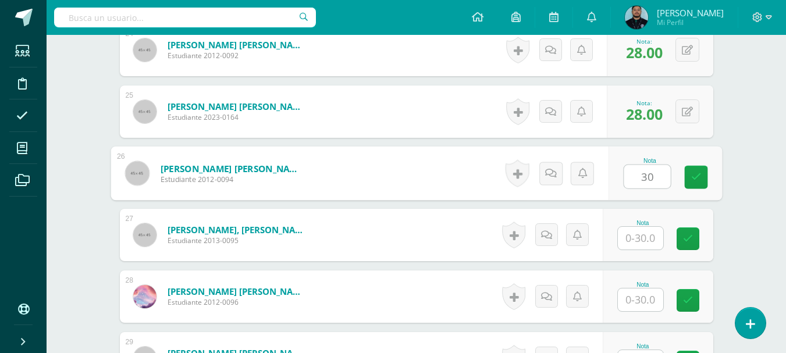
type input "30"
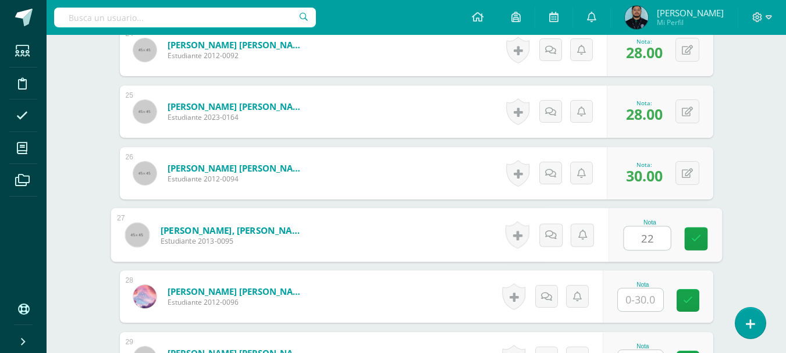
type input "22"
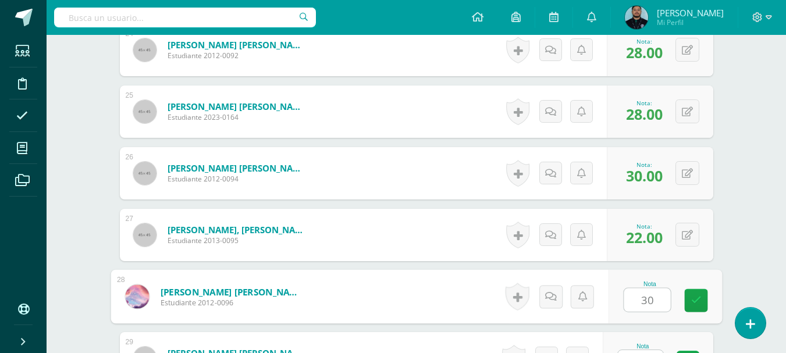
type input "30"
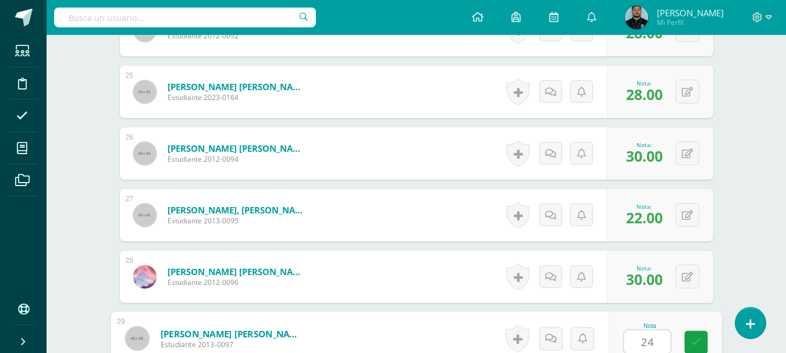
type input "24"
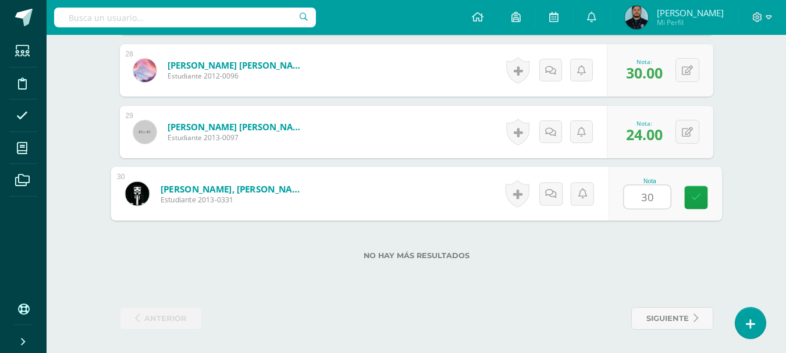
type input "30"
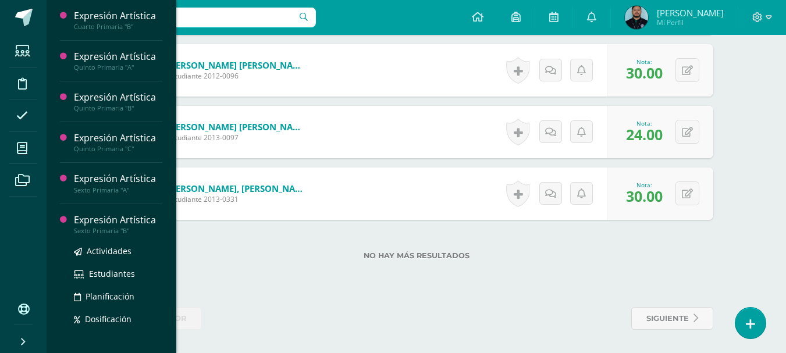
click at [110, 232] on div "Sexto Primaria "B"" at bounding box center [118, 231] width 88 height 8
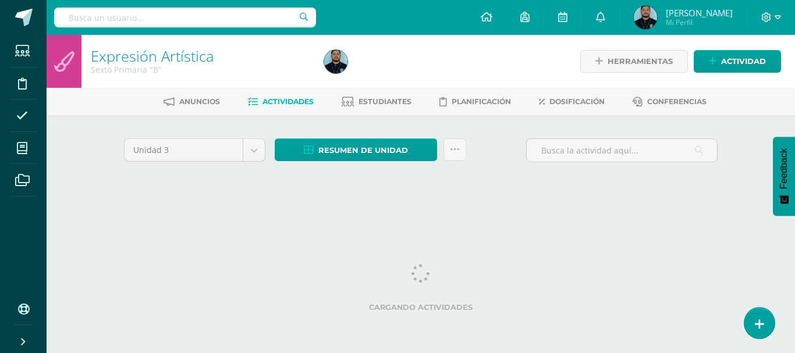
click at [365, 15] on div "Configuración Cerrar sesión [PERSON_NAME] Mi Perfil Avisos 723 avisos sin leer …" at bounding box center [421, 17] width 748 height 35
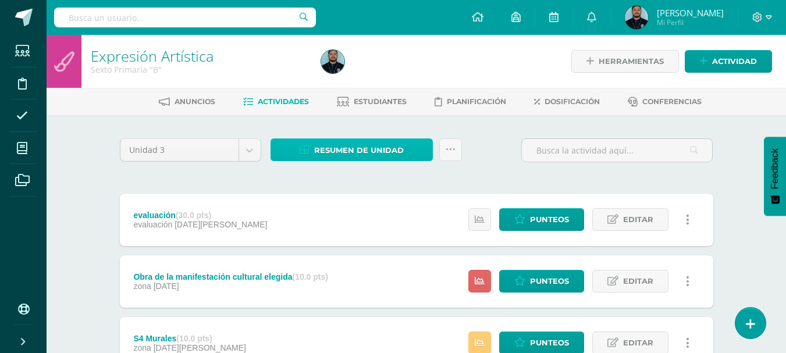
click at [398, 155] on span "Resumen de unidad" at bounding box center [359, 151] width 90 height 22
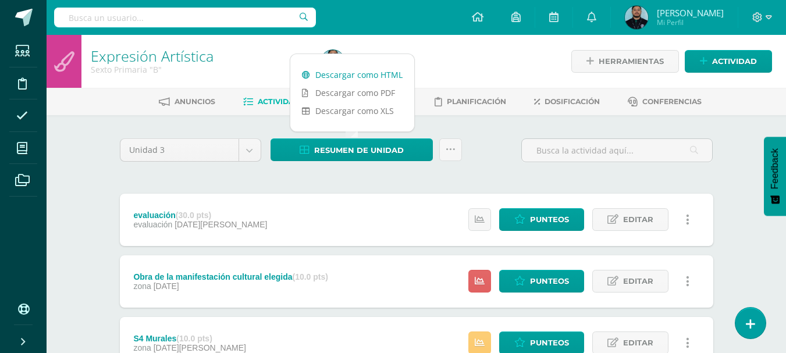
click at [372, 72] on link "Descargar como HTML" at bounding box center [352, 75] width 124 height 18
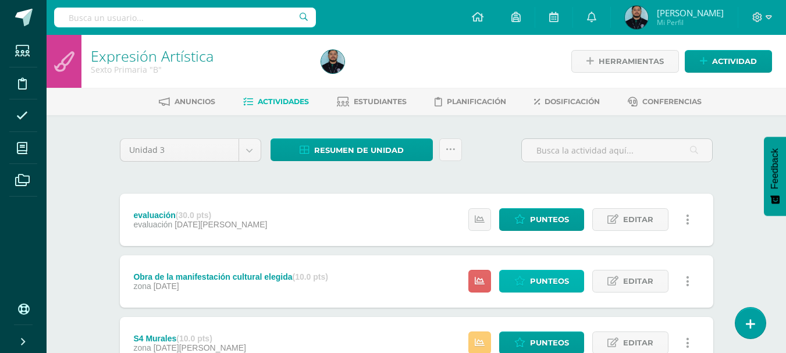
click at [533, 276] on span "Punteos" at bounding box center [549, 282] width 39 height 22
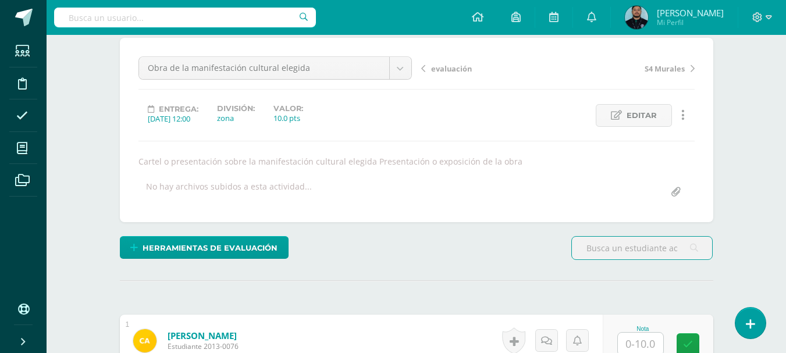
scroll to position [101, 0]
click at [413, 67] on div "Obra de la manifestación cultural elegida evaluación Obra de la manifestación c…" at bounding box center [275, 72] width 283 height 33
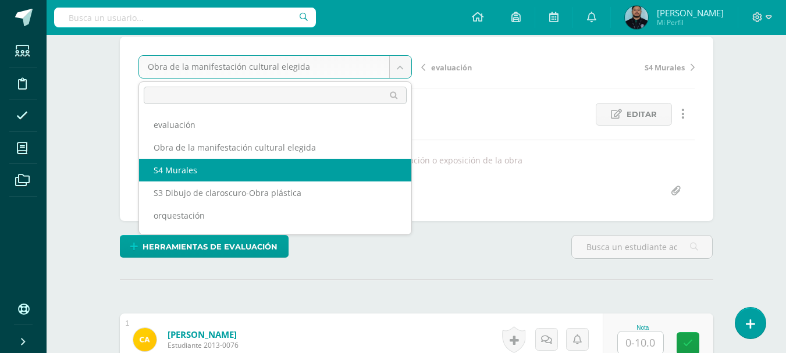
select select "/dashboard/teacher/grade-activity/42019/"
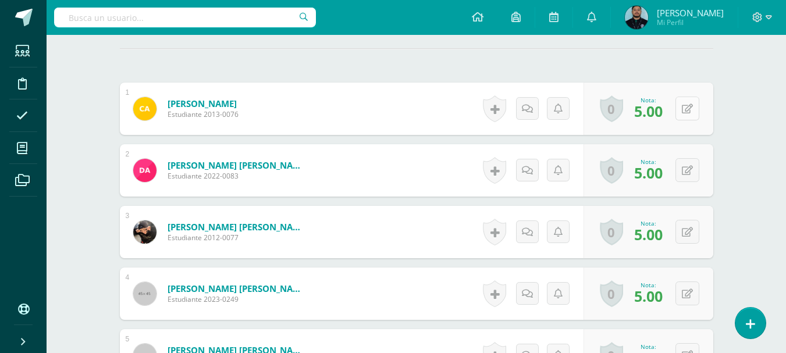
scroll to position [333, 0]
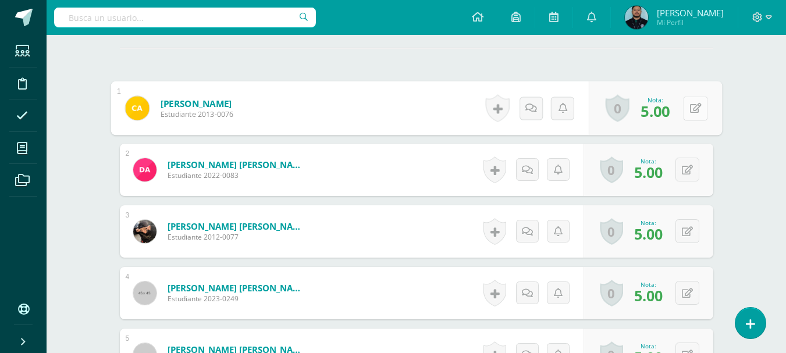
click at [684, 112] on button at bounding box center [695, 108] width 24 height 24
type input "10"
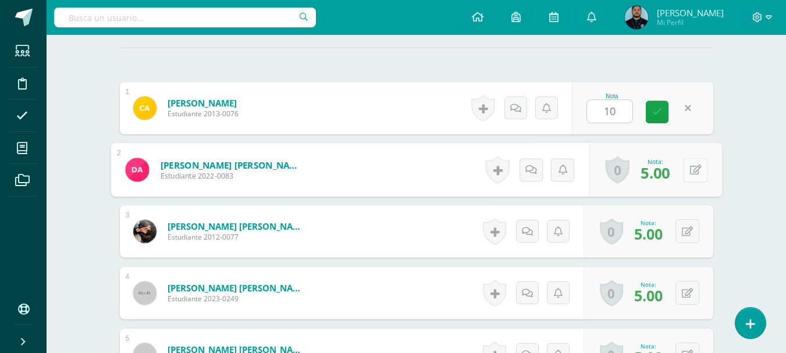
click at [684, 177] on button at bounding box center [695, 170] width 24 height 24
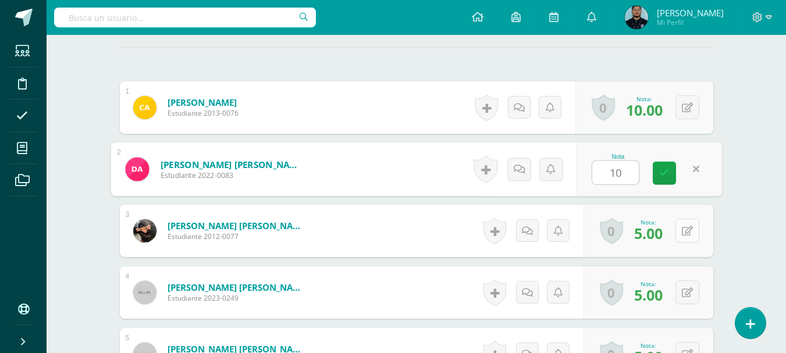
type input "10"
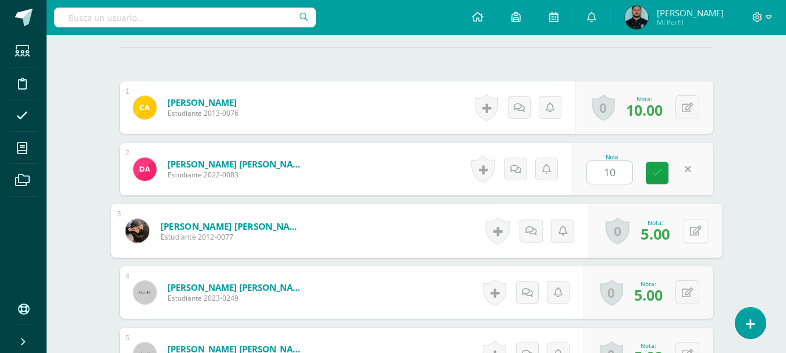
click at [685, 232] on button at bounding box center [695, 231] width 24 height 24
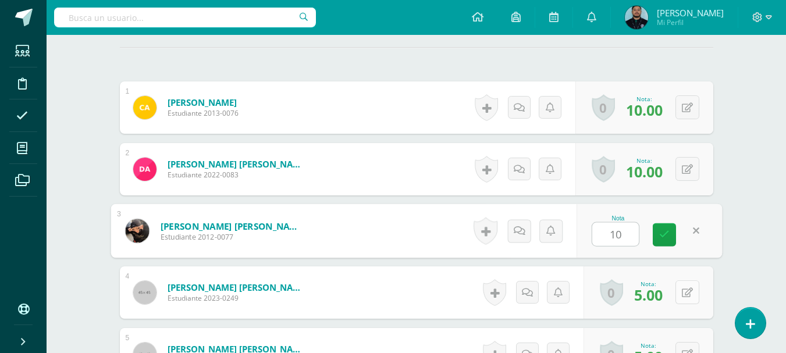
scroll to position [334, 0]
type input "10"
click at [686, 286] on button at bounding box center [687, 292] width 24 height 24
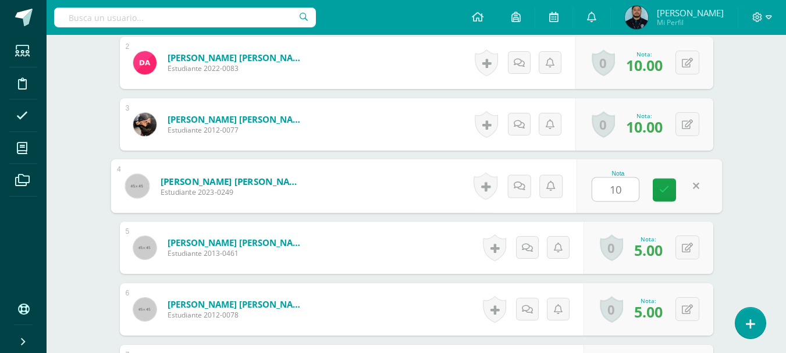
scroll to position [442, 0]
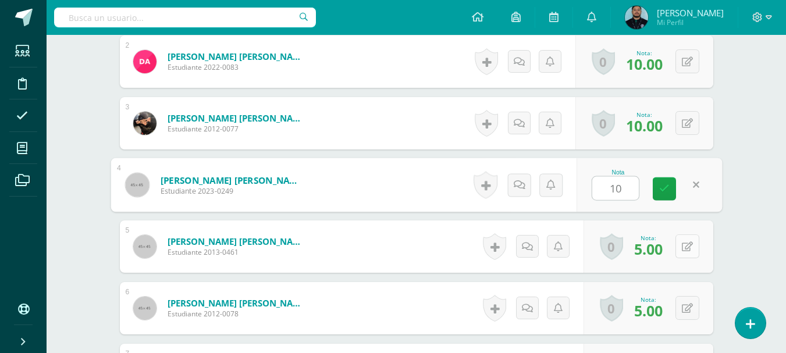
type input "10"
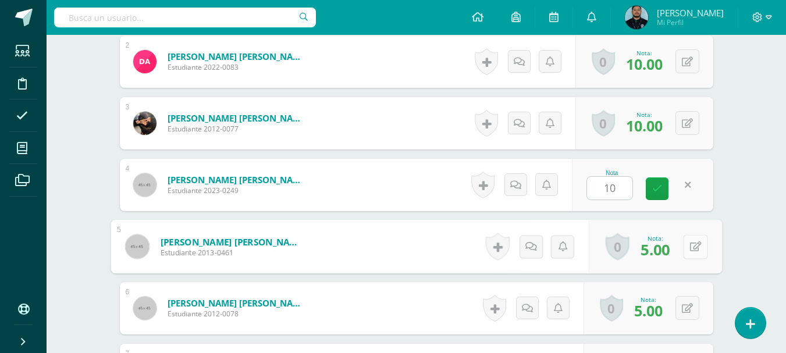
click at [689, 243] on button at bounding box center [695, 246] width 24 height 24
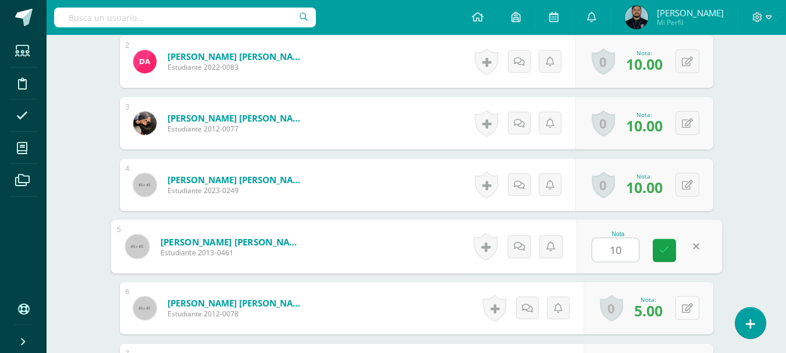
type input "10"
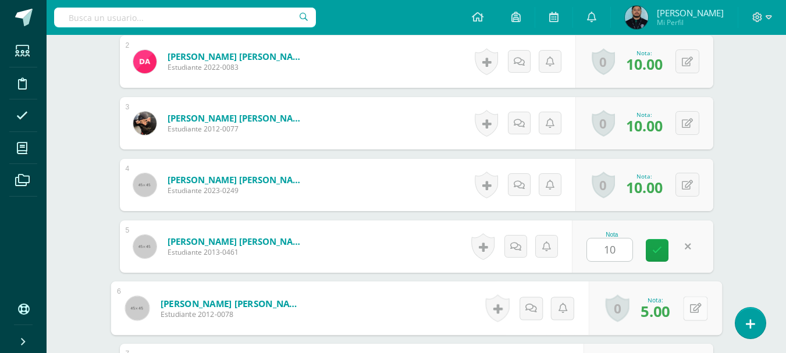
click at [681, 311] on div "0 Logros Logros obtenidos Aún no hay logros agregados Nota: 5.00" at bounding box center [654, 309] width 133 height 54
click at [700, 312] on icon at bounding box center [695, 308] width 12 height 10
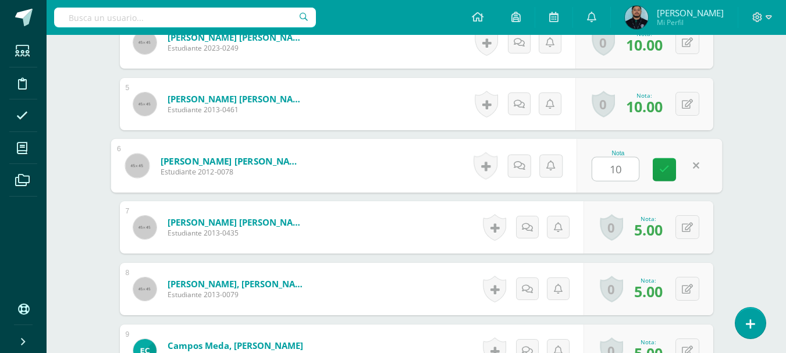
scroll to position [598, 0]
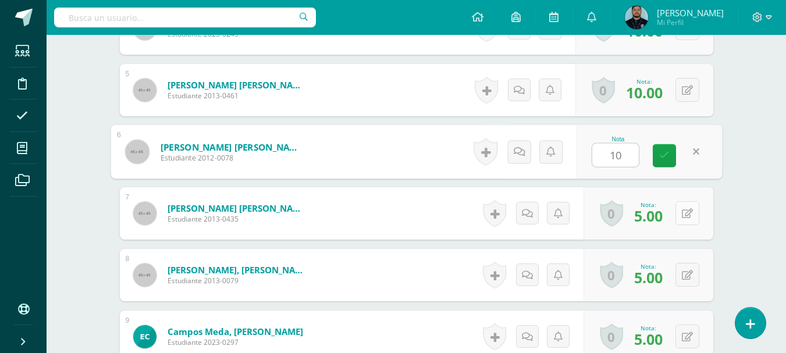
type input "10"
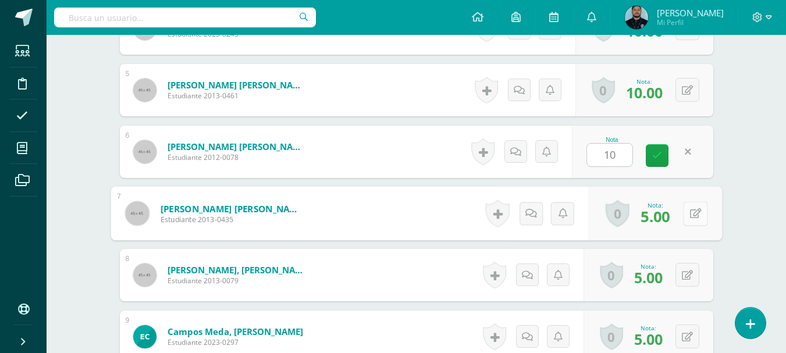
click at [685, 214] on button at bounding box center [695, 213] width 24 height 24
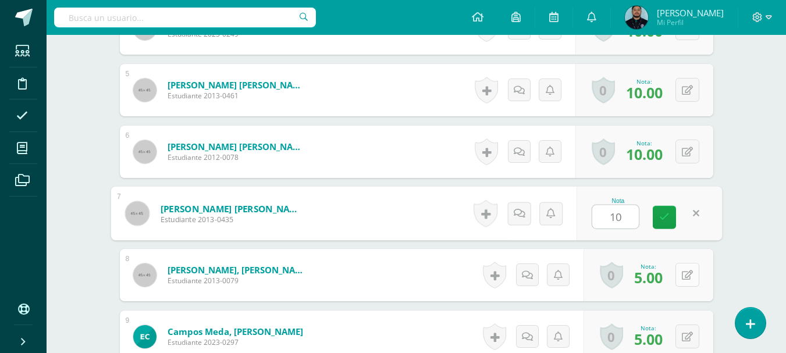
type input "10"
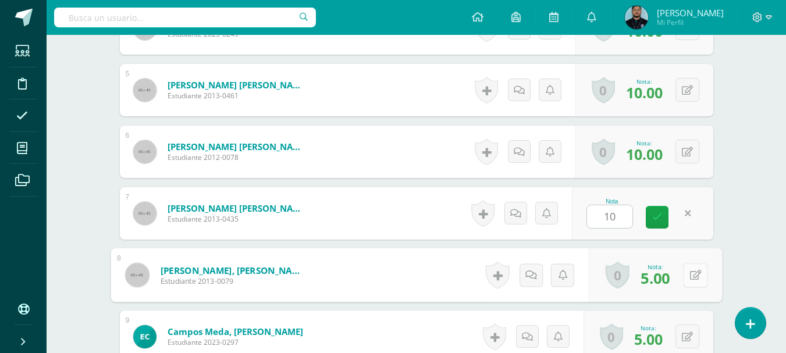
click at [685, 272] on button at bounding box center [695, 275] width 24 height 24
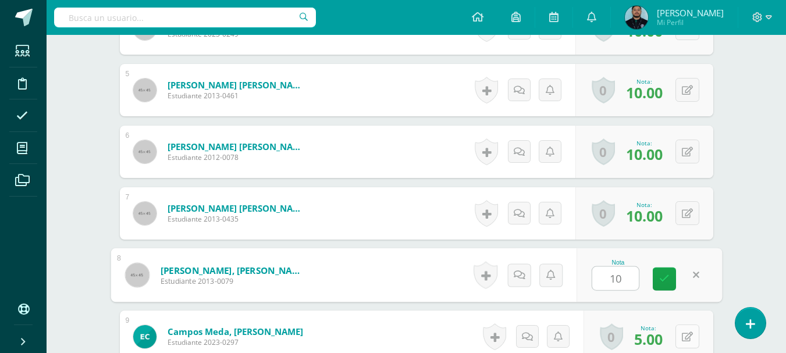
type input "10"
click at [686, 337] on button at bounding box center [687, 337] width 24 height 24
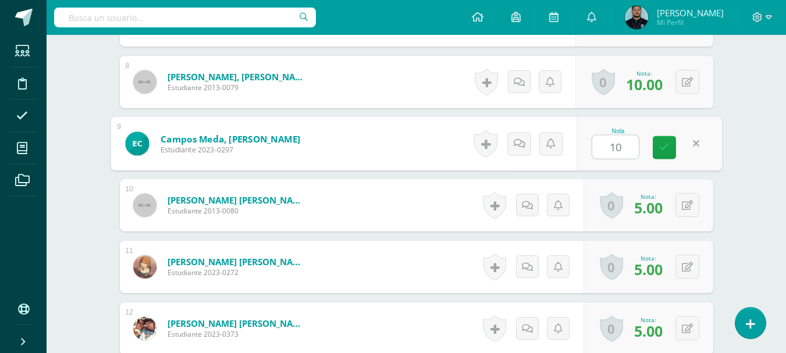
scroll to position [792, 0]
type input "10"
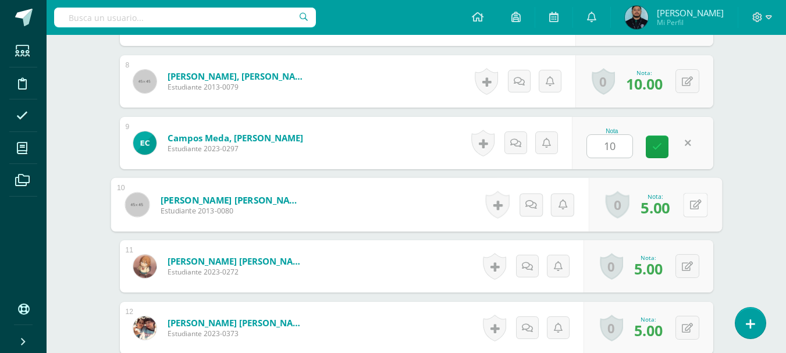
click at [682, 203] on div "0 Logros Logros obtenidos Aún no hay logros agregados Nota: 5.00" at bounding box center [654, 205] width 133 height 54
click at [693, 212] on button at bounding box center [695, 205] width 24 height 24
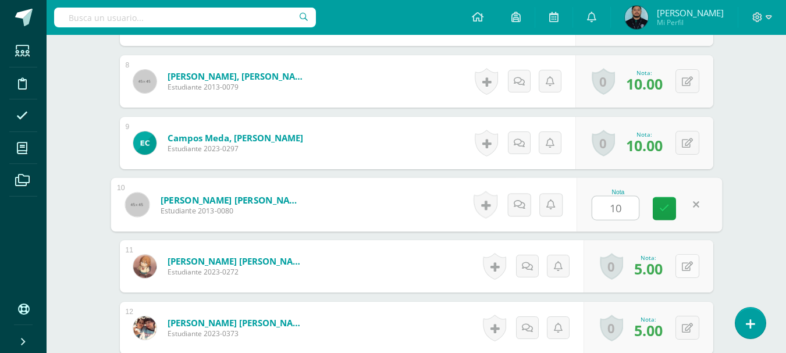
type input "10"
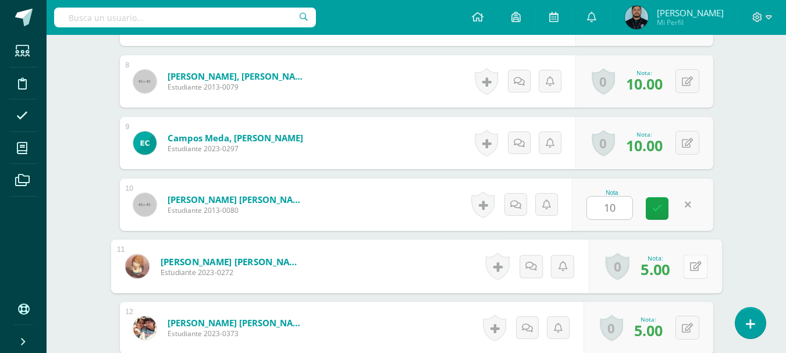
click at [685, 272] on button at bounding box center [695, 266] width 24 height 24
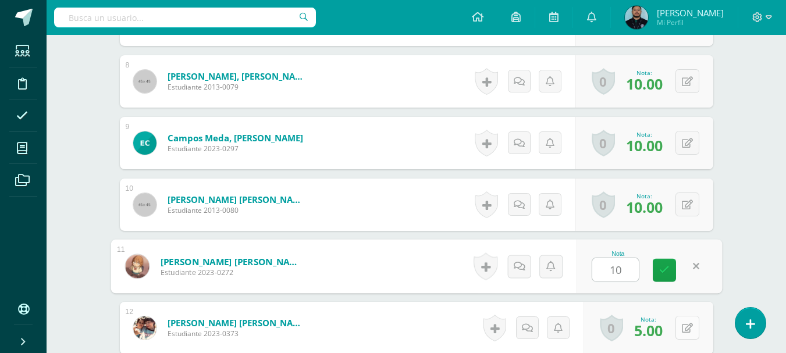
type input "10"
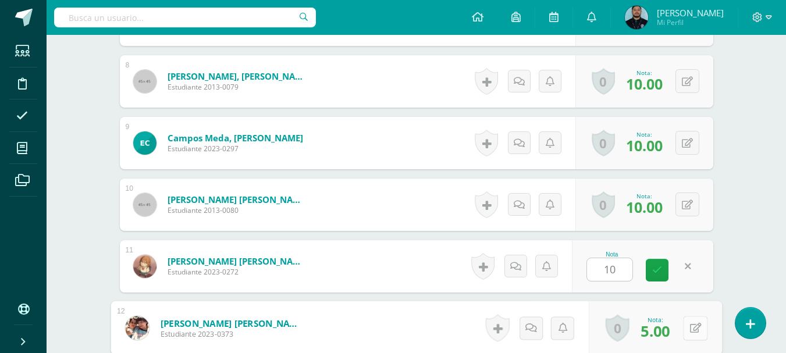
click at [681, 323] on div "0 Logros Logros obtenidos Aún no hay logros agregados Nota: 5.00" at bounding box center [654, 328] width 133 height 54
click at [691, 331] on icon at bounding box center [695, 328] width 12 height 10
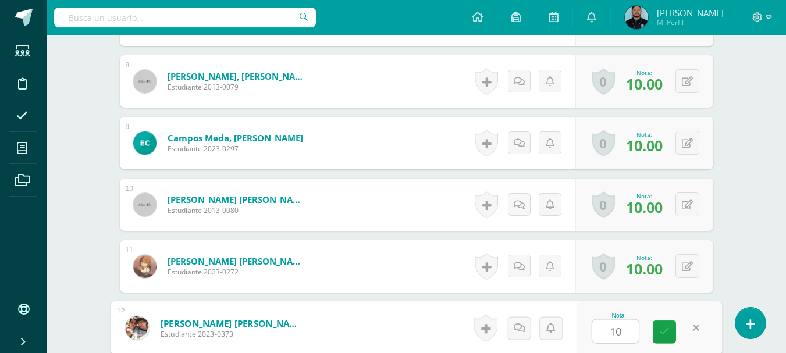
type input "10"
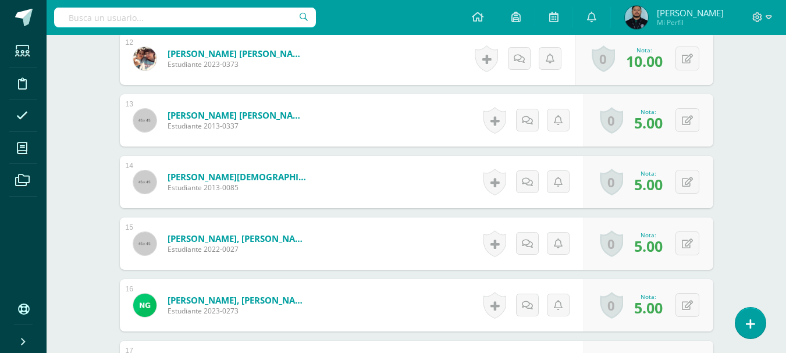
scroll to position [1062, 0]
click at [688, 120] on button at bounding box center [687, 120] width 24 height 24
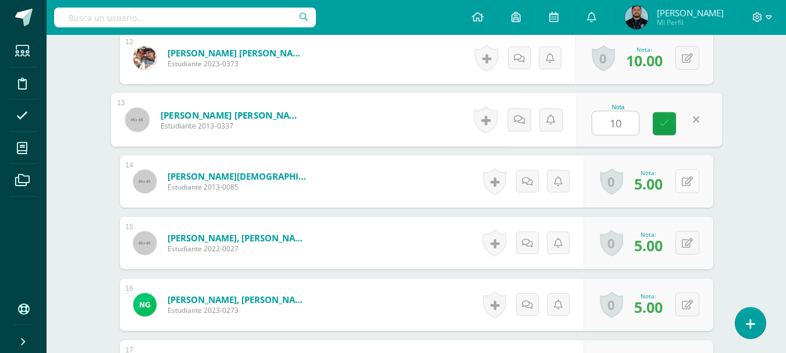
type input "10"
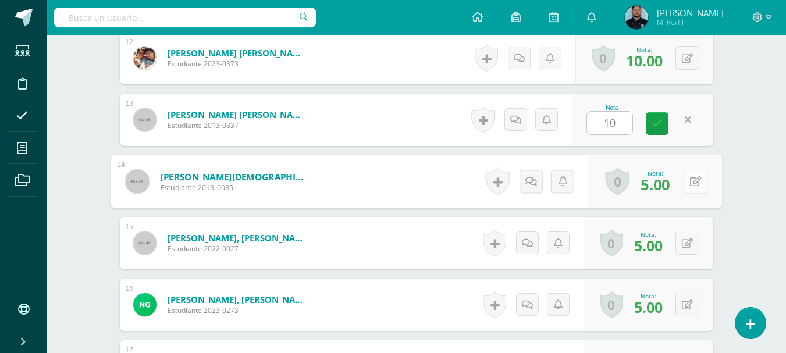
click at [686, 177] on button at bounding box center [695, 181] width 24 height 24
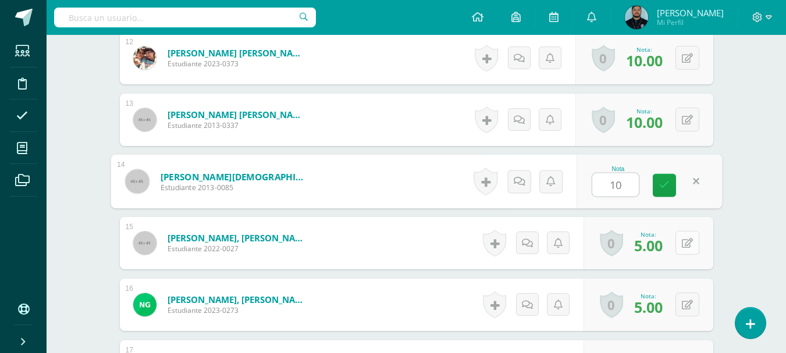
type input "10"
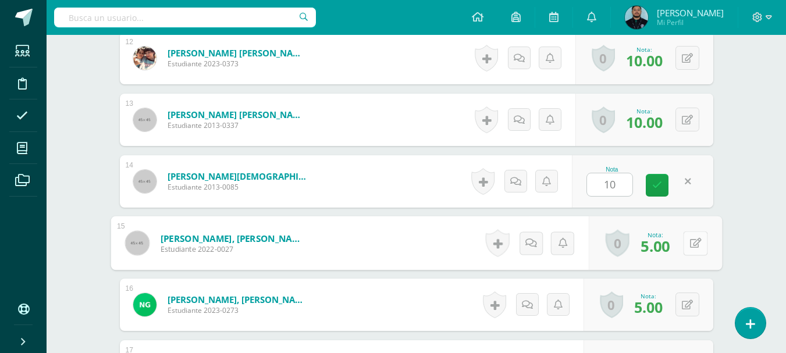
click at [685, 245] on button at bounding box center [695, 243] width 24 height 24
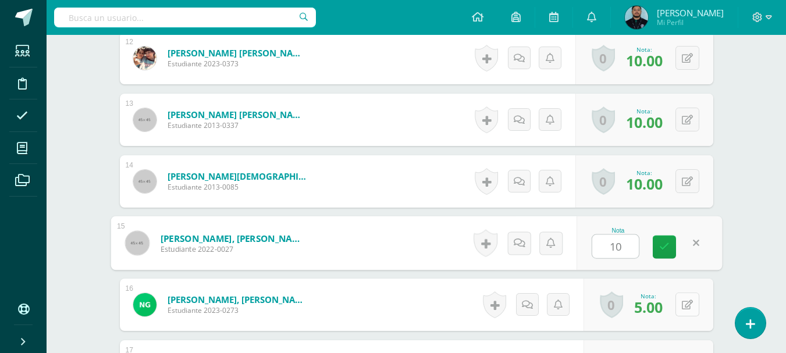
type input "10"
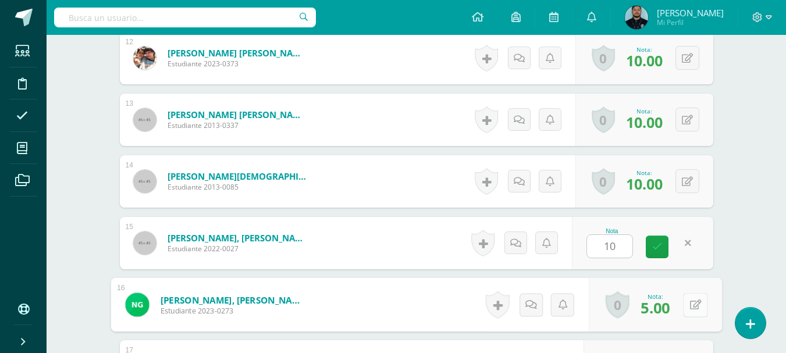
click at [685, 307] on button at bounding box center [695, 305] width 24 height 24
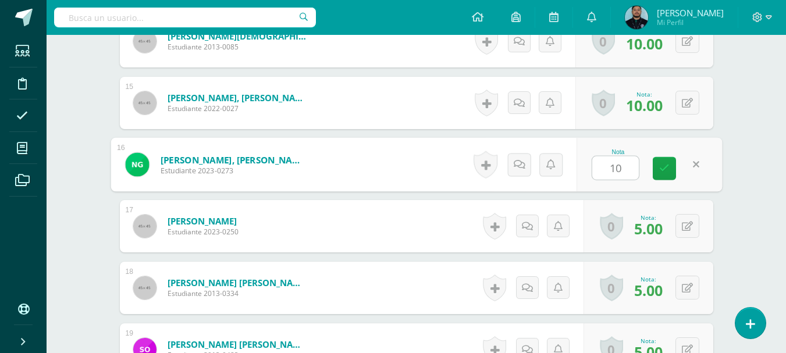
scroll to position [1222, 0]
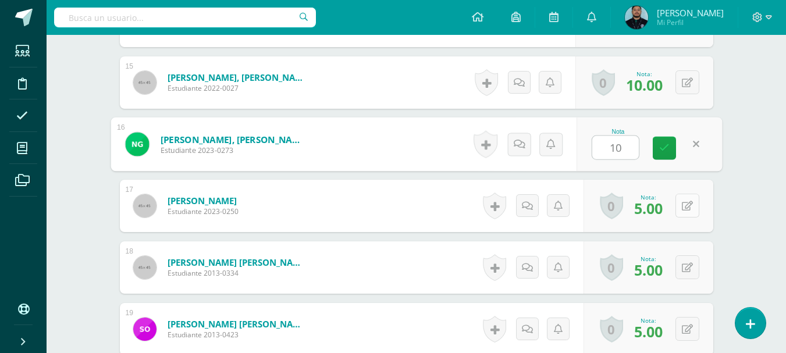
type input "10"
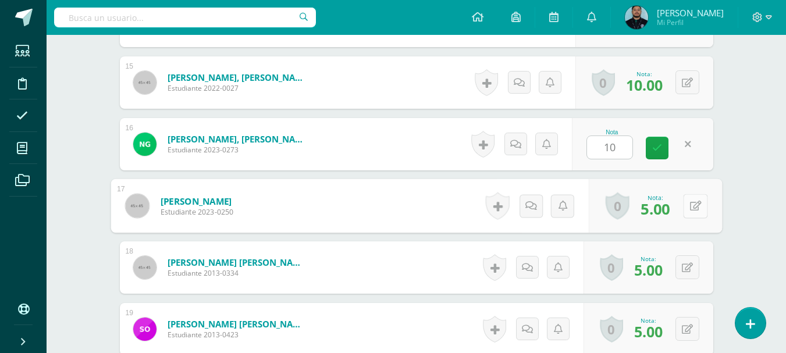
click at [686, 203] on button at bounding box center [695, 206] width 24 height 24
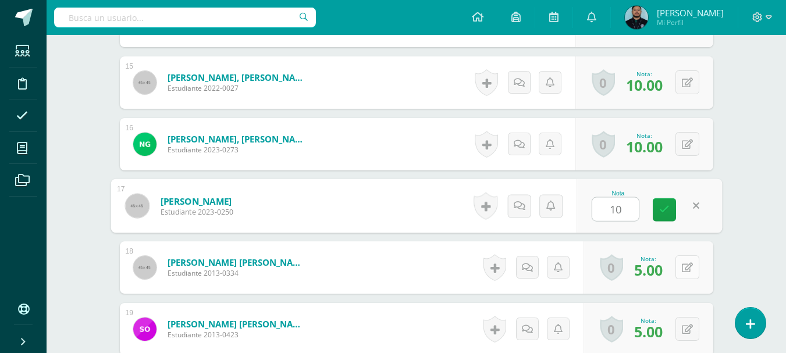
type input "10"
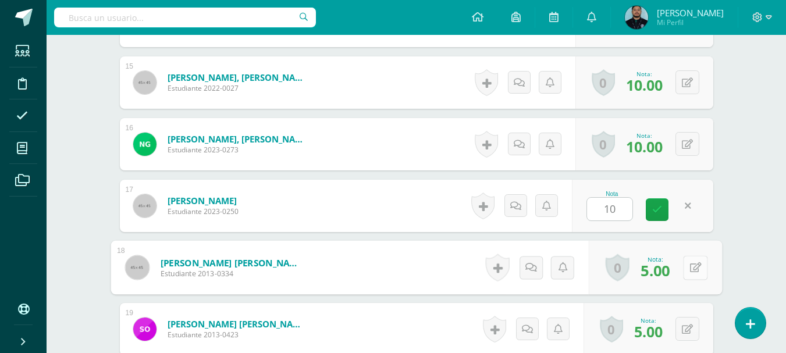
click at [681, 270] on div "0 Logros Logros obtenidos Aún no hay logros agregados Nota: 5.00" at bounding box center [654, 268] width 133 height 54
click at [693, 271] on icon at bounding box center [695, 267] width 12 height 10
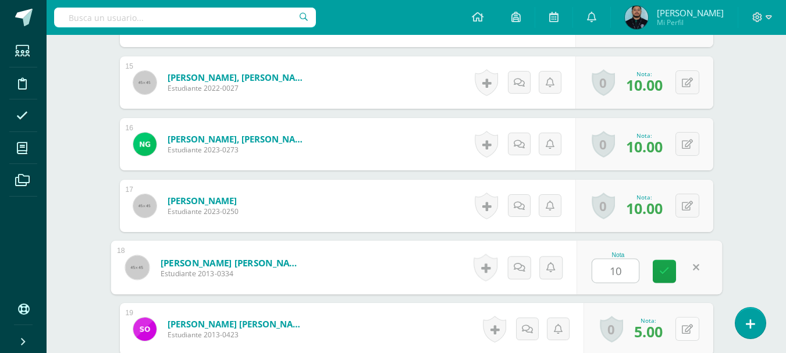
type input "10"
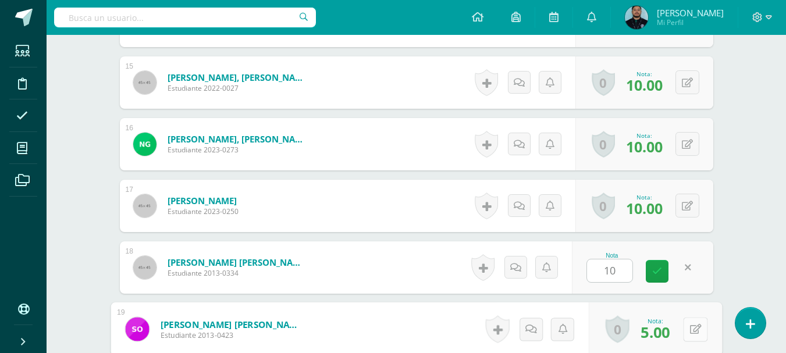
click at [688, 328] on button at bounding box center [695, 329] width 24 height 24
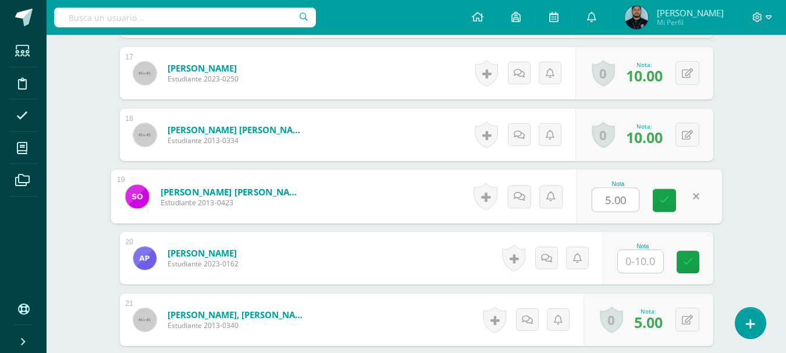
scroll to position [1404, 0]
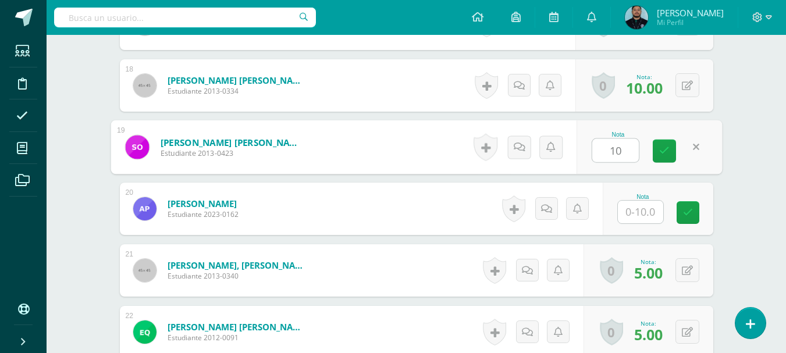
type input "10"
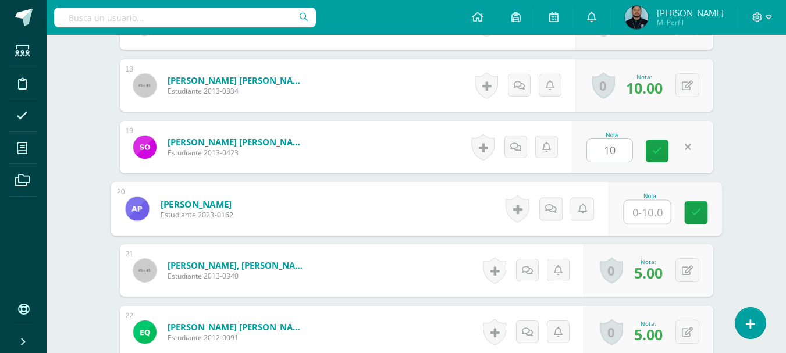
click at [654, 217] on input "text" at bounding box center [647, 212] width 47 height 23
type input "10"
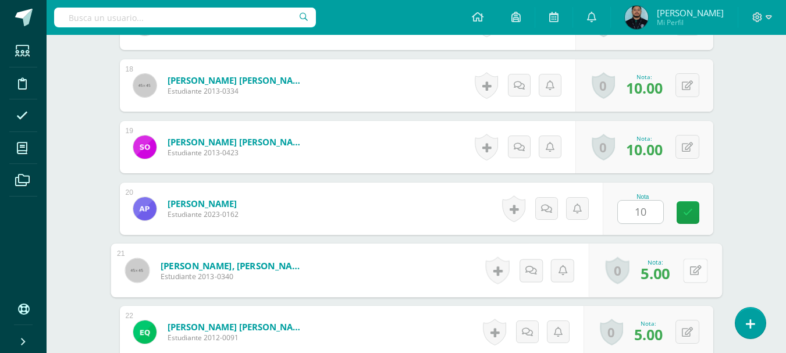
click at [691, 271] on icon at bounding box center [695, 270] width 12 height 10
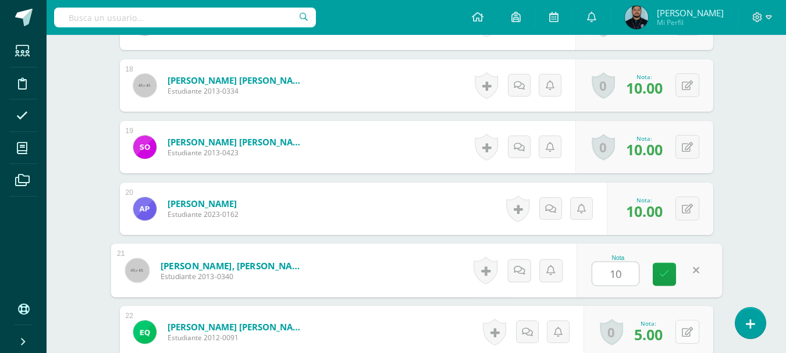
type input "10"
click at [685, 330] on button at bounding box center [687, 332] width 24 height 24
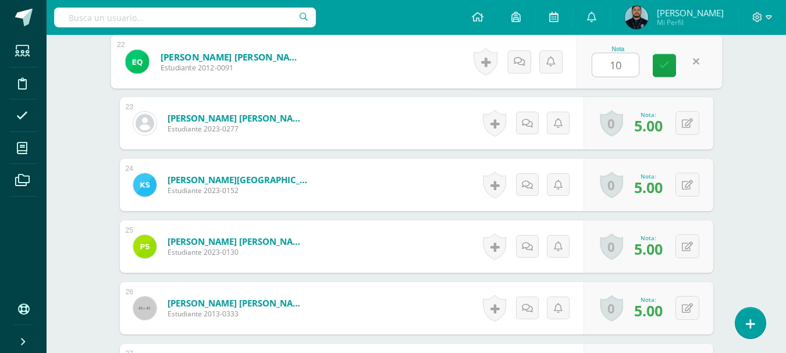
scroll to position [1677, 0]
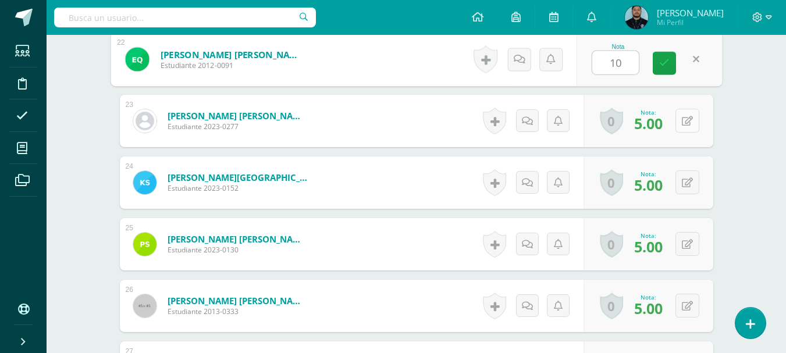
type input "10"
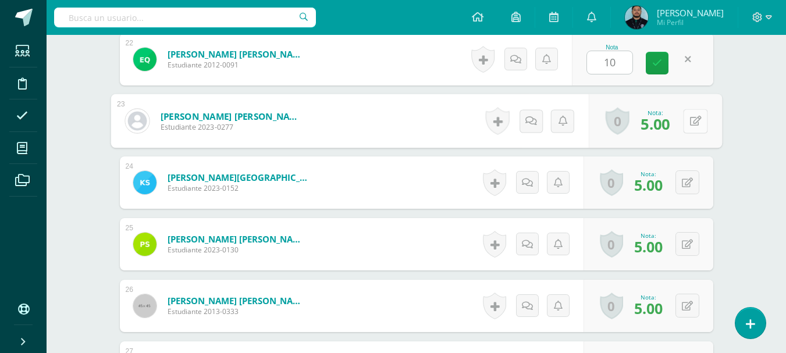
click at [686, 122] on button at bounding box center [695, 121] width 24 height 24
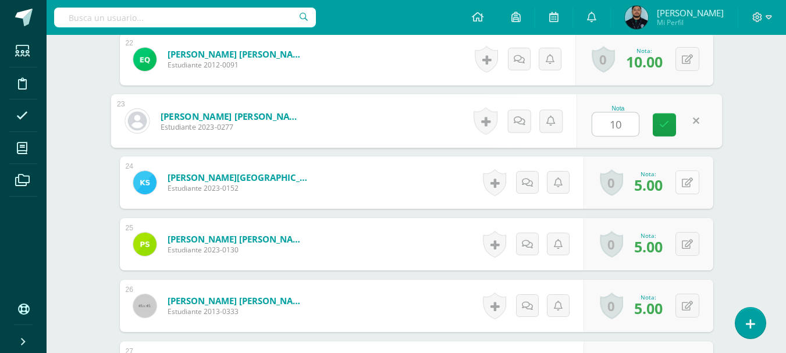
type input "10"
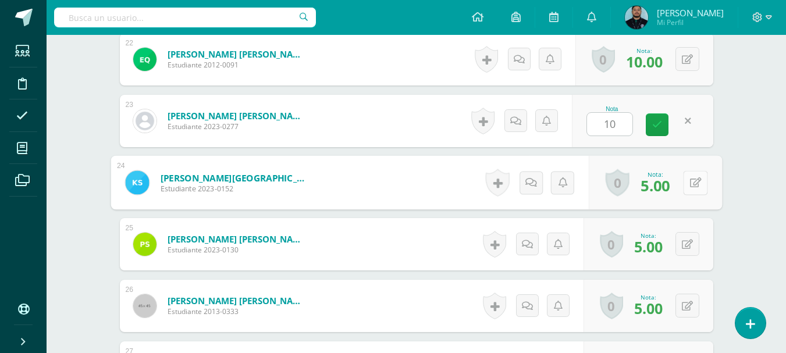
click at [690, 179] on icon at bounding box center [695, 182] width 12 height 10
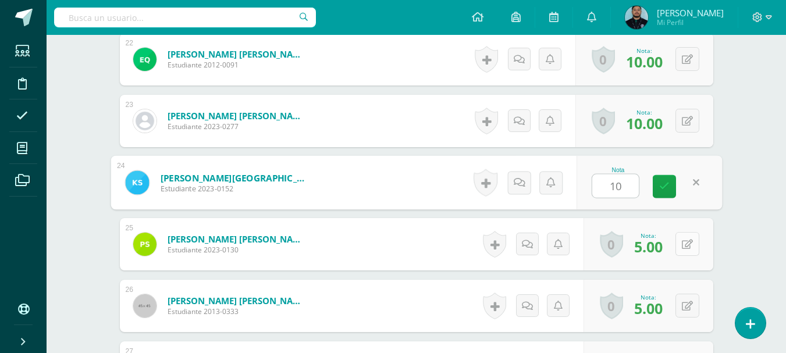
type input "10"
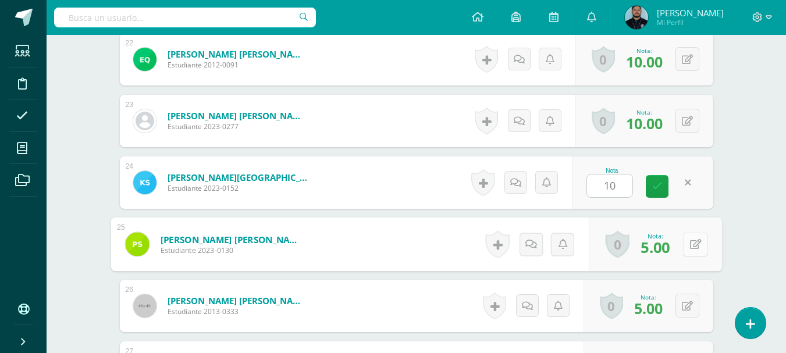
click at [685, 245] on button at bounding box center [695, 244] width 24 height 24
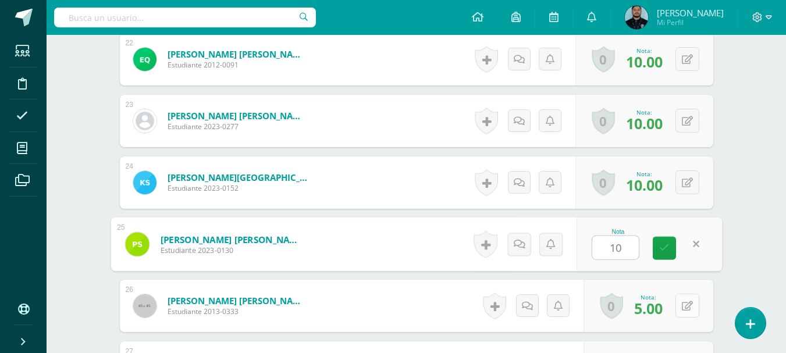
type input "10"
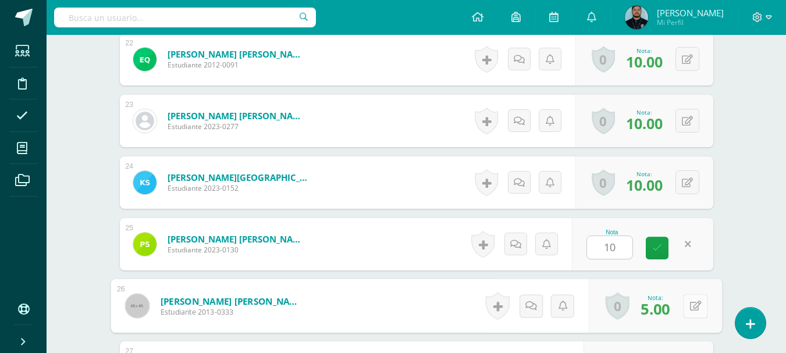
click at [687, 309] on button at bounding box center [695, 306] width 24 height 24
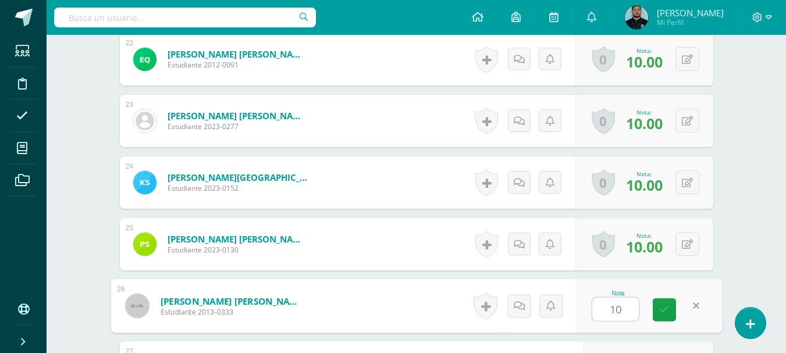
type input "10"
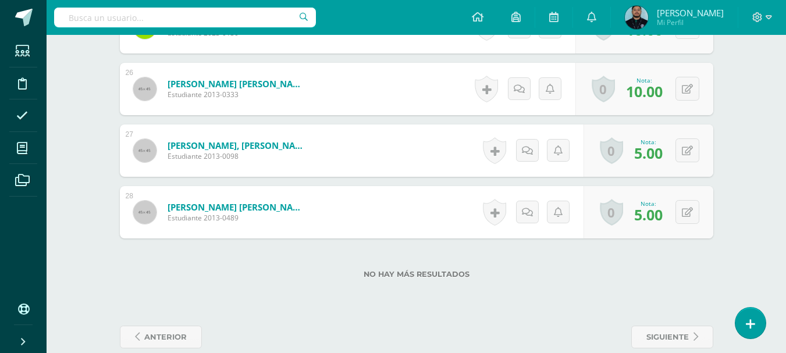
scroll to position [1898, 0]
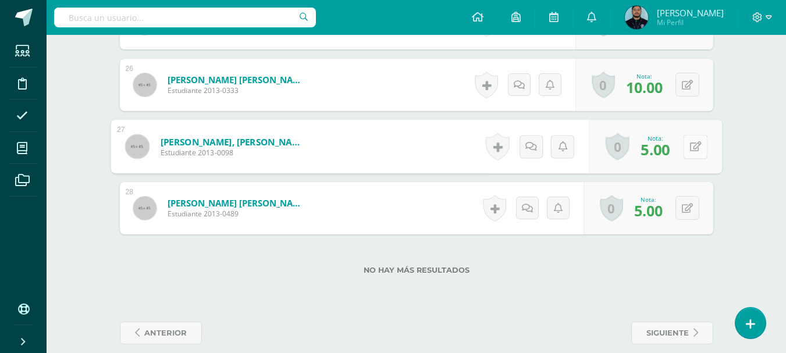
click at [685, 145] on button at bounding box center [695, 146] width 24 height 24
type input "10"
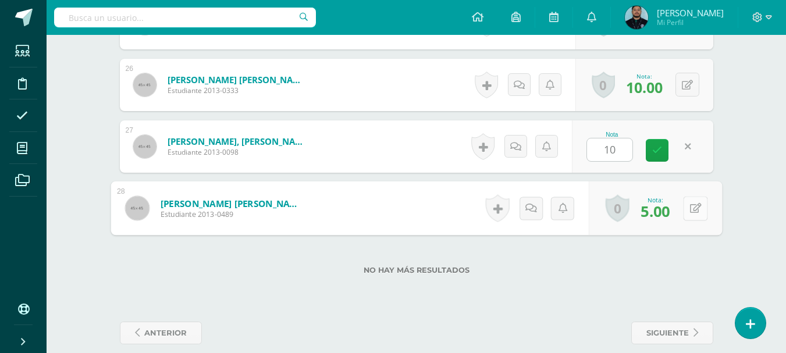
click at [685, 204] on button at bounding box center [695, 208] width 24 height 24
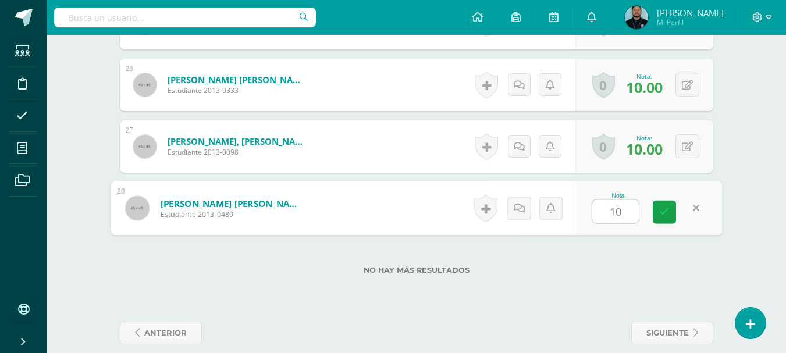
type input "10"
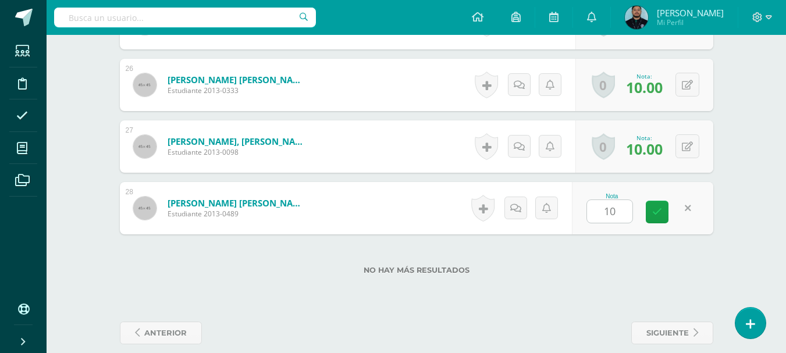
click at [649, 259] on div "No hay más resultados" at bounding box center [416, 261] width 593 height 54
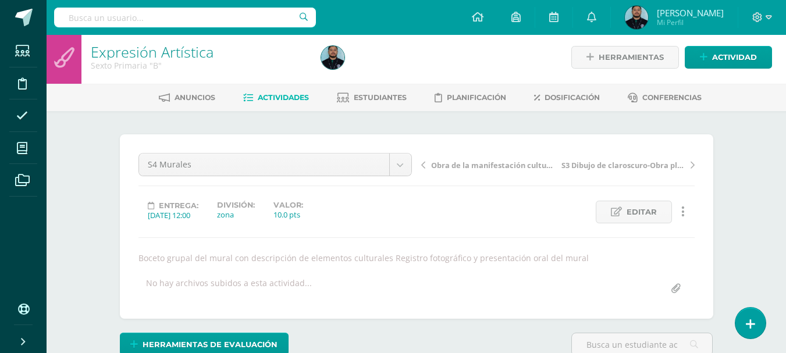
scroll to position [0, 0]
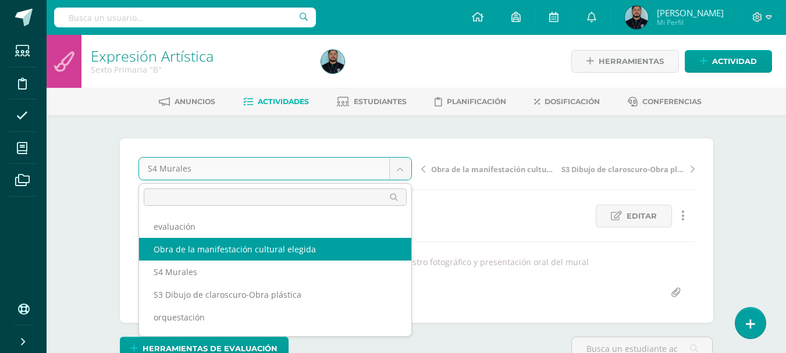
select select "/dashboard/teacher/grade-activity/42021/"
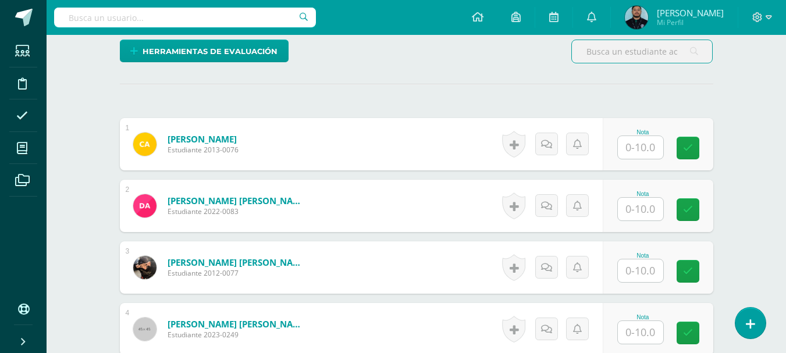
scroll to position [298, 0]
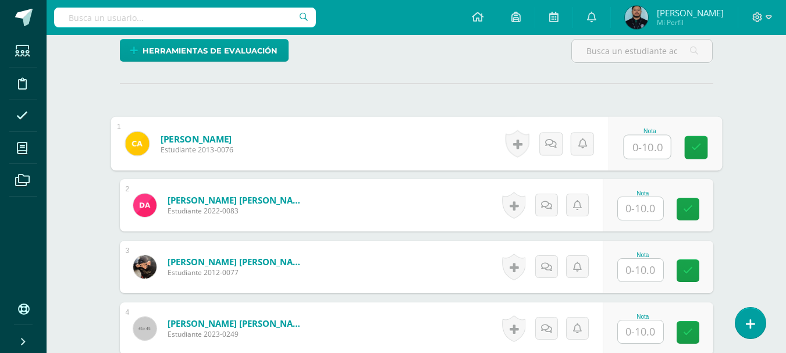
click at [655, 147] on input "text" at bounding box center [647, 147] width 47 height 23
type input "10"
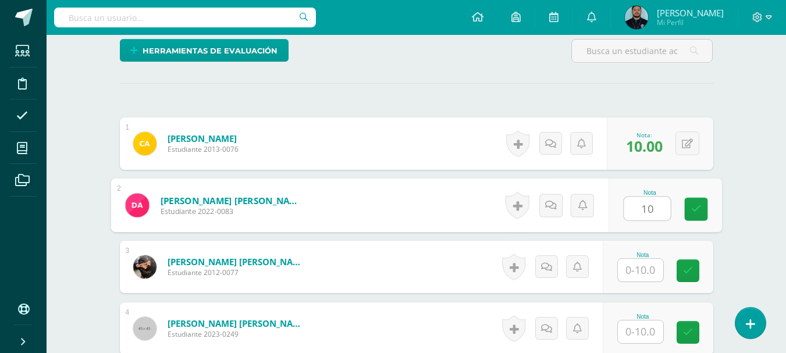
type input "10"
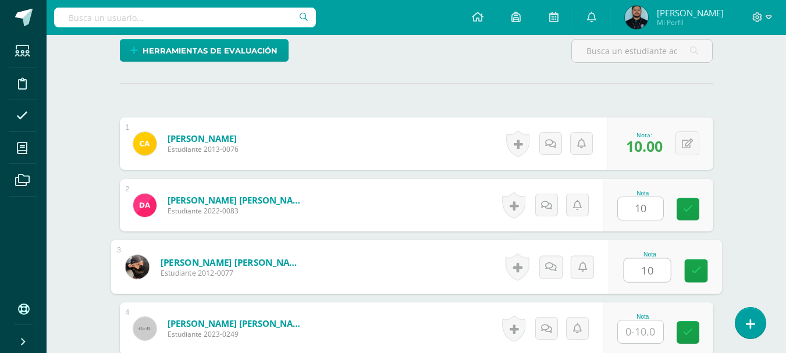
type input "10"
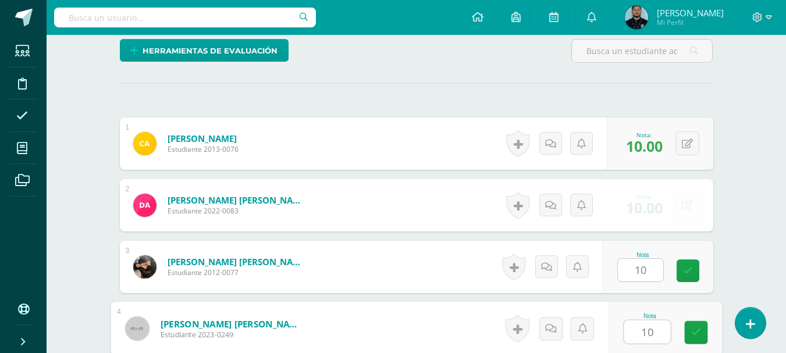
type input "10"
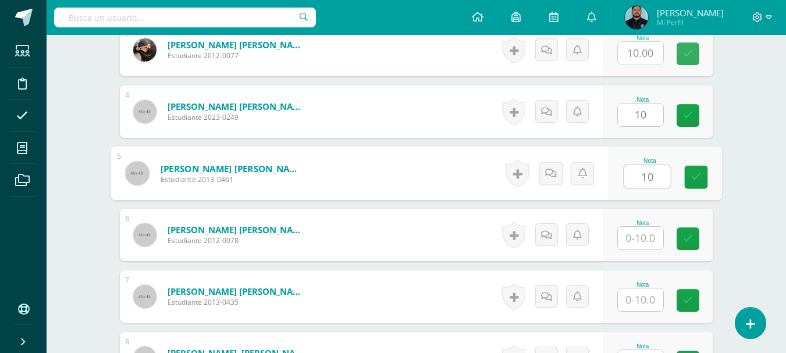
type input "10"
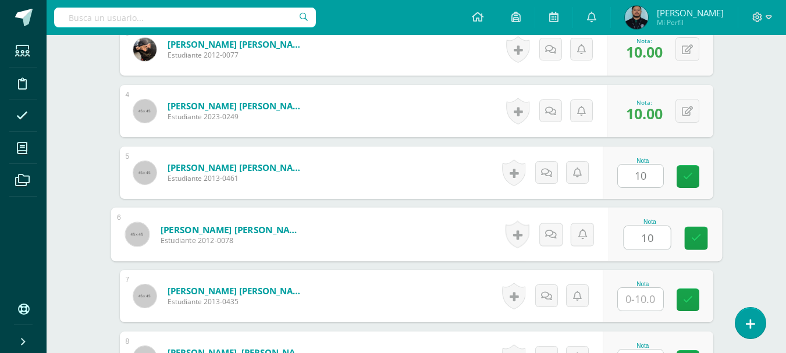
type input "10"
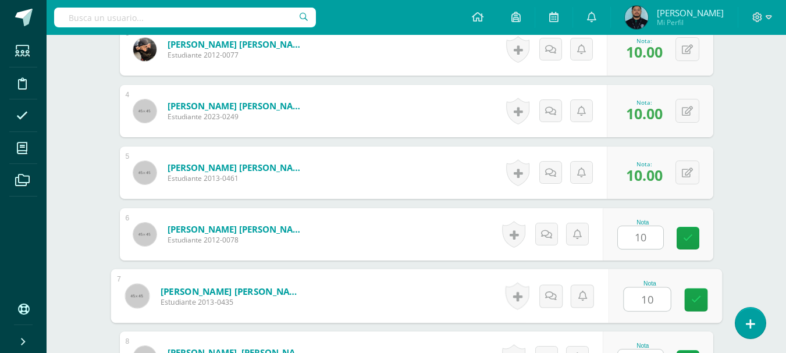
type input "10"
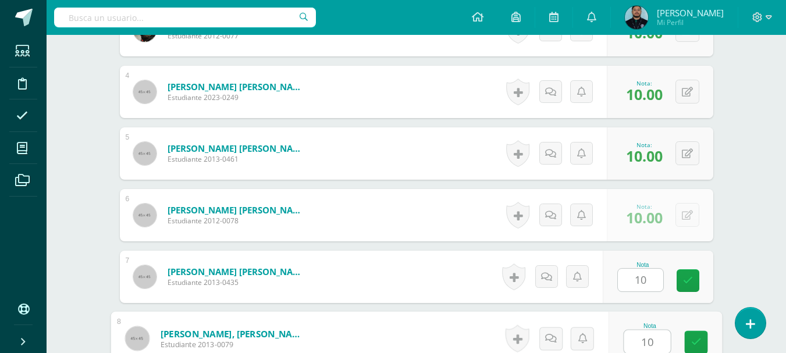
type input "10"
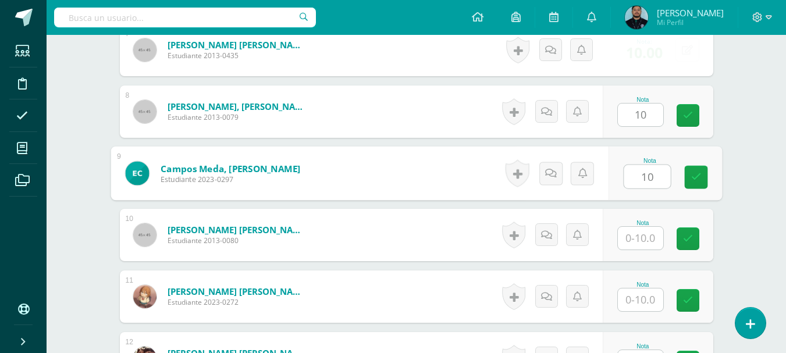
type input "10"
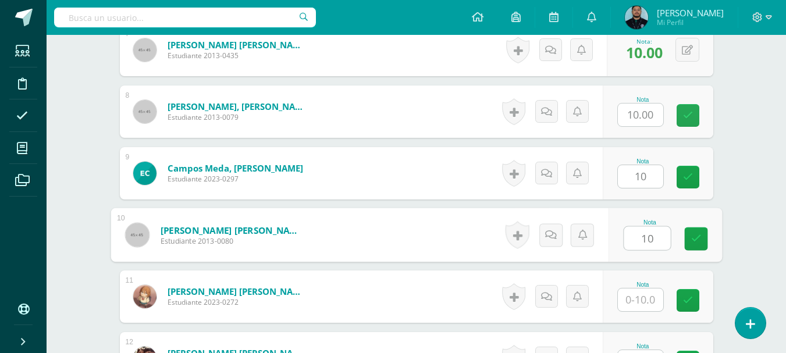
type input "10"
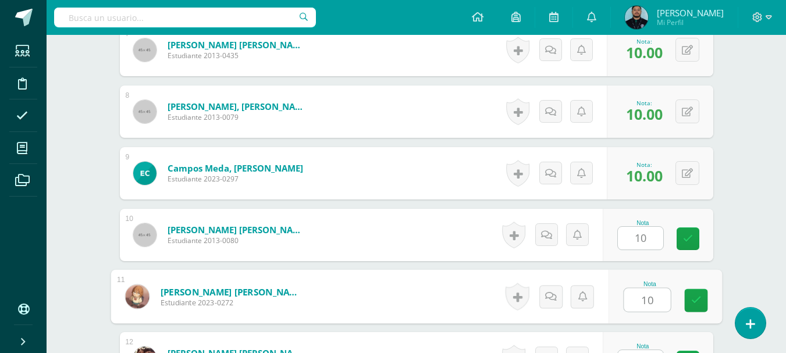
type input "10"
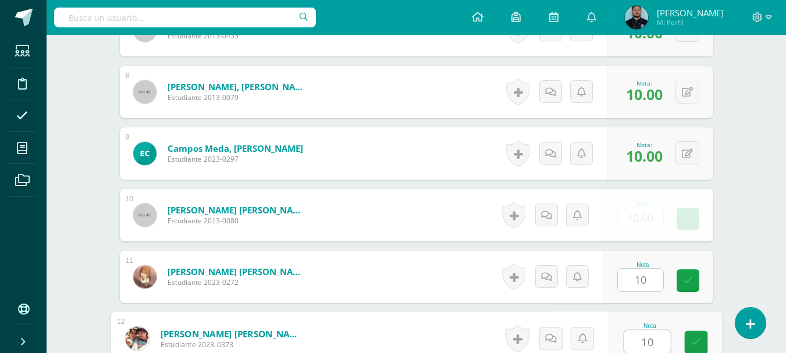
type input "10"
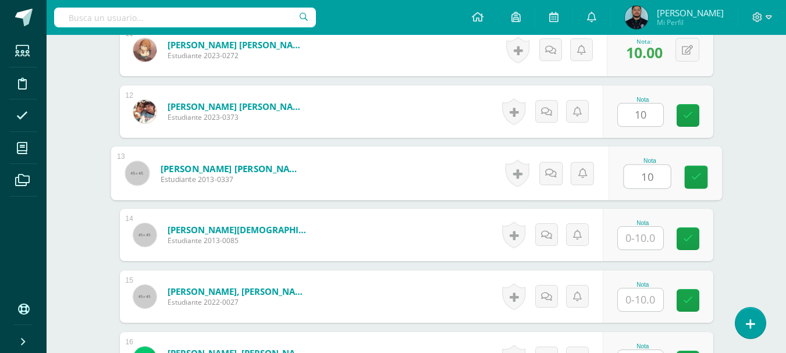
type input "10"
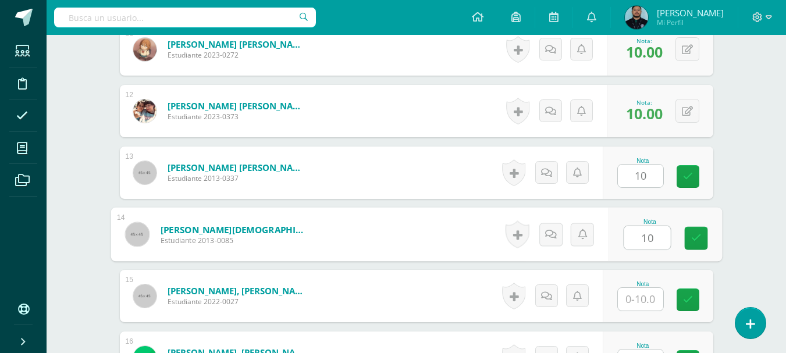
type input "10"
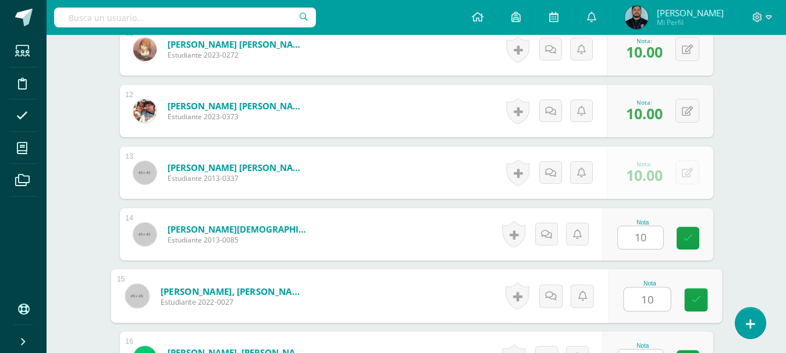
type input "10"
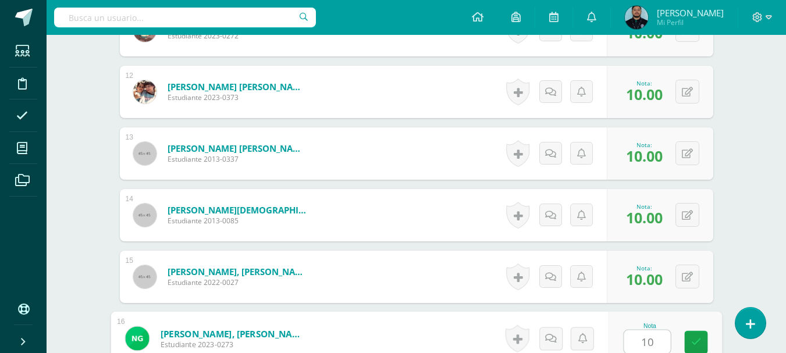
type input "10"
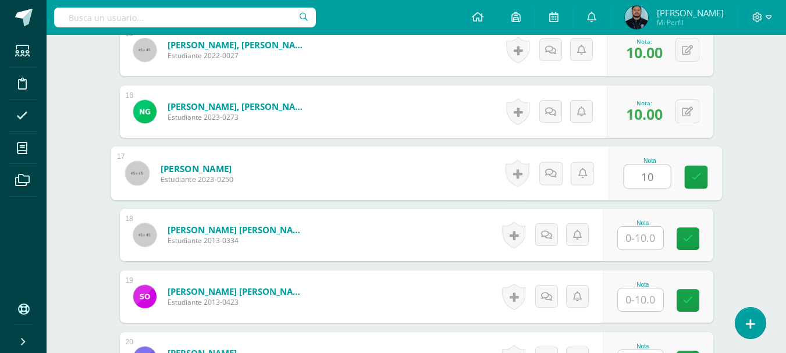
type input "10"
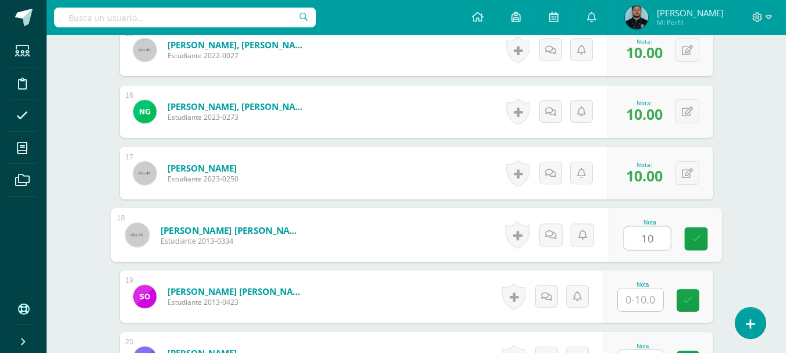
type input "10"
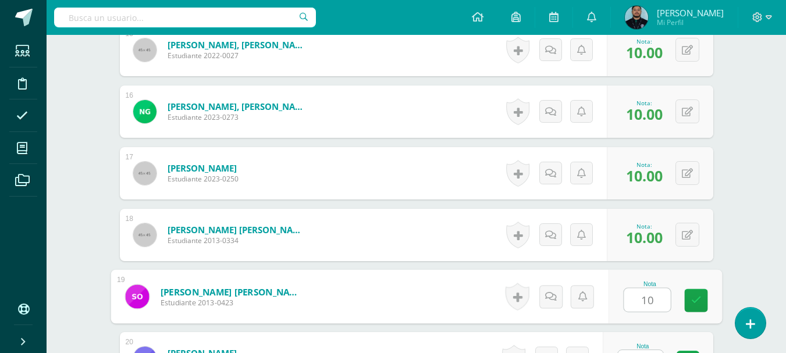
type input "10"
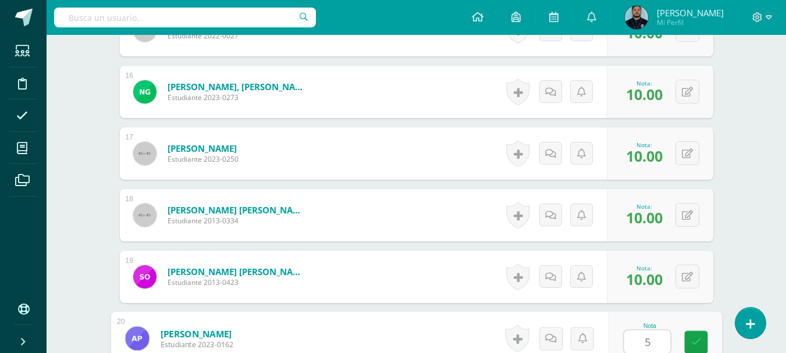
type input "5"
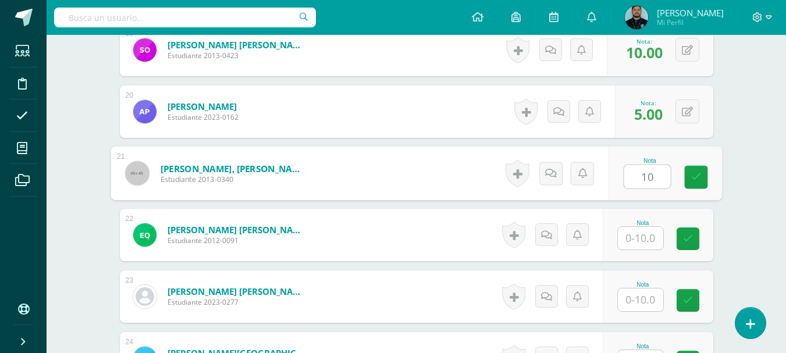
type input "10"
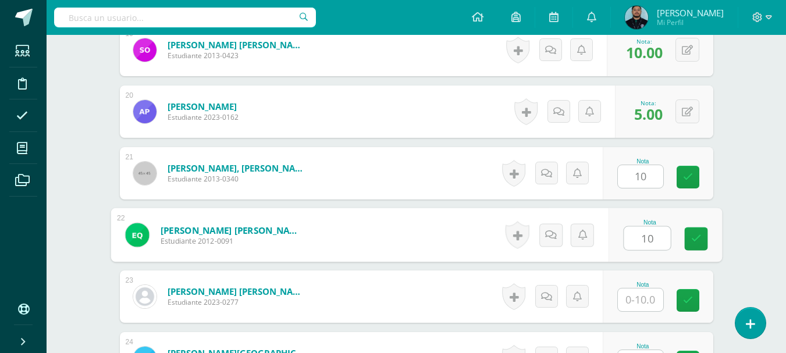
type input "10"
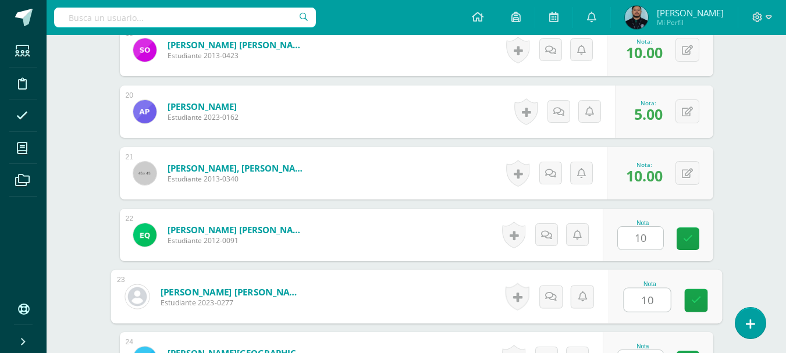
type input "10"
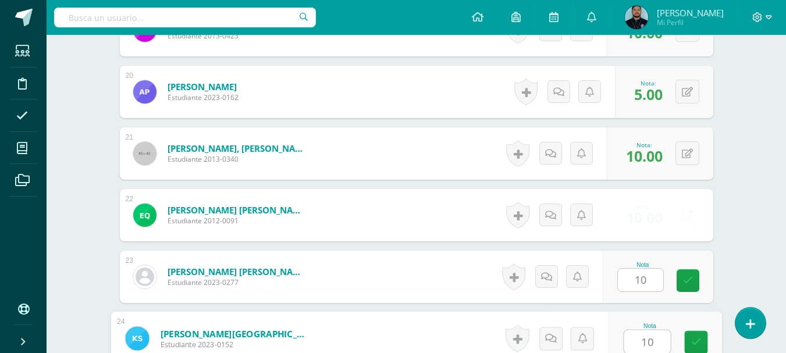
type input "10"
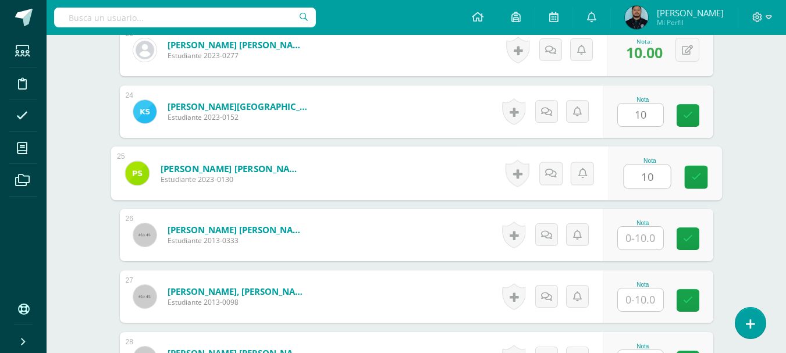
type input "10"
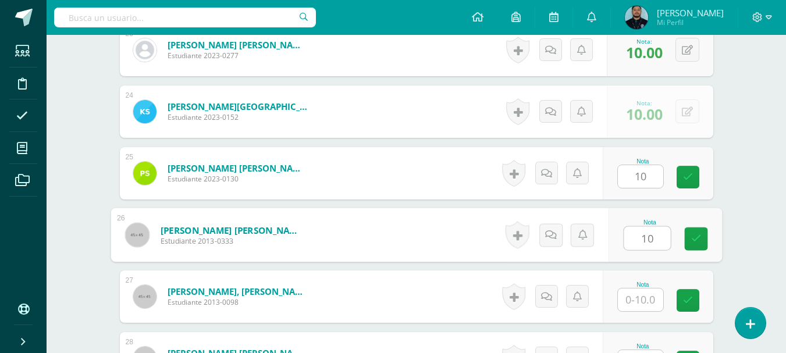
type input "10"
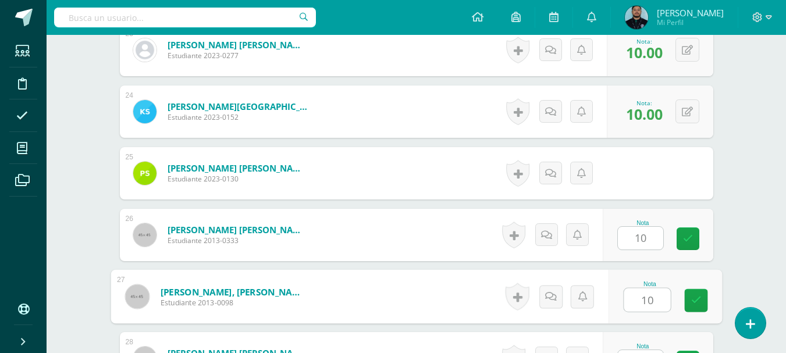
type input "10"
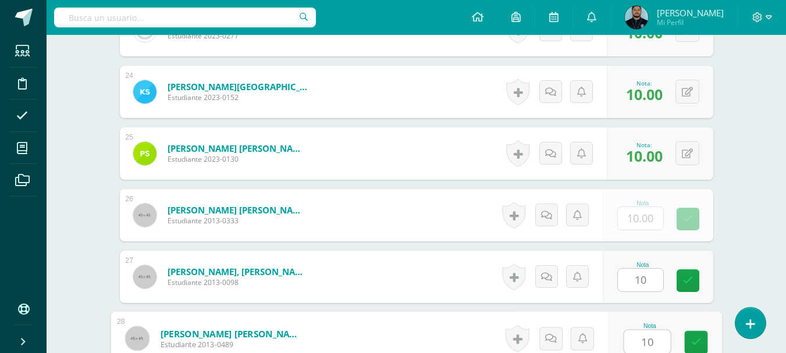
type input "10"
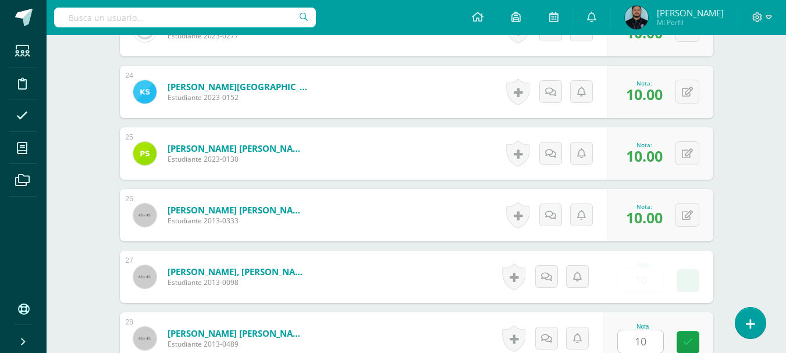
scroll to position [1913, 0]
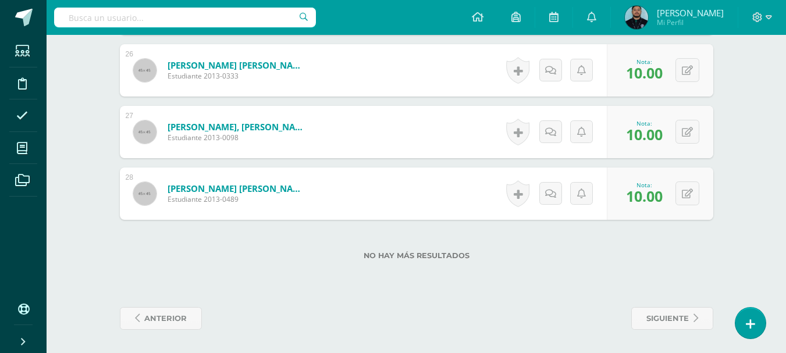
click at [533, 312] on div "siguiente" at bounding box center [567, 318] width 301 height 23
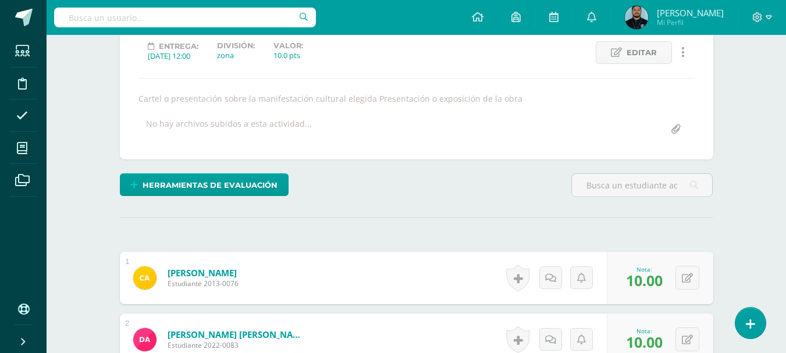
scroll to position [0, 0]
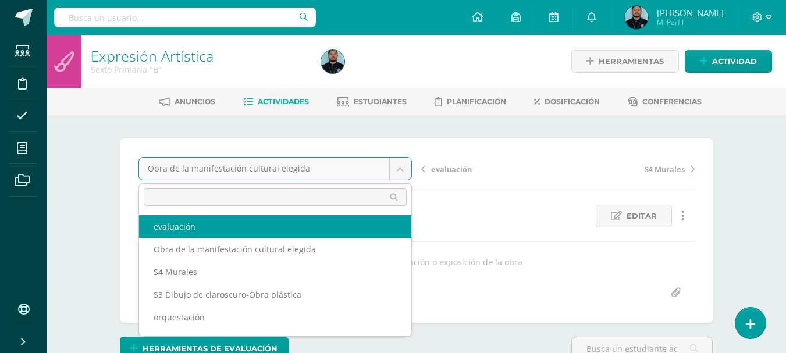
select select "/dashboard/teacher/grade-activity/45923/"
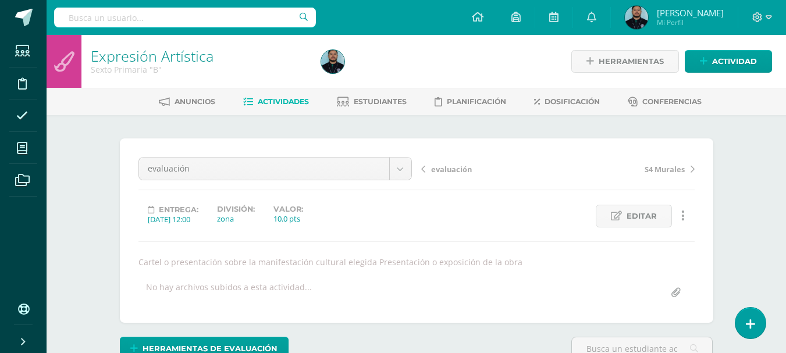
click at [408, 26] on div "Configuración Cerrar sesión Osvaldo Mi Perfil Avisos 723 avisos sin leer Avisos…" at bounding box center [416, 17] width 739 height 35
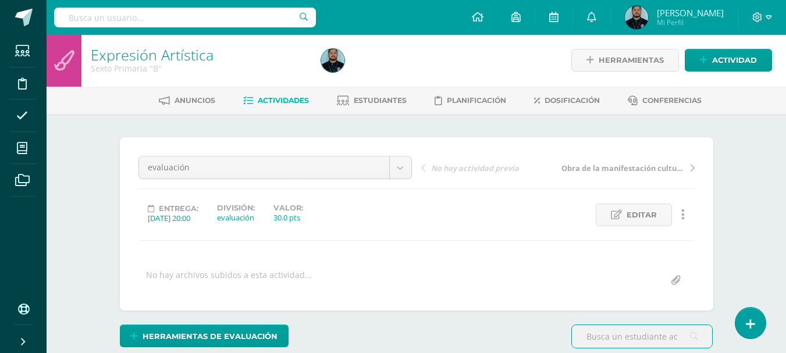
scroll to position [2, 0]
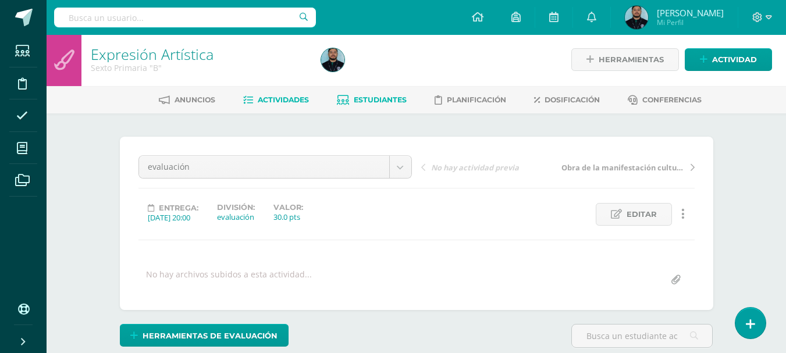
click at [358, 102] on span "Estudiantes" at bounding box center [380, 99] width 53 height 9
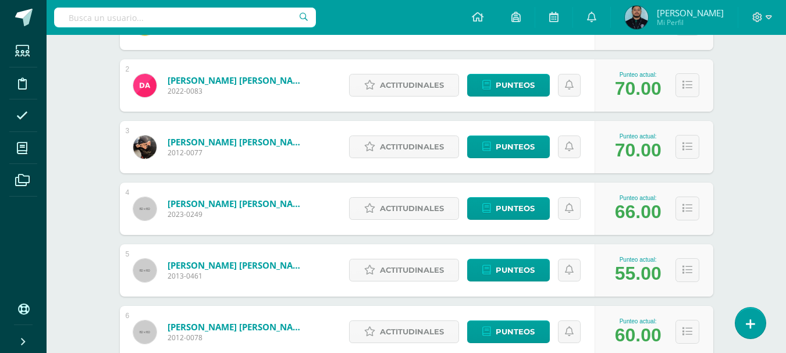
scroll to position [264, 0]
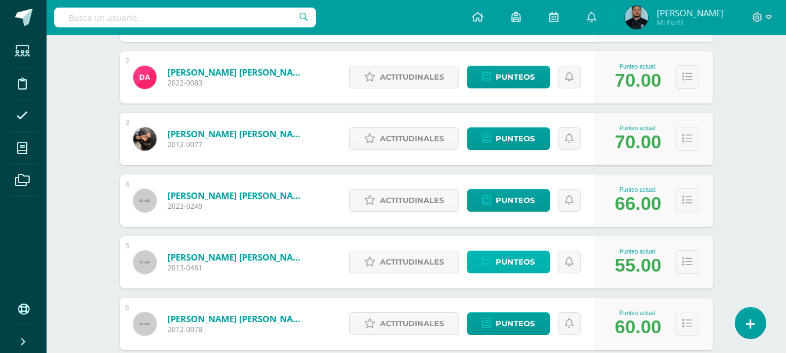
click at [515, 262] on span "Punteos" at bounding box center [515, 262] width 39 height 22
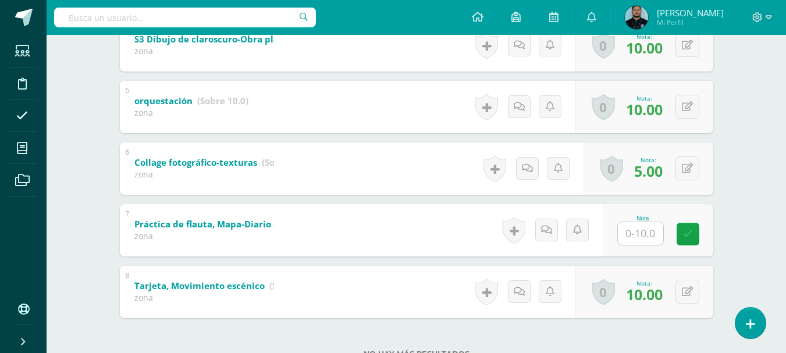
scroll to position [457, 0]
click at [647, 236] on input "text" at bounding box center [647, 232] width 47 height 23
type input "10"
click at [691, 172] on icon at bounding box center [695, 168] width 12 height 10
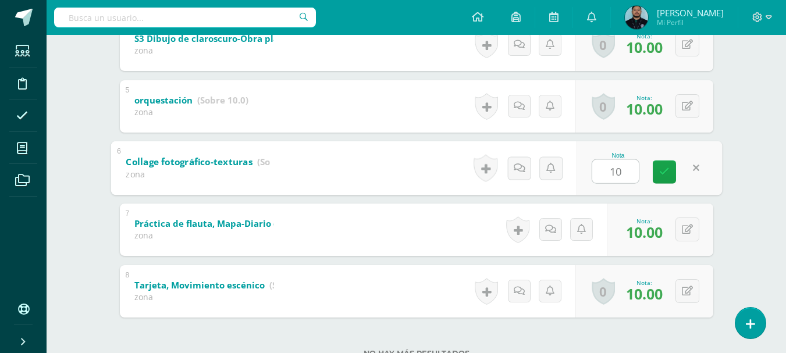
type input "10"
click at [732, 227] on div "Wilmer Barrios Camila Aguilar Daniel Alvarado María Andrino María Barquero Wilm…" at bounding box center [417, 27] width 640 height 736
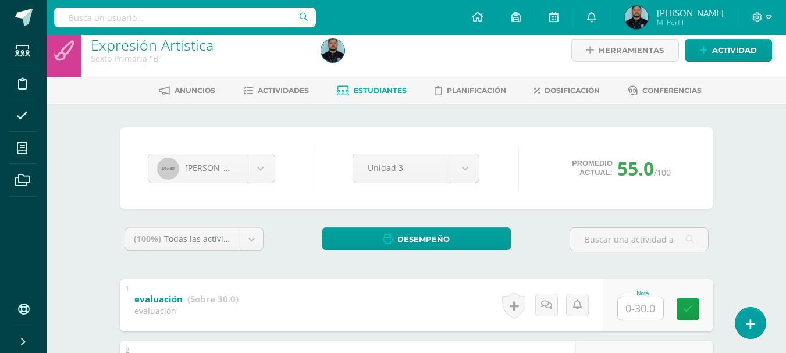
scroll to position [0, 0]
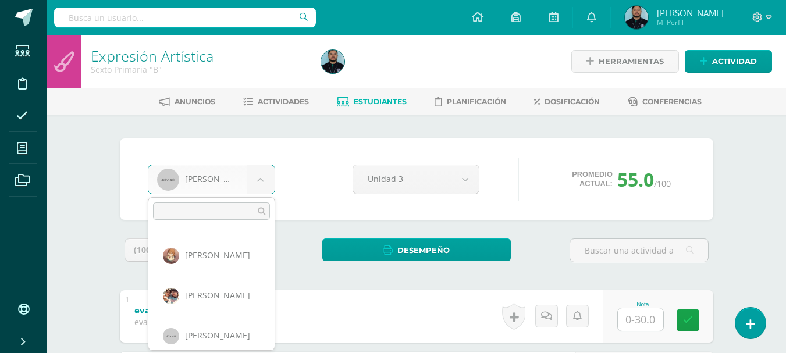
scroll to position [396, 0]
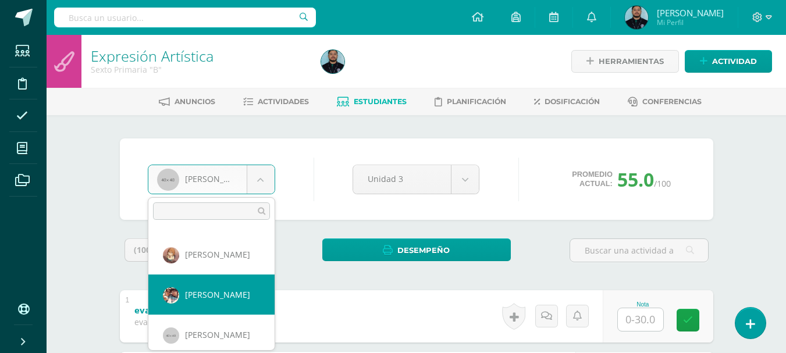
select select "1348"
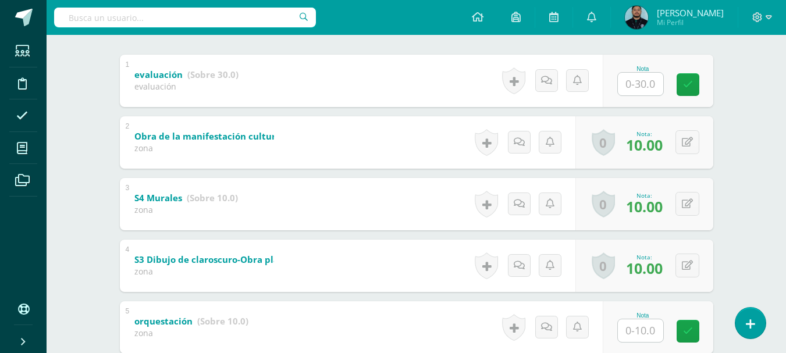
scroll to position [361, 0]
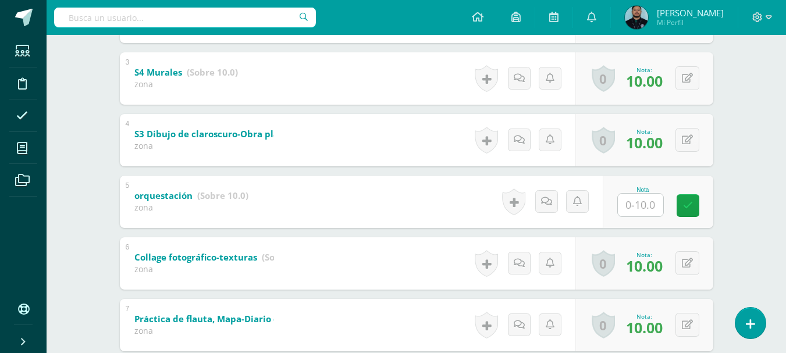
click at [624, 197] on input "text" at bounding box center [640, 205] width 45 height 23
type input "10"
click at [759, 204] on div "Expresión Artística Sexto Primaria "B" Herramientas Detalle de asistencias Acti…" at bounding box center [416, 82] width 739 height 817
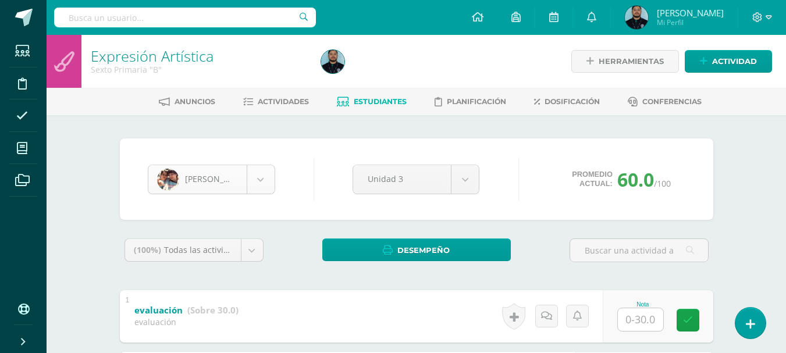
scroll to position [361, 0]
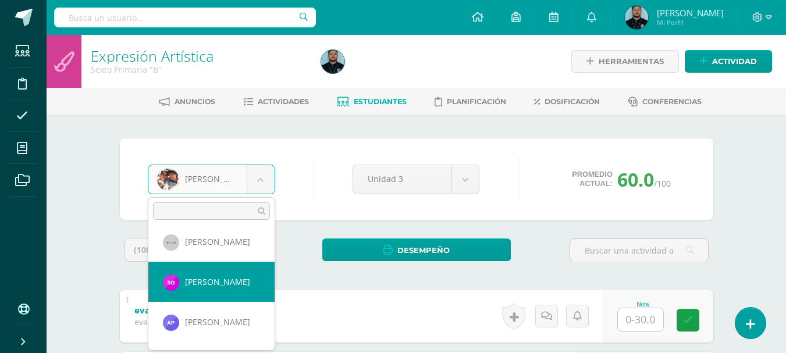
scroll to position [687, 0]
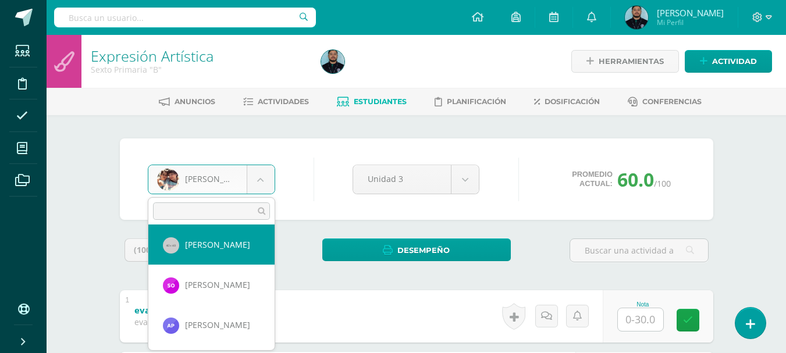
select select "741"
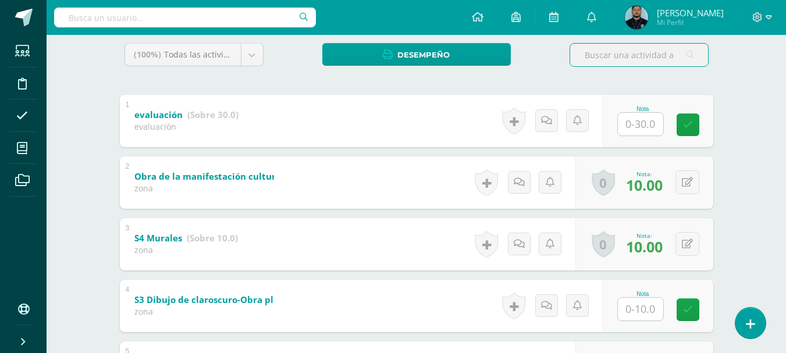
scroll to position [196, 0]
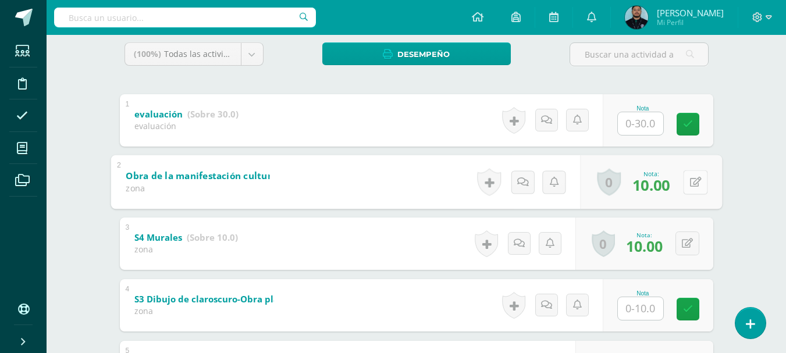
click at [688, 175] on button at bounding box center [695, 182] width 24 height 24
click at [749, 229] on div "Expresión Artística Sexto Primaria "B" Herramientas Detalle de asistencias Acti…" at bounding box center [416, 247] width 739 height 817
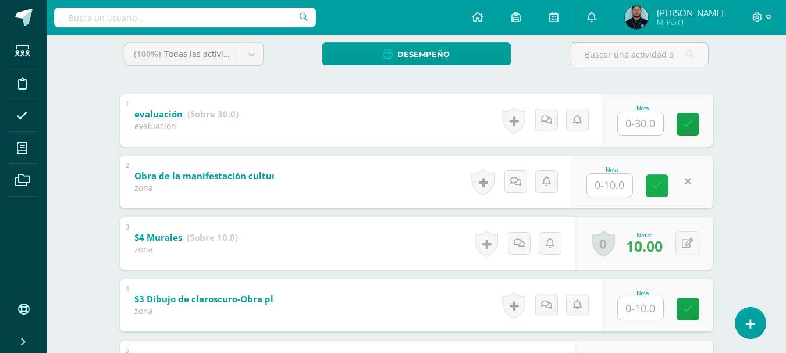
click at [666, 193] on link at bounding box center [657, 186] width 23 height 23
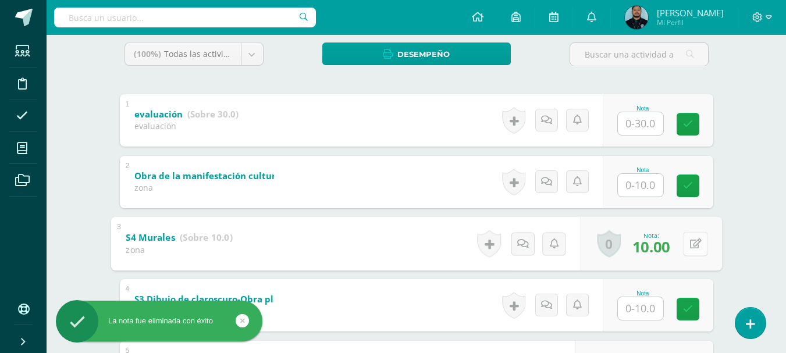
click at [681, 245] on div "0 [GEOGRAPHIC_DATA] Logros obtenidos Aún no hay logros agregados Nota: 10.00" at bounding box center [651, 243] width 142 height 54
click at [696, 248] on icon at bounding box center [695, 244] width 12 height 10
click at [668, 248] on icon at bounding box center [664, 248] width 10 height 10
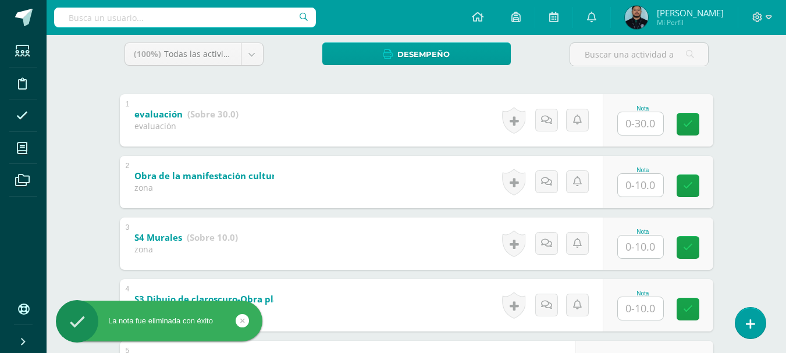
click at [743, 271] on div "Expresión Artística Sexto Primaria "B" Herramientas Detalle de asistencias Acti…" at bounding box center [416, 247] width 739 height 817
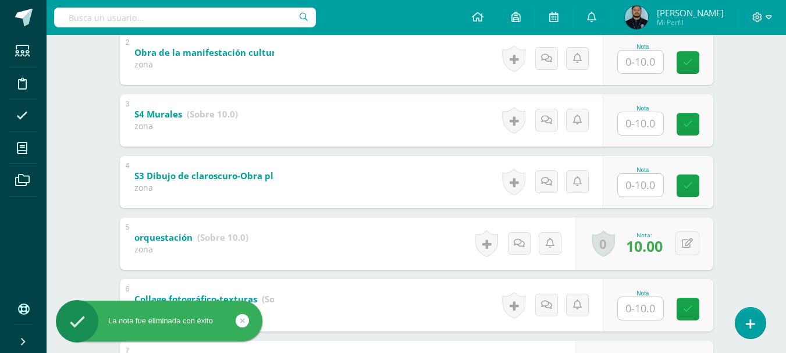
scroll to position [321, 0]
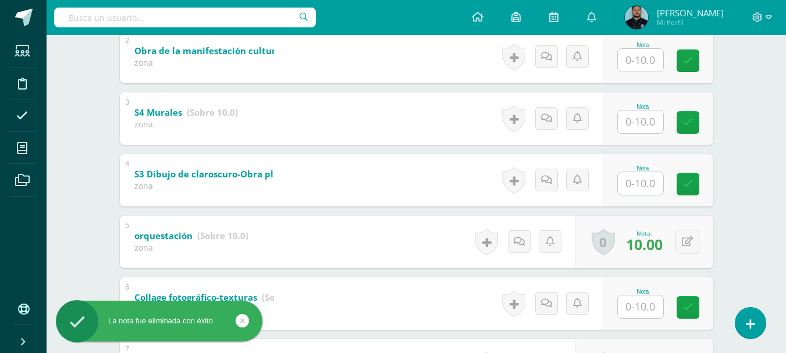
click at [671, 241] on div "0 Logros Logros obtenidos Aún no hay logros agregados Nota: 10.00" at bounding box center [644, 242] width 138 height 52
click at [684, 245] on button at bounding box center [695, 242] width 24 height 24
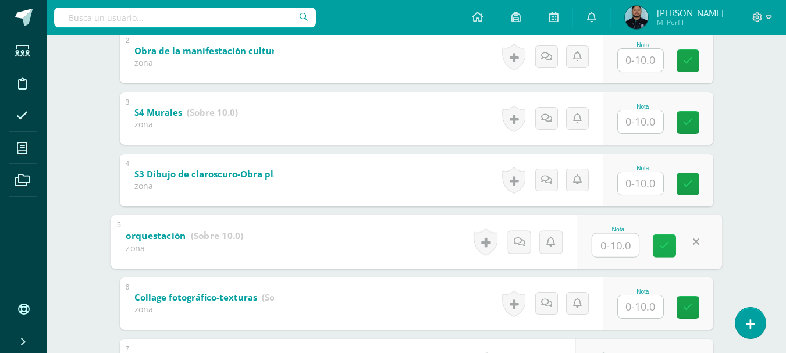
click at [670, 249] on link at bounding box center [664, 245] width 23 height 23
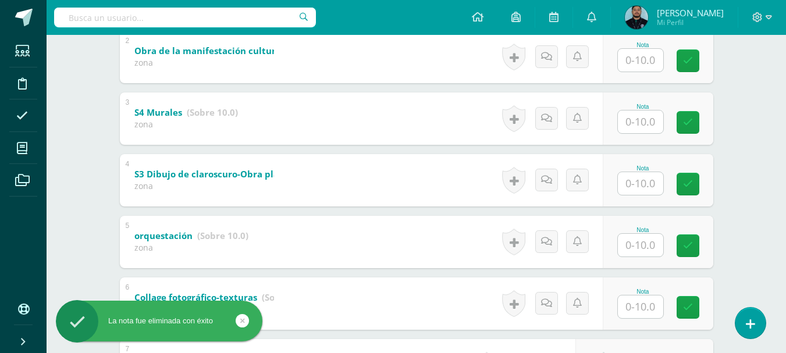
click at [760, 264] on div "Expresión Artística Sexto Primaria "B" Herramientas Detalle de asistencias Acti…" at bounding box center [416, 122] width 739 height 817
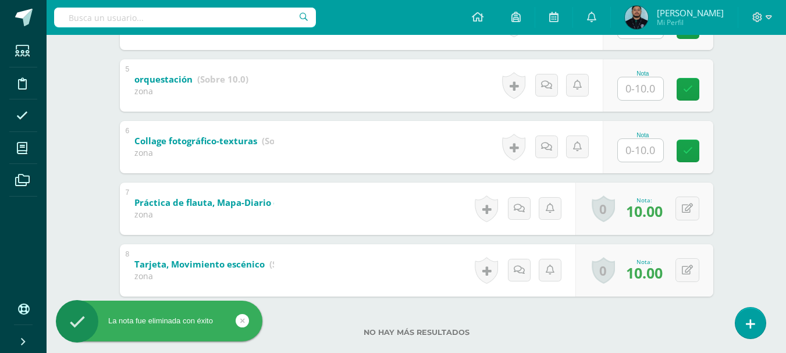
scroll to position [478, 0]
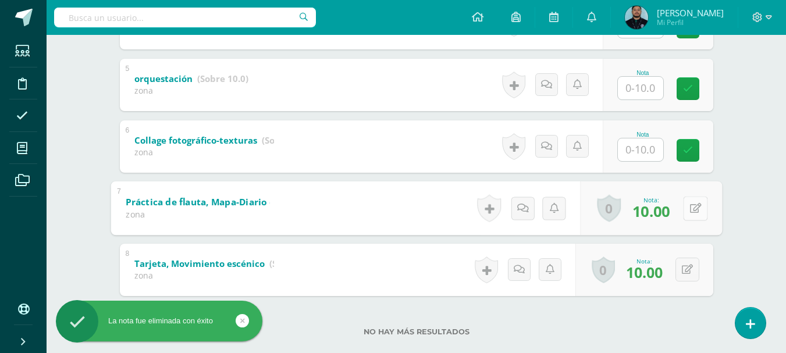
click at [689, 208] on icon at bounding box center [695, 208] width 12 height 10
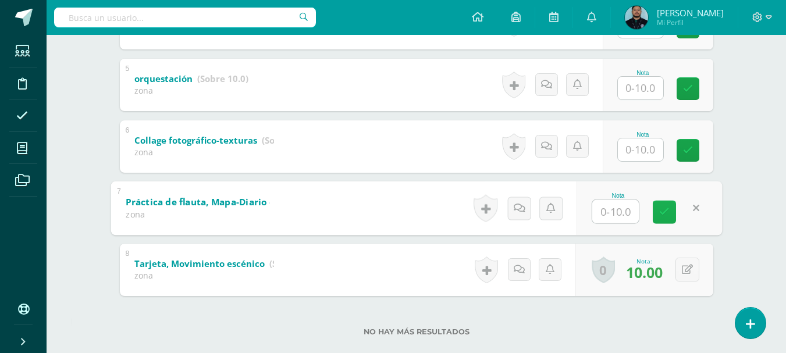
click at [654, 213] on link at bounding box center [664, 211] width 23 height 23
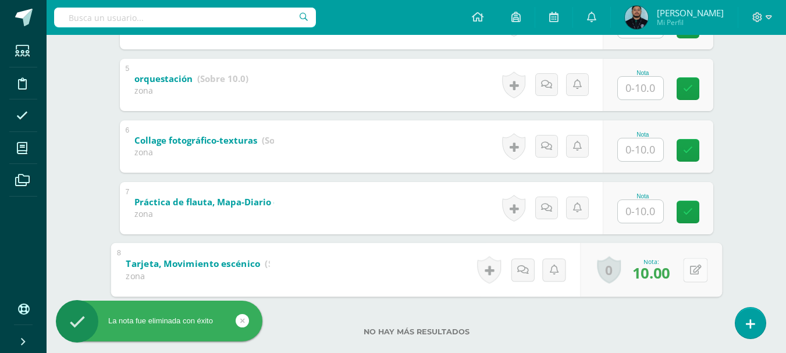
click at [687, 272] on button at bounding box center [695, 270] width 24 height 24
click at [659, 279] on link at bounding box center [664, 273] width 23 height 23
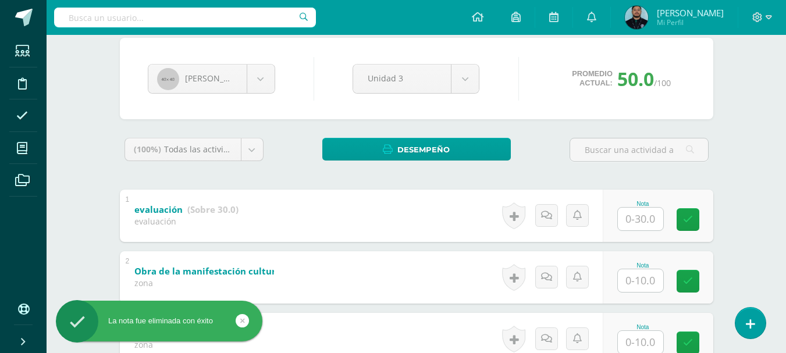
scroll to position [38, 0]
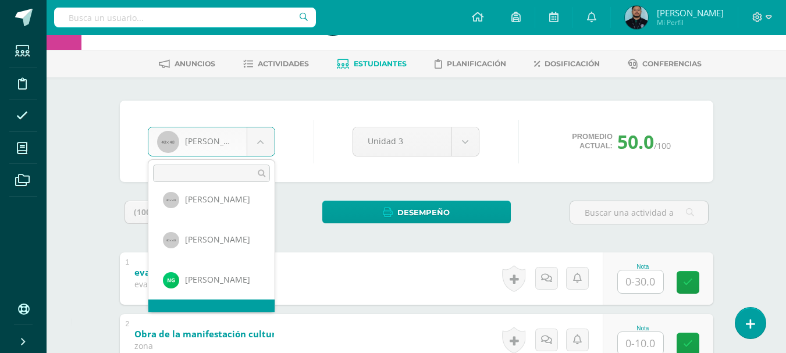
scroll to position [533, 0]
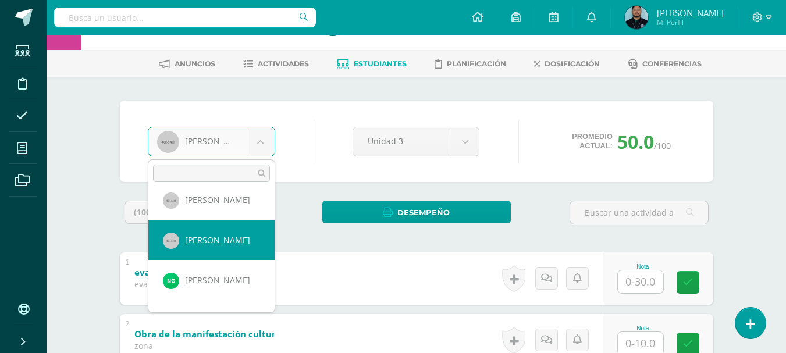
select select "757"
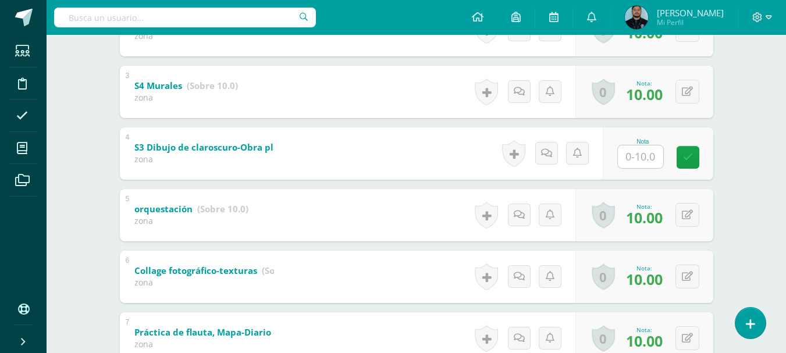
scroll to position [348, 0]
click at [624, 156] on input "text" at bounding box center [647, 155] width 47 height 23
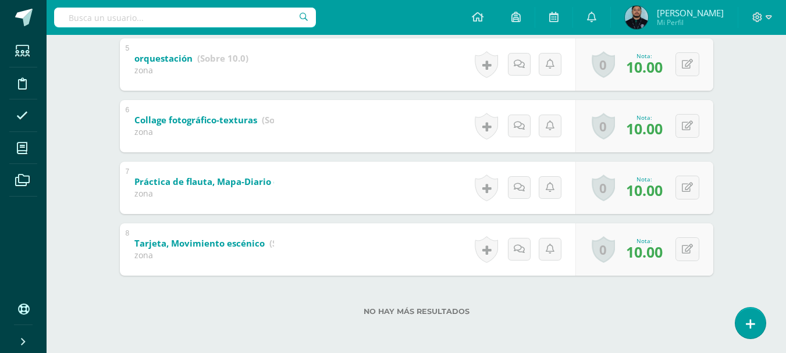
type input "10"
click at [620, 315] on label "No hay más resultados" at bounding box center [416, 311] width 593 height 9
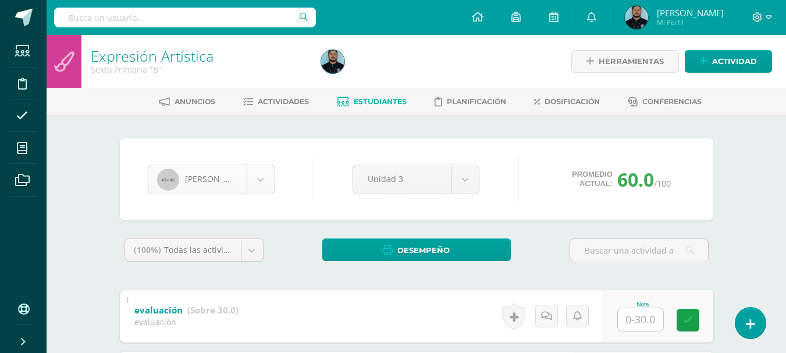
scroll to position [481, 0]
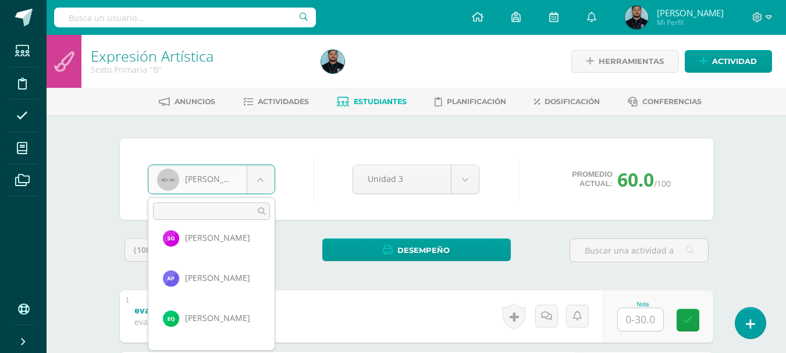
scroll to position [735, 0]
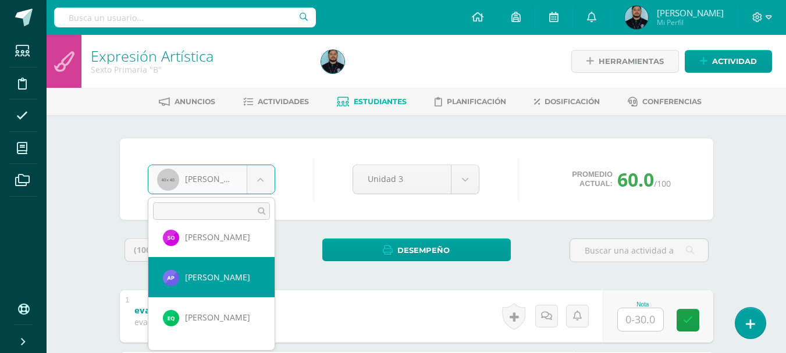
select select "1222"
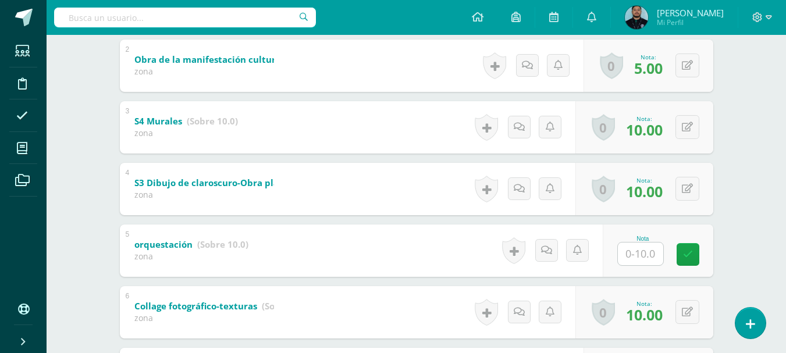
scroll to position [313, 0]
click at [653, 255] on input "text" at bounding box center [647, 252] width 47 height 23
type input "10"
click at [763, 194] on div "Expresión Artística Sexto Primaria "B" Herramientas Detalle de asistencias Acti…" at bounding box center [416, 130] width 739 height 817
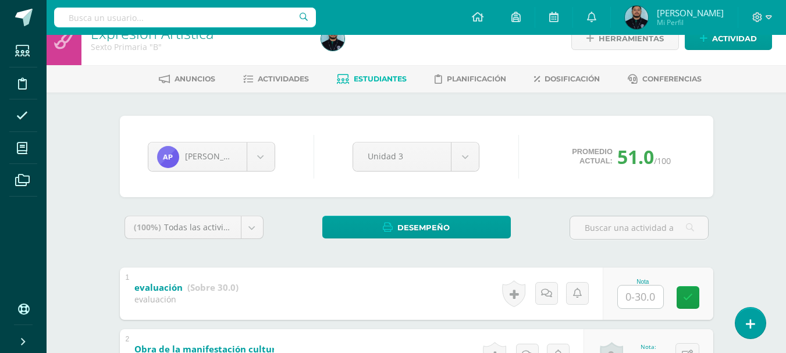
scroll to position [0, 0]
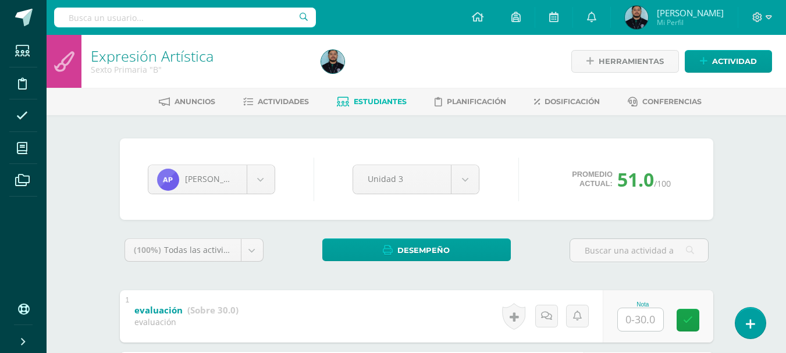
click at [392, 63] on div at bounding box center [433, 61] width 235 height 53
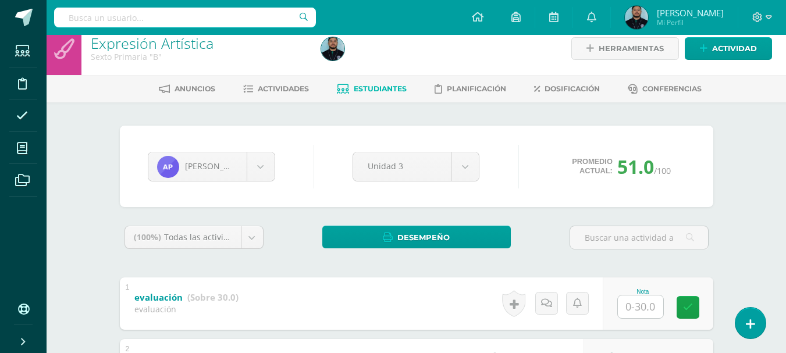
scroll to position [13, 0]
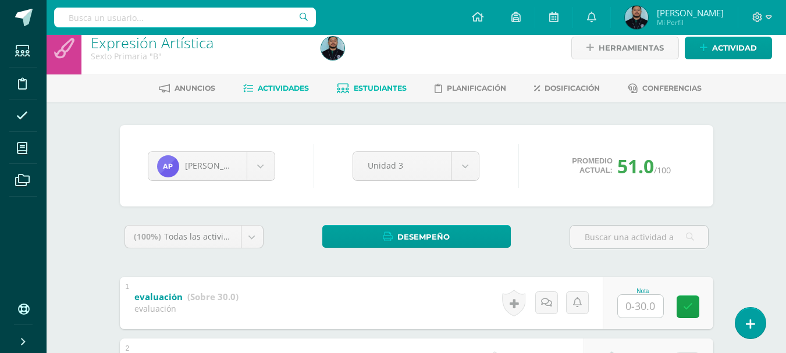
click at [289, 86] on span "Actividades" at bounding box center [283, 88] width 51 height 9
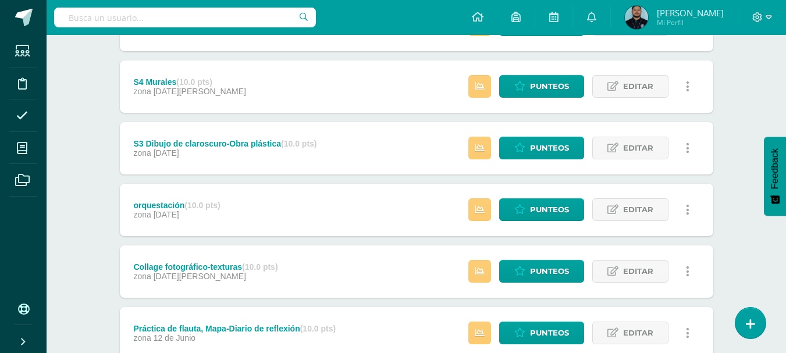
scroll to position [259, 0]
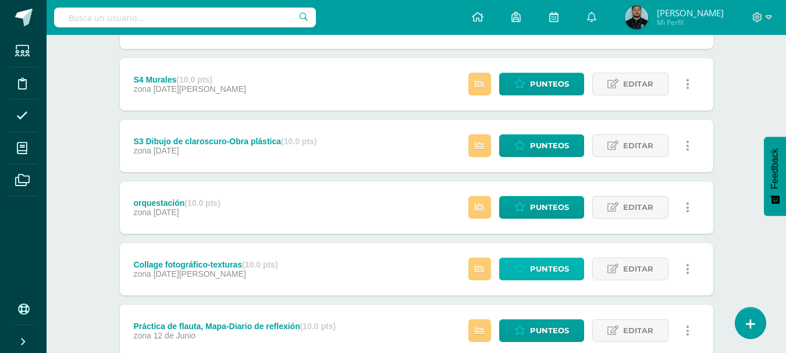
click at [558, 268] on span "Punteos" at bounding box center [549, 269] width 39 height 22
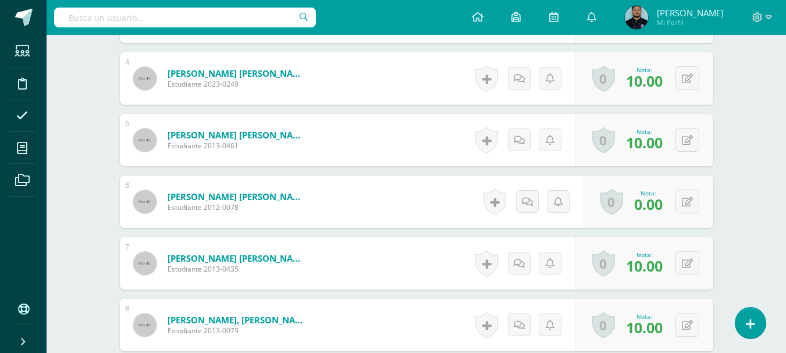
scroll to position [551, 0]
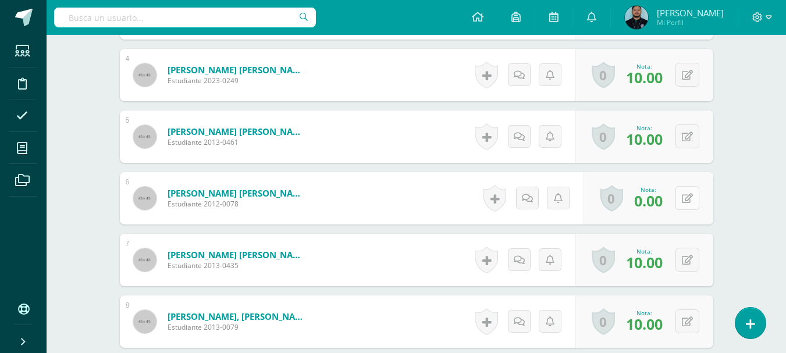
click at [684, 195] on button at bounding box center [687, 198] width 24 height 24
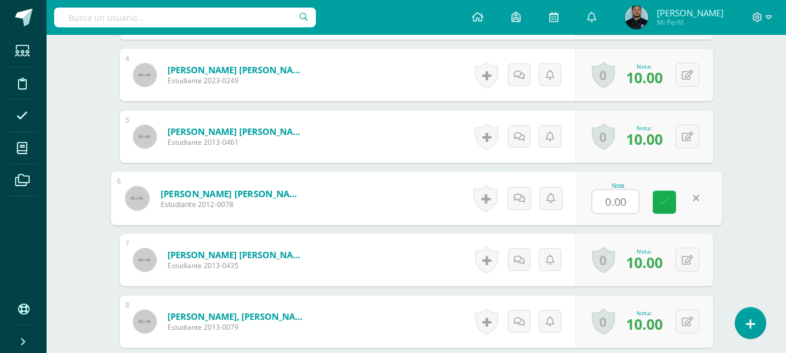
type input "5"
click at [665, 200] on icon at bounding box center [664, 202] width 10 height 10
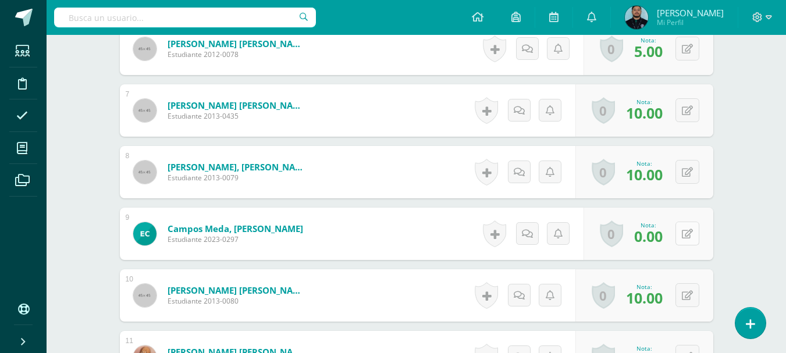
scroll to position [702, 0]
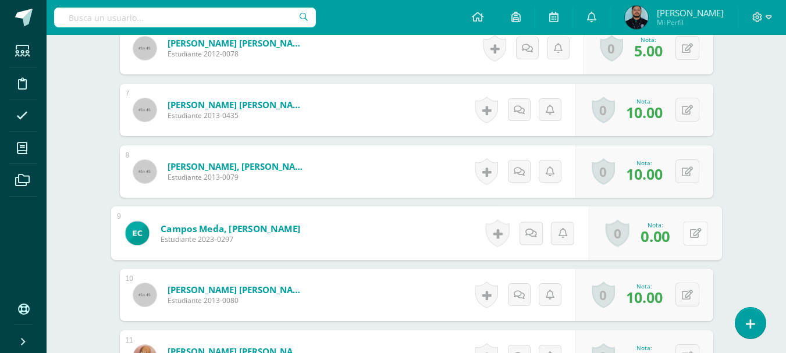
click at [692, 234] on button at bounding box center [695, 233] width 24 height 24
type input "5"
click at [671, 234] on link at bounding box center [664, 237] width 23 height 23
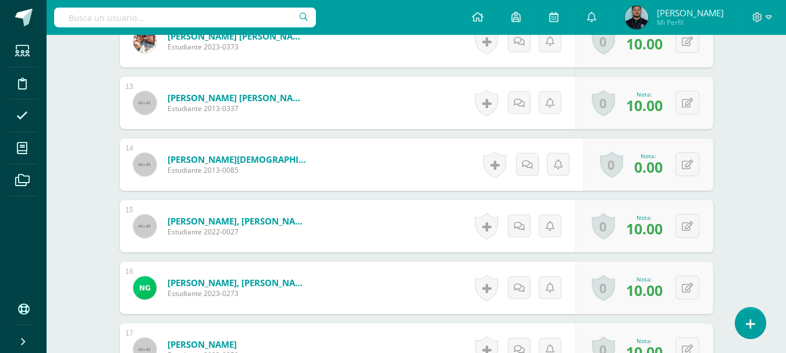
scroll to position [1086, 0]
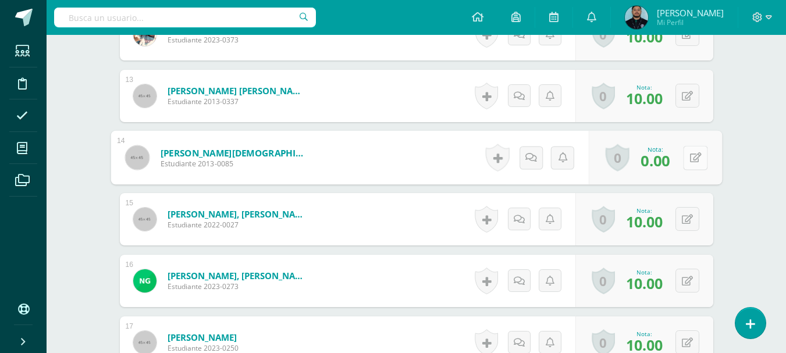
click at [686, 162] on button at bounding box center [695, 157] width 24 height 24
type input "10"
click at [673, 162] on link at bounding box center [664, 161] width 23 height 23
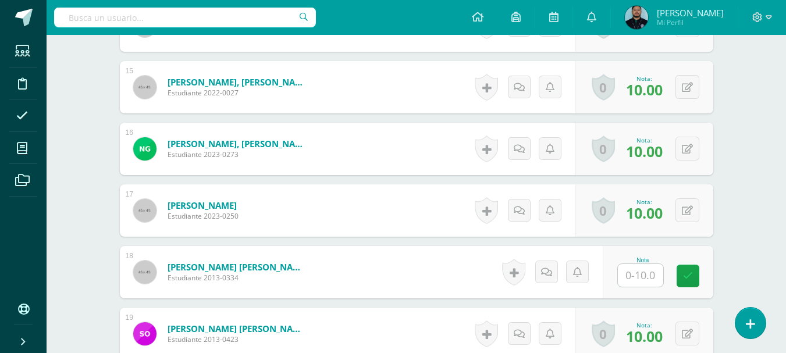
scroll to position [1218, 0]
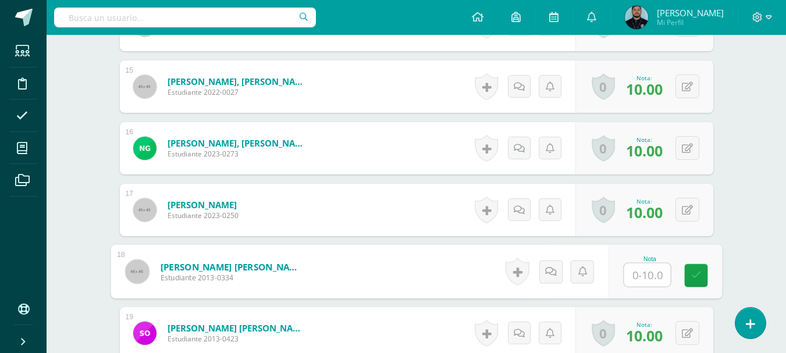
click at [652, 267] on input "text" at bounding box center [647, 275] width 47 height 23
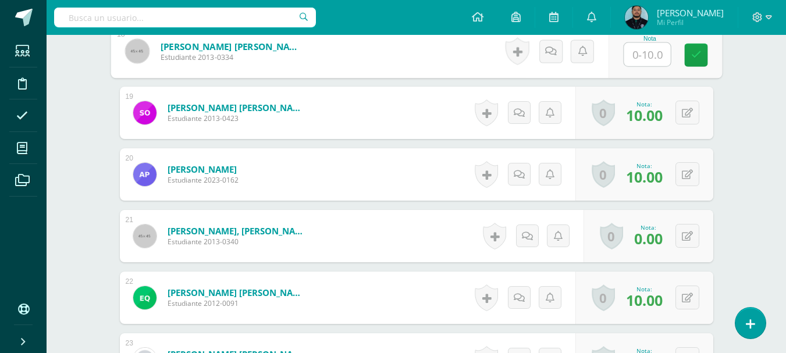
scroll to position [1441, 0]
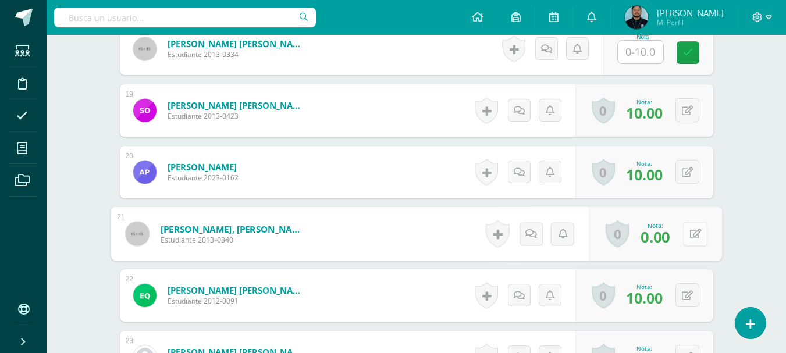
drag, startPoint x: 652, startPoint y: 267, endPoint x: 689, endPoint y: 233, distance: 50.2
click at [689, 233] on button at bounding box center [695, 234] width 24 height 24
type input "5"
click at [667, 239] on icon at bounding box center [664, 238] width 10 height 10
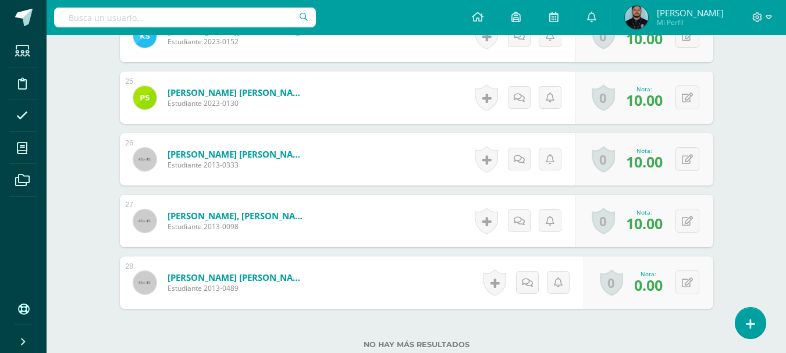
scroll to position [1913, 0]
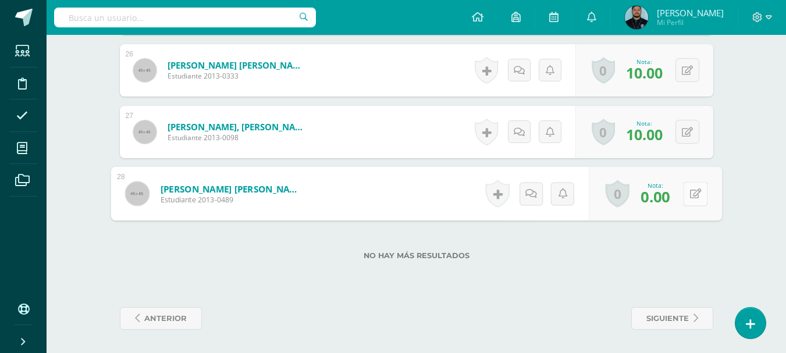
click at [686, 196] on button at bounding box center [695, 193] width 24 height 24
type input "10"
click at [654, 195] on link at bounding box center [664, 197] width 23 height 23
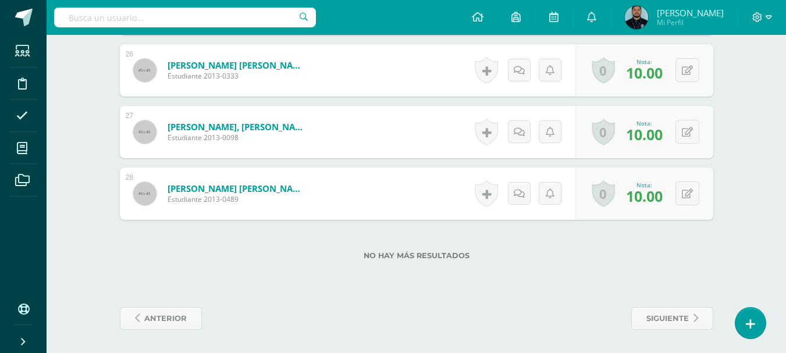
click at [638, 257] on label "No hay más resultados" at bounding box center [416, 255] width 593 height 9
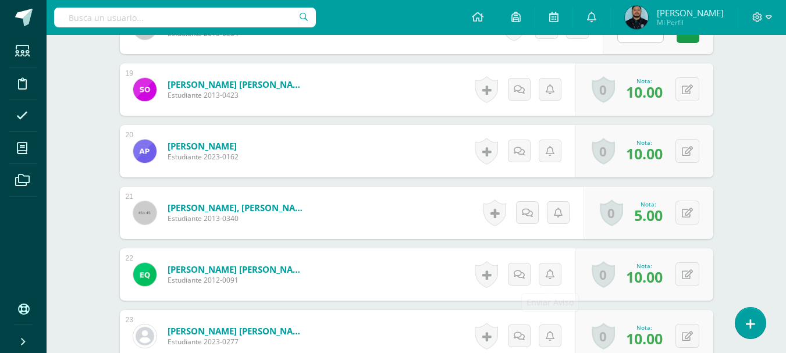
scroll to position [1460, 0]
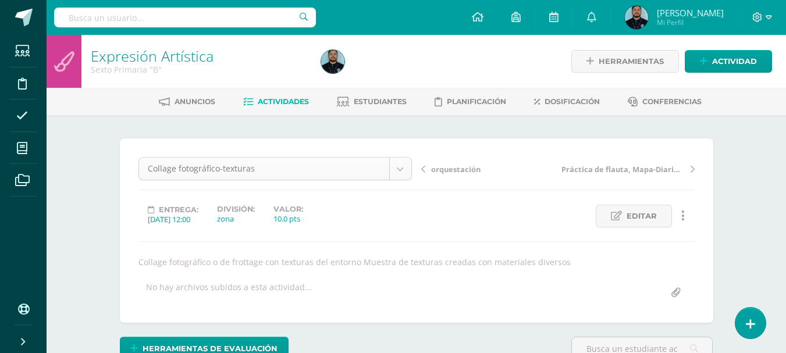
scroll to position [15, 0]
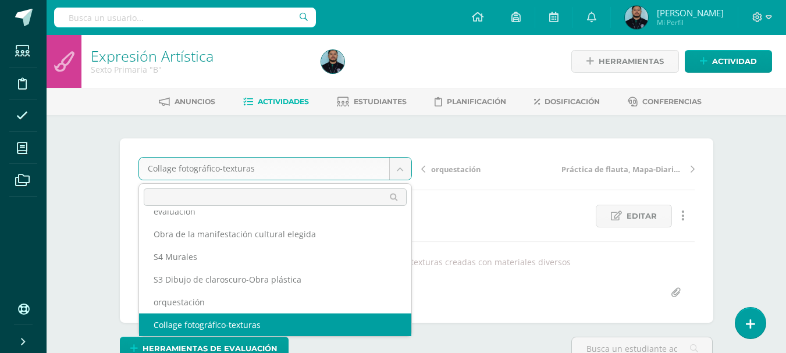
scroll to position [0, 0]
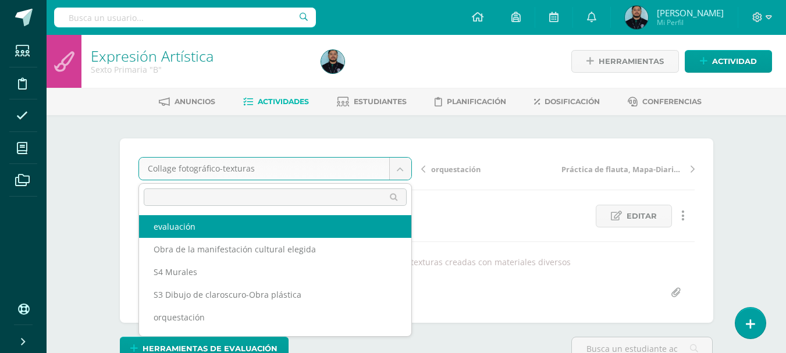
select select "/dashboard/teacher/grade-activity/45923/"
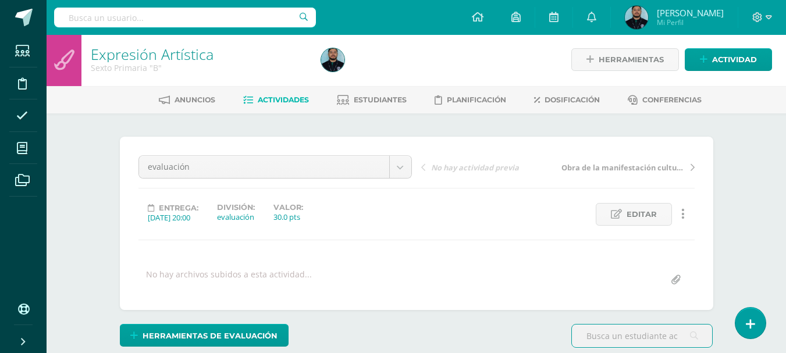
click at [401, 60] on div at bounding box center [433, 59] width 235 height 53
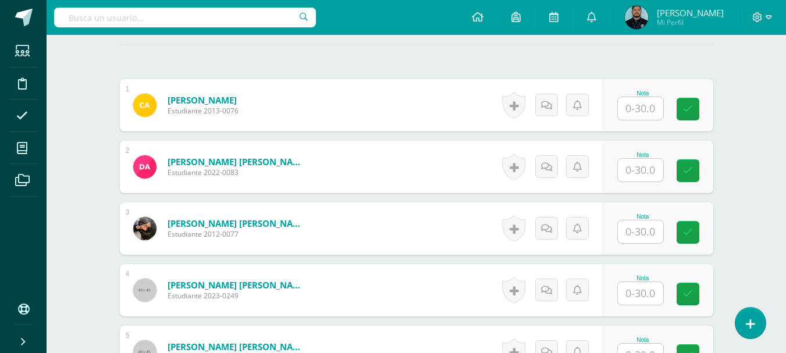
scroll to position [326, 0]
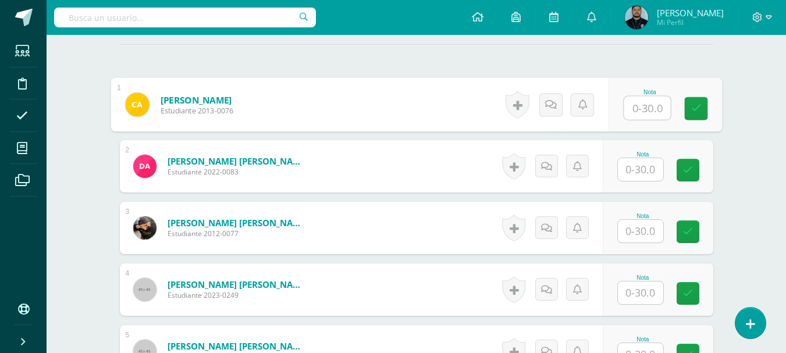
click at [640, 110] on input "text" at bounding box center [647, 108] width 47 height 23
type input "28"
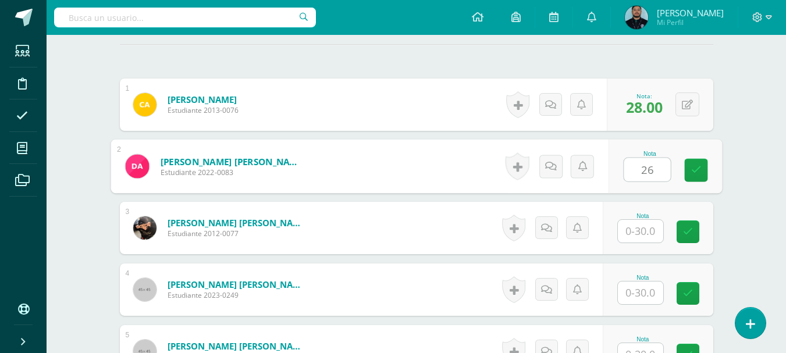
type input "26"
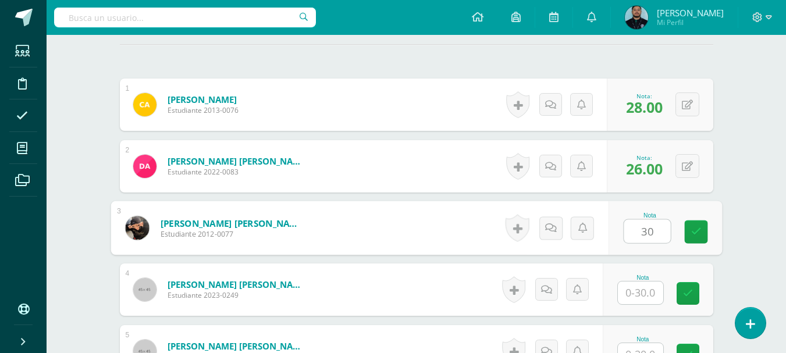
type input "30"
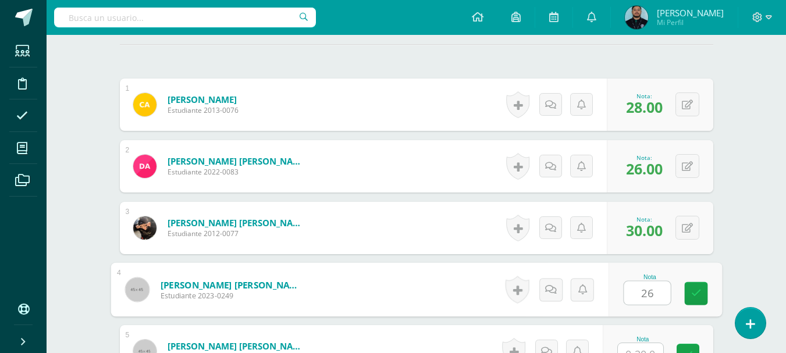
type input "26"
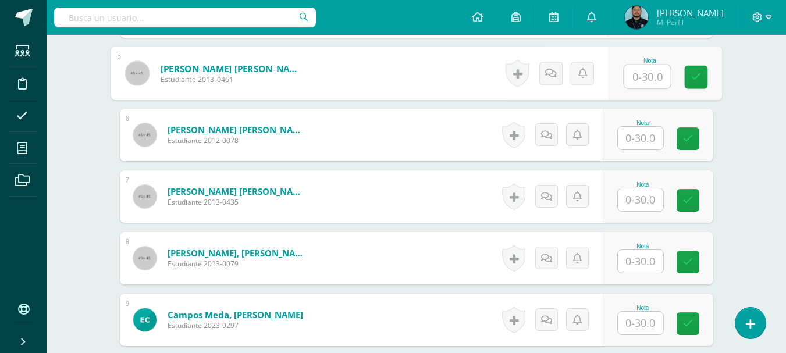
scroll to position [610, 0]
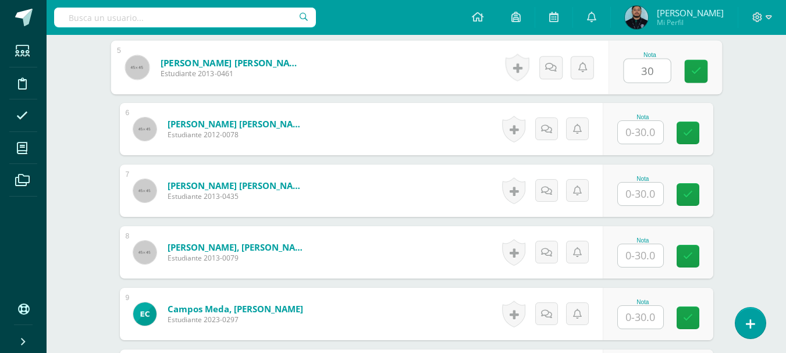
type input "30"
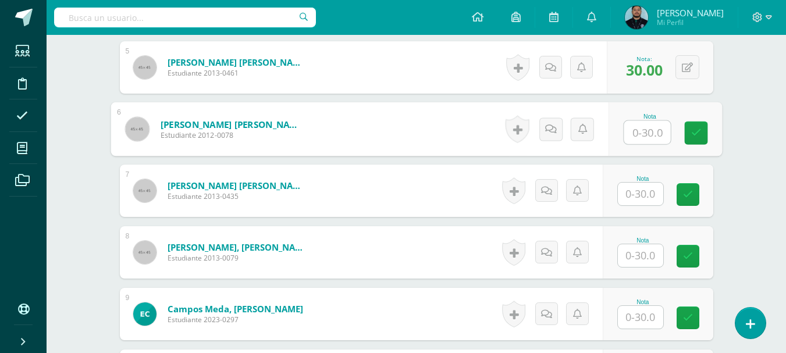
click at [645, 129] on input "text" at bounding box center [647, 132] width 47 height 23
type input "3"
type input "28"
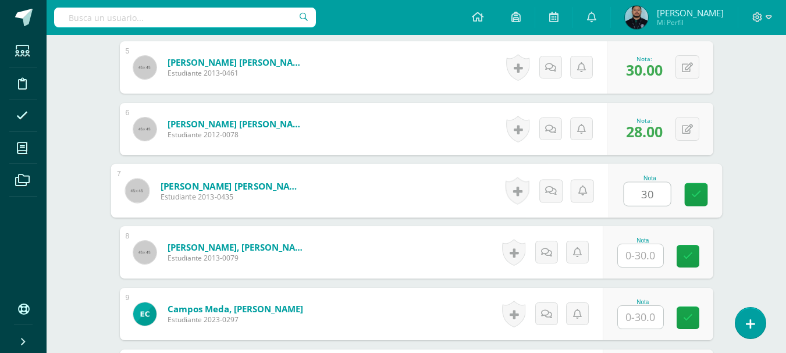
type input "30"
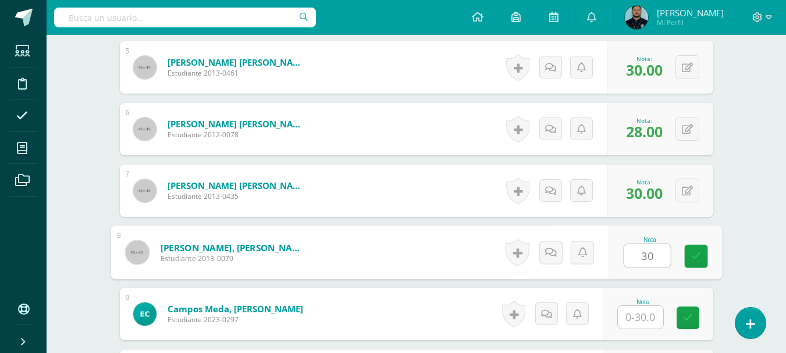
type input "30"
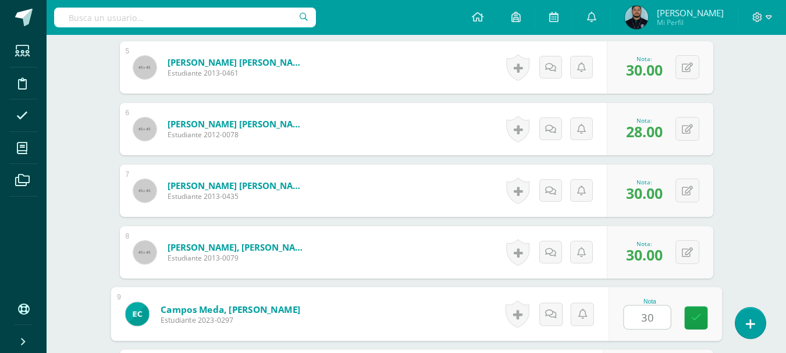
type input "30"
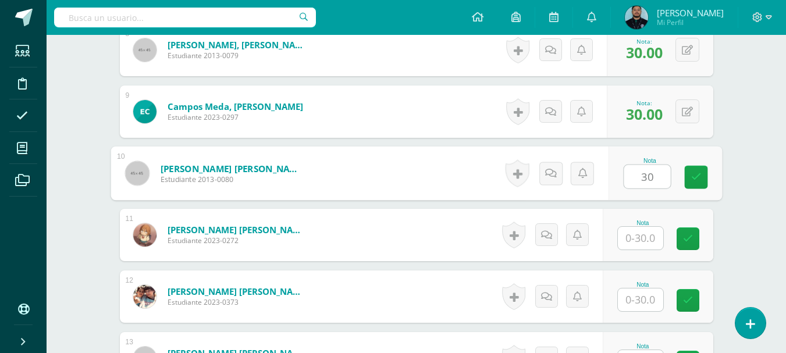
type input "30"
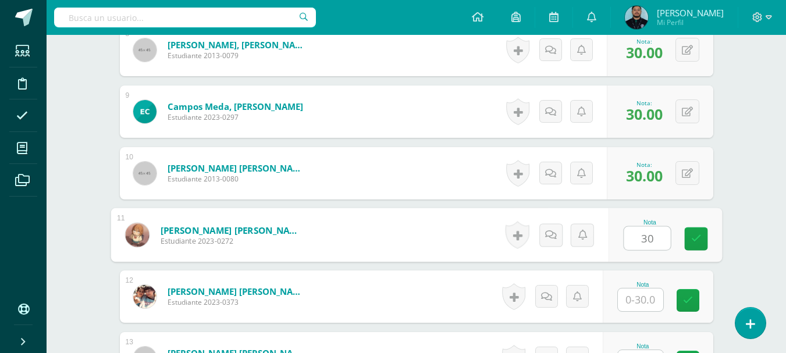
type input "30"
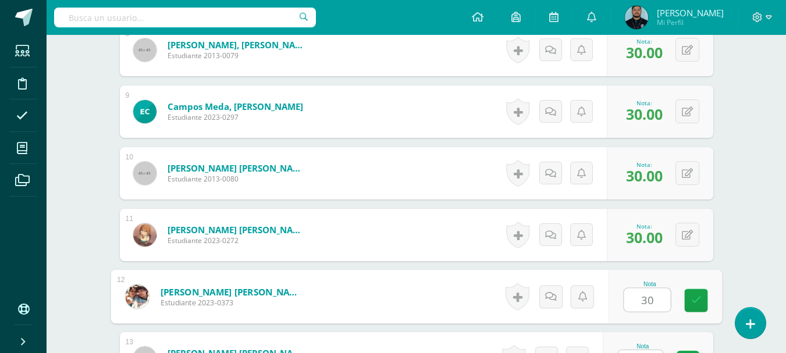
type input "30"
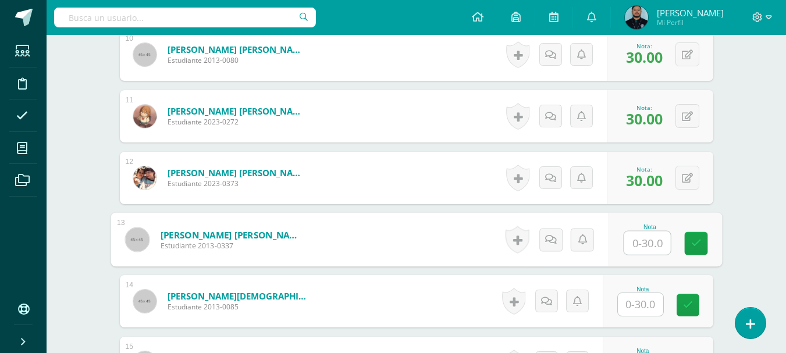
scroll to position [932, 0]
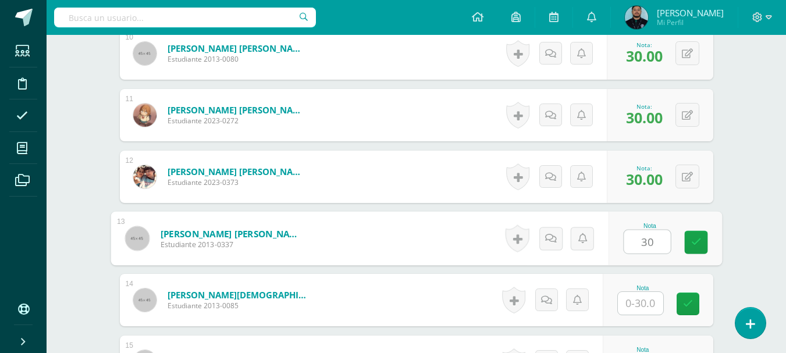
type input "30"
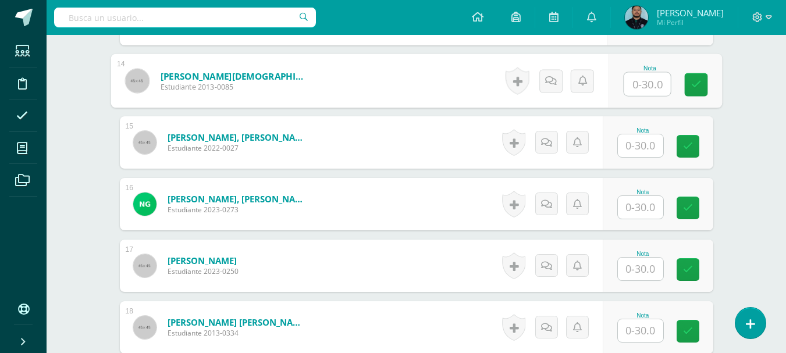
scroll to position [1152, 0]
type input "27"
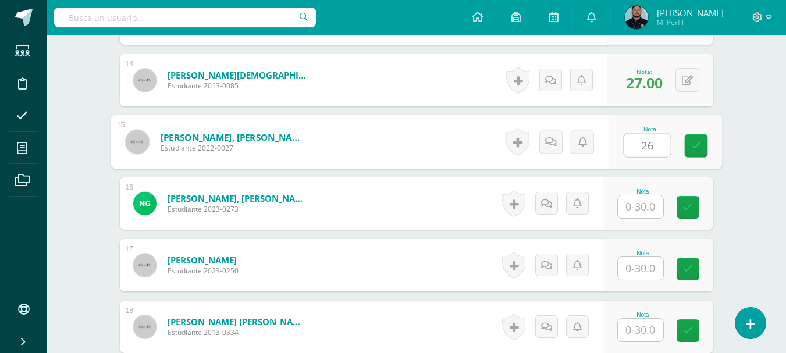
type input "26"
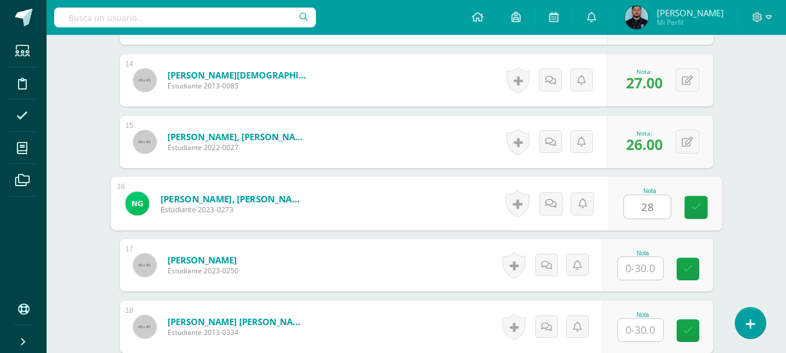
type input "28"
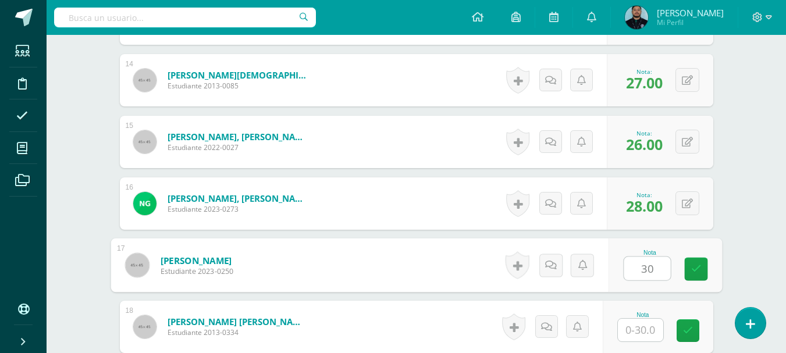
type input "30"
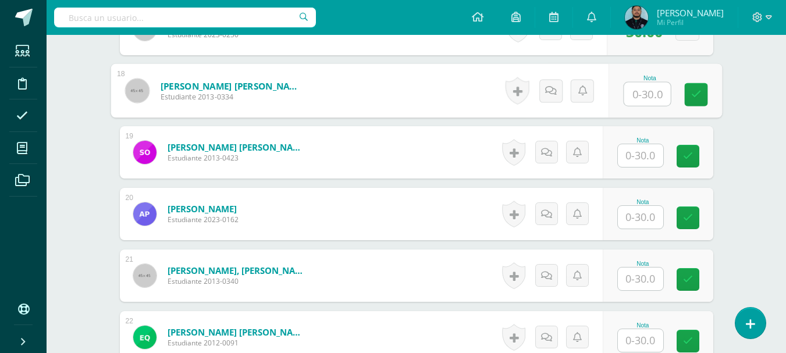
scroll to position [1390, 0]
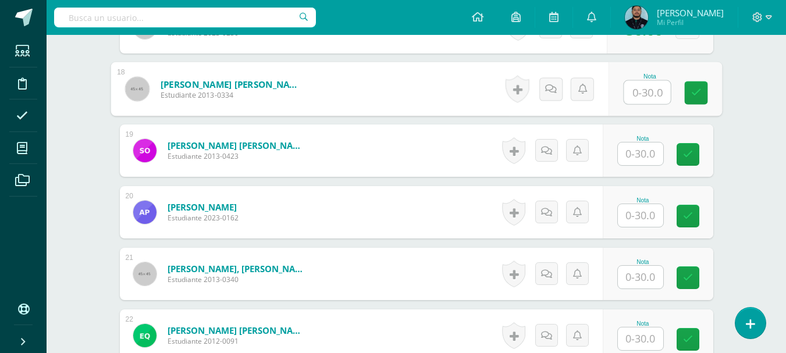
click at [649, 91] on input "text" at bounding box center [647, 92] width 47 height 23
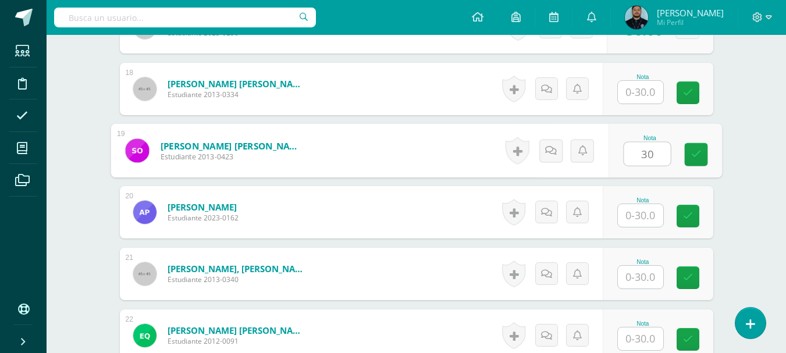
type input "30"
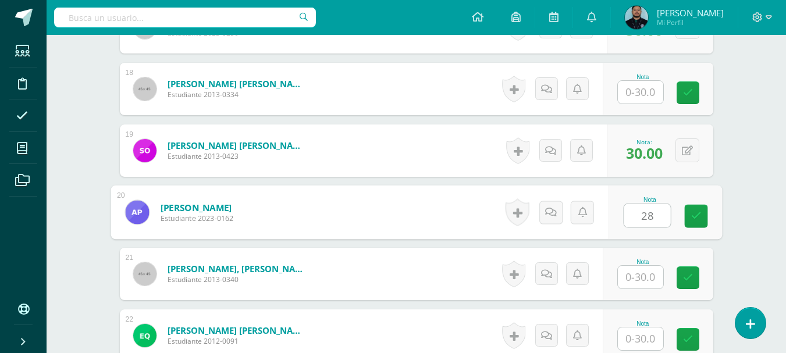
type input "28"
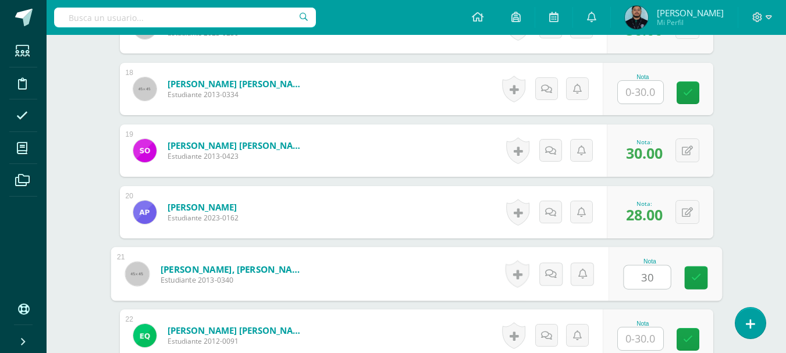
type input "30"
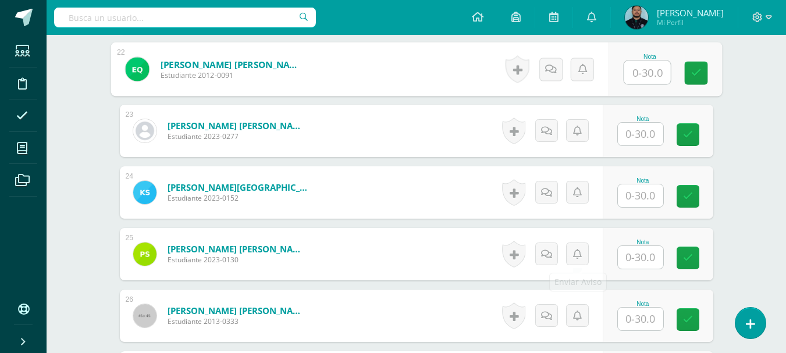
scroll to position [1657, 0]
type input "30"
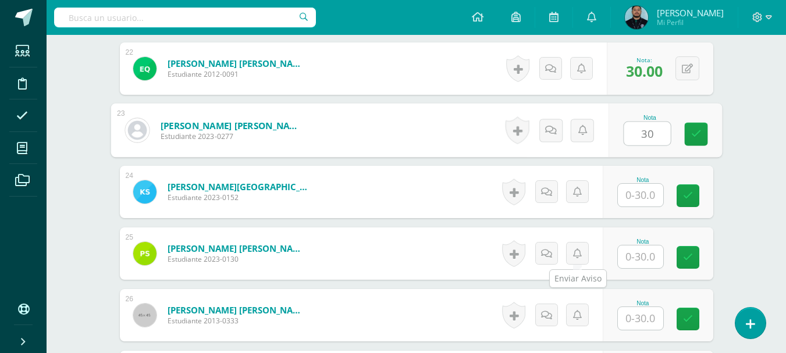
type input "30"
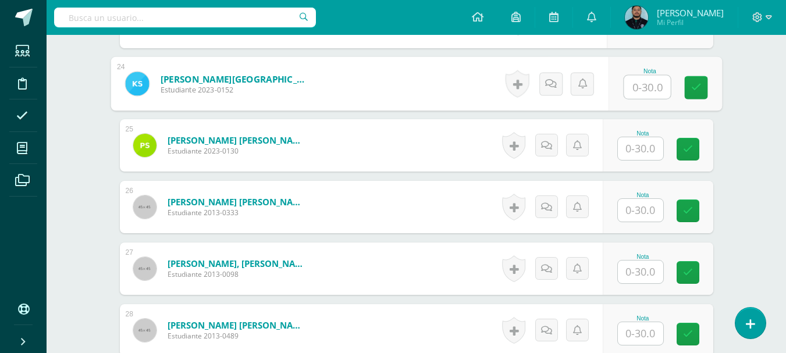
scroll to position [1766, 0]
type input "28"
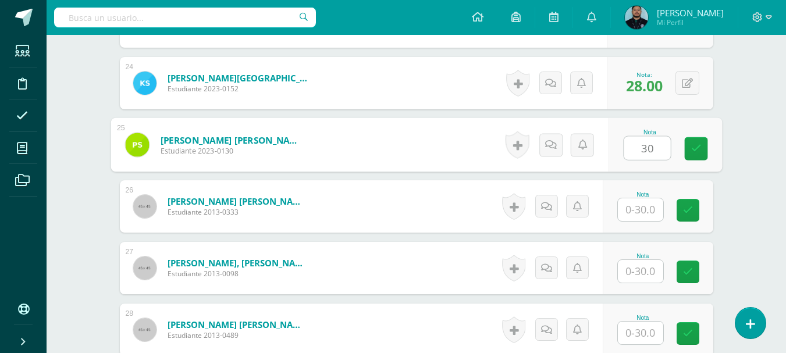
type input "30"
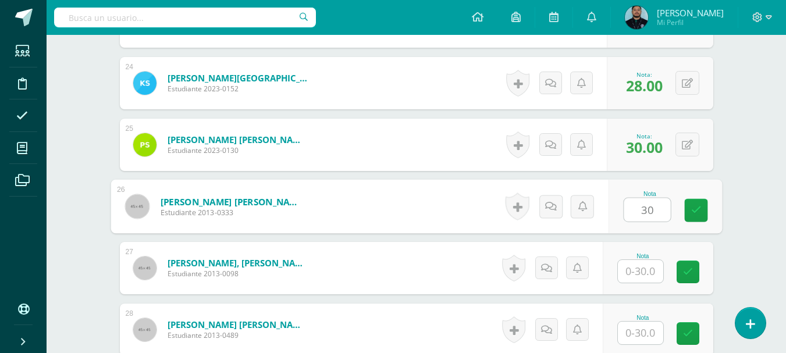
type input "30"
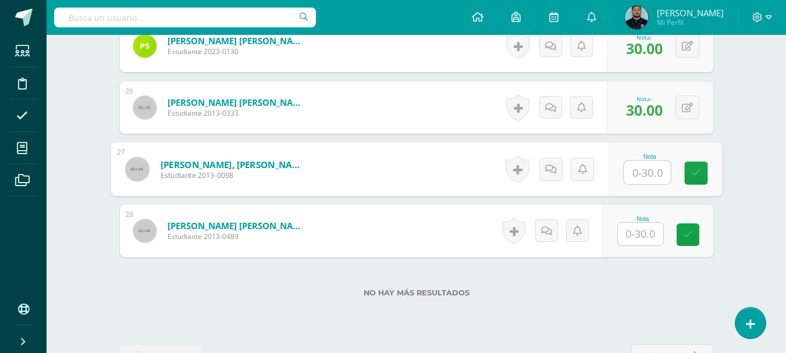
scroll to position [1881, 0]
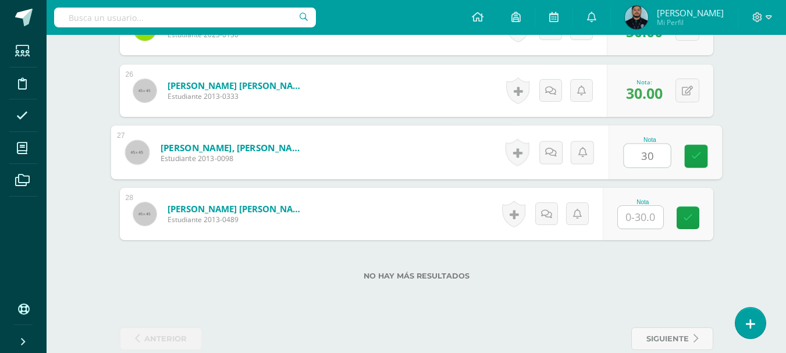
type input "30"
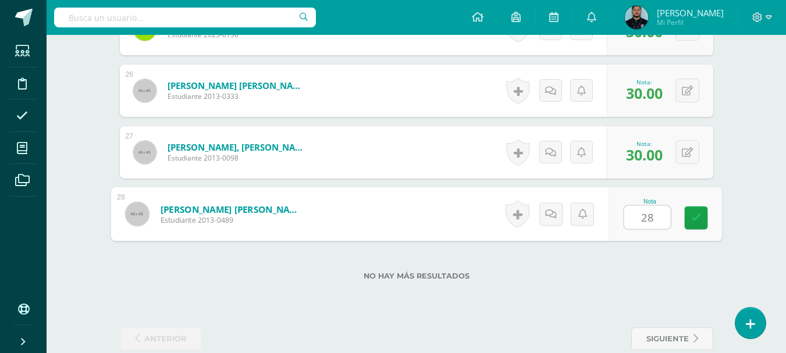
type input "28"
